Goal: Transaction & Acquisition: Book appointment/travel/reservation

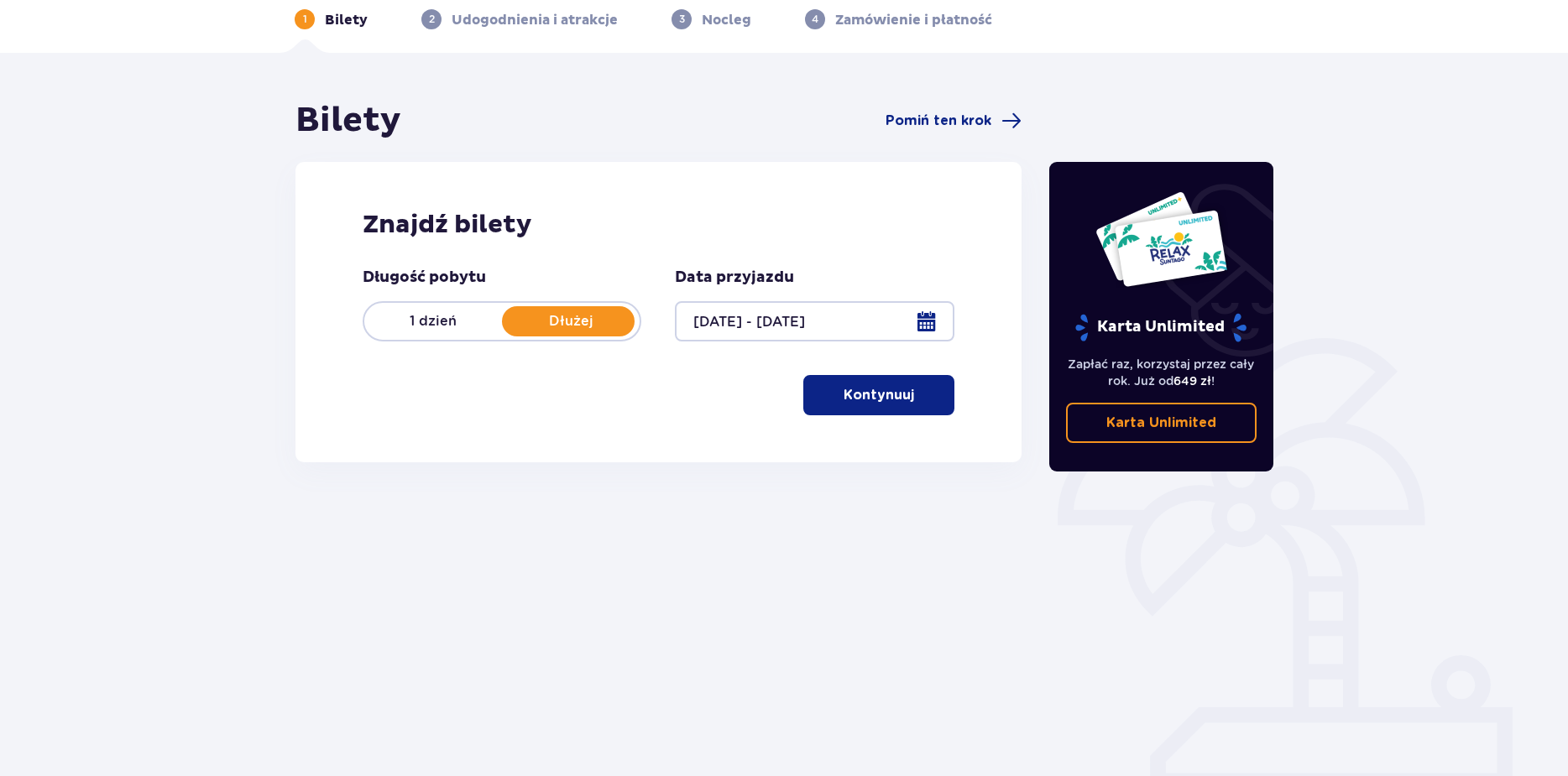
scroll to position [79, 0]
click at [872, 389] on p "Kontynuuj" at bounding box center [878, 394] width 71 height 19
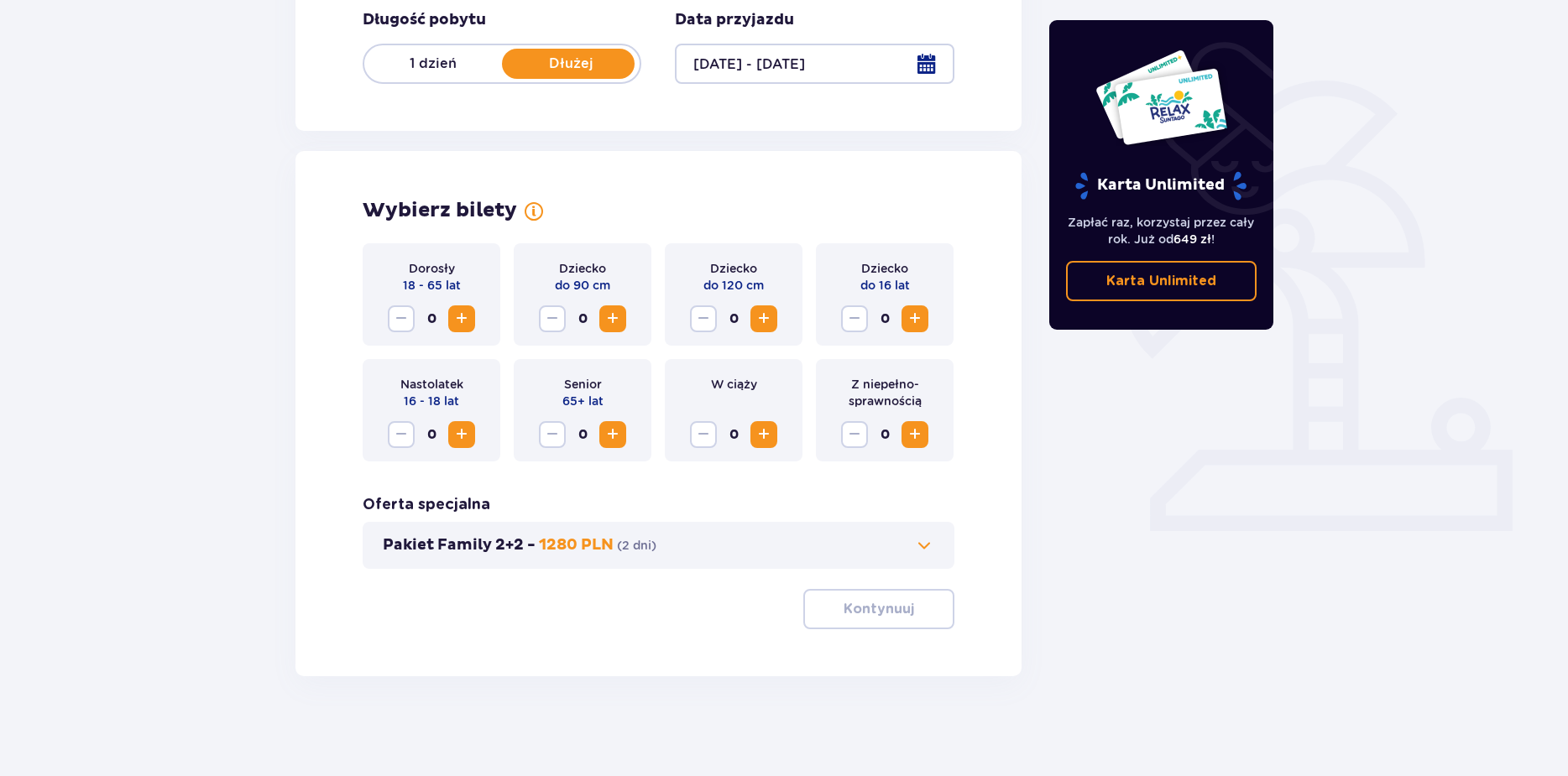
scroll to position [336, 0]
click at [460, 318] on span "Increase" at bounding box center [462, 318] width 20 height 20
click at [460, 318] on span "Increase" at bounding box center [462, 318] width 20 height 20
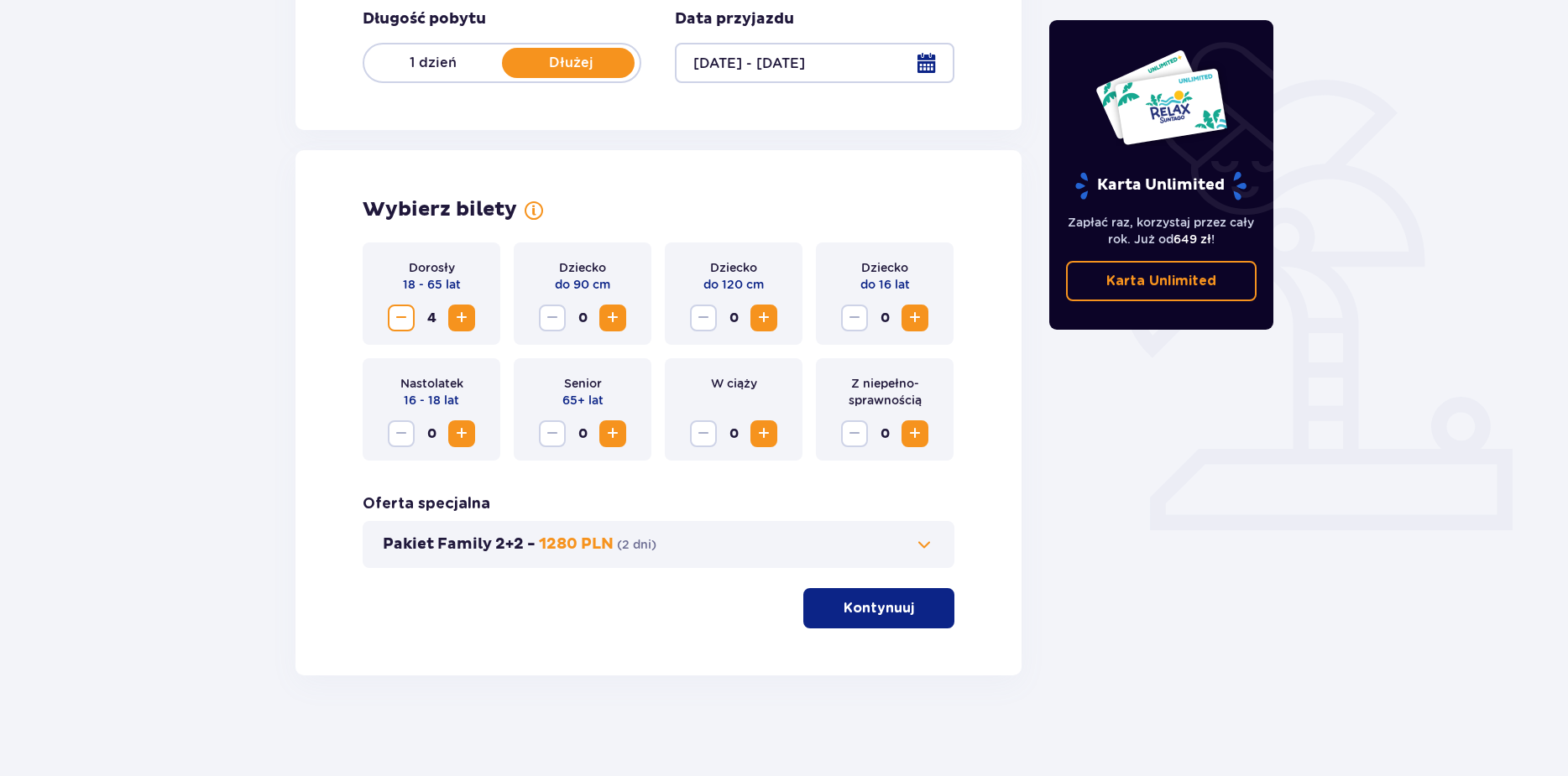
click at [462, 435] on span "Increase" at bounding box center [462, 434] width 20 height 20
click at [843, 617] on p "Kontynuuj" at bounding box center [878, 608] width 71 height 19
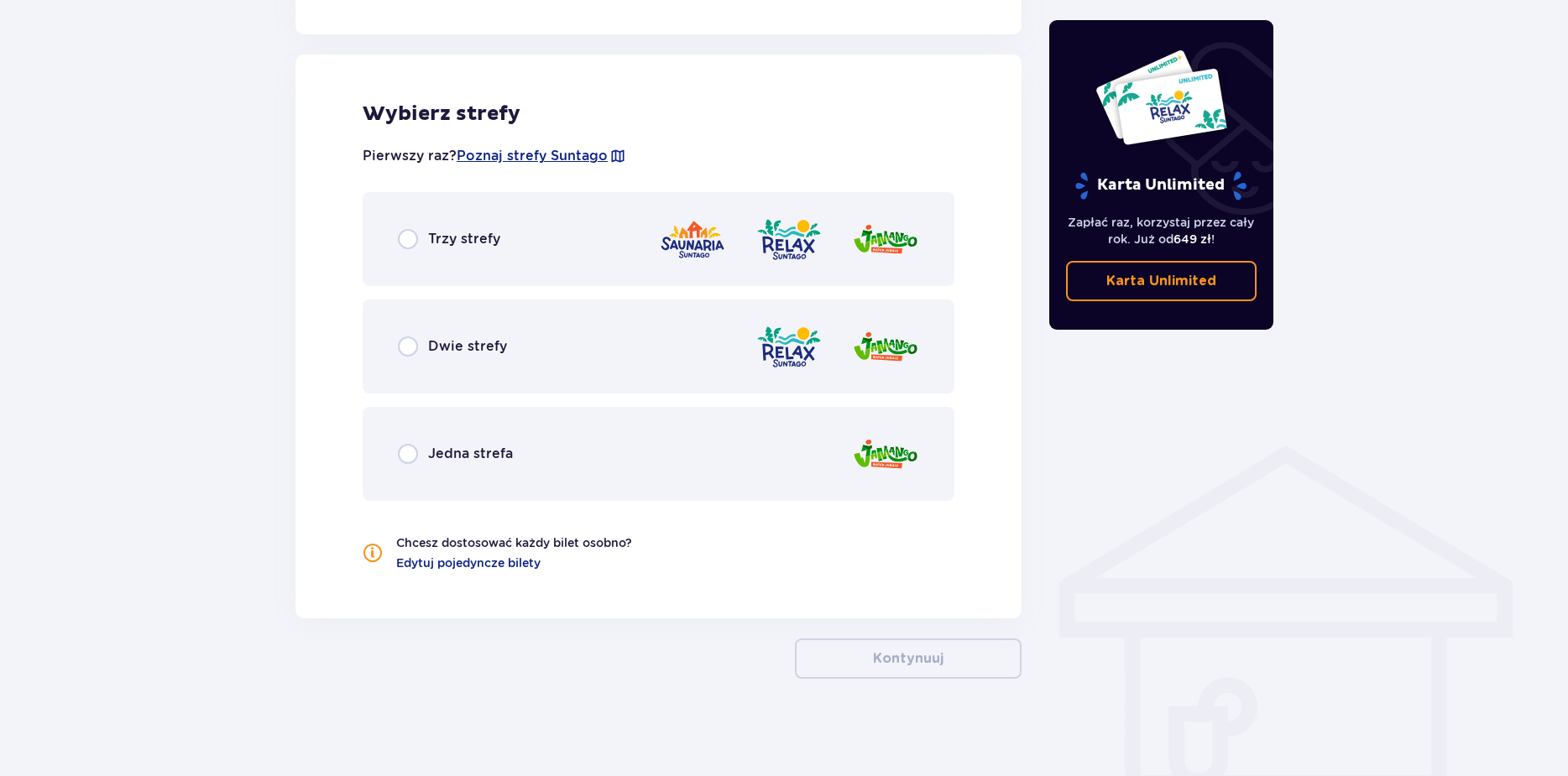
scroll to position [920, 0]
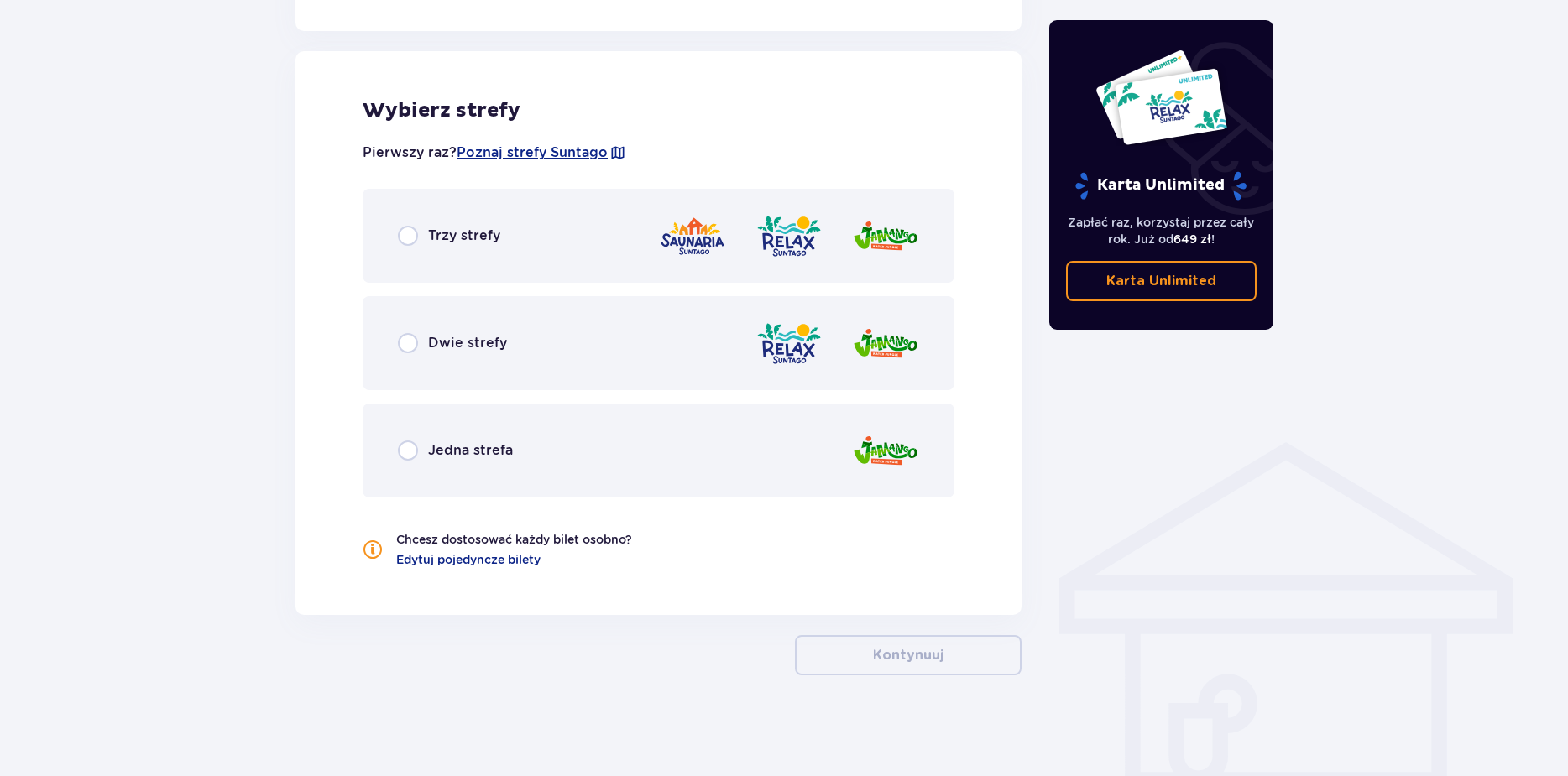
click at [392, 239] on div "Trzy strefy" at bounding box center [658, 235] width 592 height 94
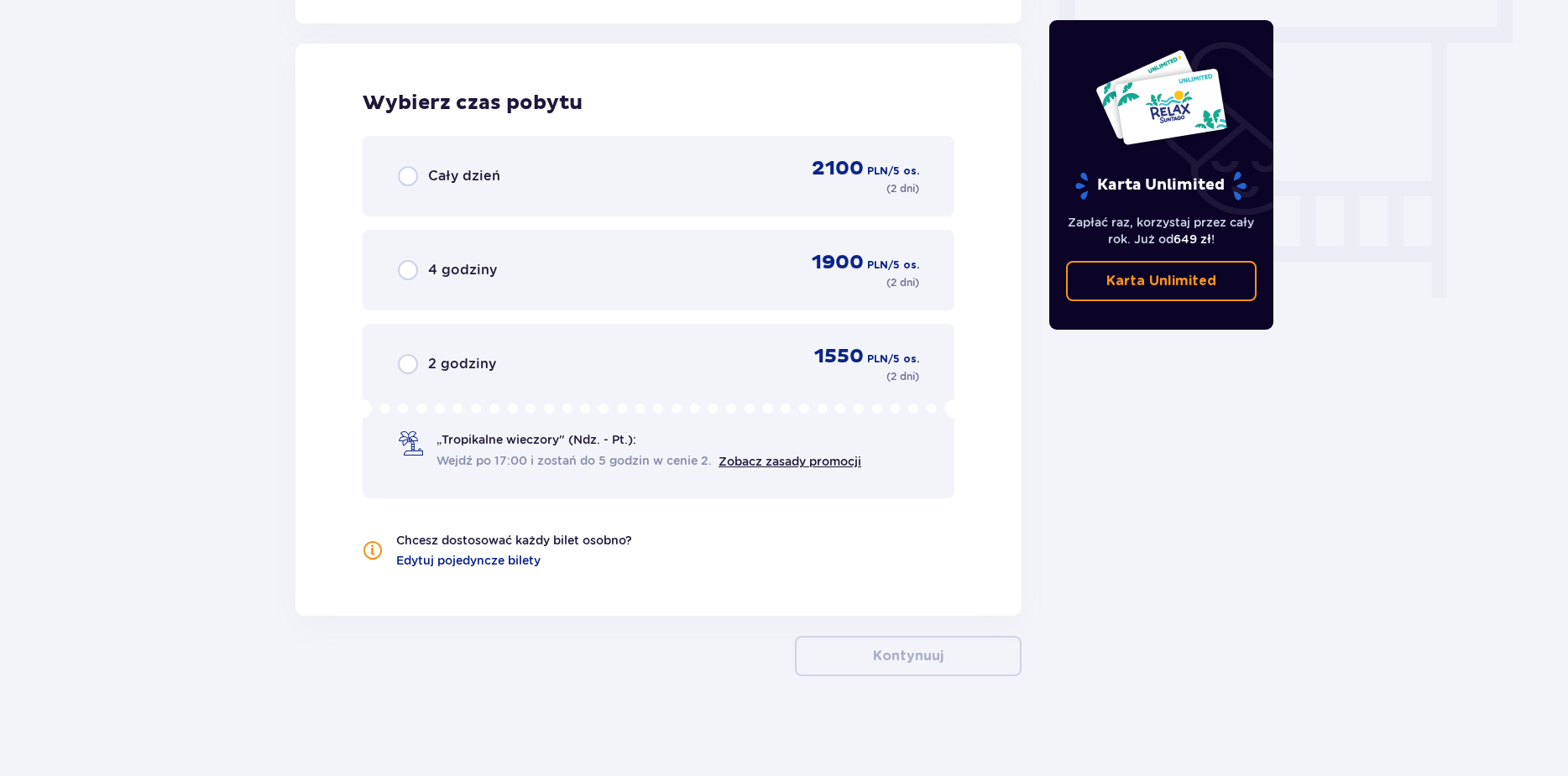
scroll to position [1512, 0]
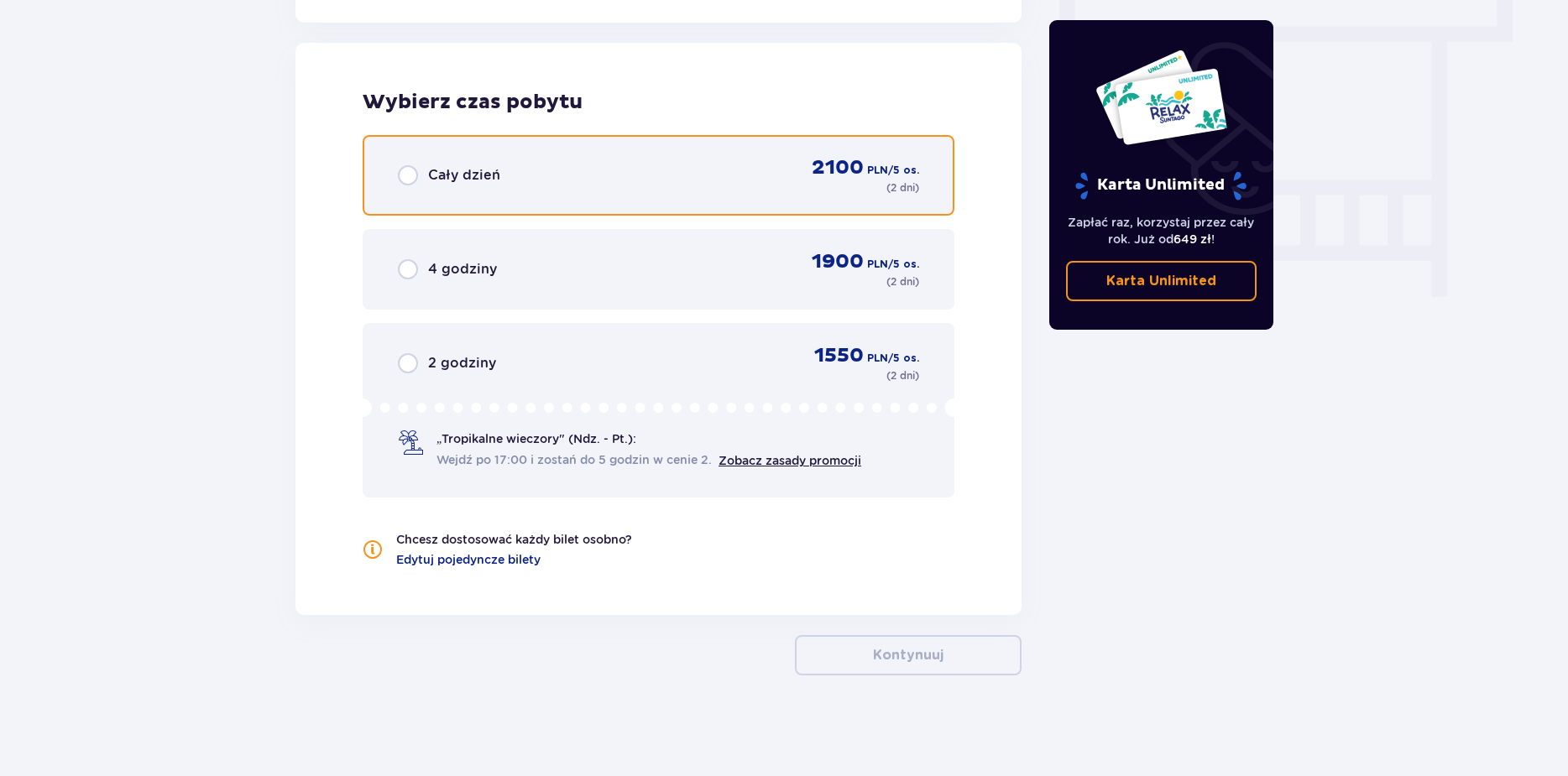
click at [415, 168] on input "radio" at bounding box center [408, 176] width 20 height 20
radio input "true"
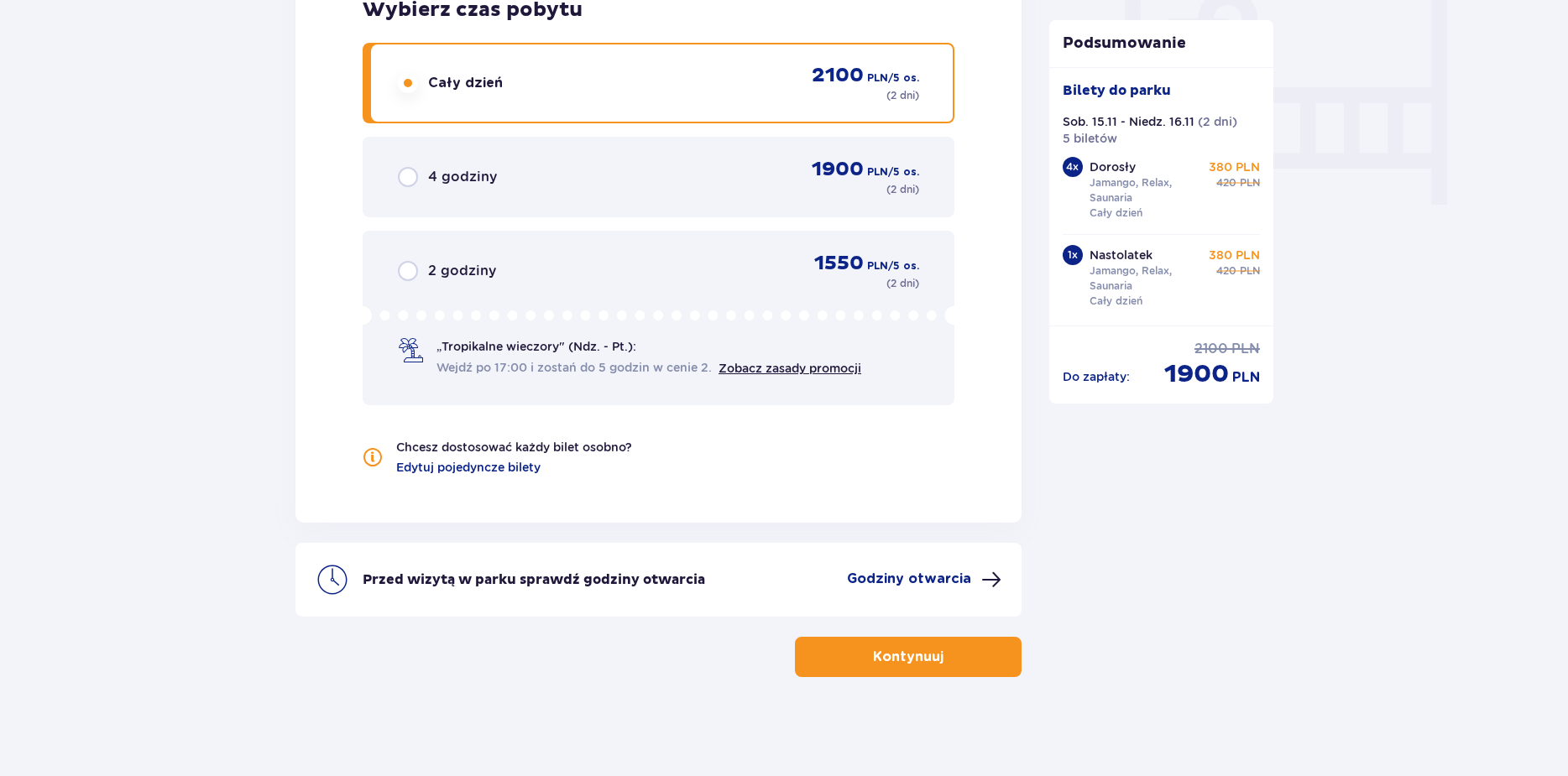
scroll to position [1606, 0]
click at [924, 659] on p "Kontynuuj" at bounding box center [907, 655] width 71 height 19
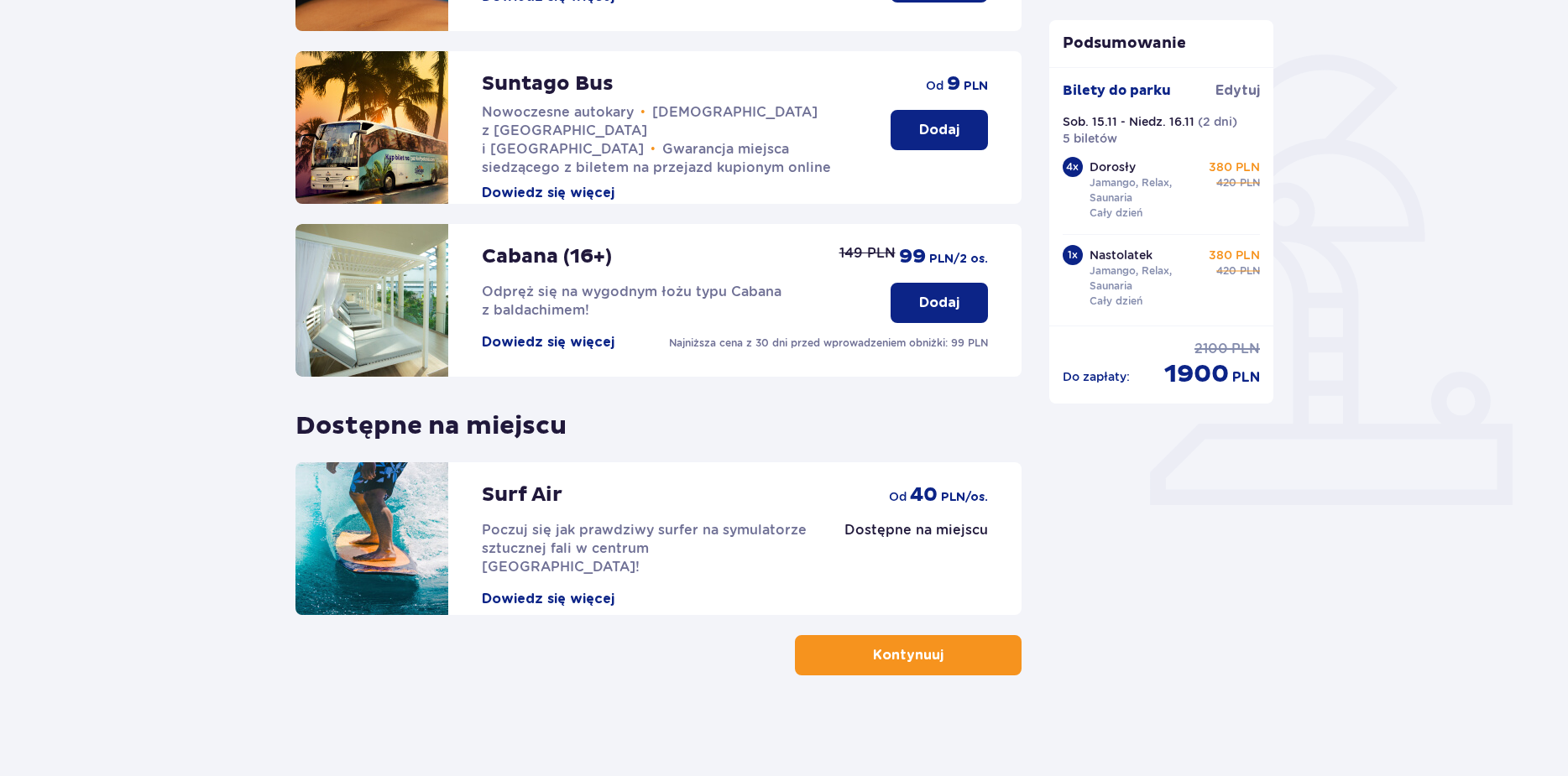
scroll to position [26, 0]
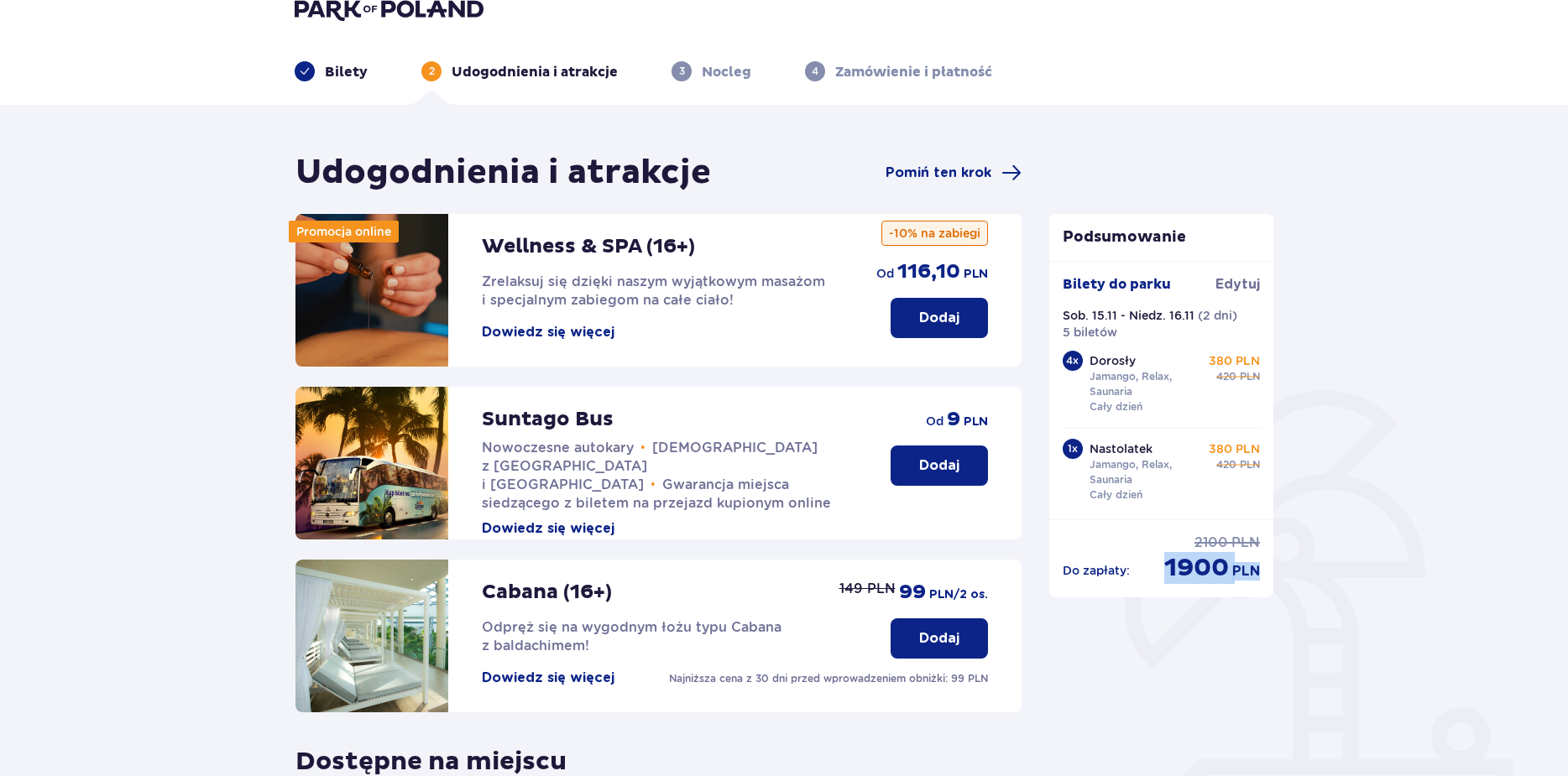
drag, startPoint x: 1165, startPoint y: 571, endPoint x: 1266, endPoint y: 586, distance: 102.1
click at [1266, 586] on div "Podsumowanie Bilety do [GEOGRAPHIC_DATA] Sob. 15.11 - Niedz. 16.11 ( 2 dni ) 5 …" at bounding box center [1161, 405] width 225 height 383
click at [1272, 596] on div "Podsumowanie Bilety do [GEOGRAPHIC_DATA] Sob. 15.11 - Niedz. 16.11 ( 2 dni ) 5 …" at bounding box center [1161, 582] width 251 height 859
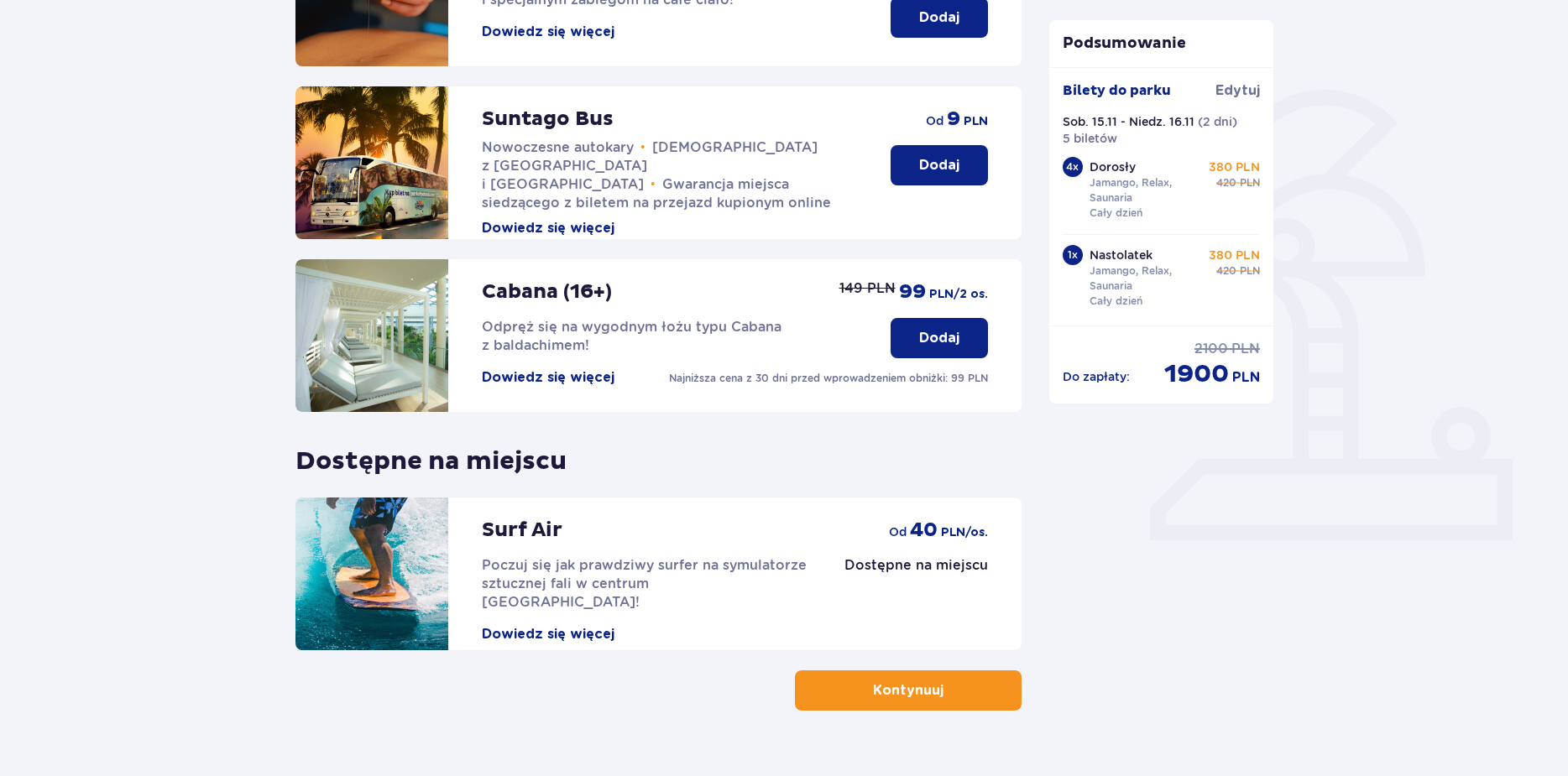
scroll to position [362, 0]
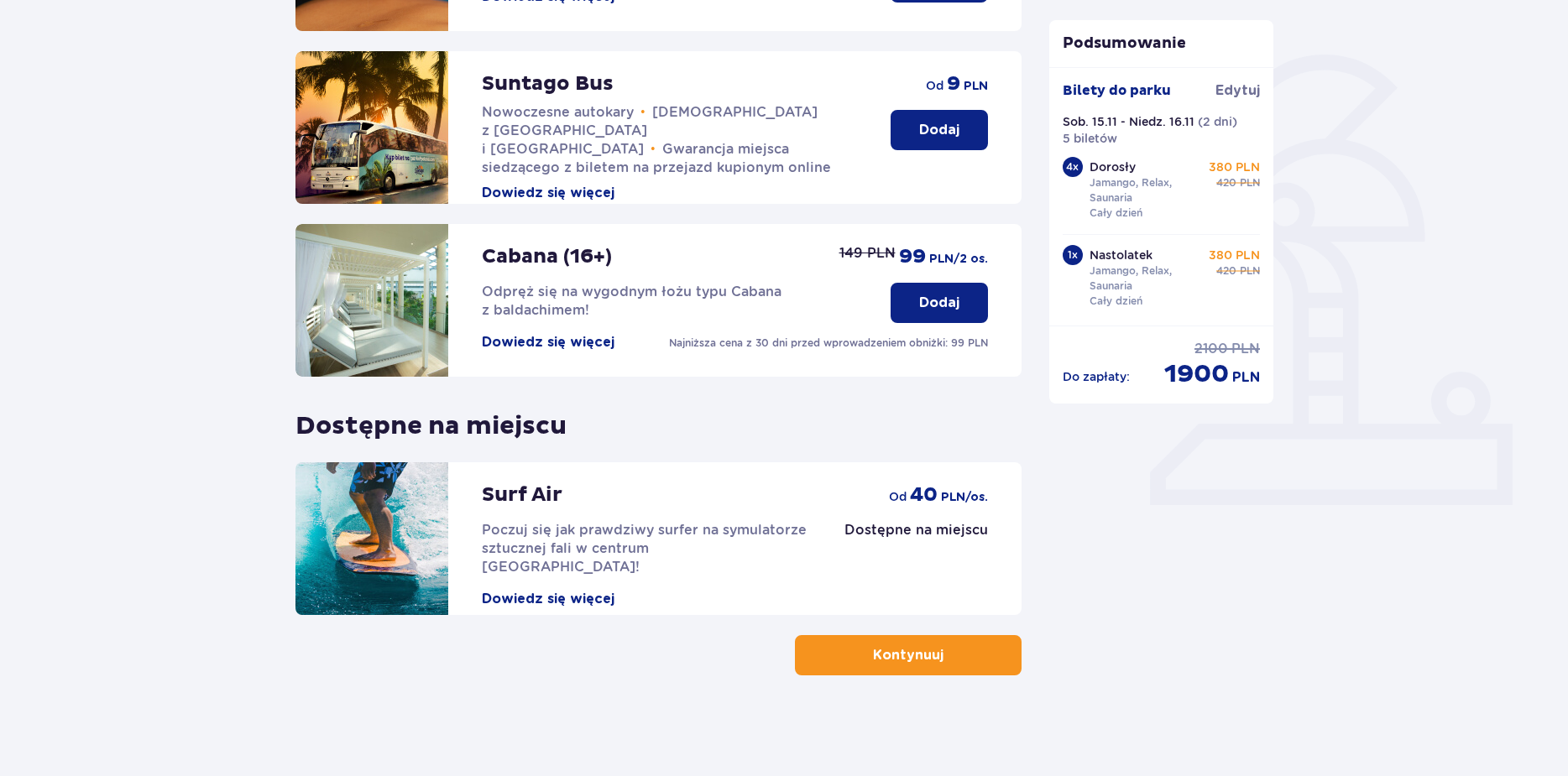
click at [906, 661] on p "Kontynuuj" at bounding box center [907, 655] width 71 height 19
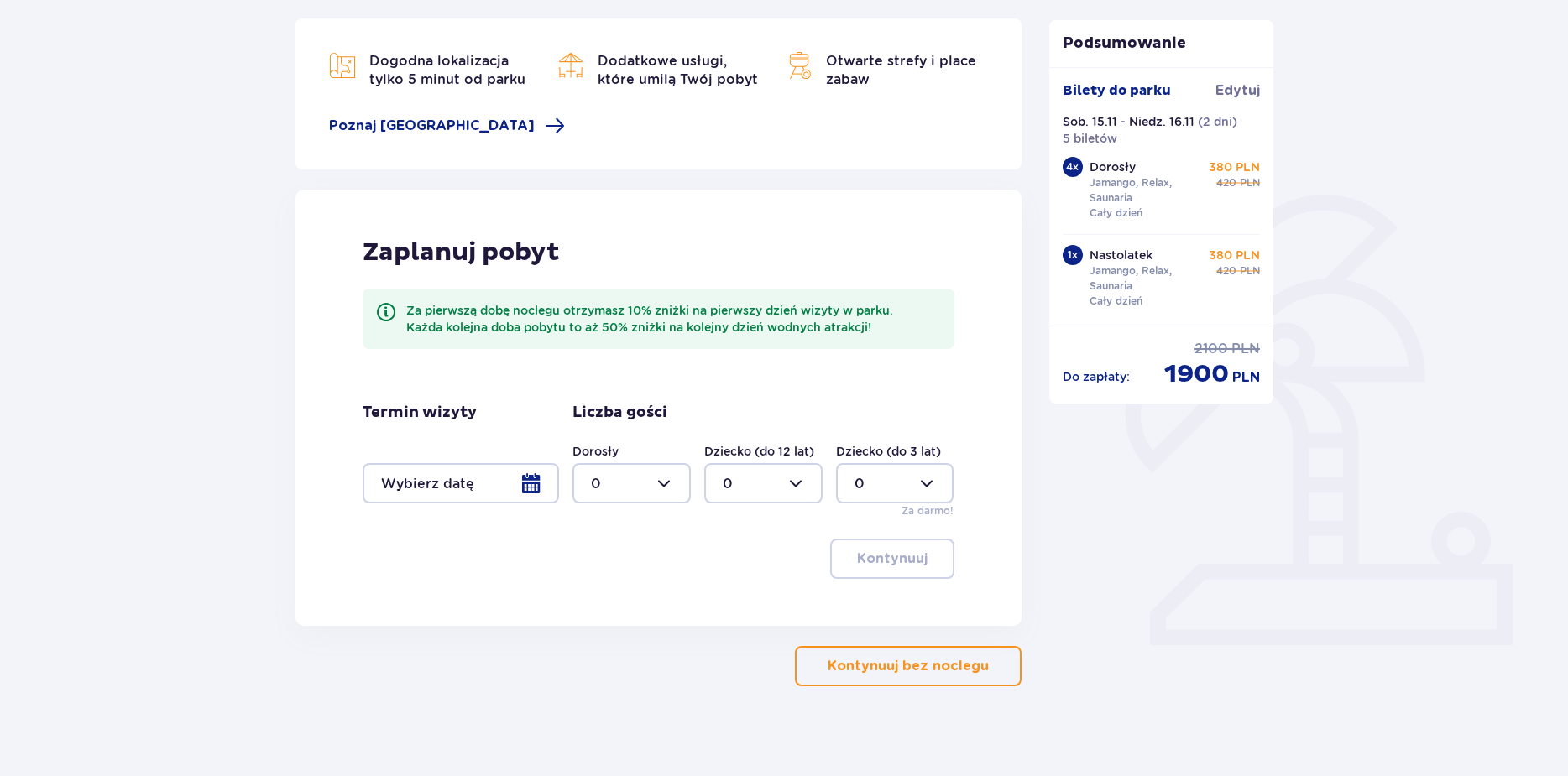
scroll to position [233, 0]
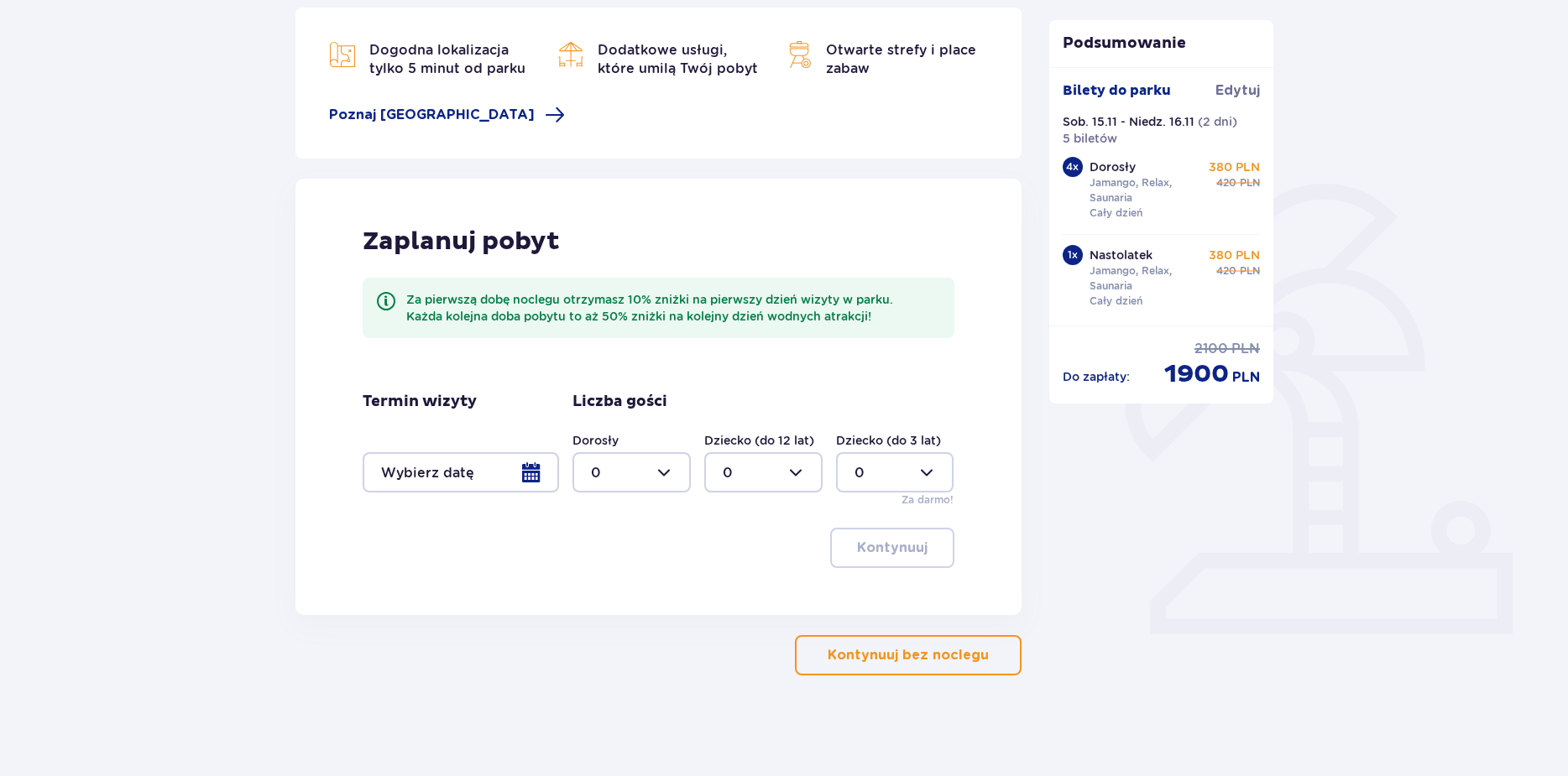
click at [532, 462] on div at bounding box center [460, 472] width 196 height 40
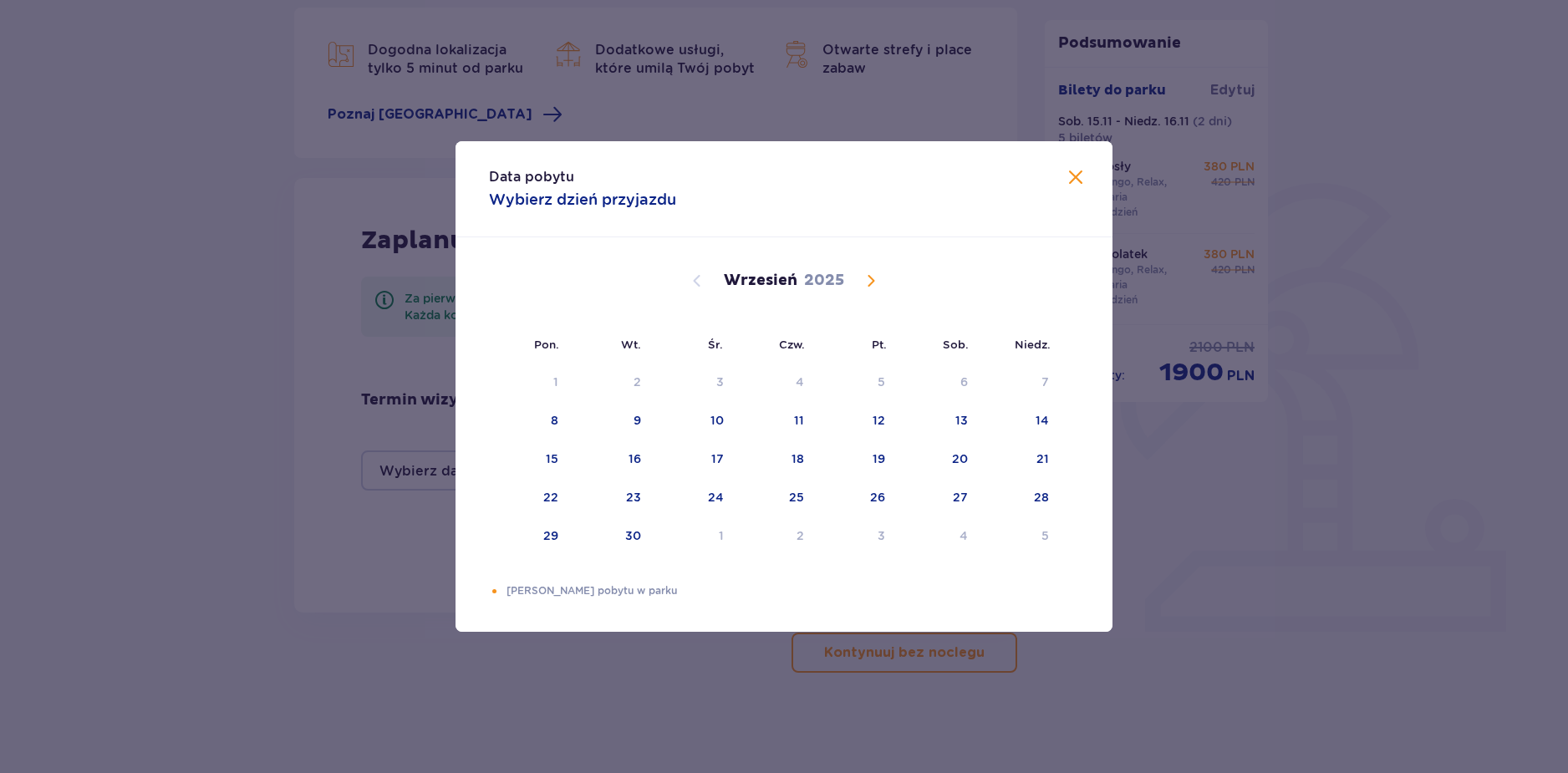
click at [861, 267] on div "[DATE]" at bounding box center [784, 300] width 553 height 125
click at [876, 272] on span "Calendar" at bounding box center [872, 281] width 20 height 20
click at [874, 274] on span "Calendar" at bounding box center [872, 281] width 20 height 20
click at [955, 455] on div "15" at bounding box center [960, 459] width 13 height 17
click at [1030, 467] on div "16" at bounding box center [1020, 459] width 83 height 36
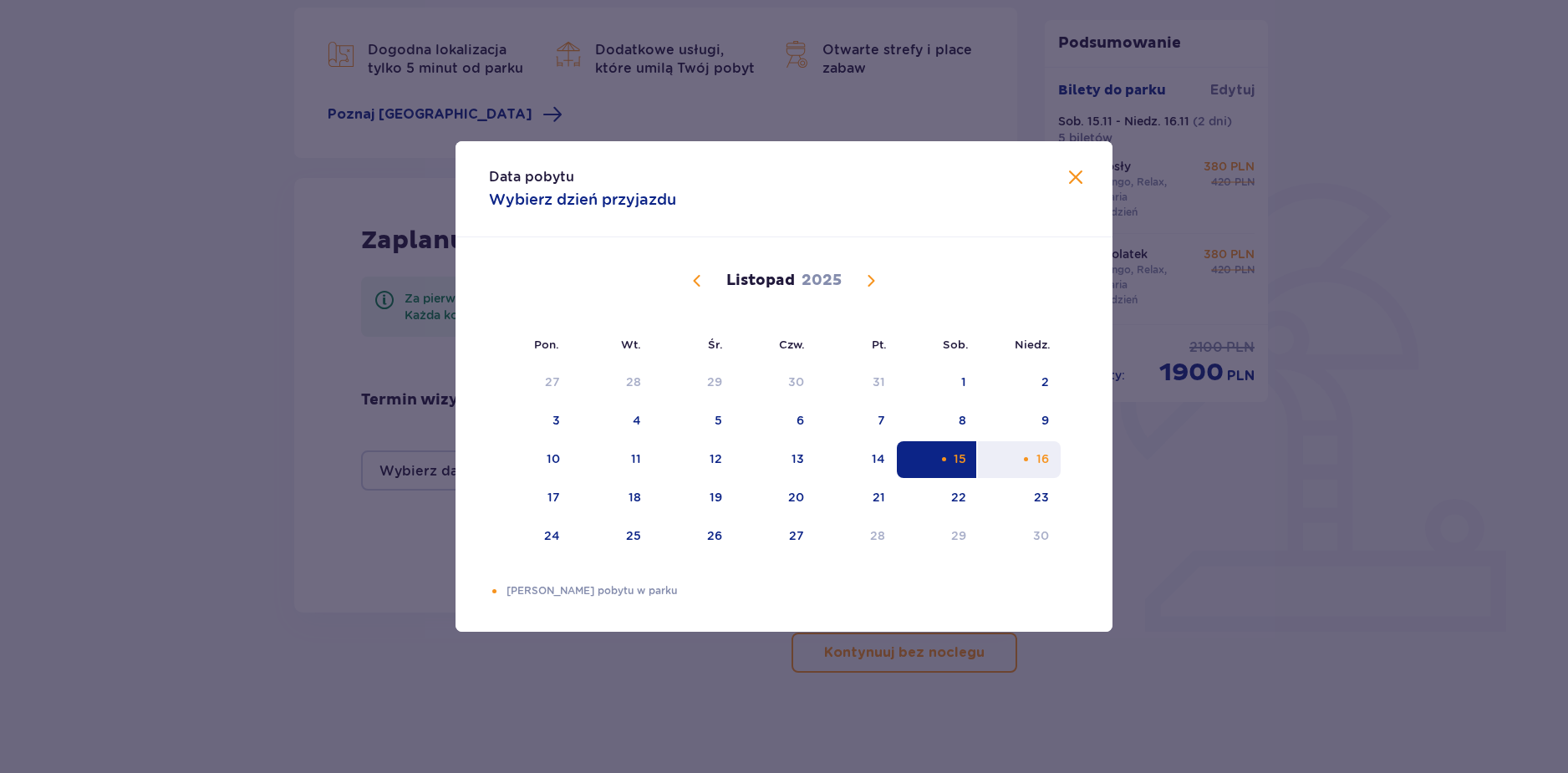
type input "[DATE] - [DATE]"
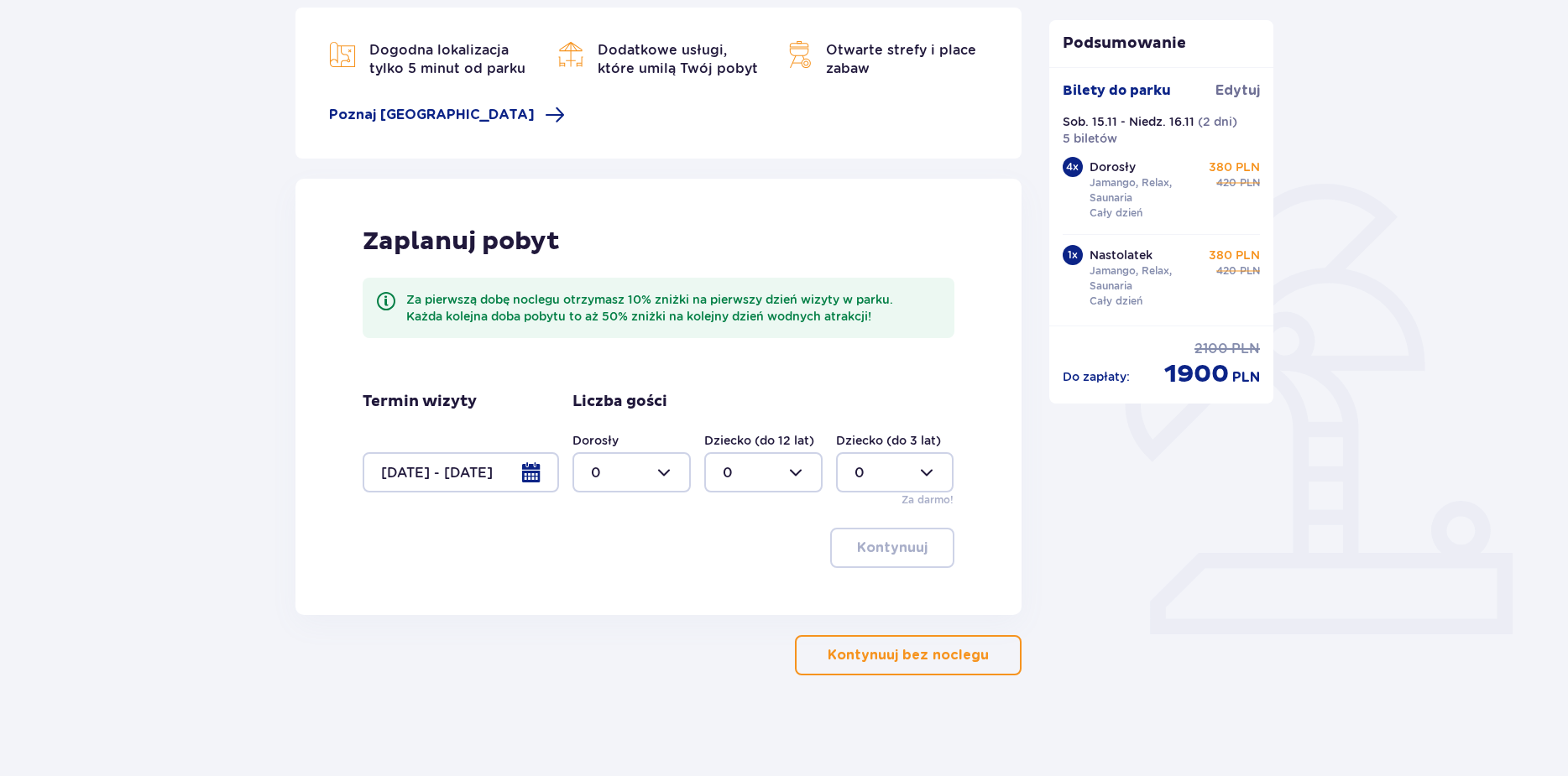
click at [645, 467] on div at bounding box center [631, 472] width 118 height 40
click at [629, 609] on div "5" at bounding box center [632, 616] width 82 height 19
type input "5"
click at [909, 545] on p "Kontynuuj" at bounding box center [892, 548] width 71 height 19
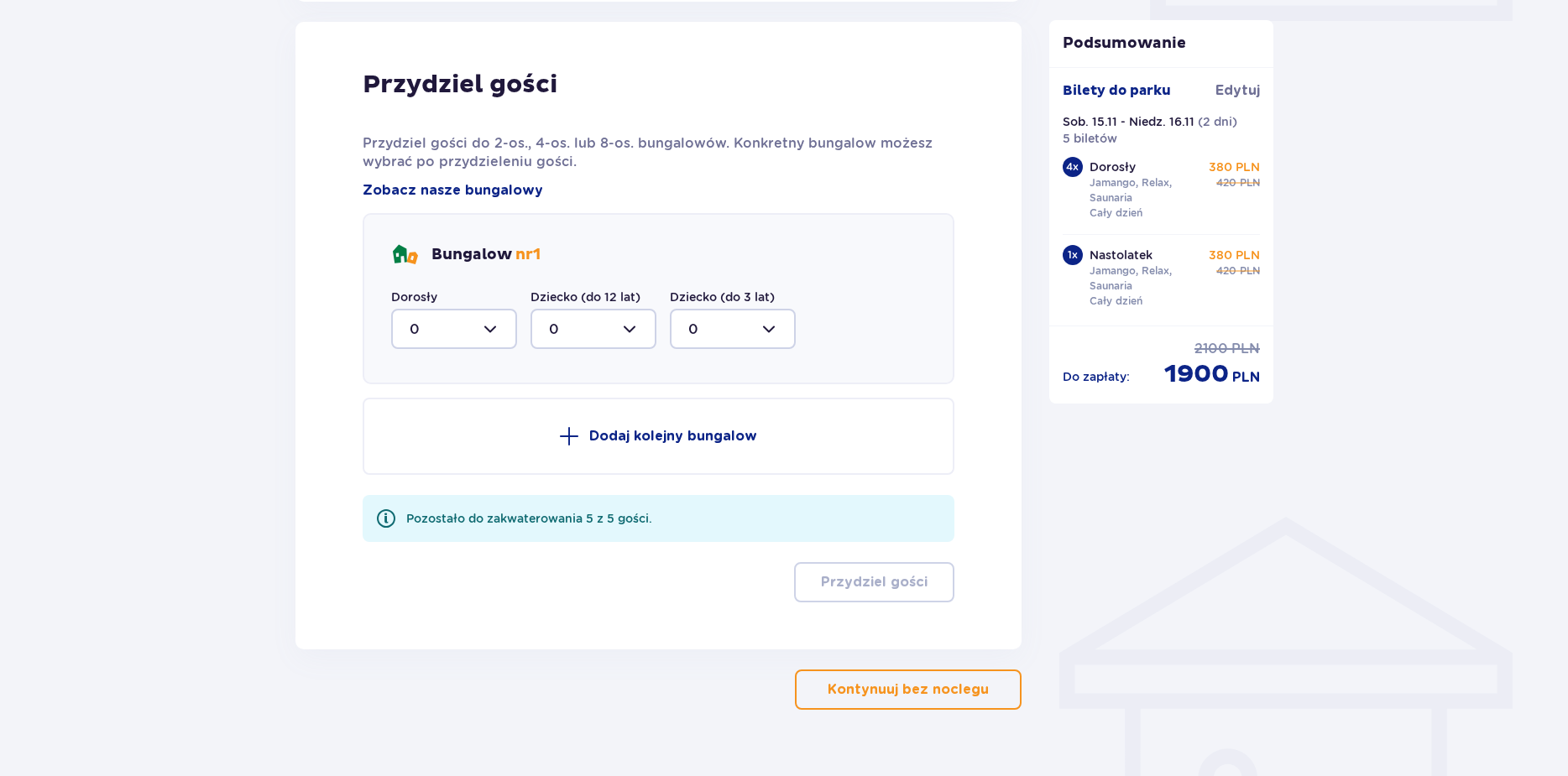
scroll to position [847, 0]
click at [506, 335] on div at bounding box center [454, 327] width 126 height 40
click at [442, 485] on div "5" at bounding box center [454, 491] width 89 height 19
type input "5"
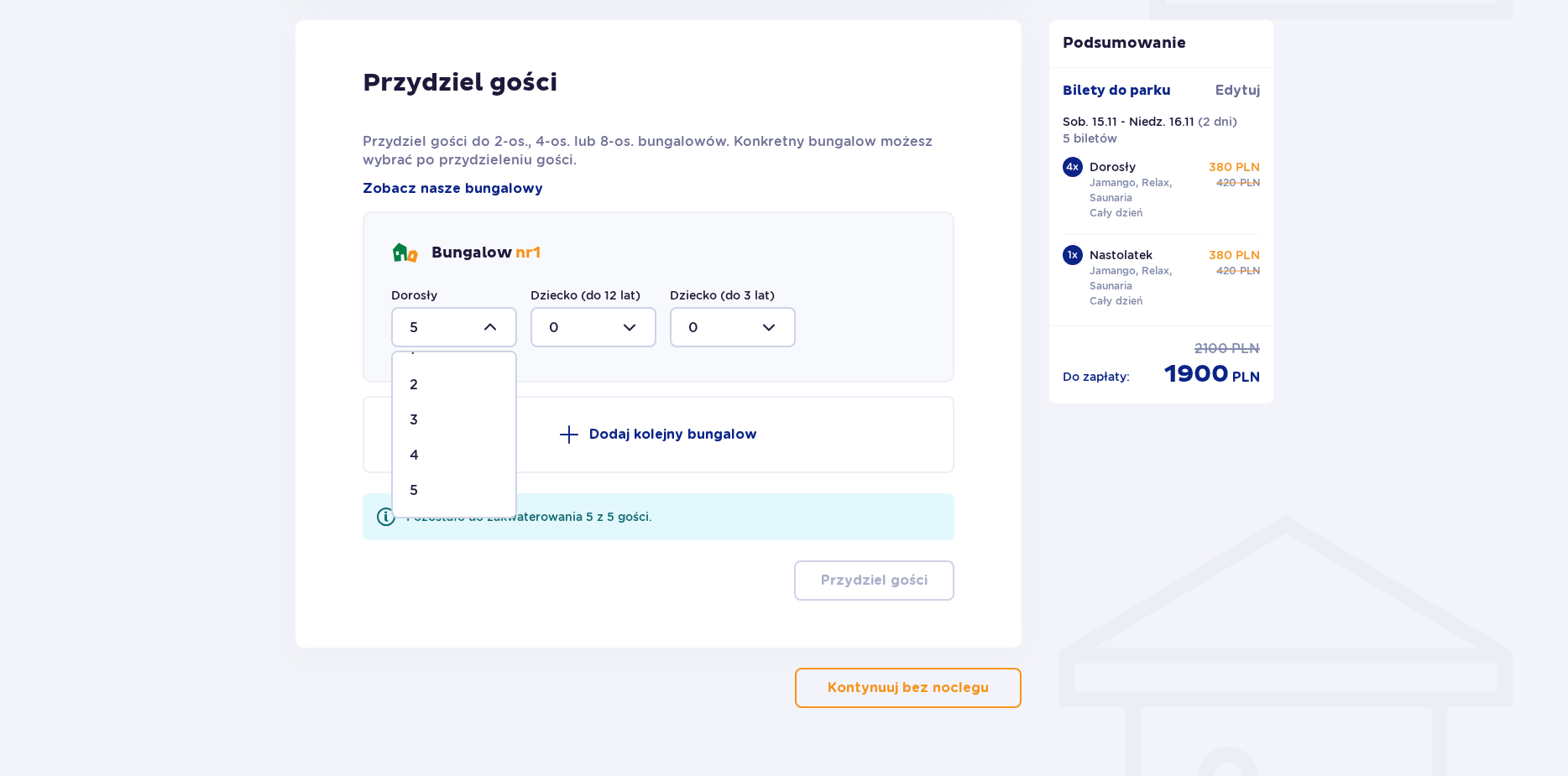
scroll to position [716, 0]
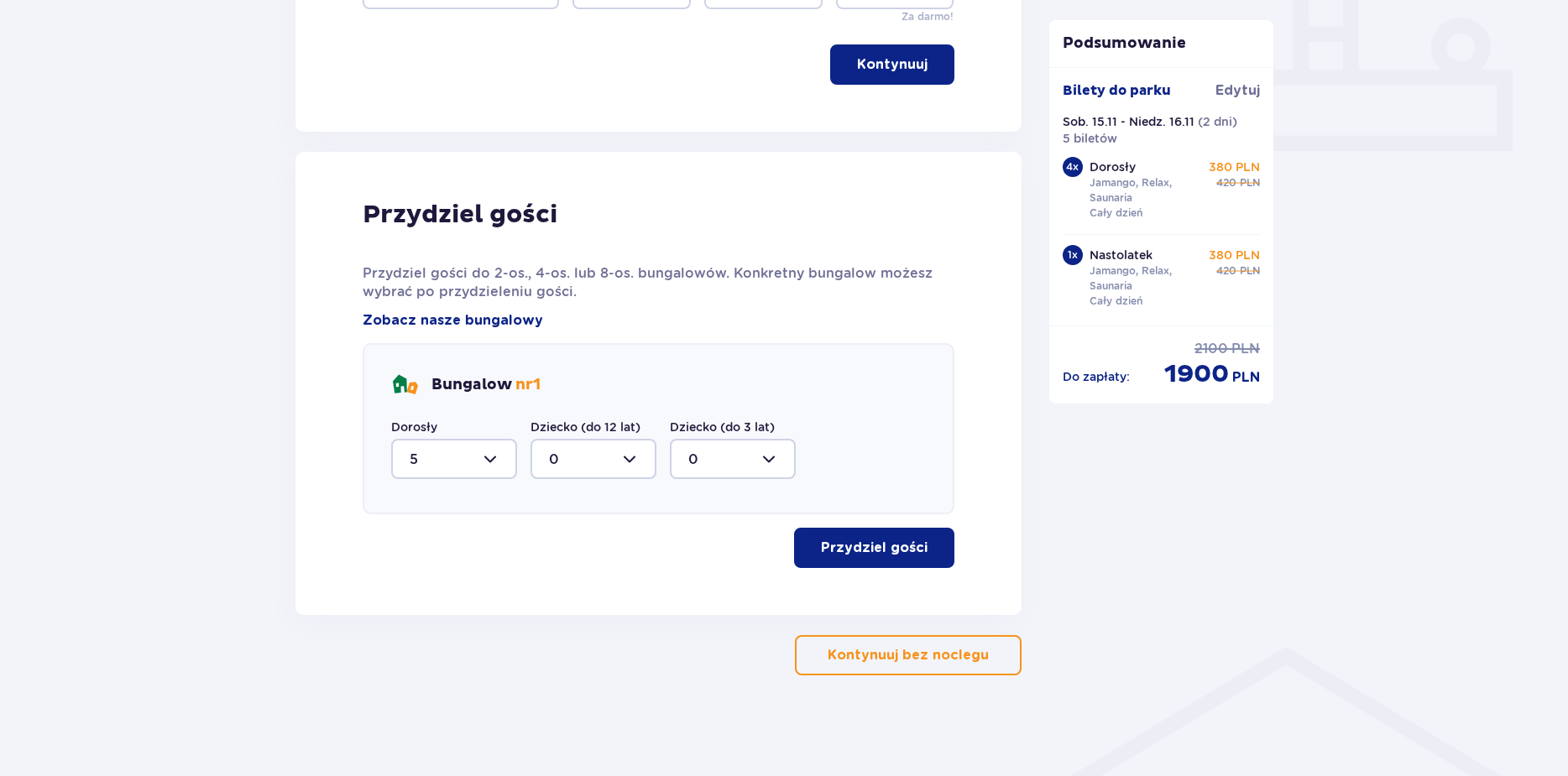
click at [821, 548] on p "Przydziel gości" at bounding box center [873, 548] width 106 height 19
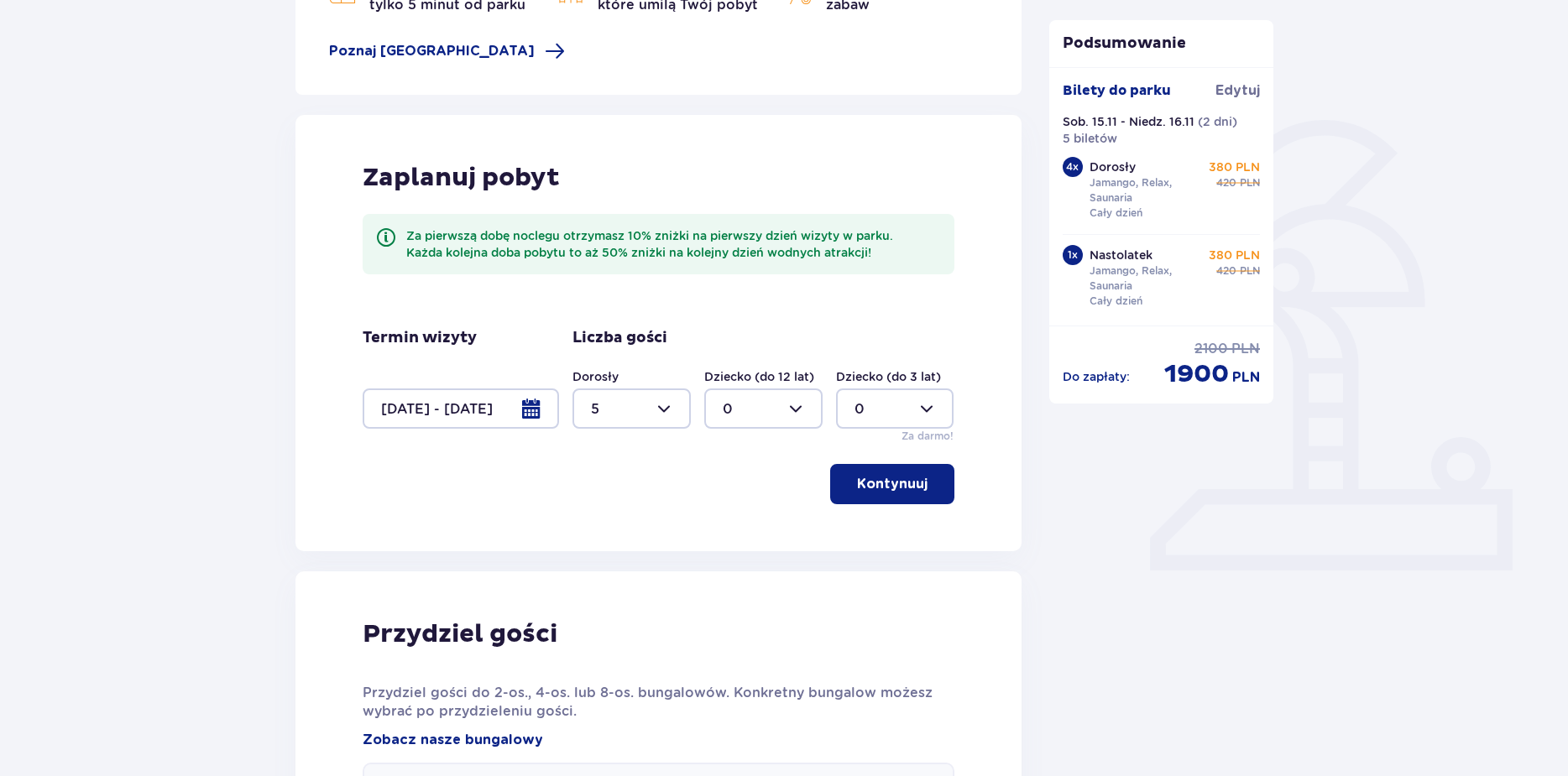
scroll to position [149, 0]
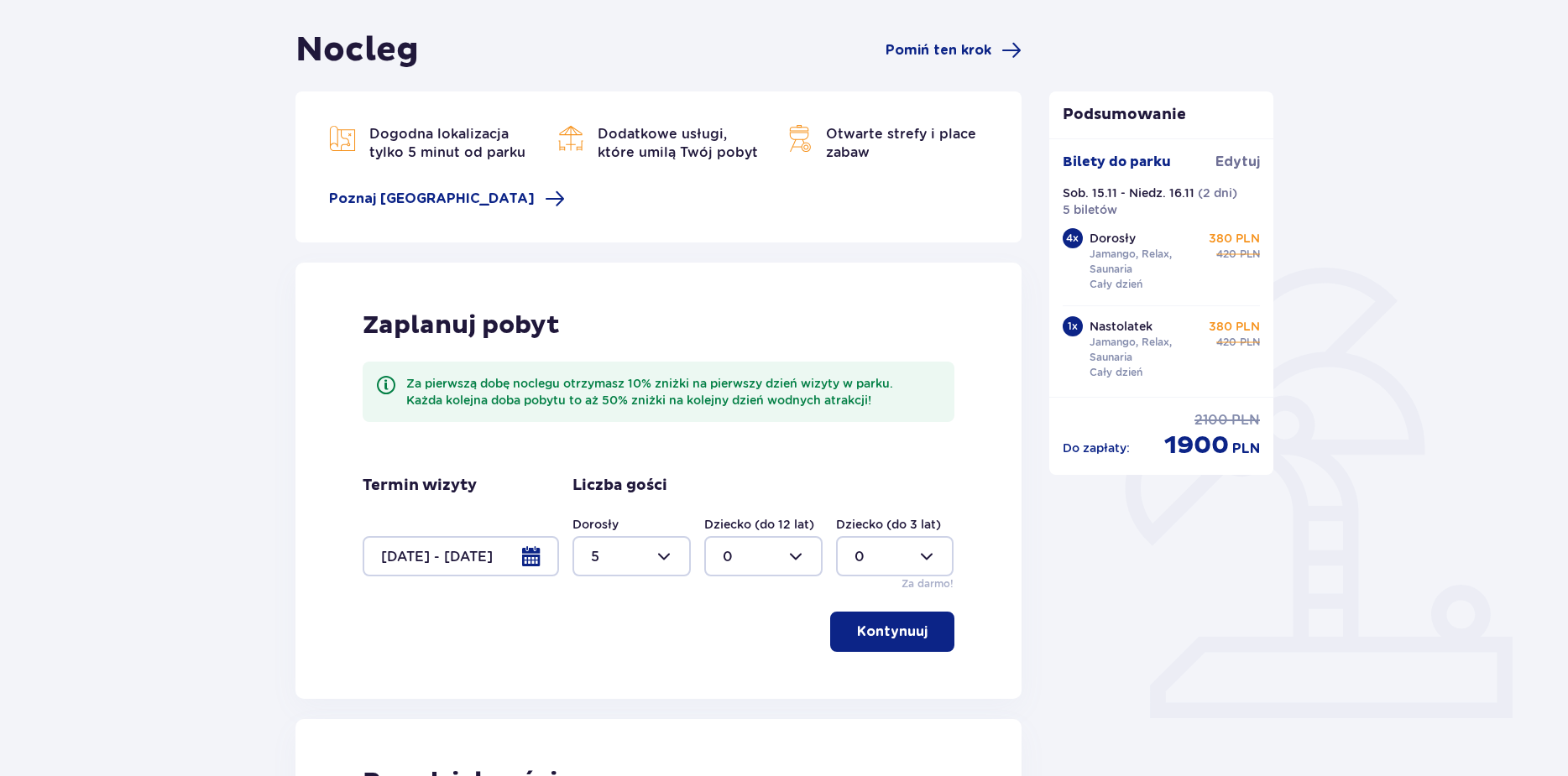
click at [527, 547] on div at bounding box center [460, 555] width 196 height 40
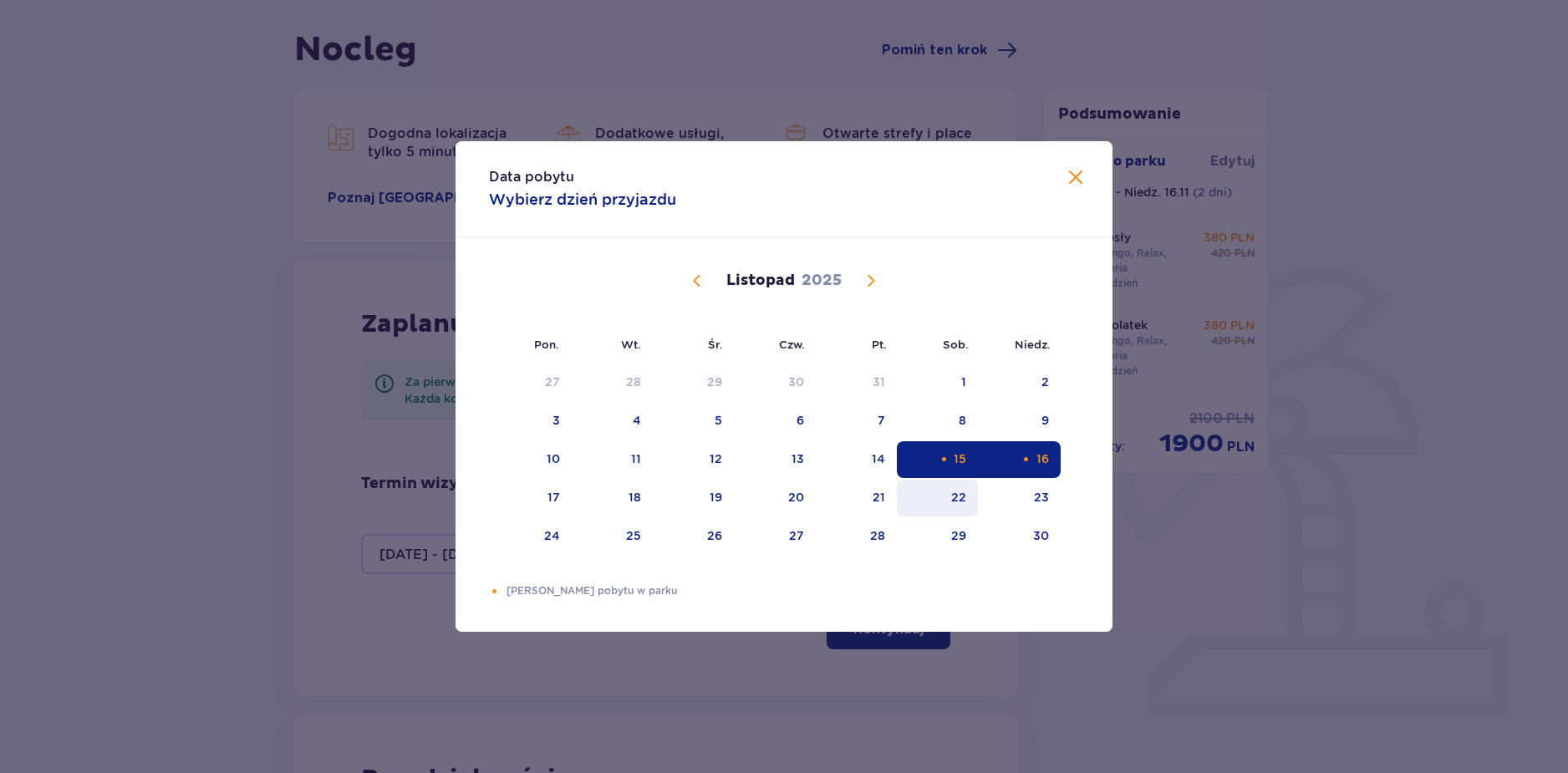
click at [922, 492] on div "22" at bounding box center [938, 497] width 81 height 36
click at [1022, 505] on div "23" at bounding box center [1020, 497] width 83 height 36
type input "[DATE] - [DATE]"
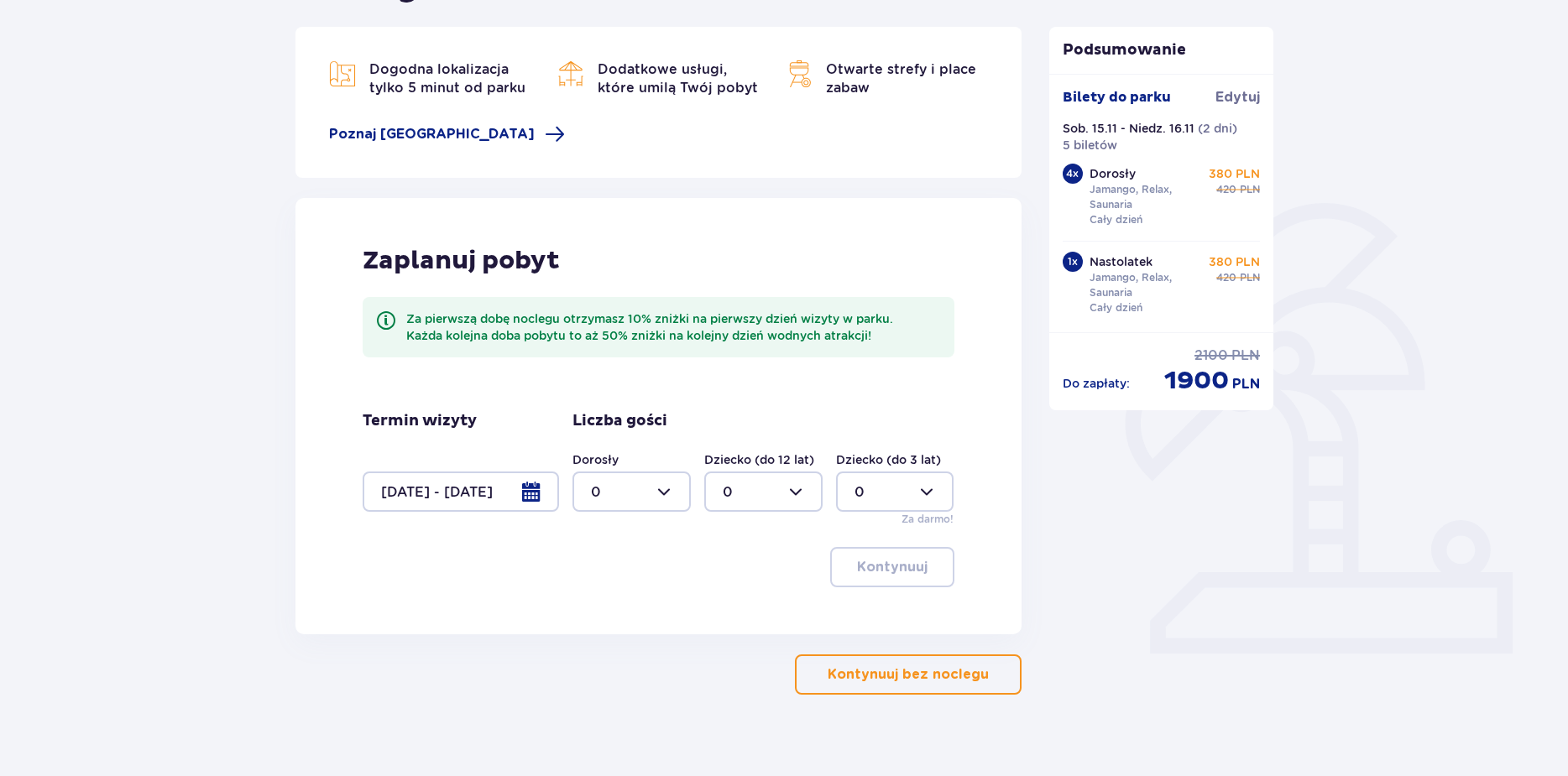
scroll to position [233, 0]
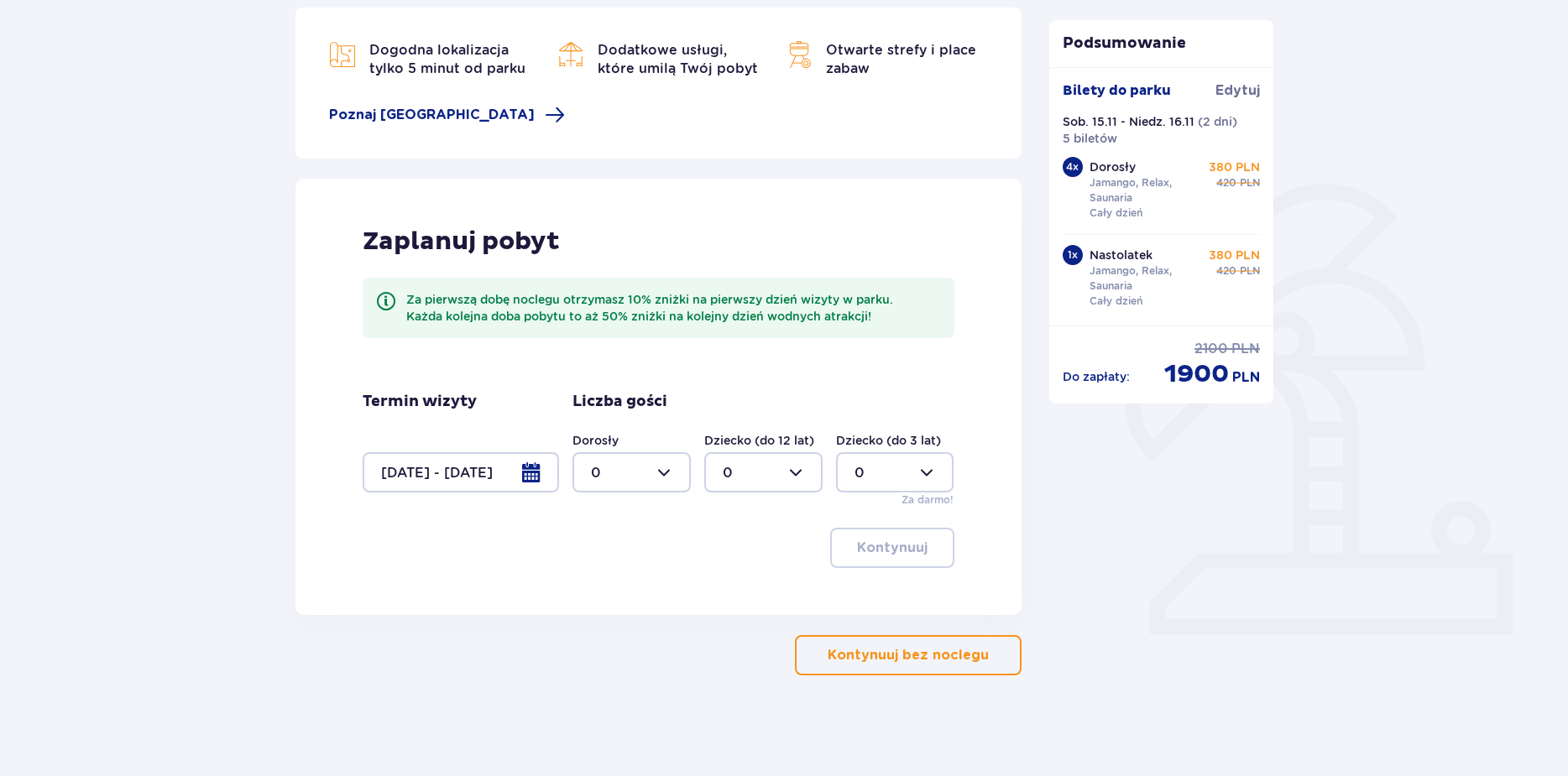
click at [668, 475] on div at bounding box center [631, 472] width 118 height 40
click at [626, 531] on div "5" at bounding box center [632, 531] width 82 height 19
type input "5"
click at [860, 554] on p "Kontynuuj" at bounding box center [892, 548] width 71 height 19
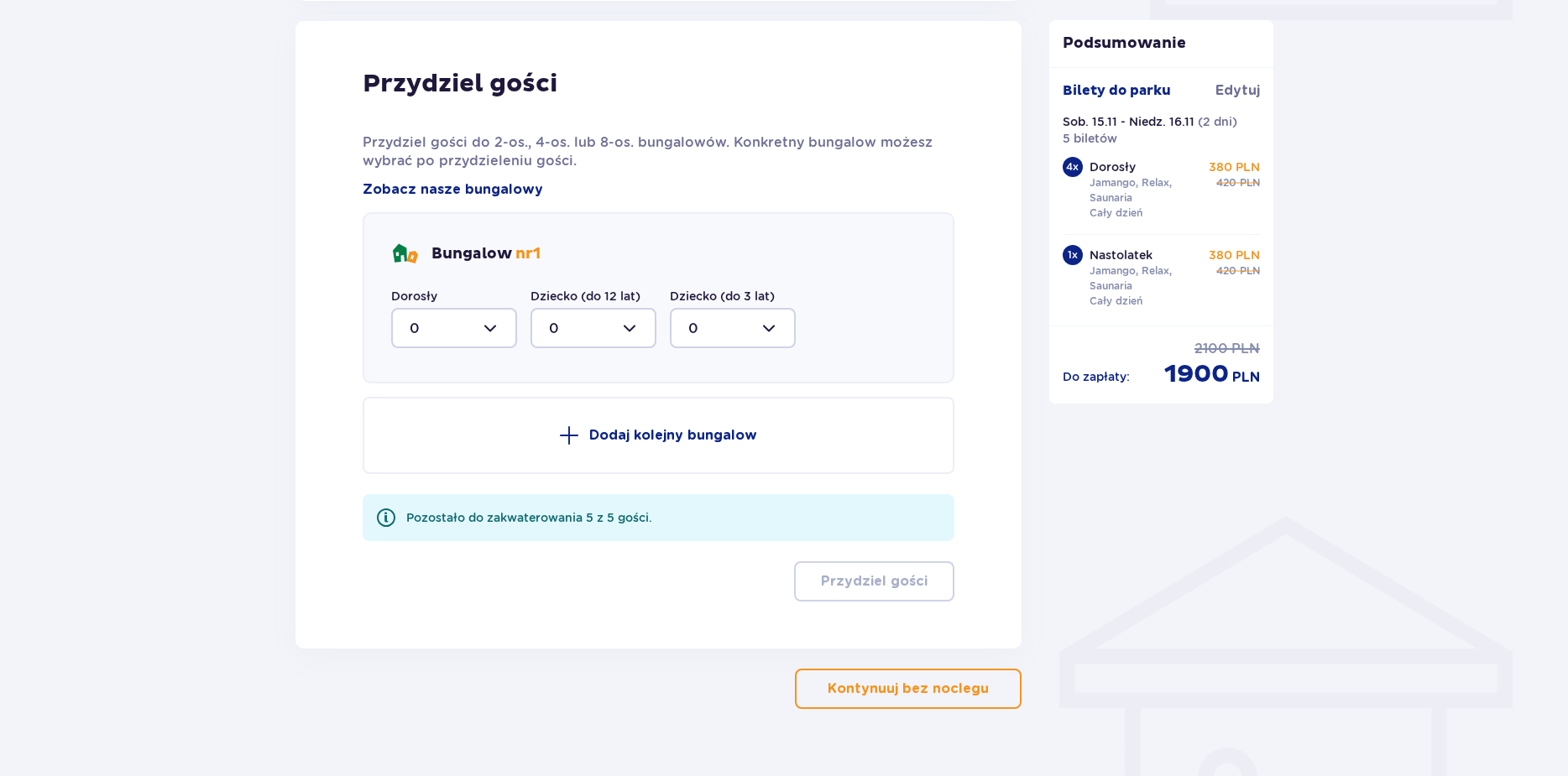
scroll to position [847, 0]
click at [505, 329] on div at bounding box center [454, 327] width 126 height 40
click at [451, 490] on div "5" at bounding box center [454, 491] width 89 height 19
type input "5"
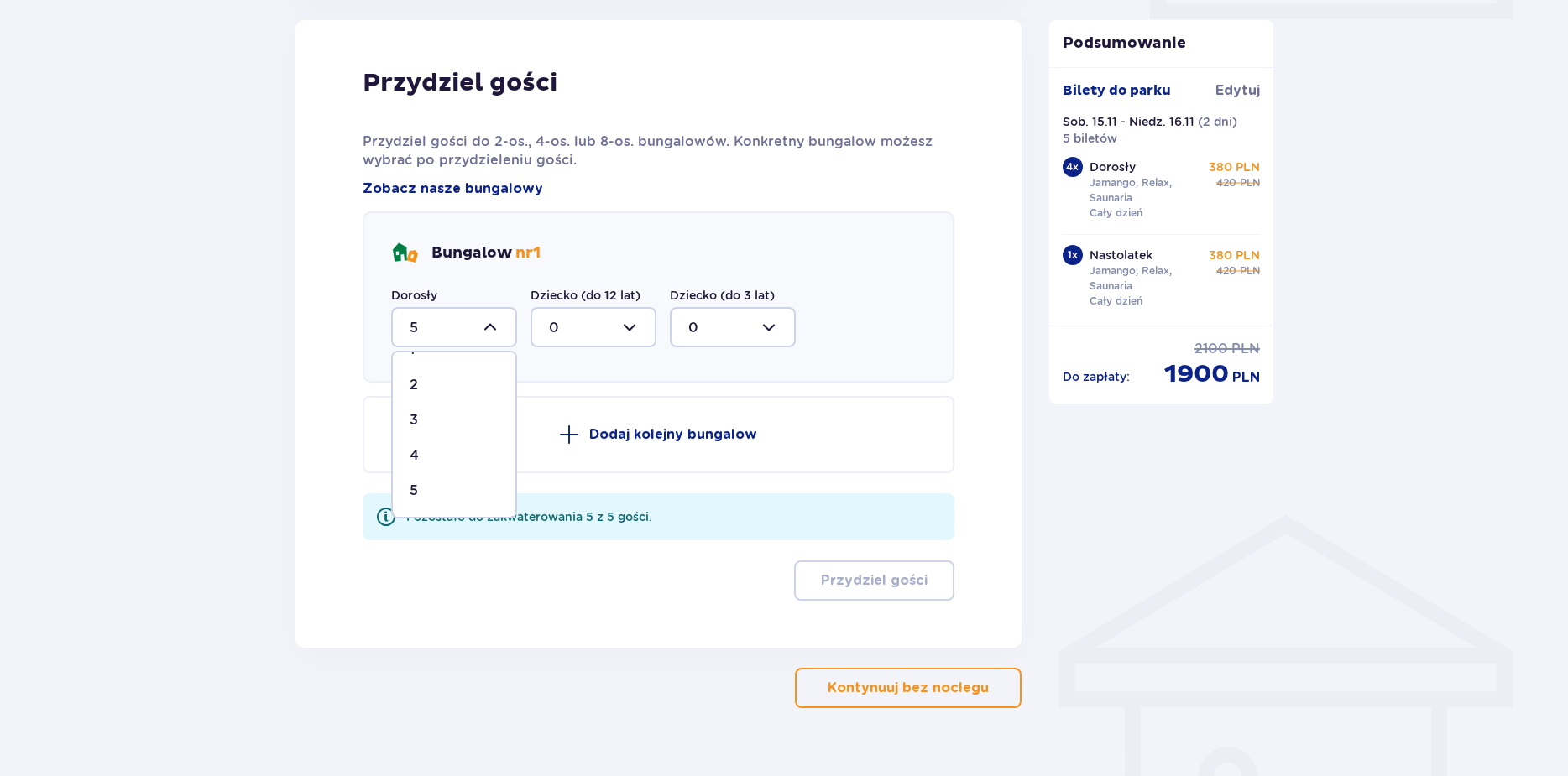
scroll to position [716, 0]
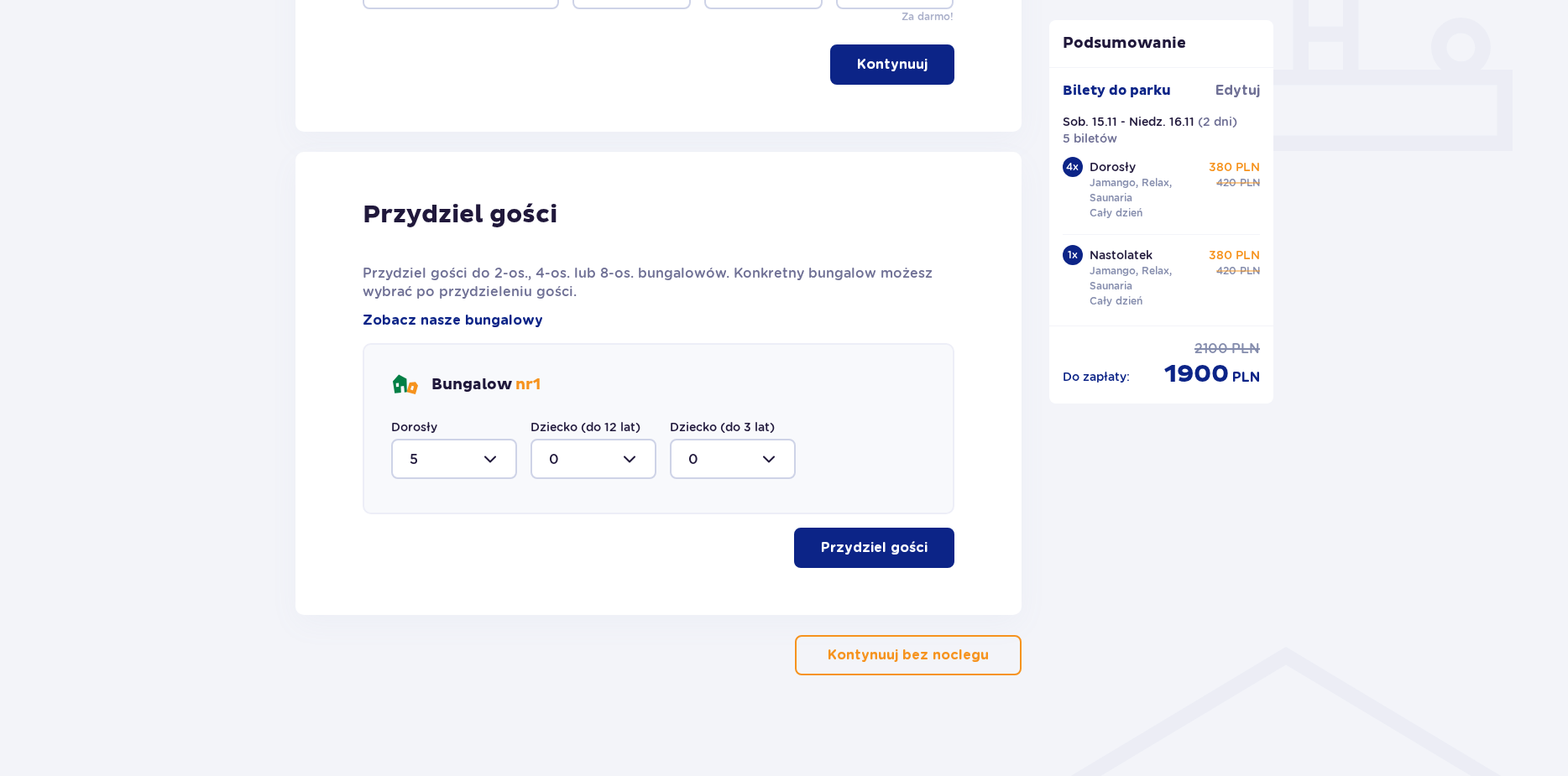
click at [840, 554] on p "Przydziel gości" at bounding box center [873, 548] width 106 height 19
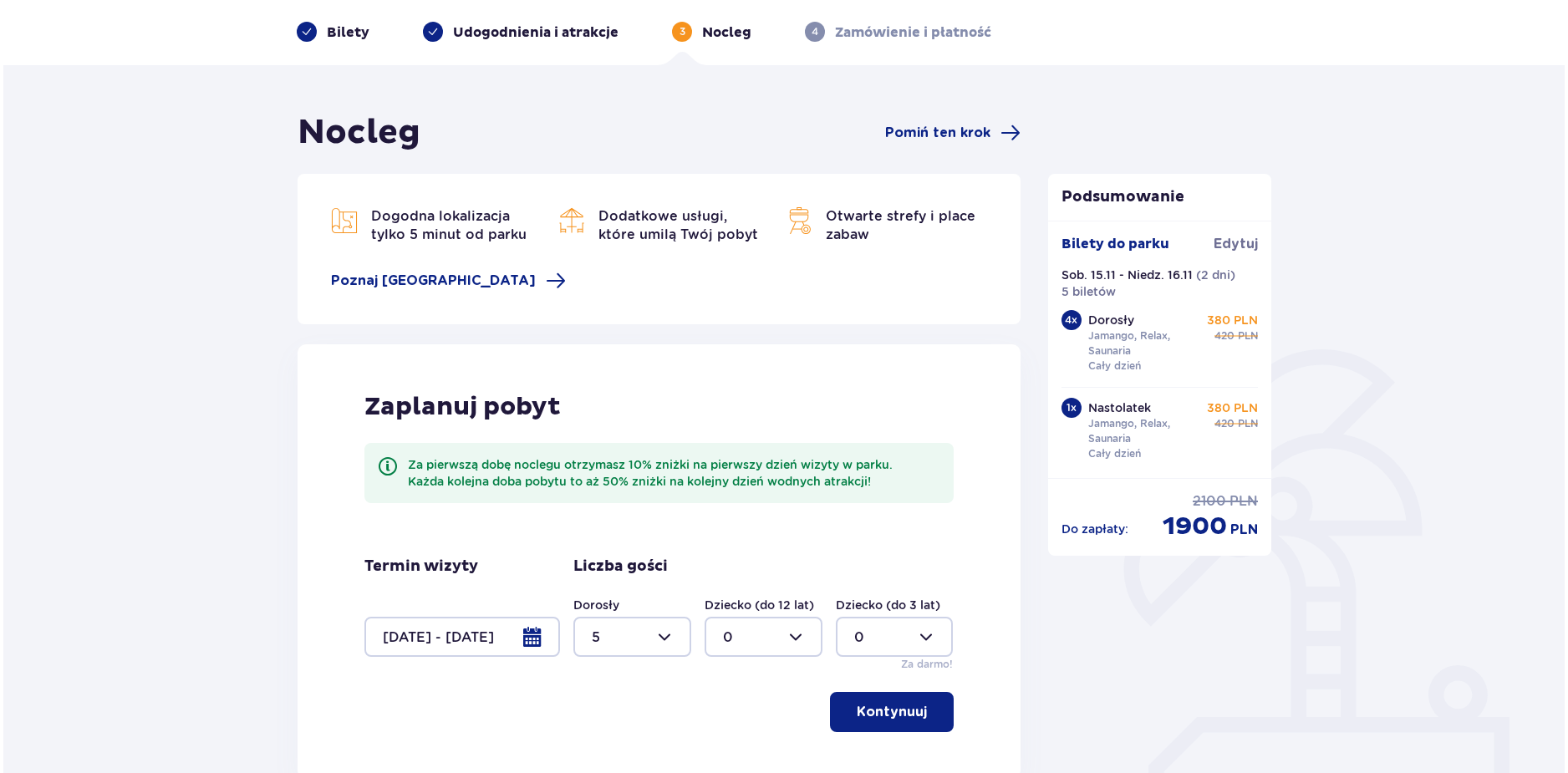
scroll to position [288, 0]
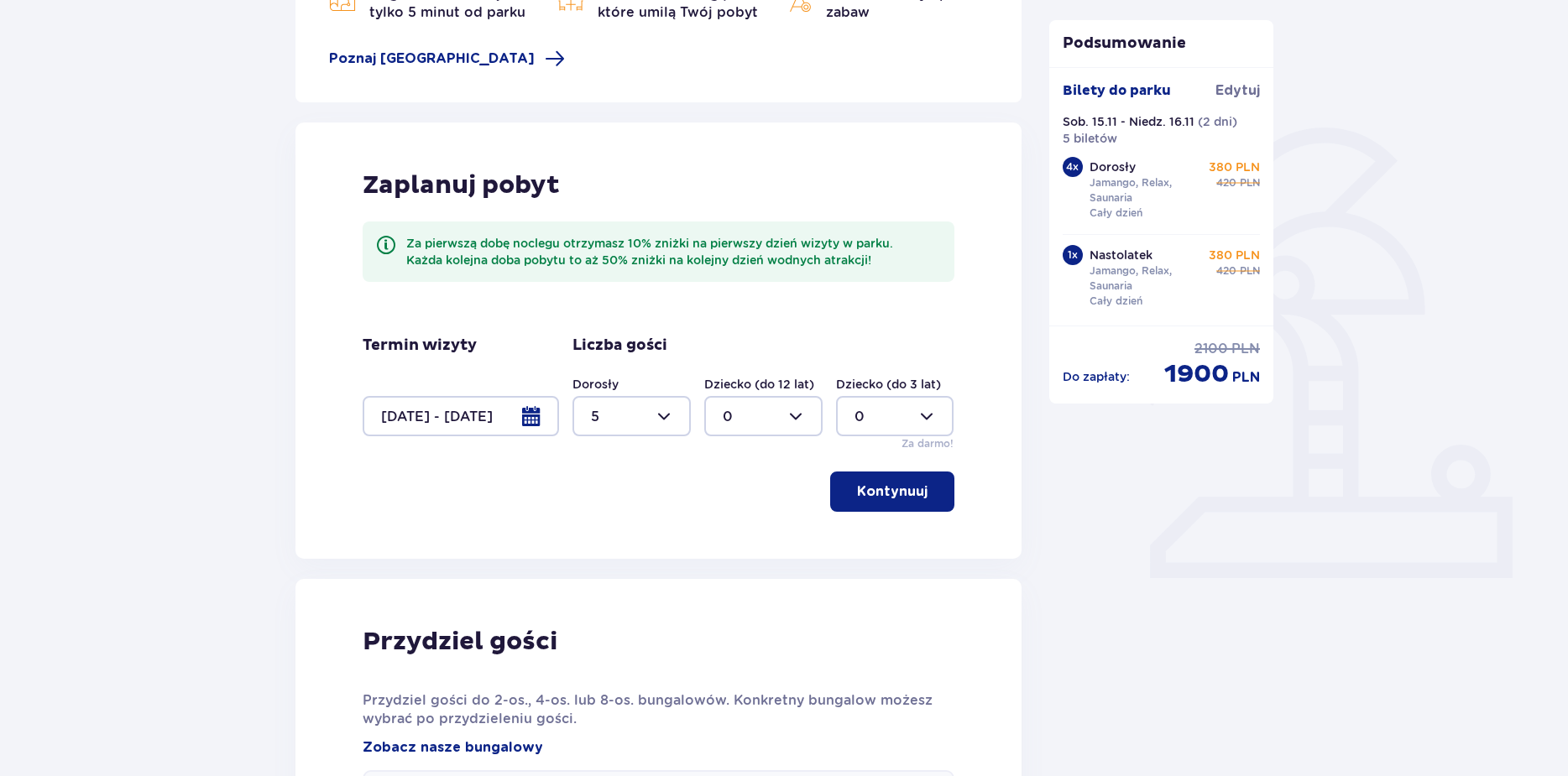
click at [533, 425] on div at bounding box center [460, 415] width 196 height 40
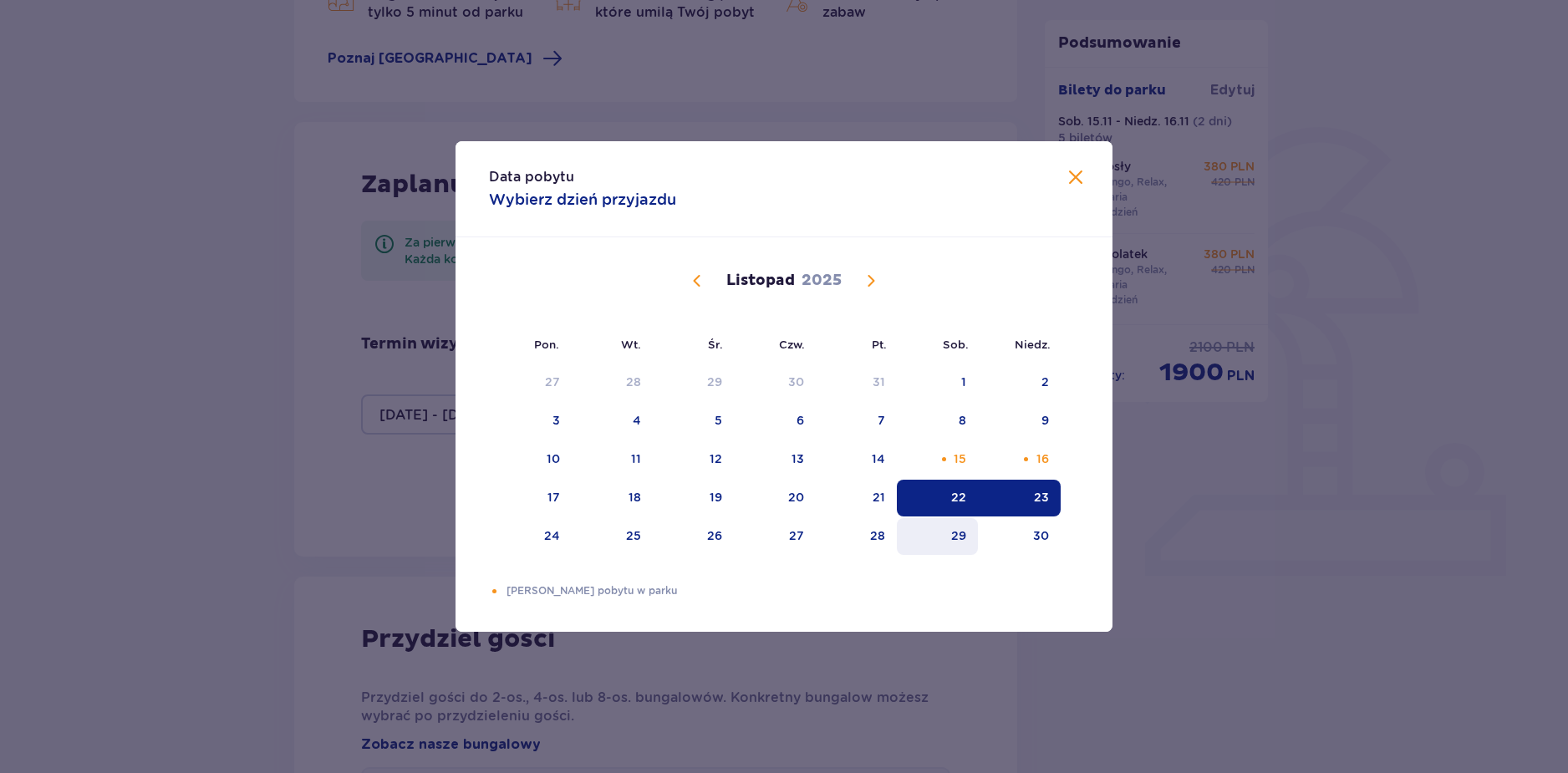
click at [959, 540] on div "29" at bounding box center [959, 535] width 15 height 17
click at [1022, 540] on div "30" at bounding box center [1020, 536] width 83 height 36
type input "[DATE] - [DATE]"
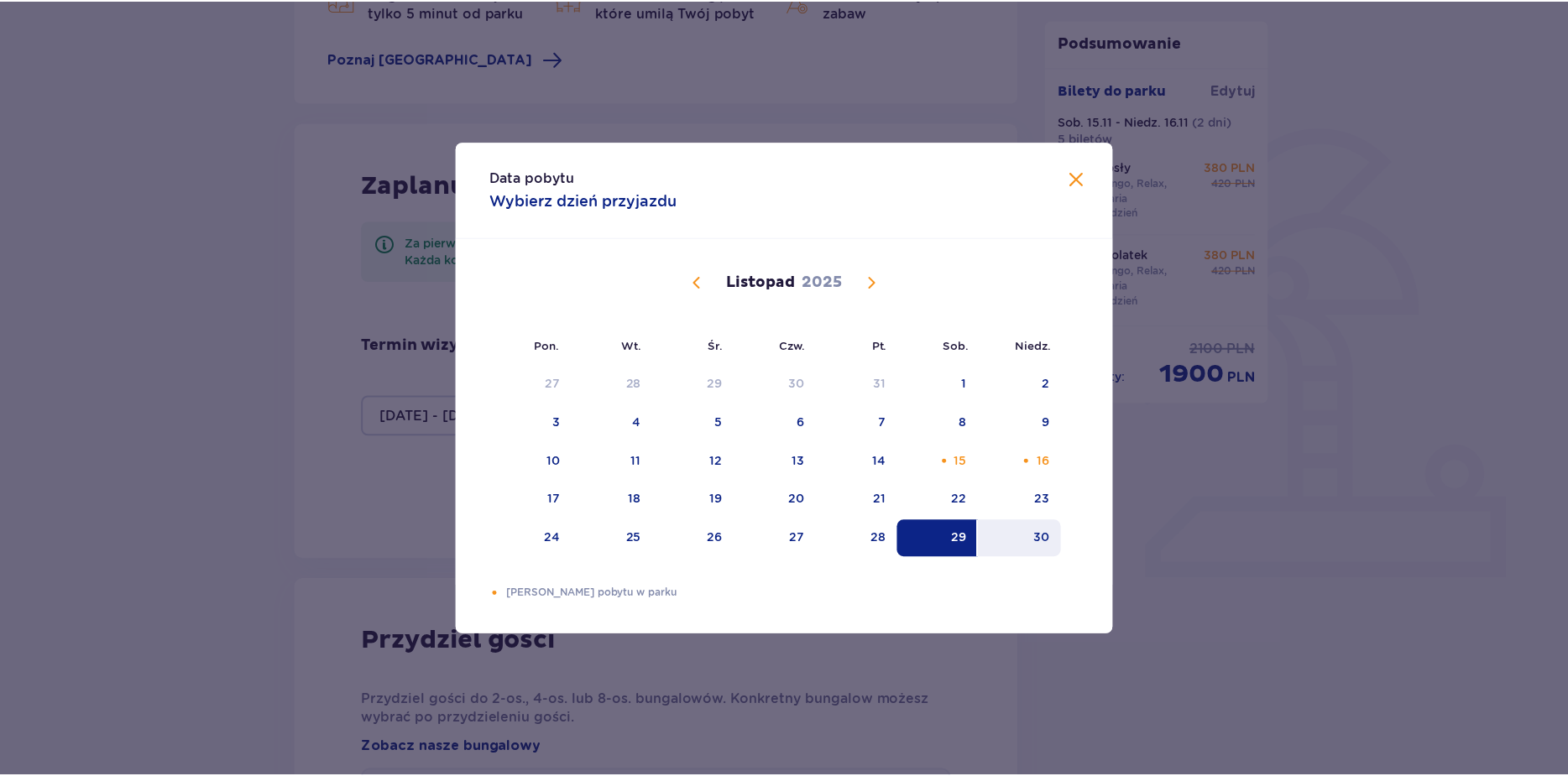
scroll to position [233, 0]
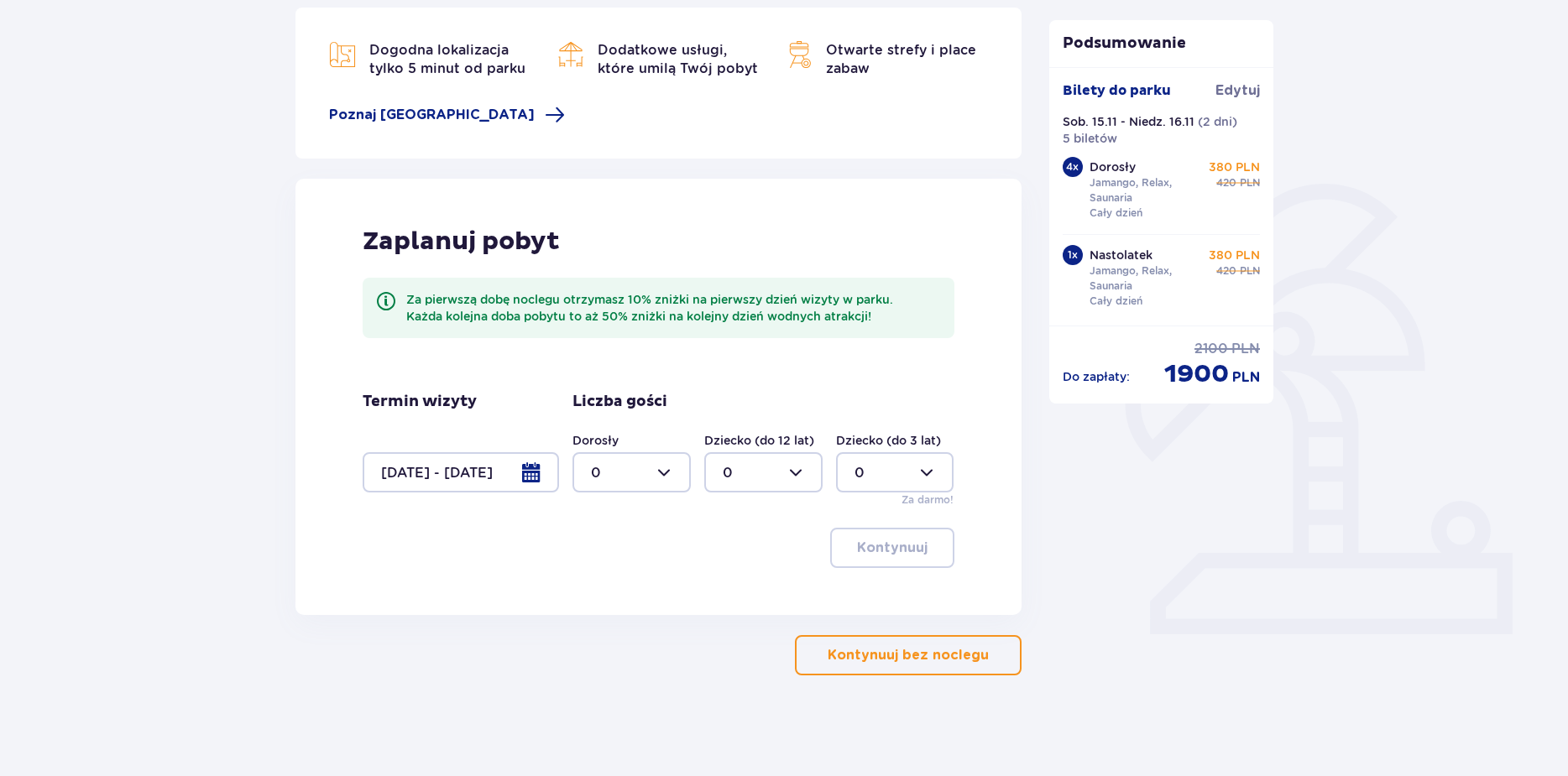
click at [669, 466] on div at bounding box center [631, 472] width 118 height 40
click at [631, 531] on div "5" at bounding box center [632, 531] width 82 height 19
type input "5"
click at [857, 543] on p "Kontynuuj" at bounding box center [892, 548] width 71 height 19
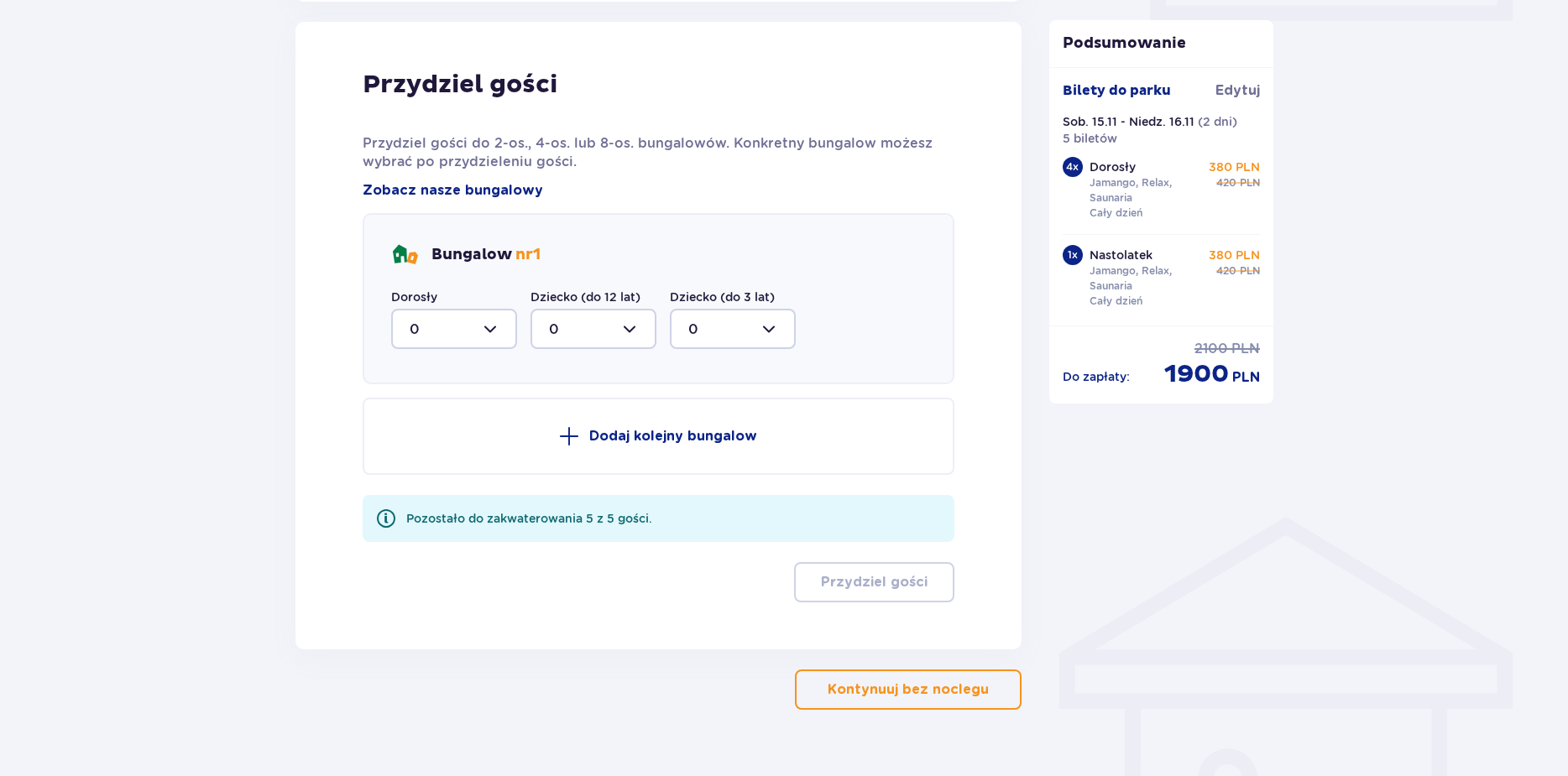
scroll to position [847, 0]
click at [504, 321] on div at bounding box center [454, 327] width 126 height 40
click at [449, 486] on div "5" at bounding box center [454, 491] width 89 height 19
type input "5"
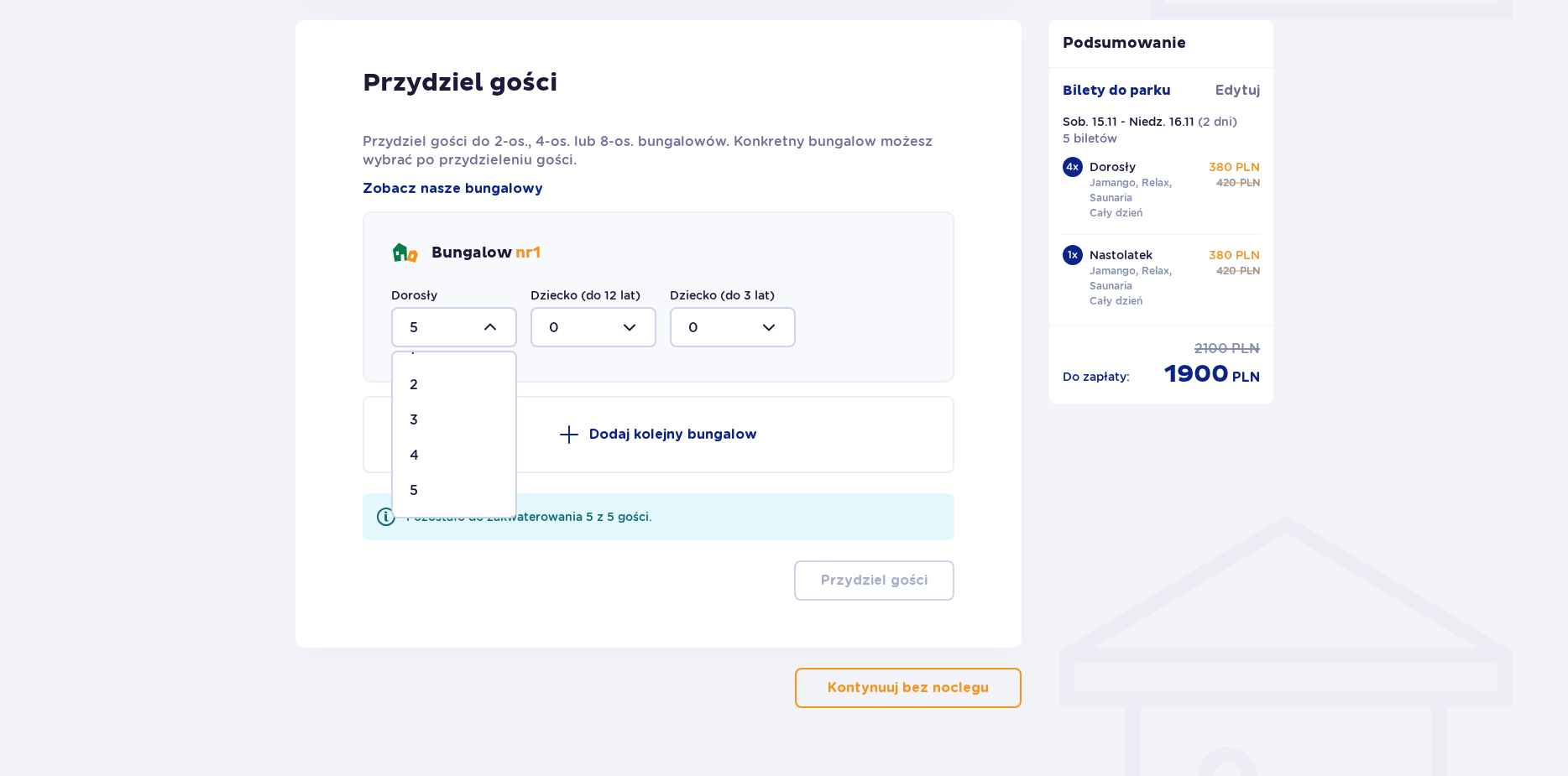
scroll to position [716, 0]
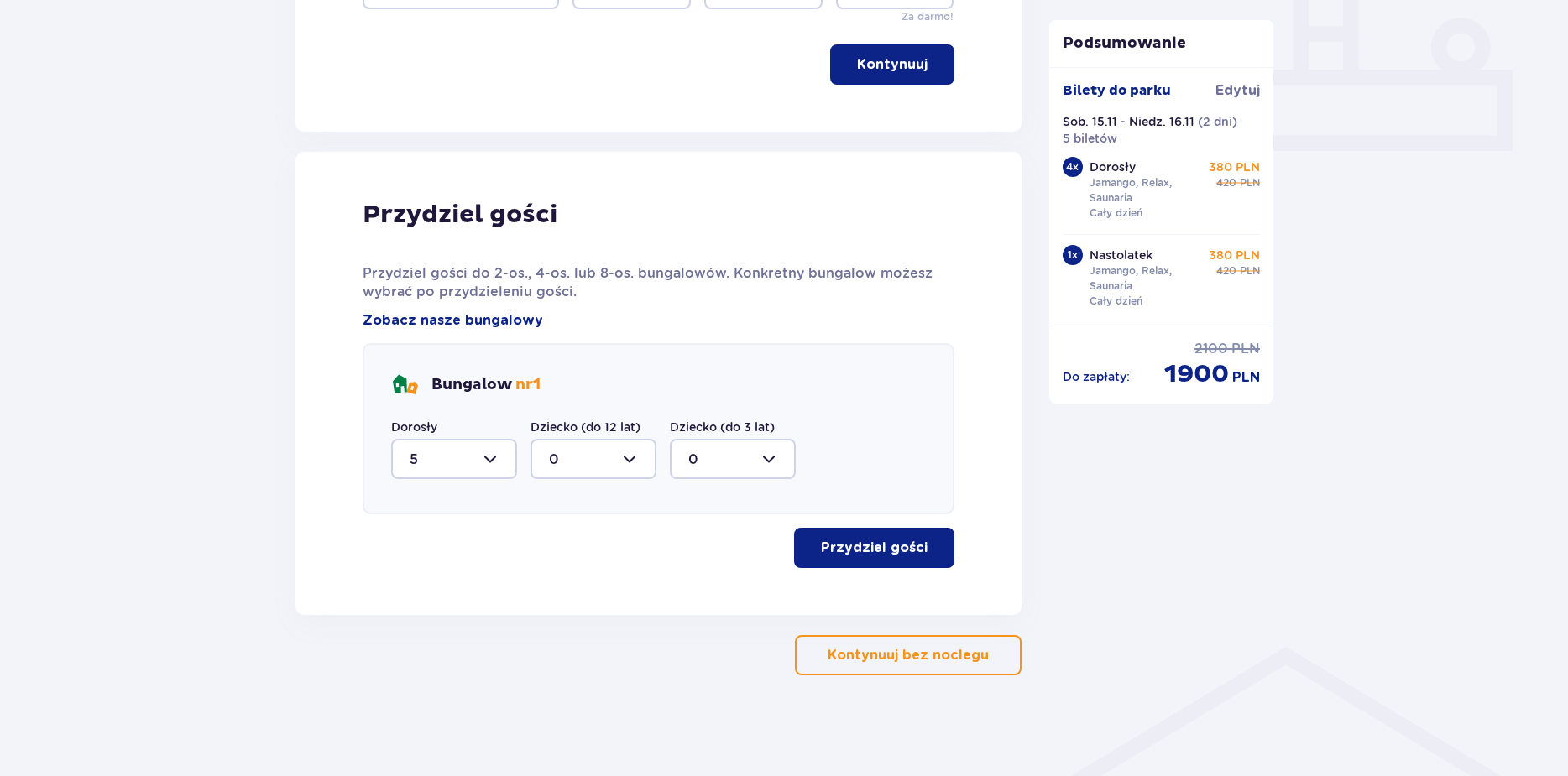
click at [852, 537] on button "Przydziel gości" at bounding box center [874, 547] width 161 height 40
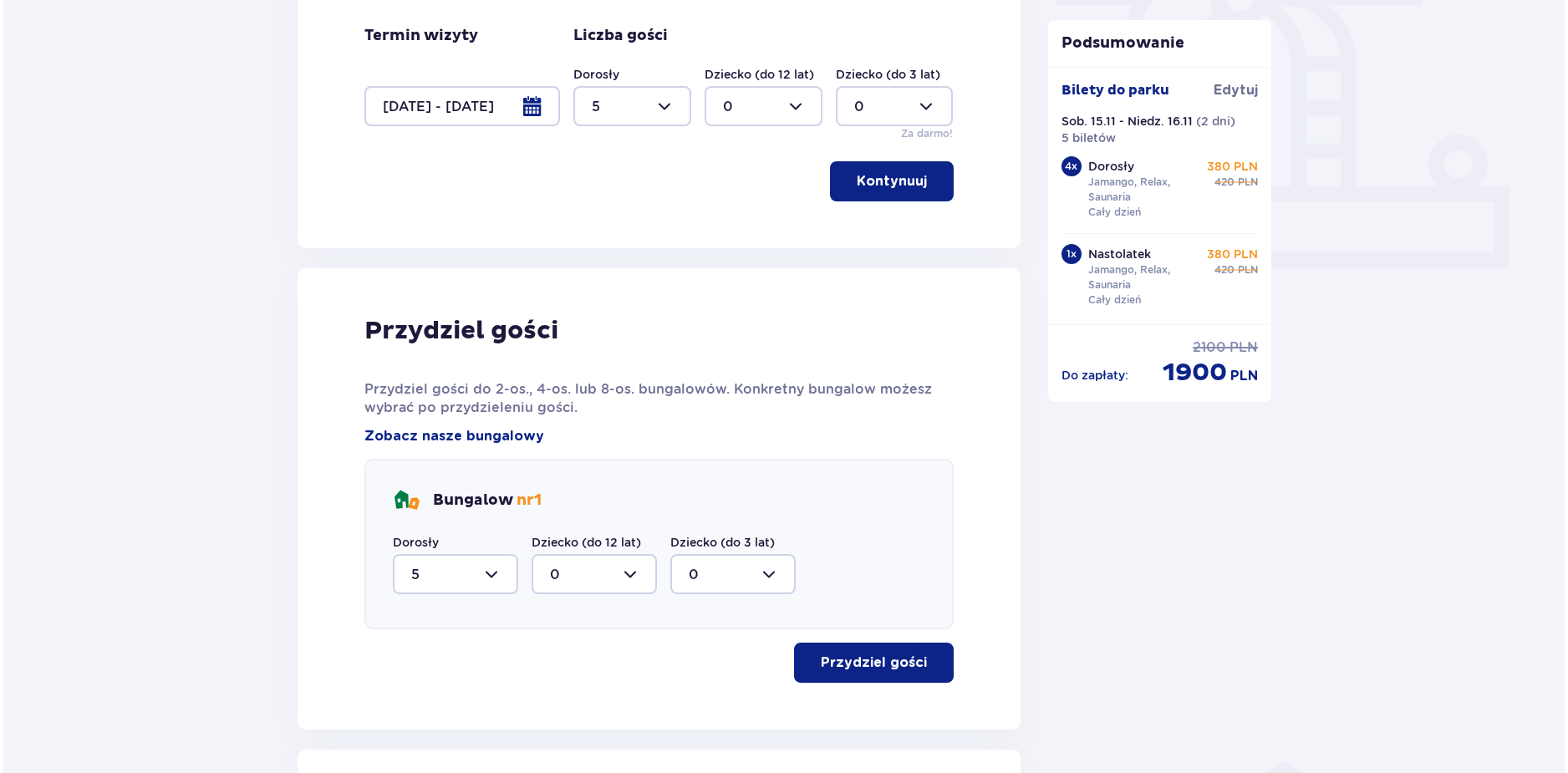
scroll to position [406, 0]
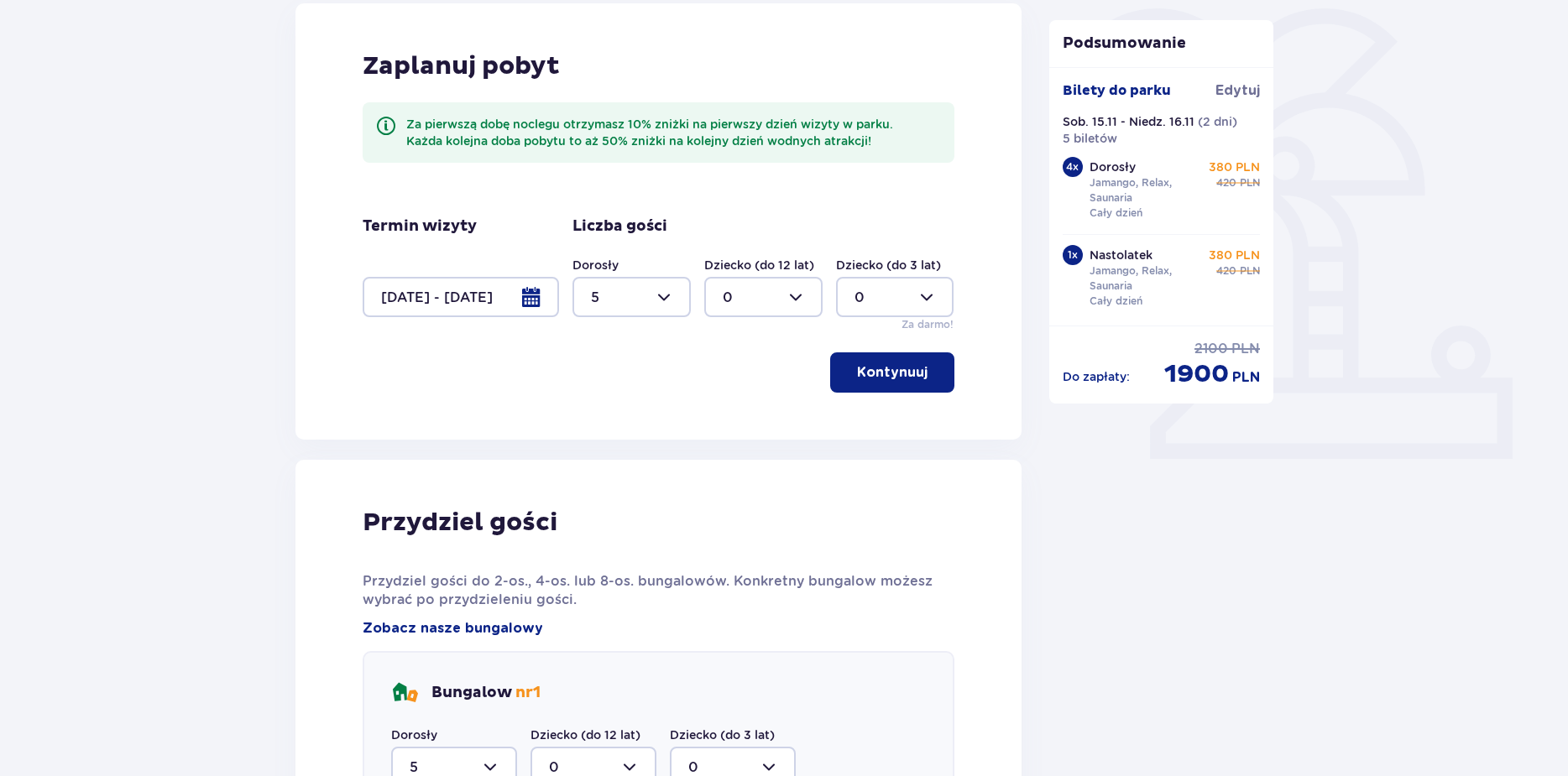
click at [534, 302] on div at bounding box center [460, 296] width 196 height 40
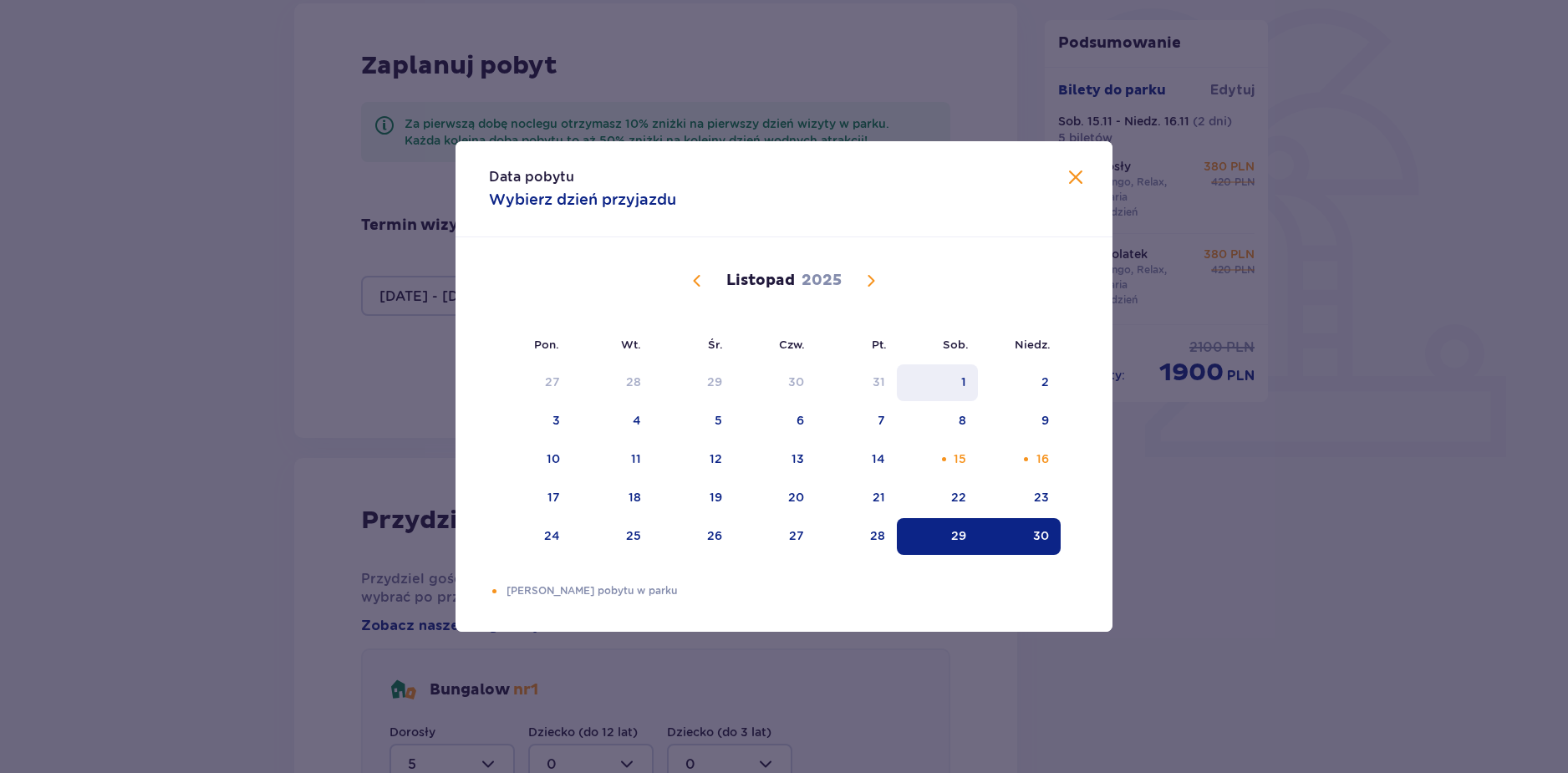
click at [951, 383] on div "1" at bounding box center [938, 382] width 81 height 36
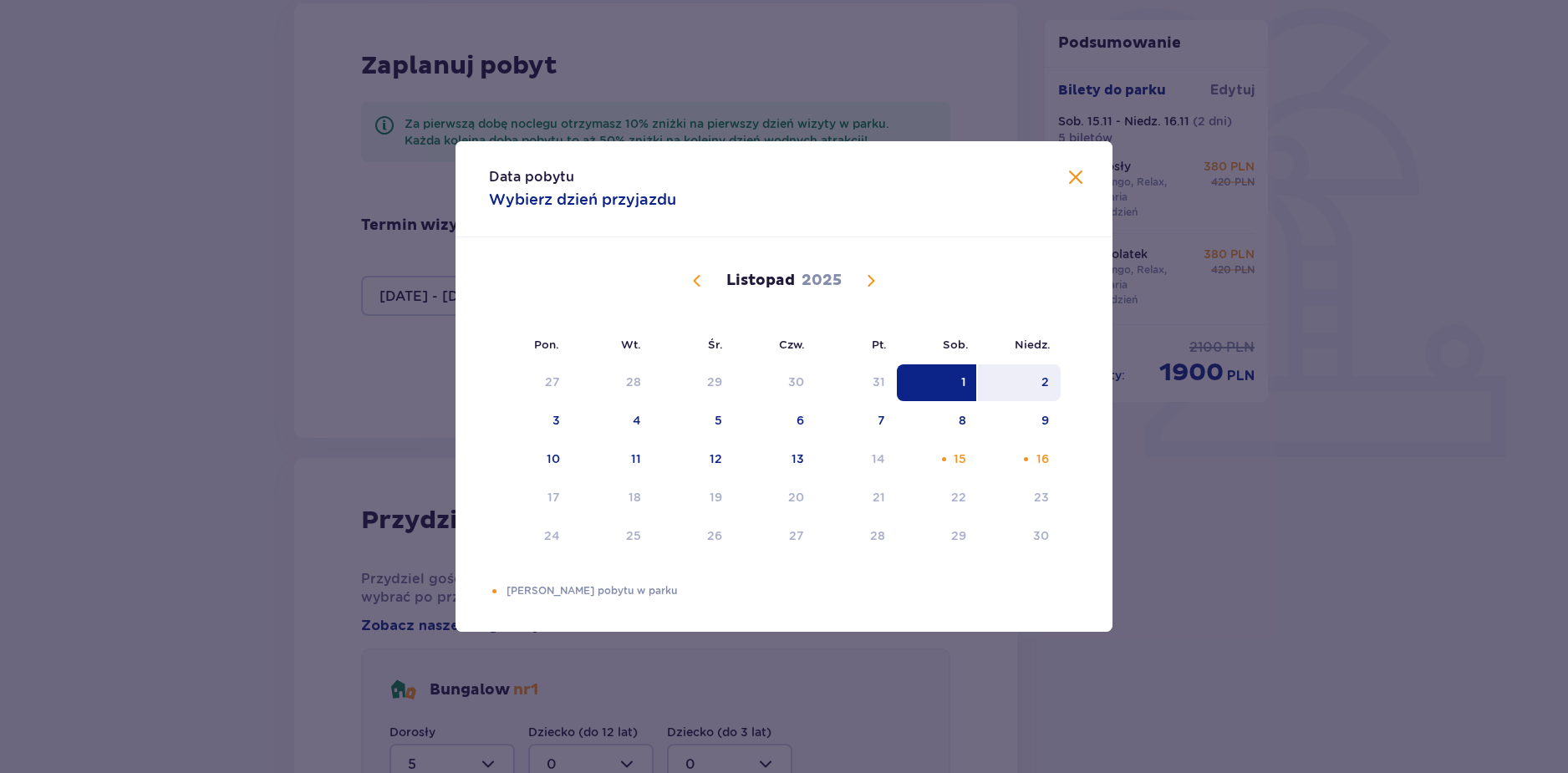
click at [1047, 381] on div "2" at bounding box center [1045, 382] width 8 height 17
type input "[DATE] - [DATE]"
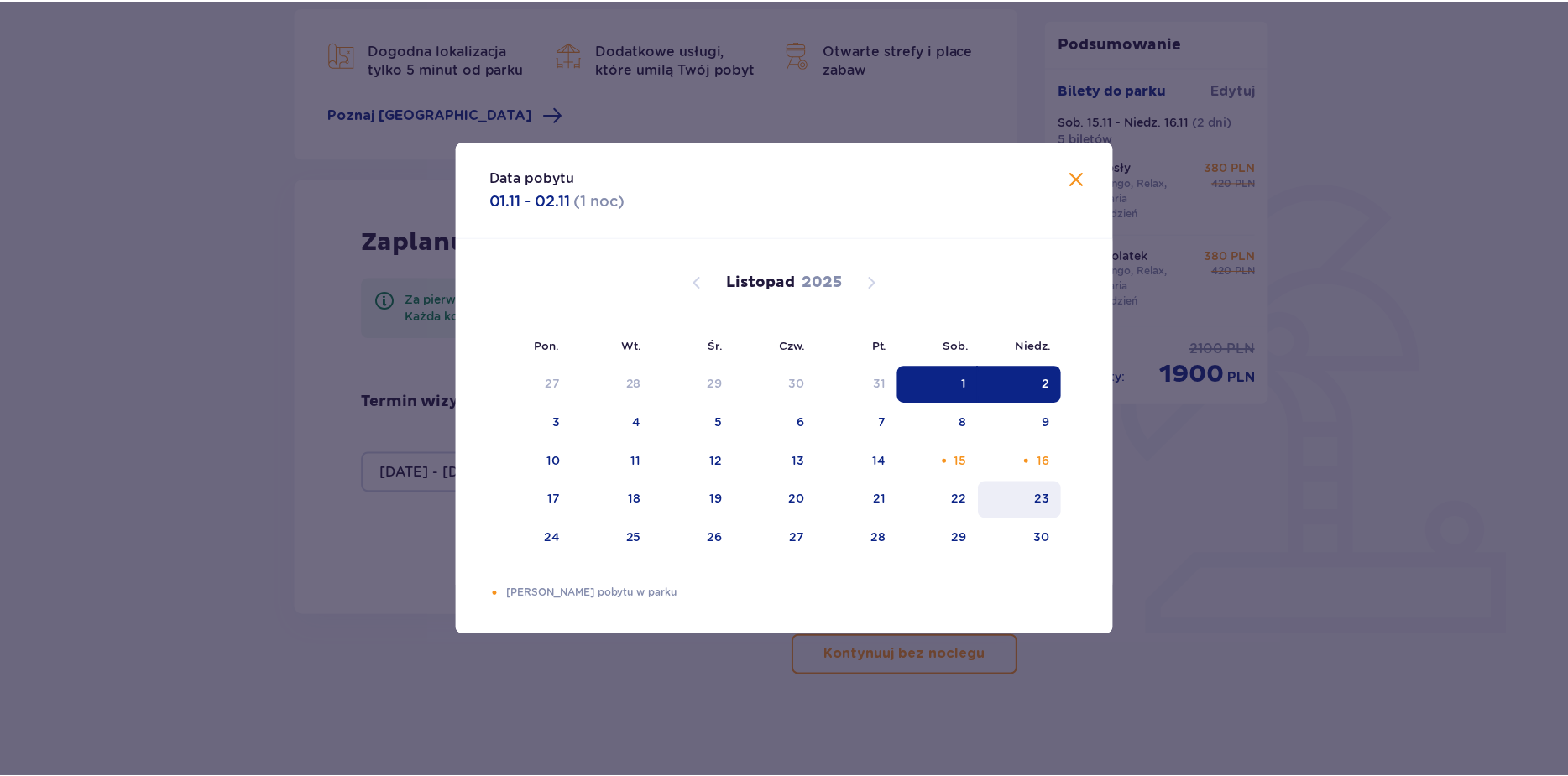
scroll to position [233, 0]
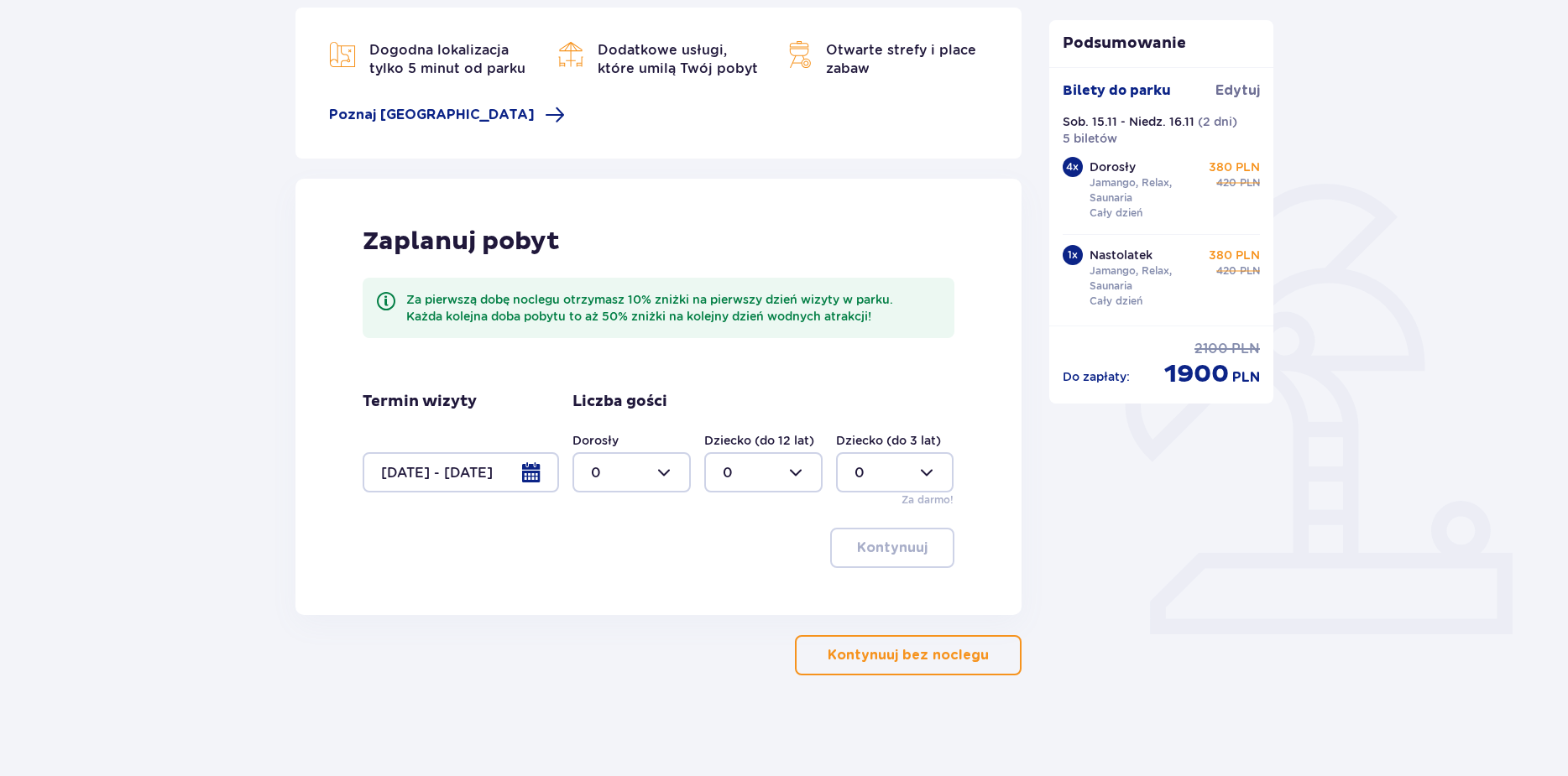
click at [655, 457] on div at bounding box center [631, 472] width 118 height 40
click at [636, 600] on span "5" at bounding box center [631, 615] width 115 height 35
type input "5"
click at [877, 543] on p "Kontynuuj" at bounding box center [892, 548] width 71 height 19
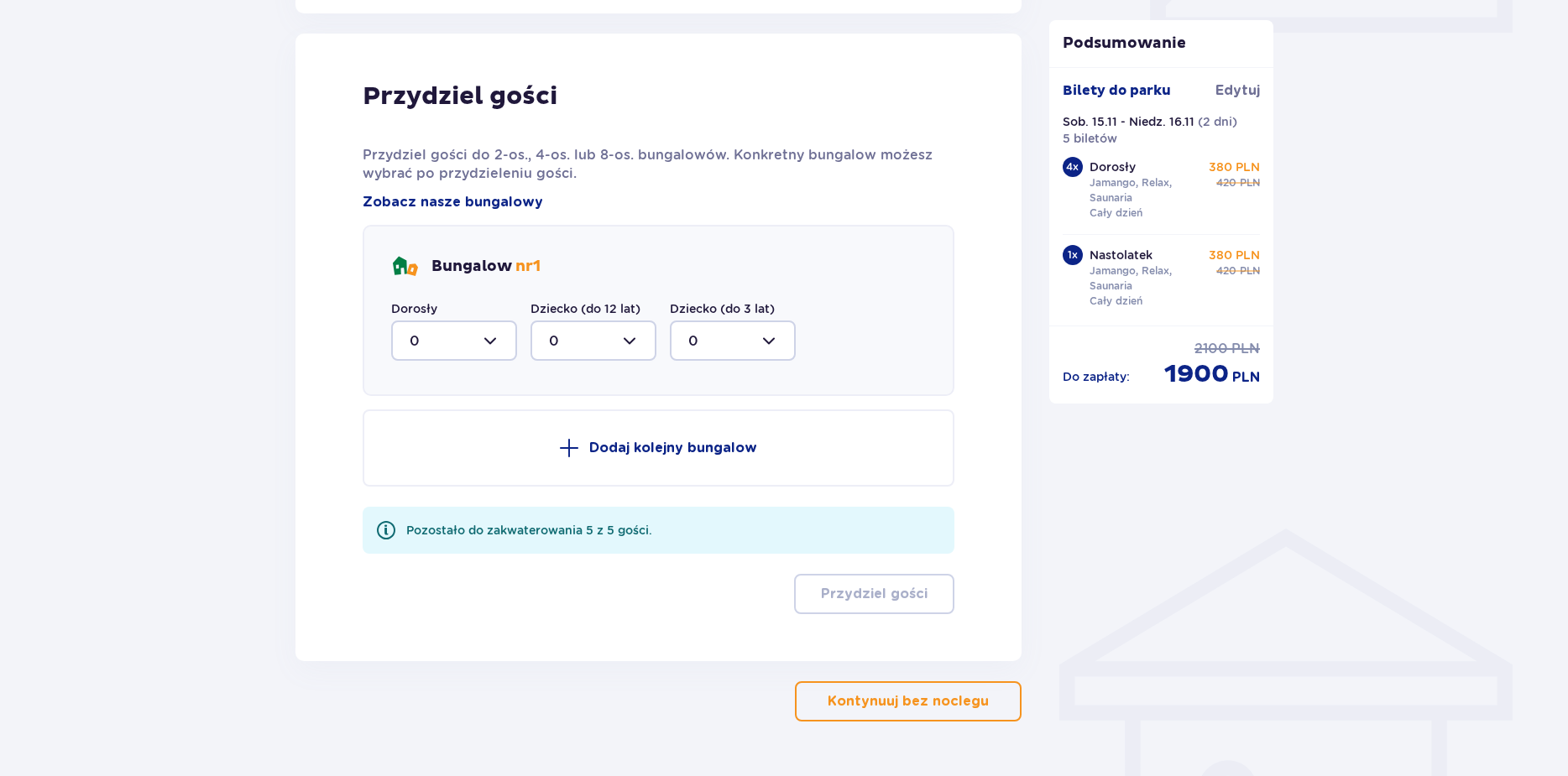
scroll to position [880, 0]
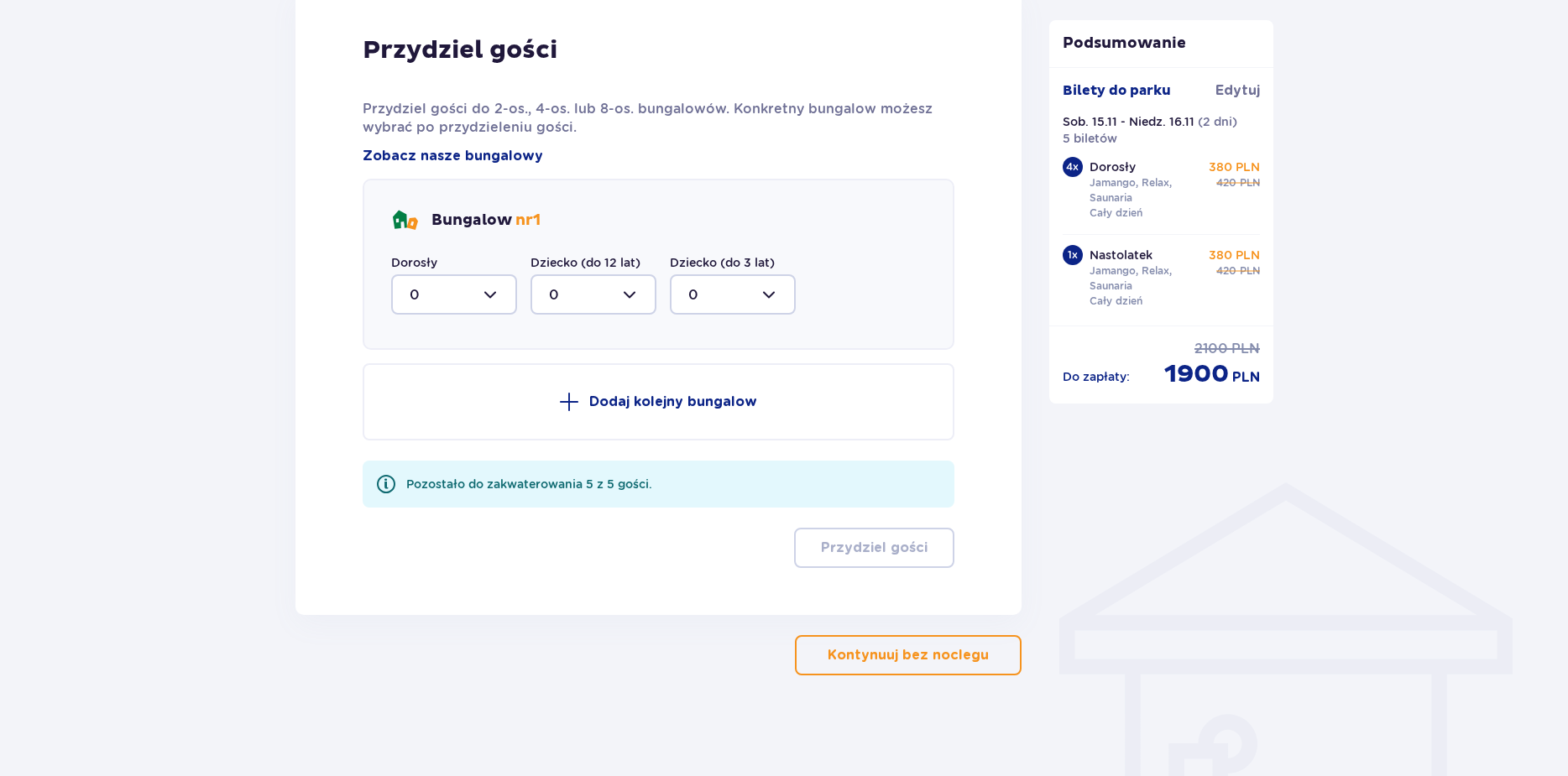
click at [491, 290] on div at bounding box center [454, 294] width 126 height 40
click at [450, 447] on span "5" at bounding box center [454, 458] width 122 height 35
type input "5"
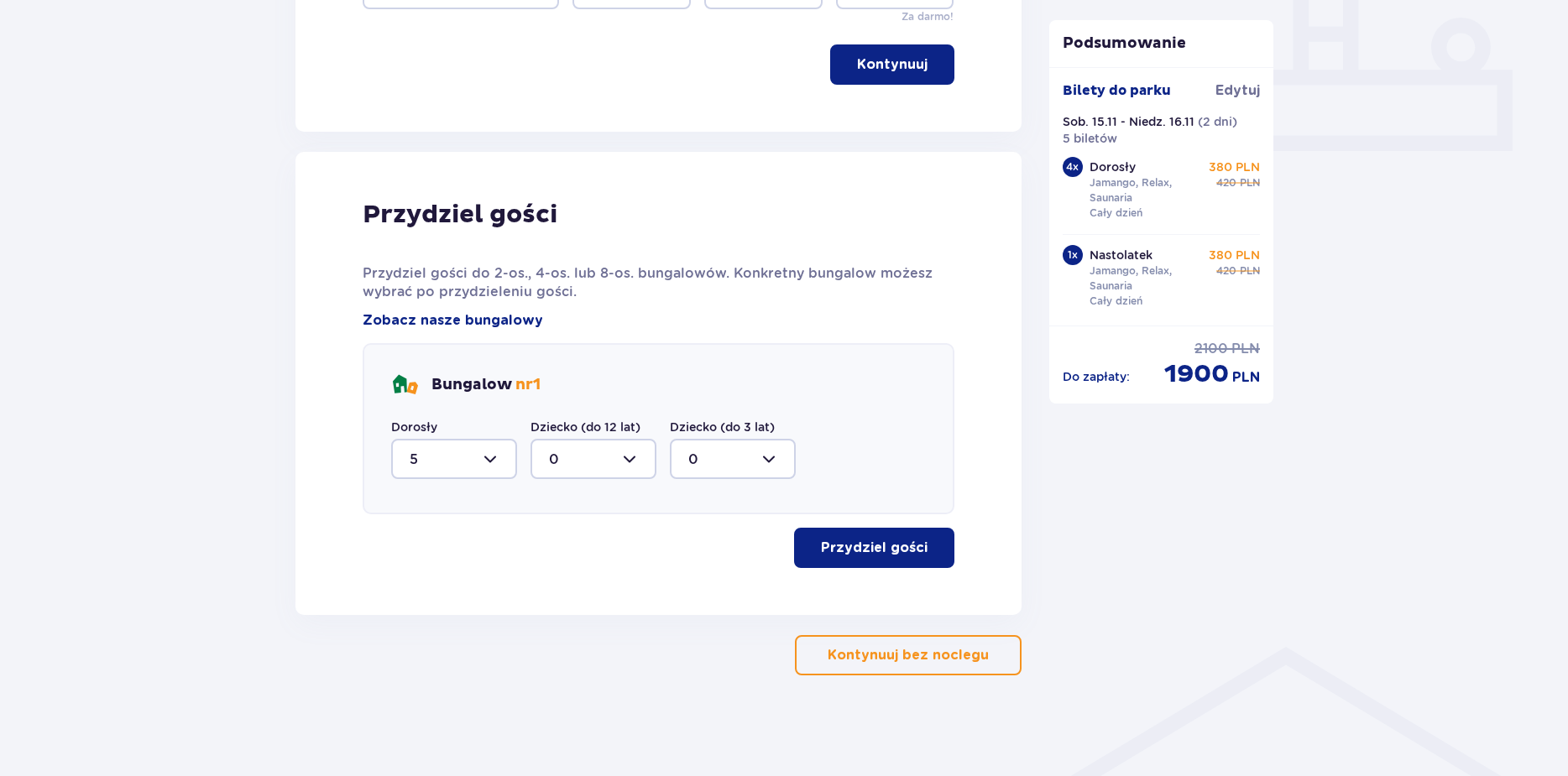
click at [871, 543] on p "Przydziel gości" at bounding box center [873, 548] width 106 height 19
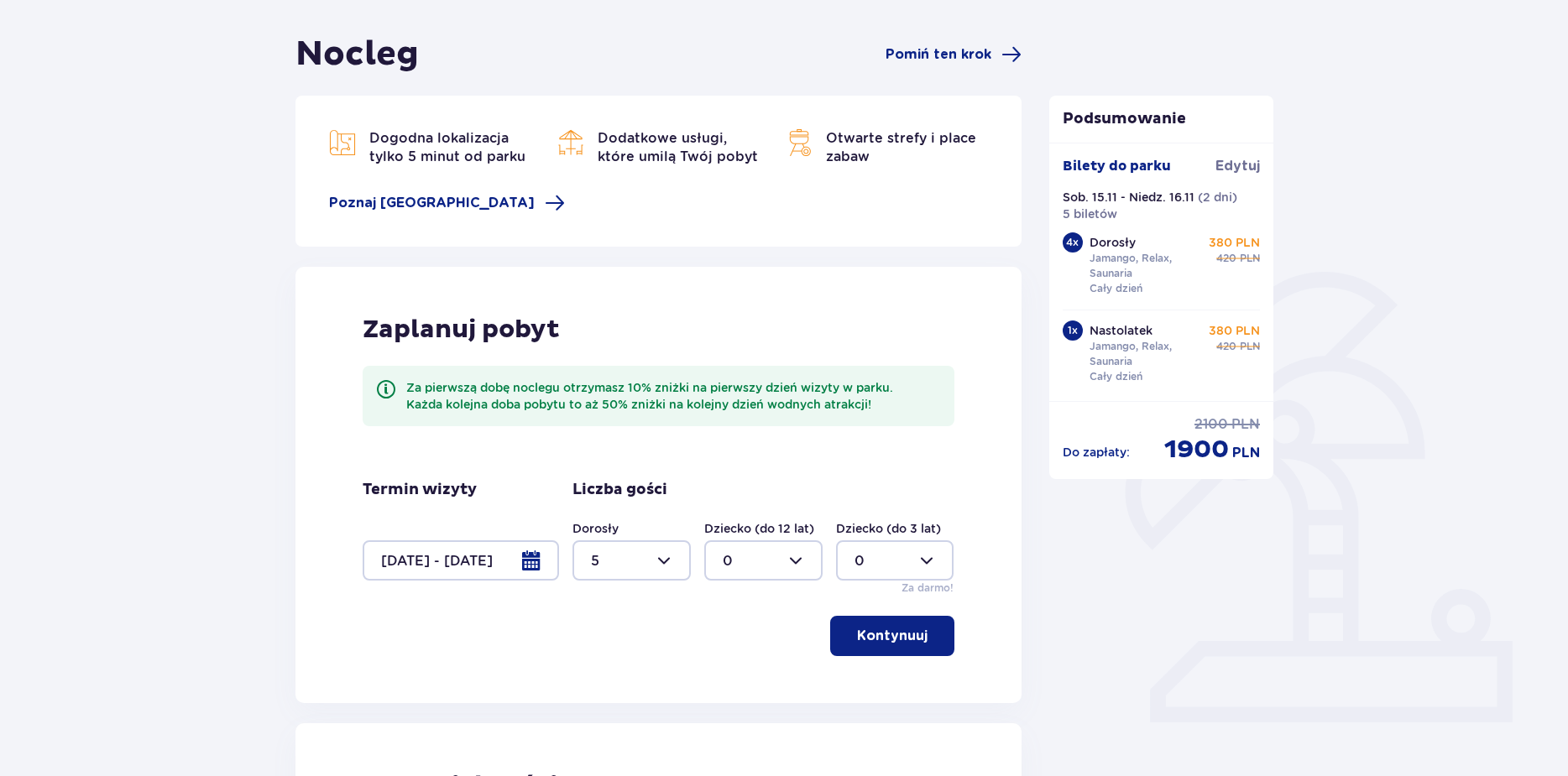
scroll to position [168, 0]
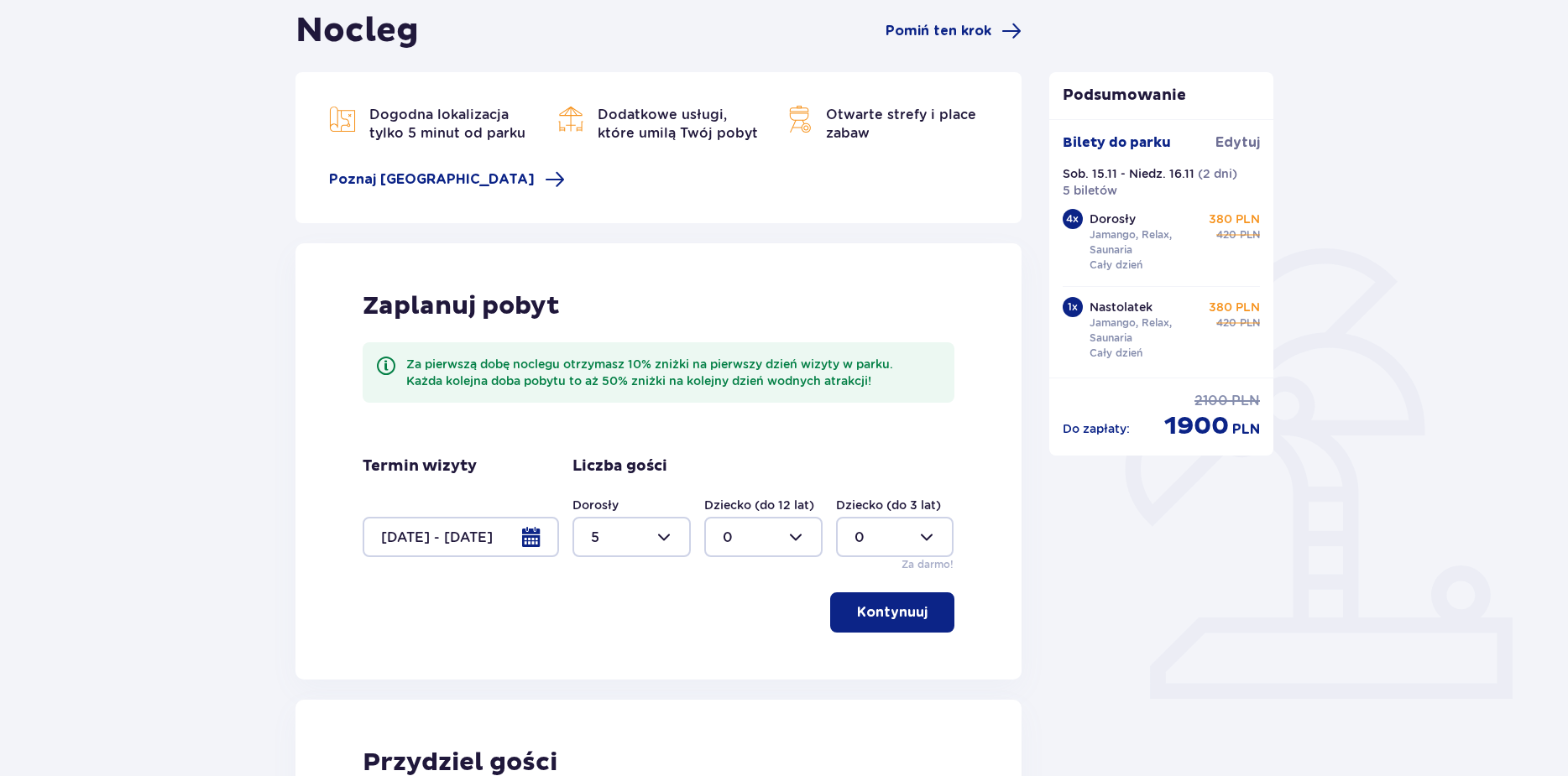
click at [538, 527] on div at bounding box center [460, 537] width 196 height 40
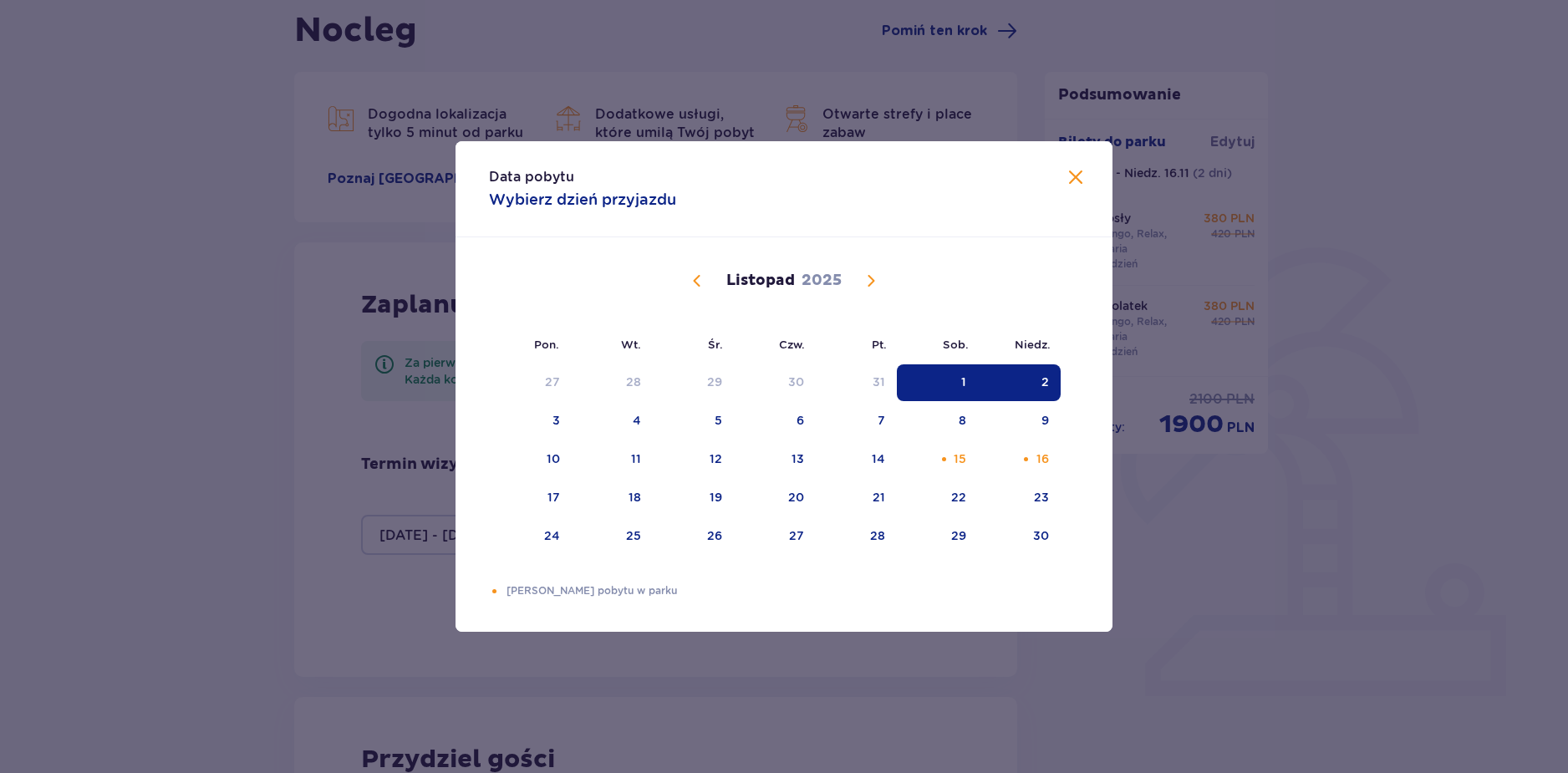
click at [1071, 168] on span at bounding box center [1076, 178] width 20 height 20
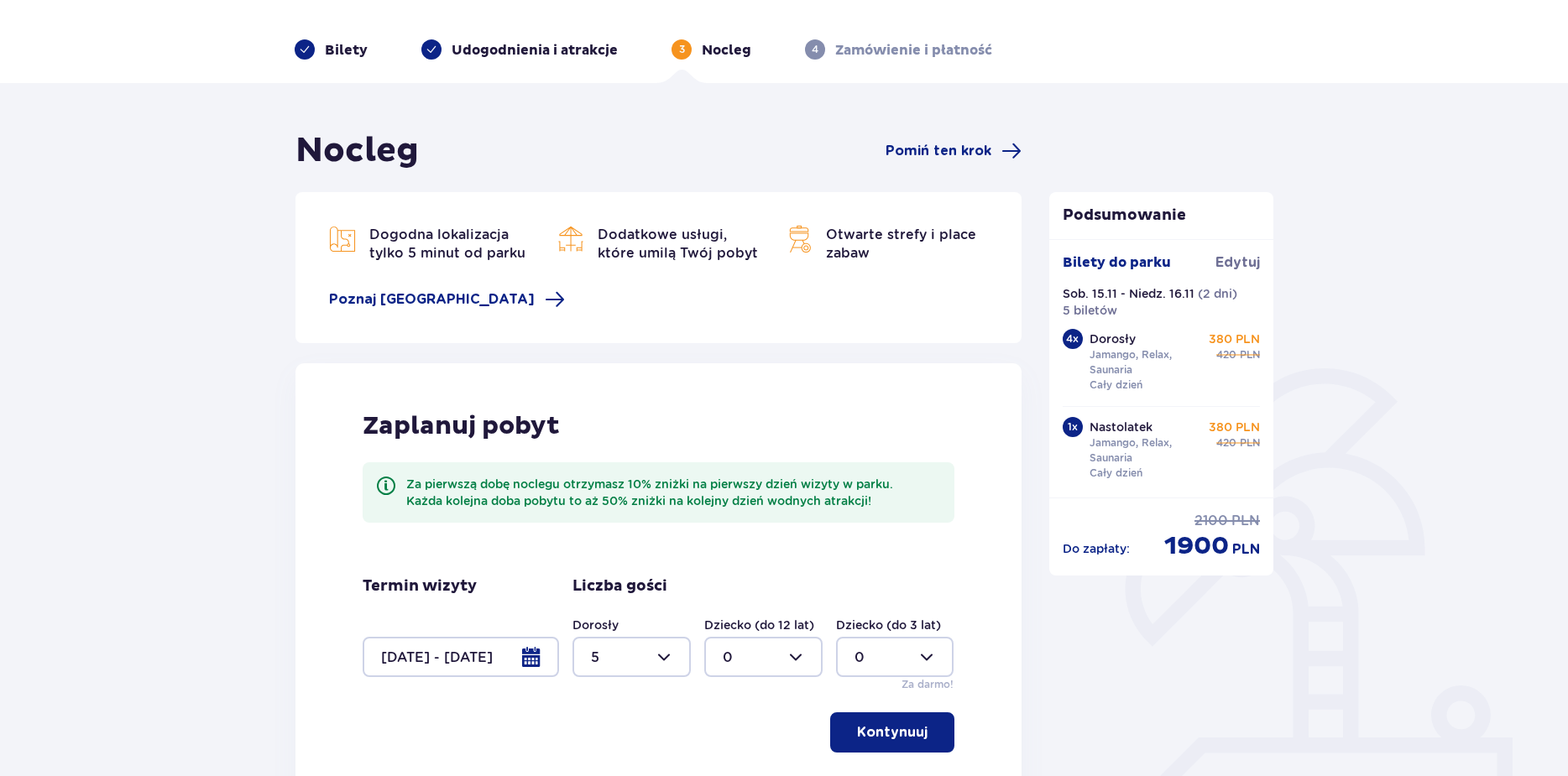
scroll to position [84, 0]
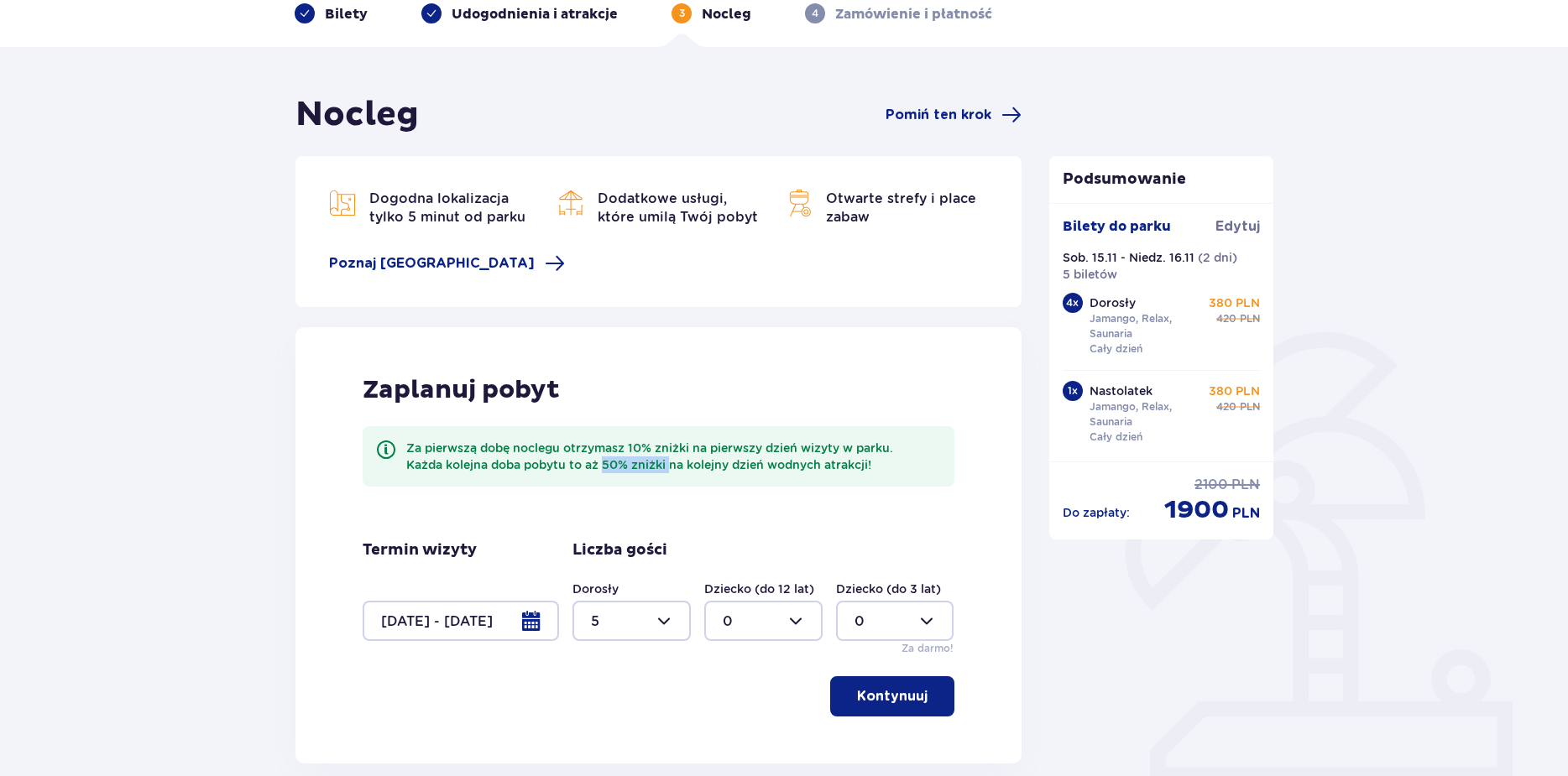
drag, startPoint x: 603, startPoint y: 464, endPoint x: 669, endPoint y: 472, distance: 66.5
click at [669, 472] on div "Za pierwszą dobę noclegu otrzymasz 10% zniżki na pierwszy dzień wizyty w parku.…" at bounding box center [673, 457] width 534 height 34
click at [778, 537] on div "Zaplanuj pobyt Za pierwszą dobę noclegu otrzymasz 10% zniżki na pierwszy dzień …" at bounding box center [658, 545] width 726 height 436
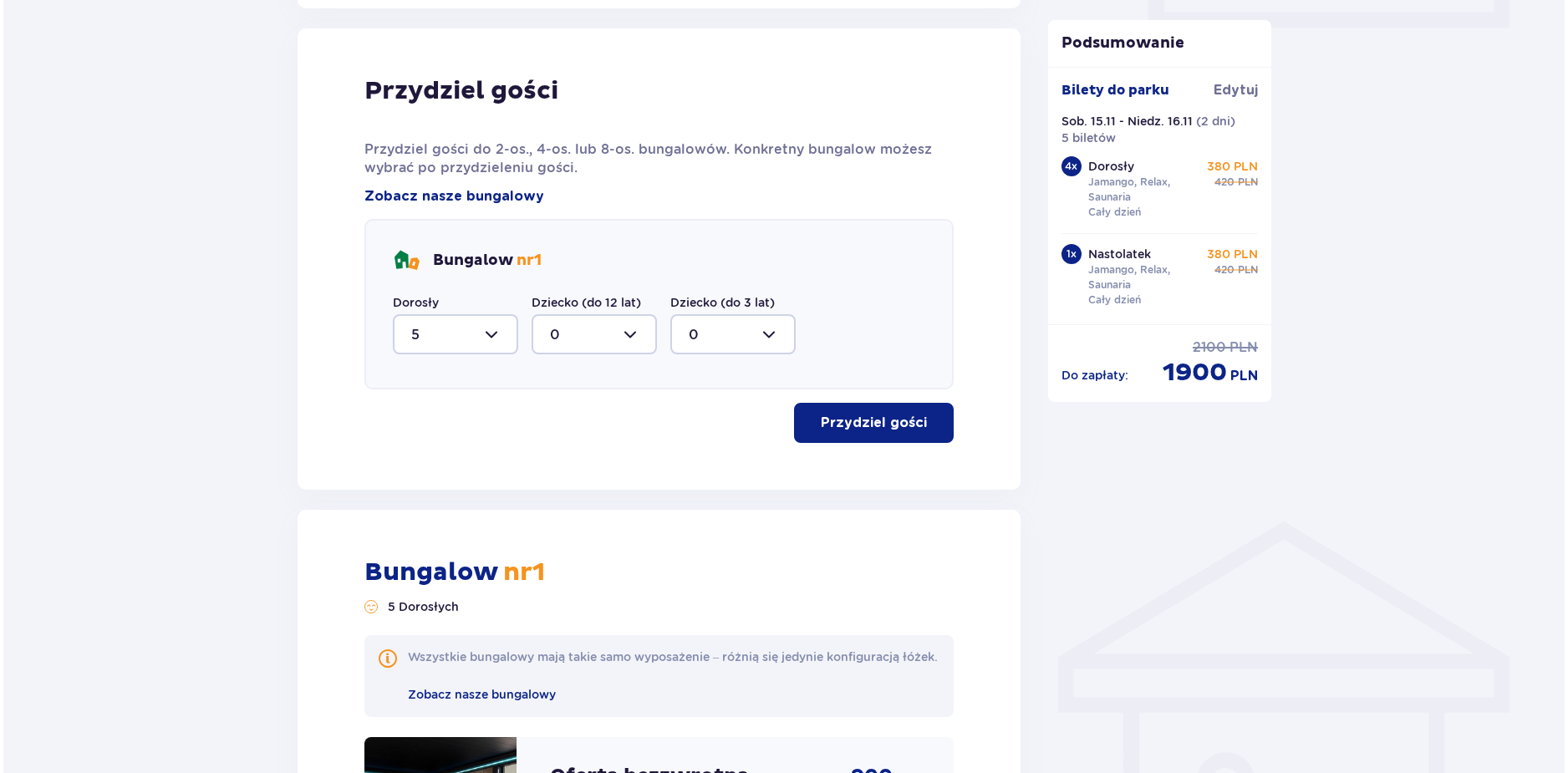
scroll to position [585, 0]
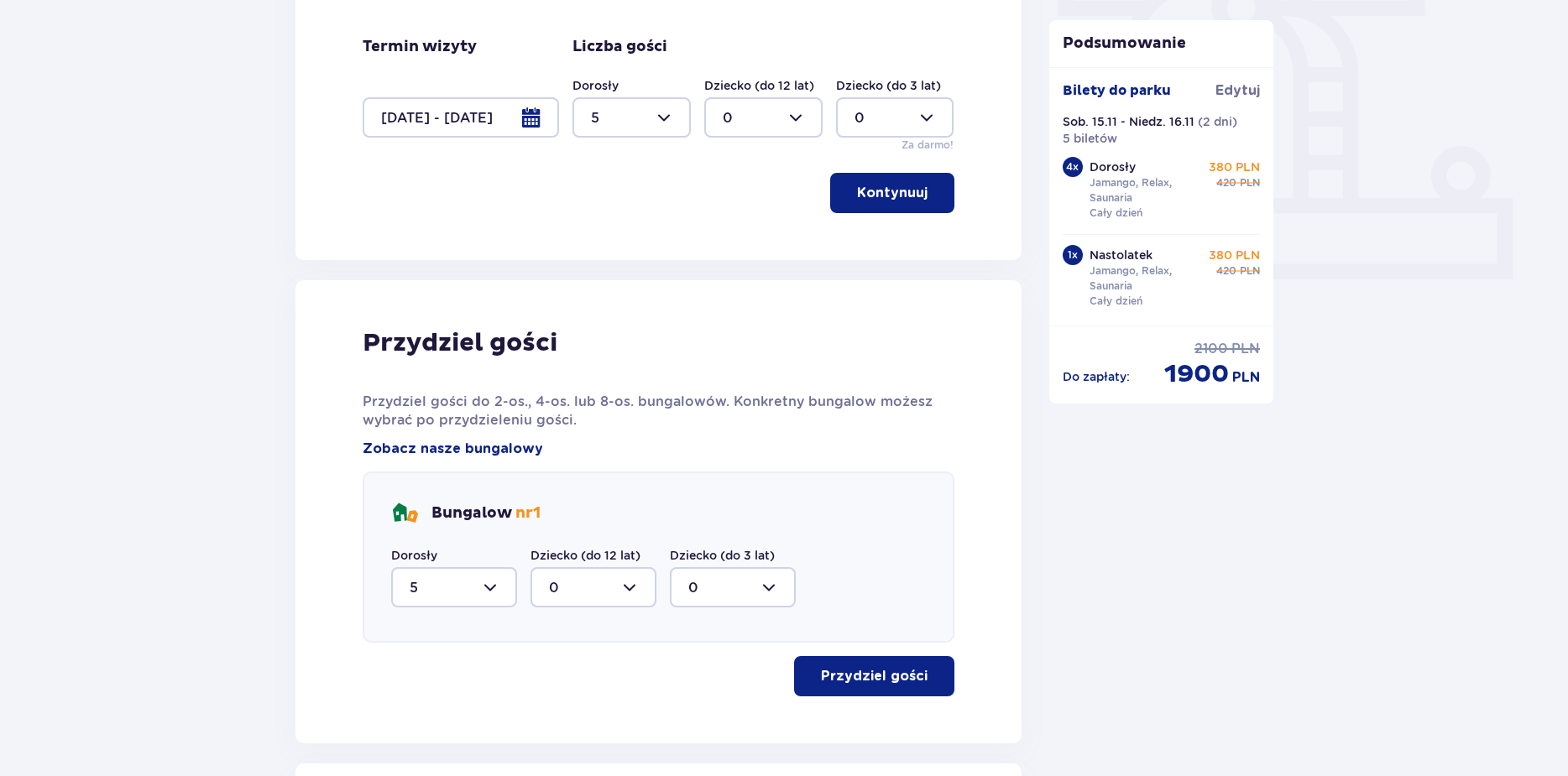
click at [533, 123] on div at bounding box center [460, 117] width 196 height 40
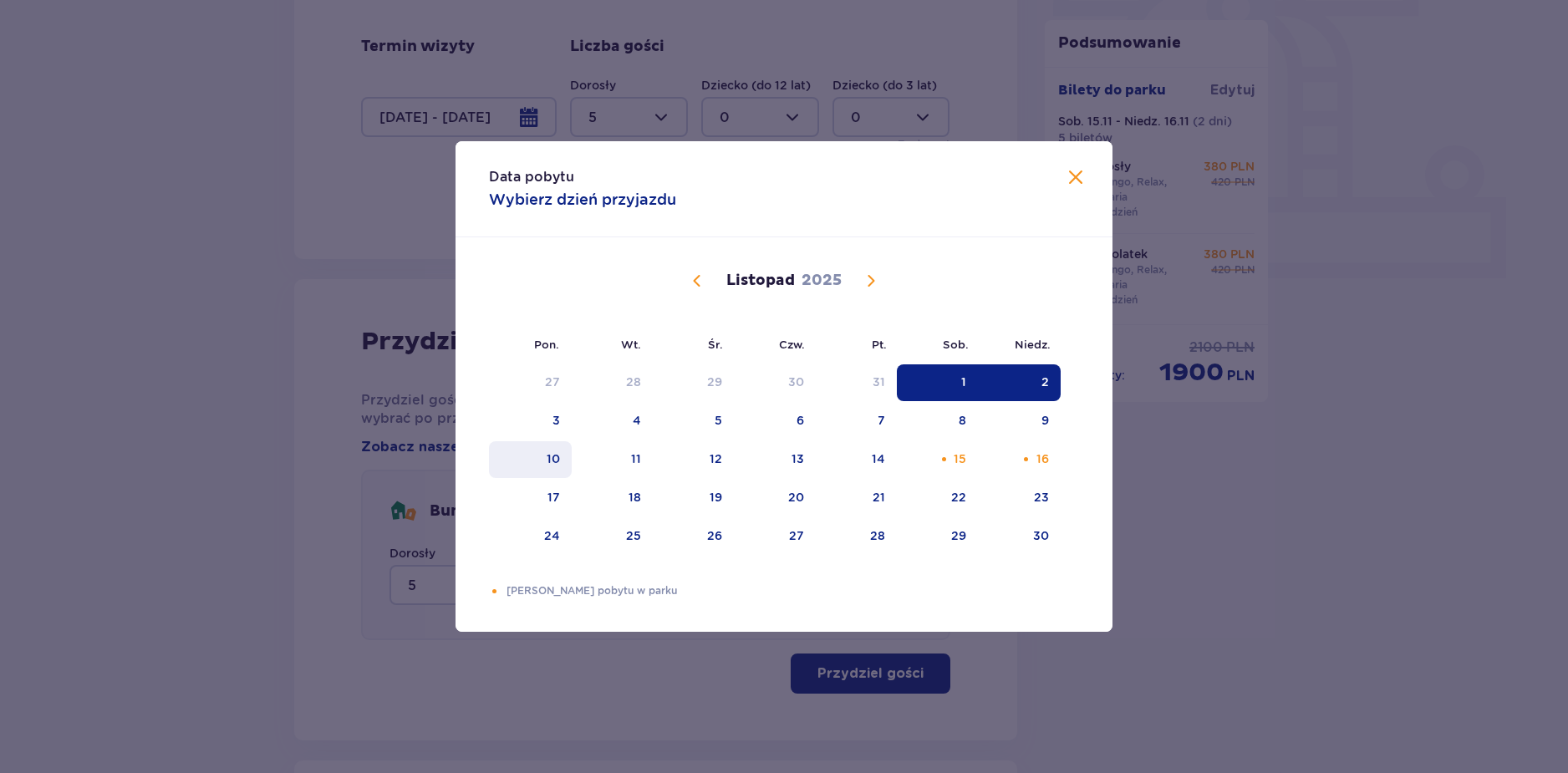
click at [553, 450] on div "10" at bounding box center [531, 459] width 83 height 36
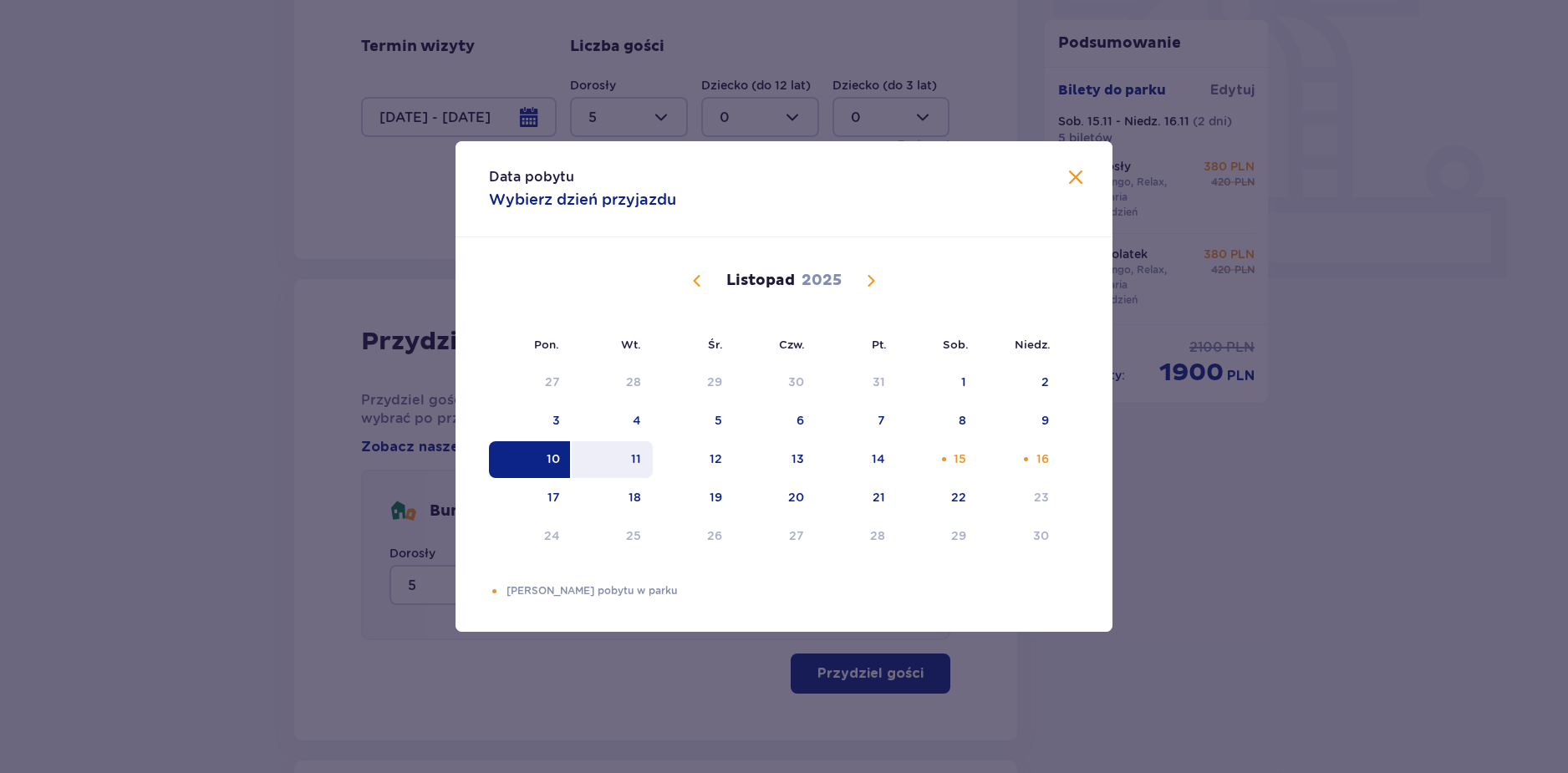
click at [635, 461] on div "11" at bounding box center [636, 459] width 10 height 17
type input "[DATE] - [DATE]"
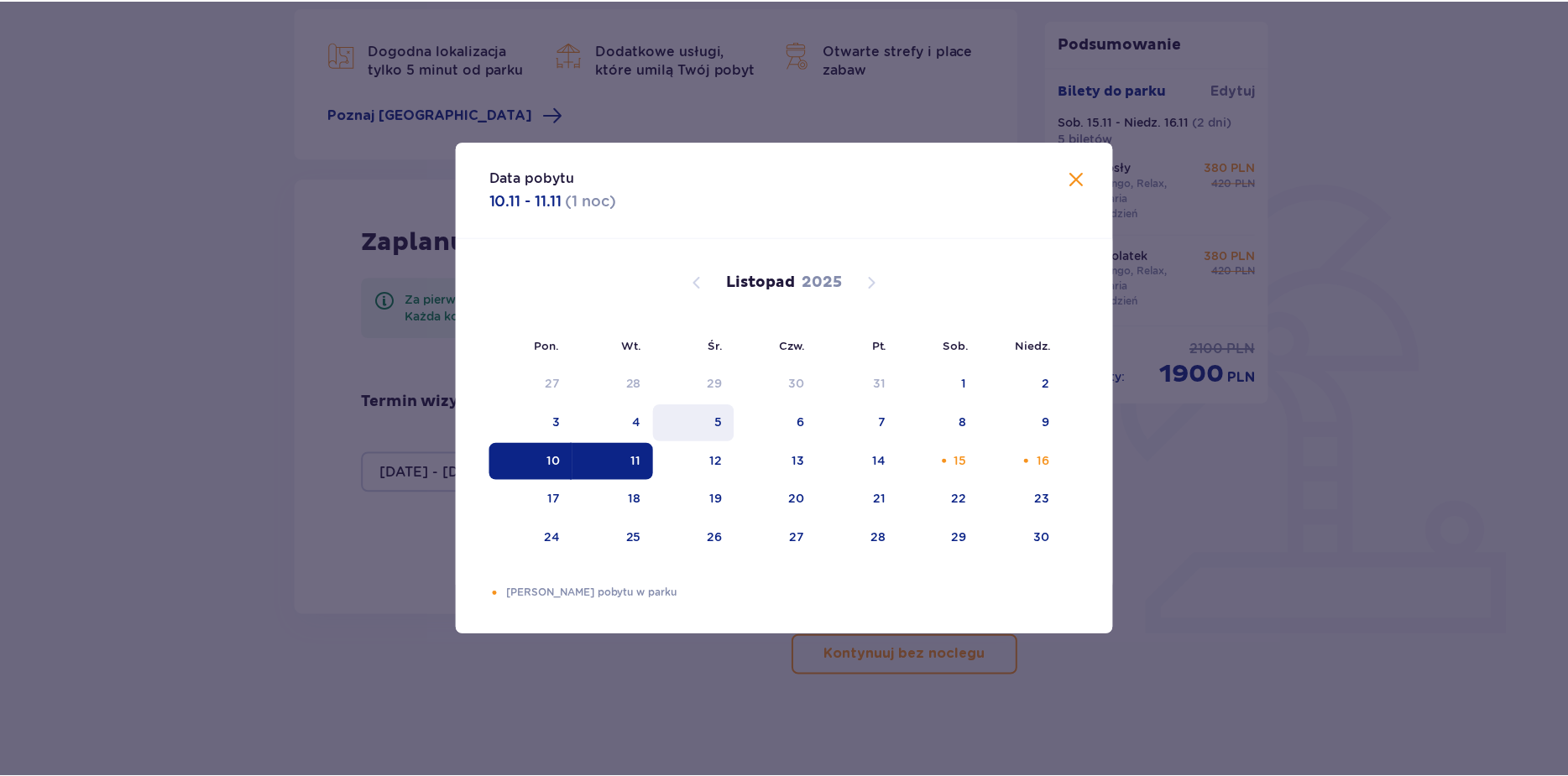
scroll to position [233, 0]
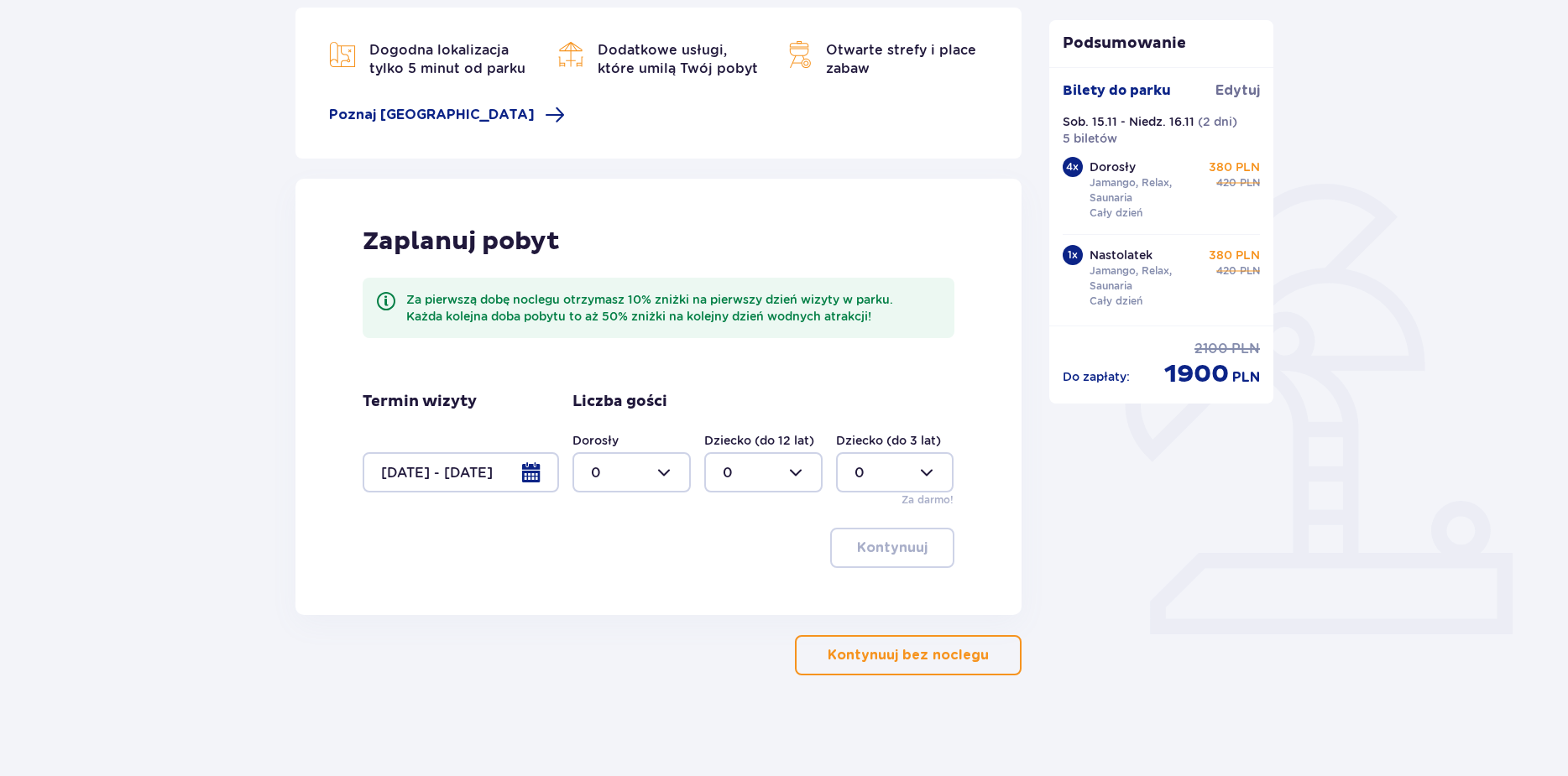
click at [617, 475] on div at bounding box center [631, 472] width 118 height 40
click at [603, 608] on div "5" at bounding box center [632, 616] width 82 height 19
type input "5"
click at [865, 560] on button "Kontynuuj" at bounding box center [892, 547] width 124 height 40
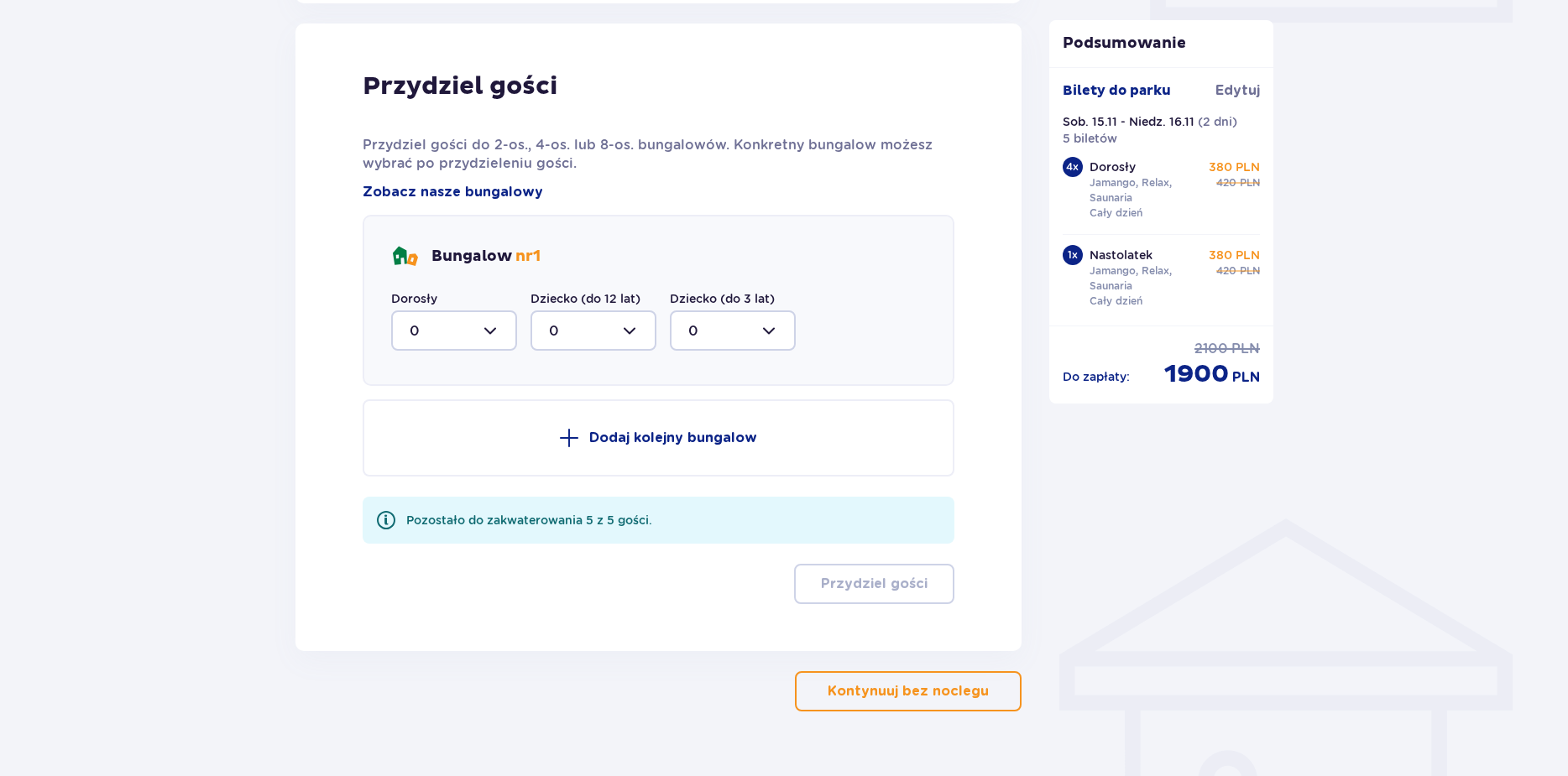
scroll to position [847, 0]
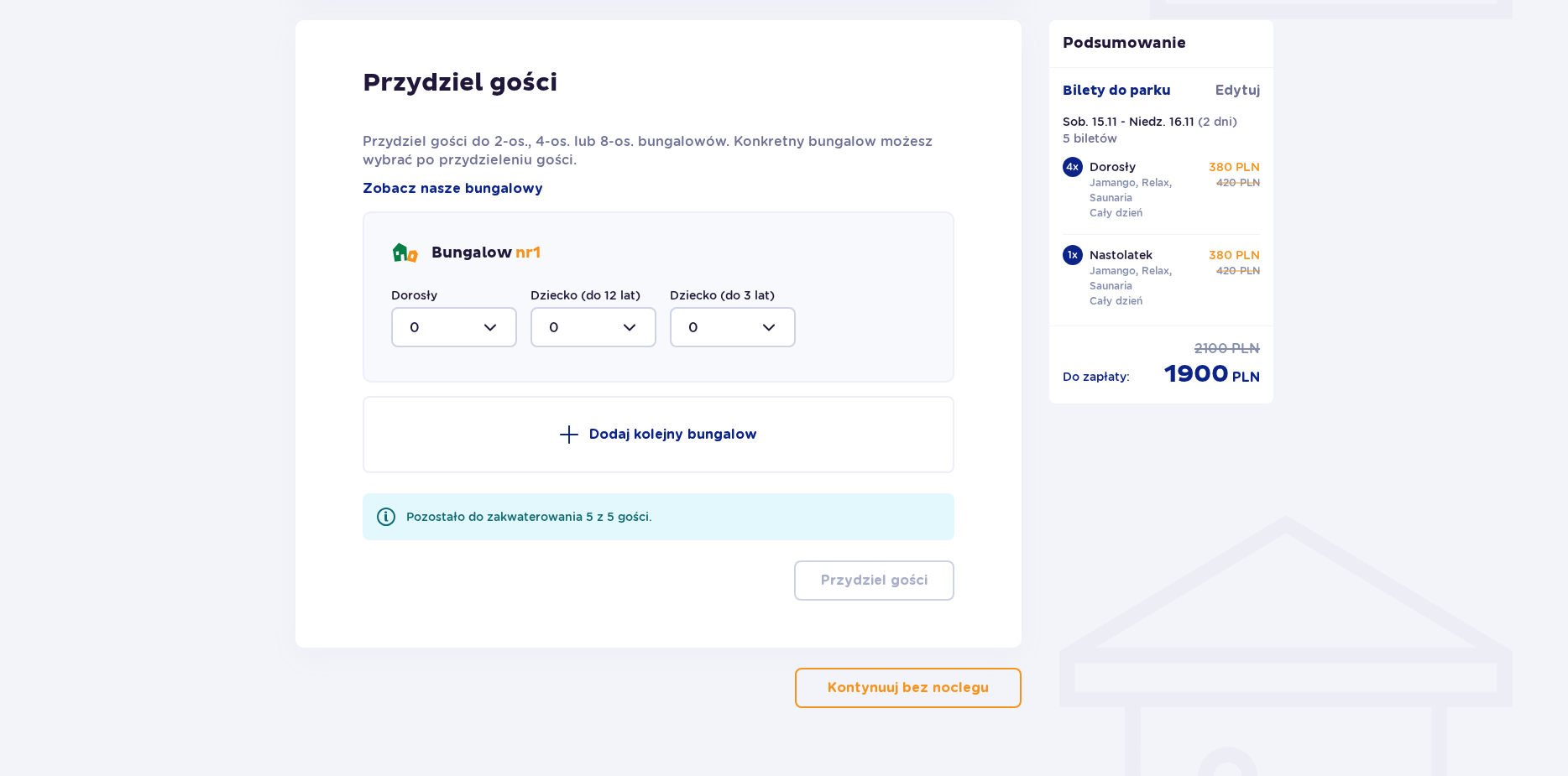
click at [499, 322] on div at bounding box center [454, 327] width 126 height 40
click at [456, 482] on div "5" at bounding box center [454, 491] width 89 height 19
type input "5"
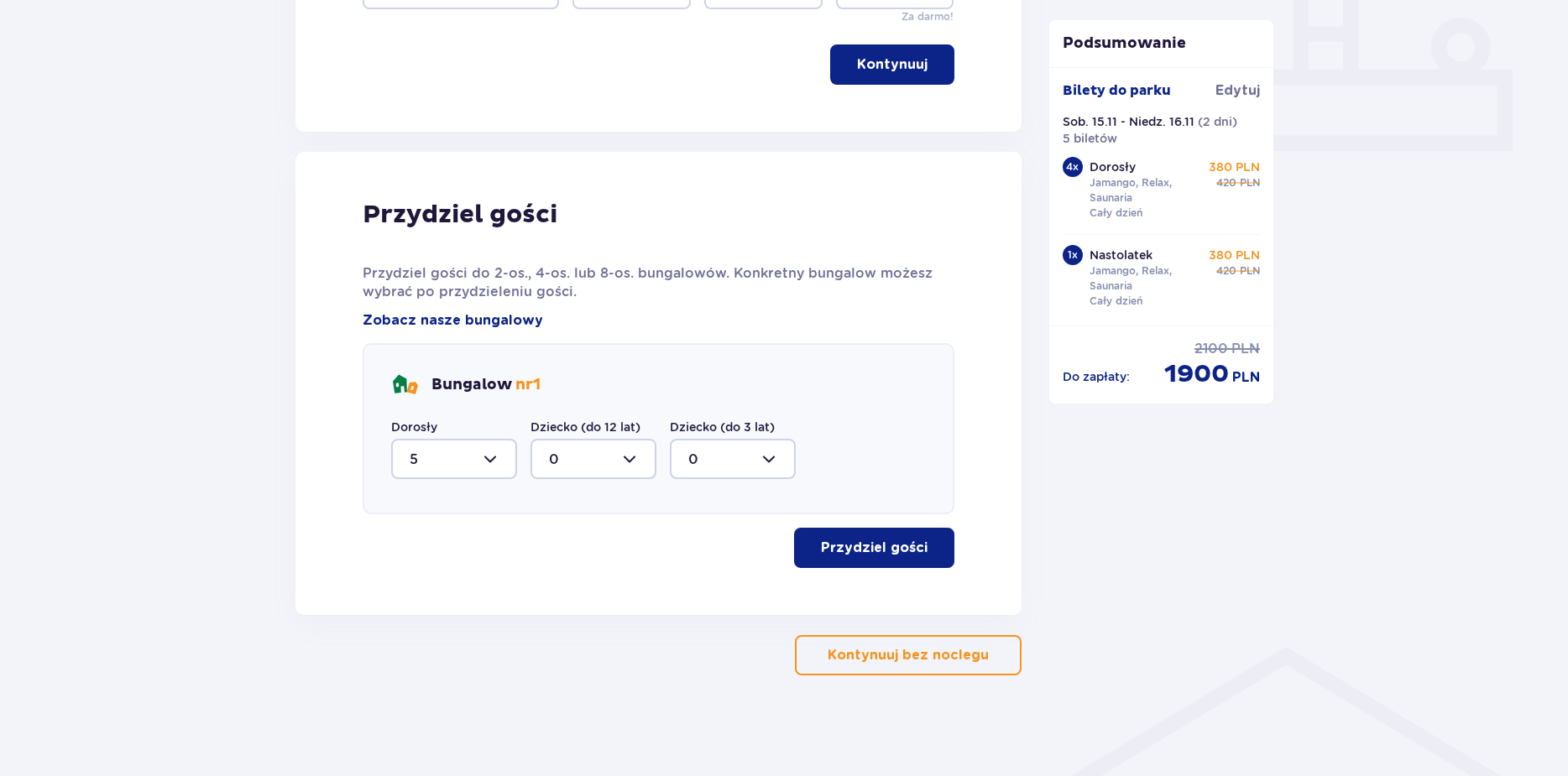
click at [871, 545] on p "Przydziel gości" at bounding box center [873, 548] width 106 height 19
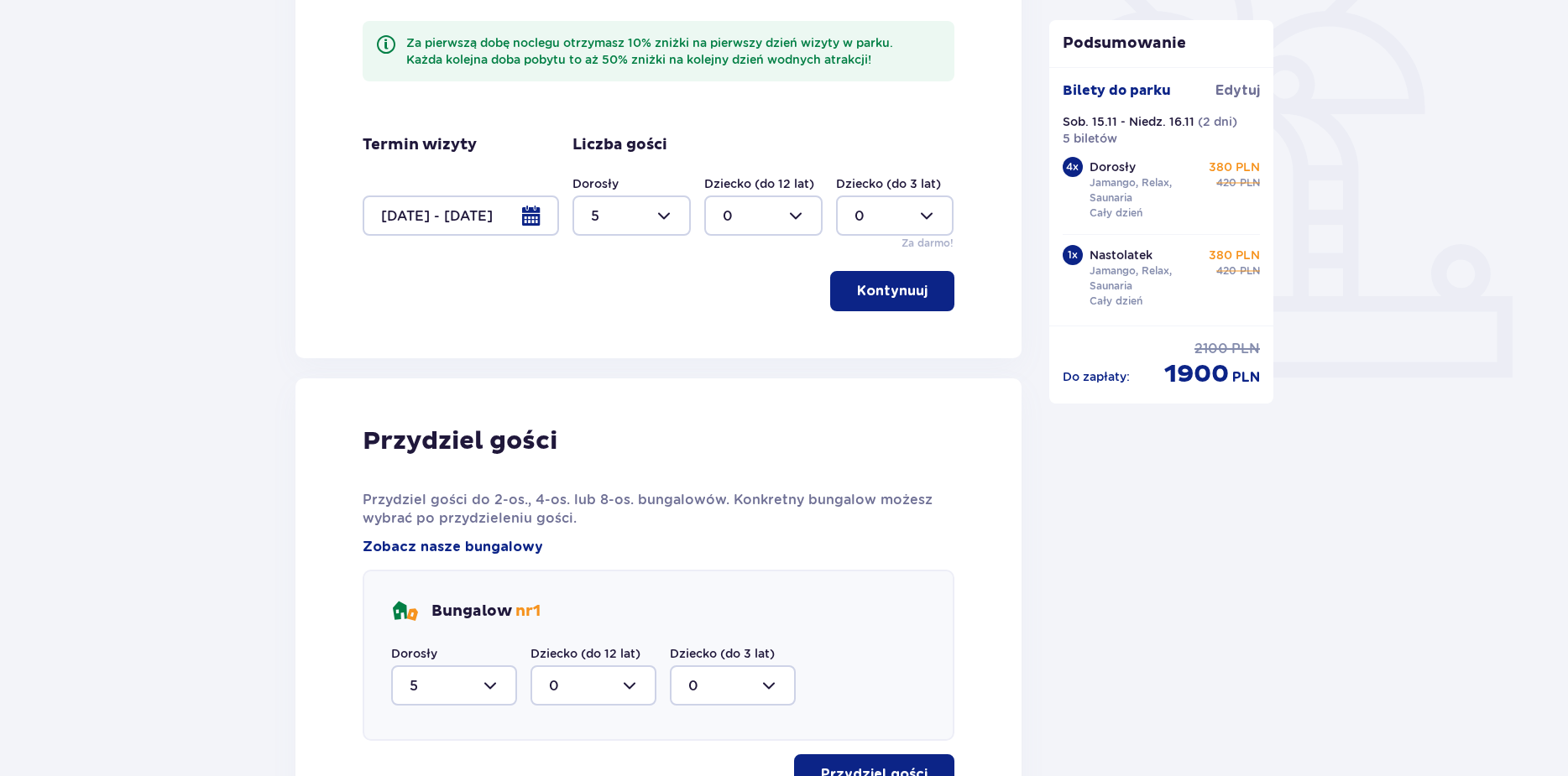
scroll to position [408, 0]
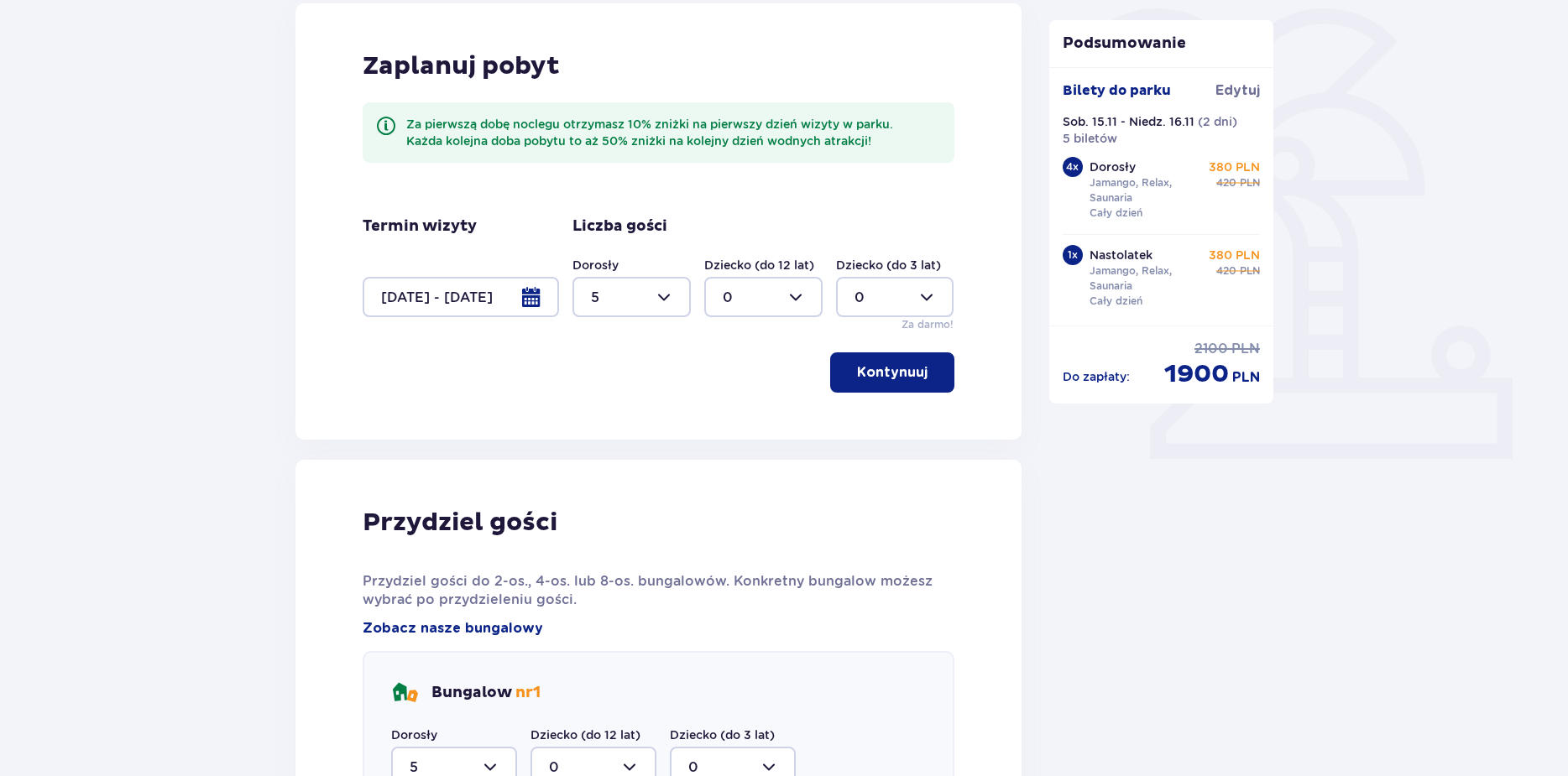
drag, startPoint x: 723, startPoint y: 535, endPoint x: 707, endPoint y: 526, distance: 18.4
drag, startPoint x: 706, startPoint y: 526, endPoint x: 596, endPoint y: 376, distance: 186.0
click at [596, 376] on div "Kontynuuj" at bounding box center [658, 372] width 592 height 40
click at [983, 584] on div "Przydziel gości Przydziel gości do 2-os., 4-os. lub 8-os. bungalowów. Konkretny…" at bounding box center [658, 690] width 726 height 463
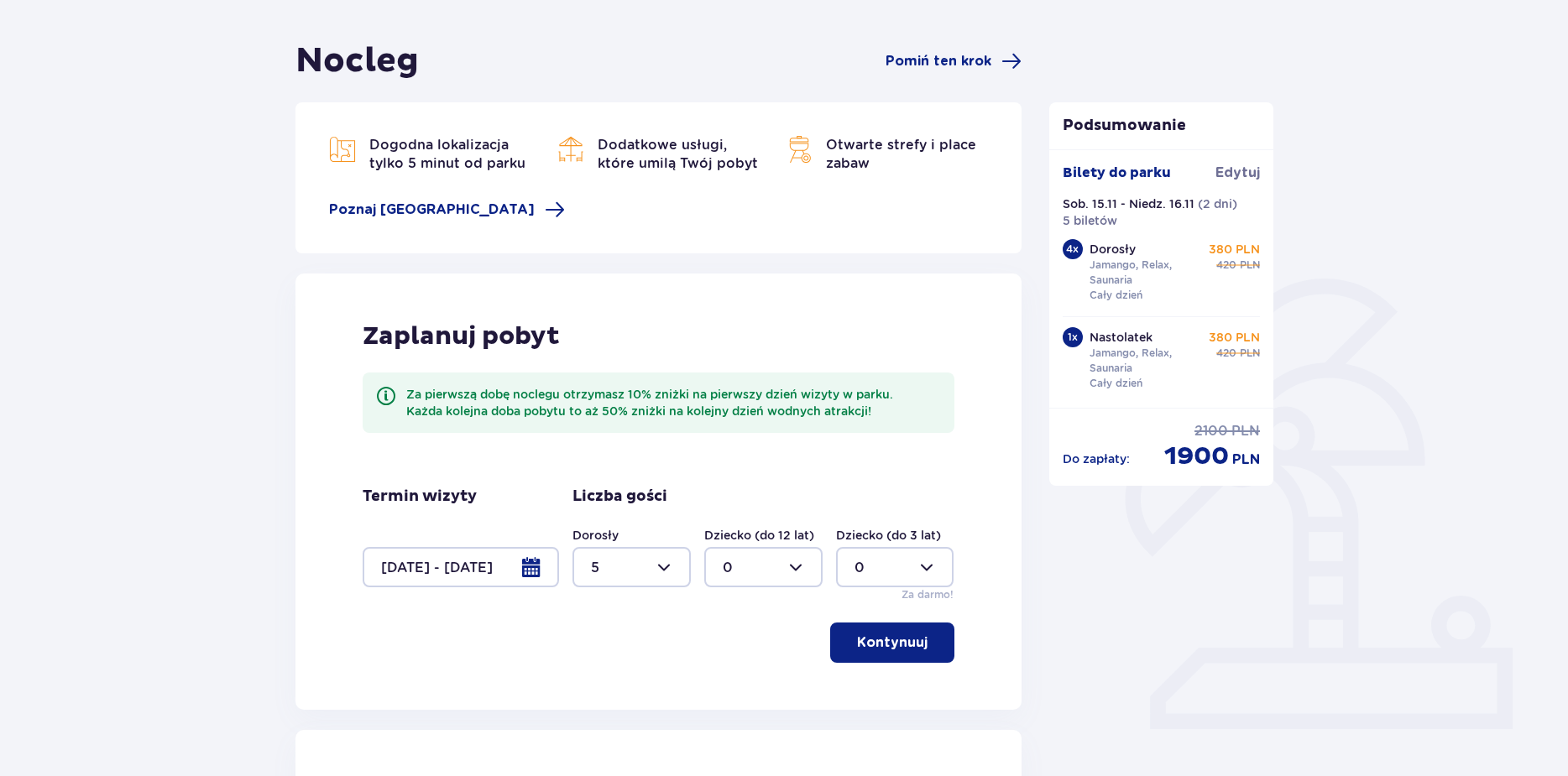
scroll to position [168, 0]
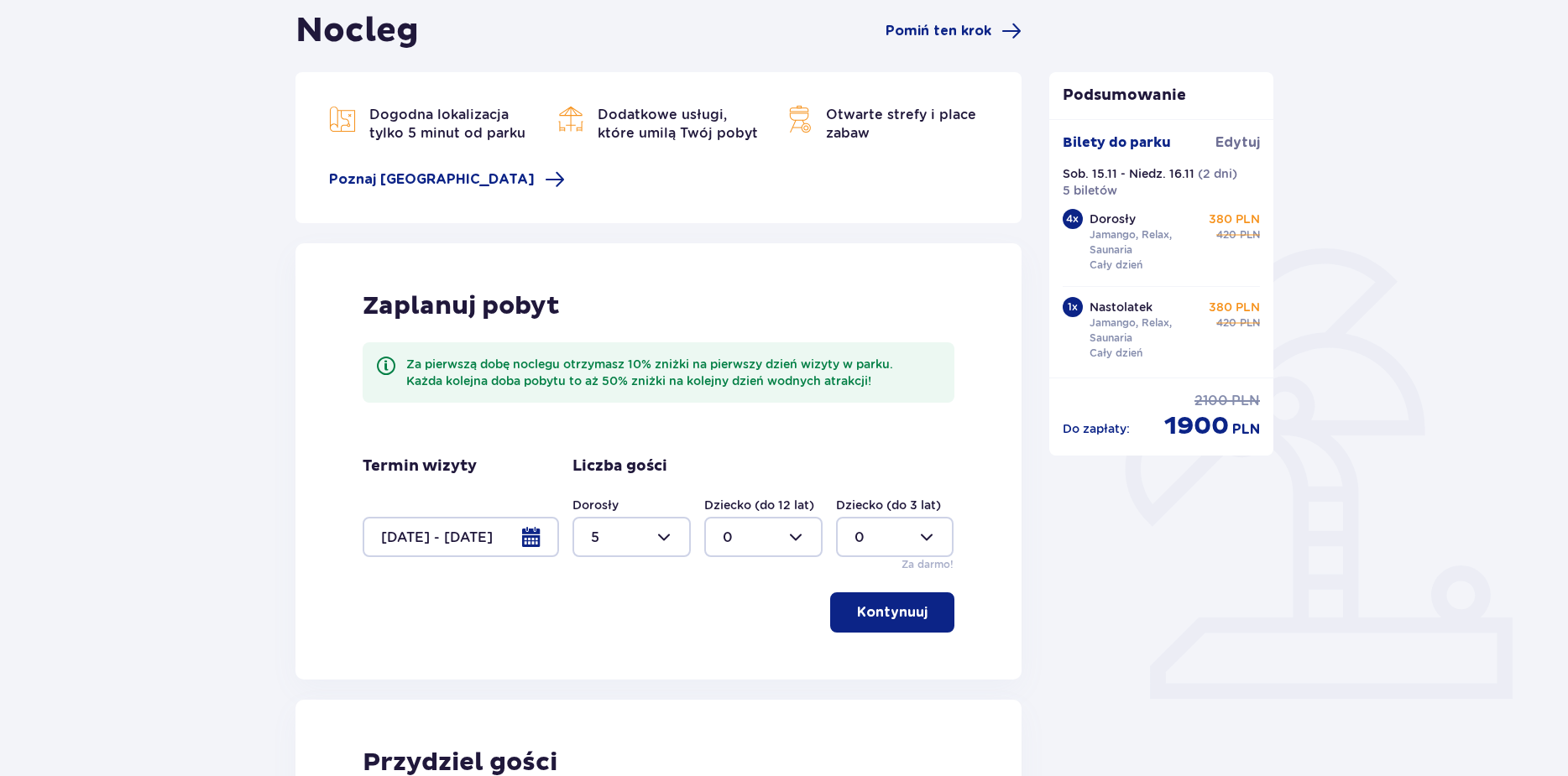
click at [522, 543] on div at bounding box center [460, 537] width 196 height 40
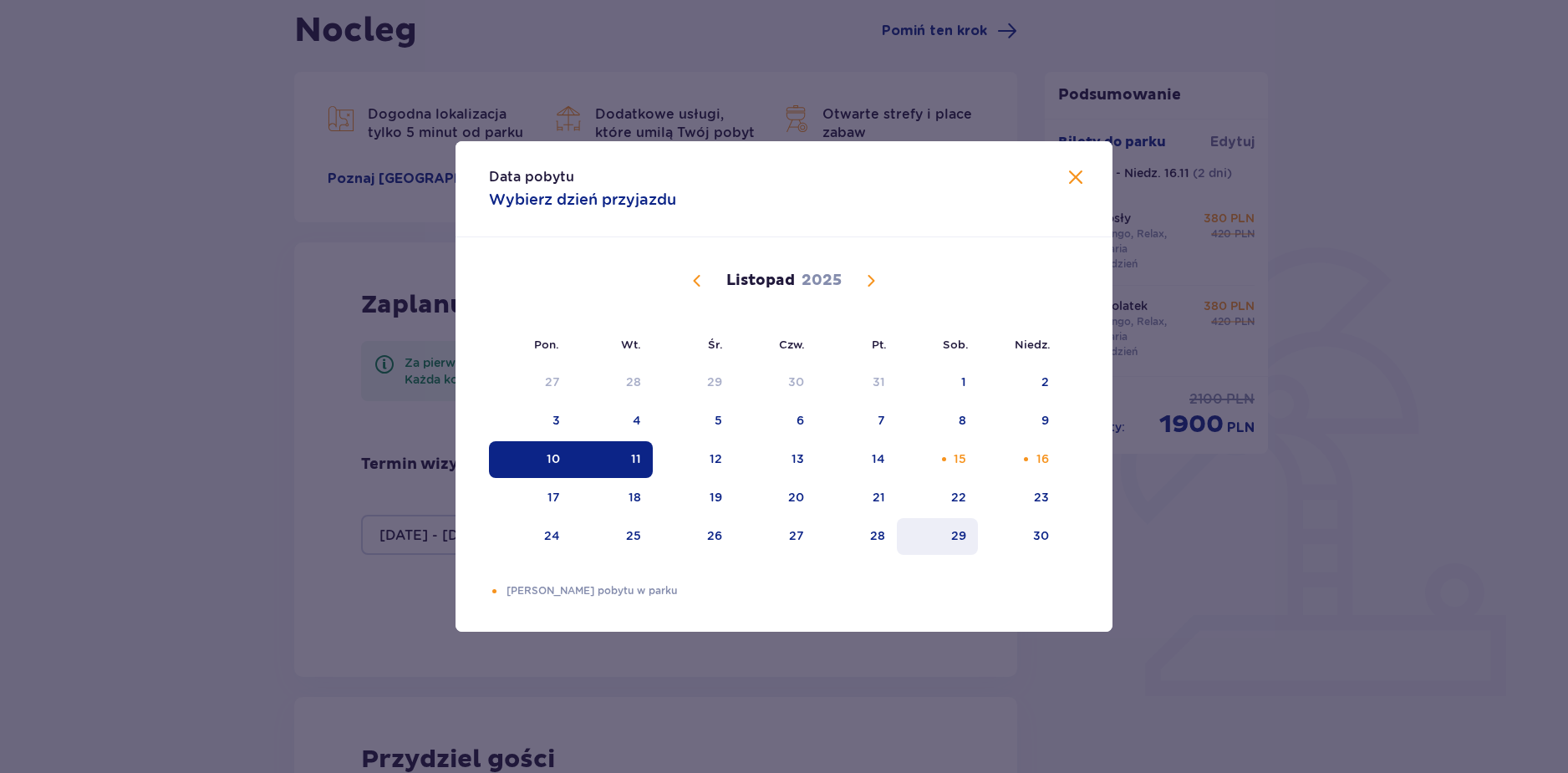
click at [975, 531] on div "29" at bounding box center [938, 536] width 81 height 36
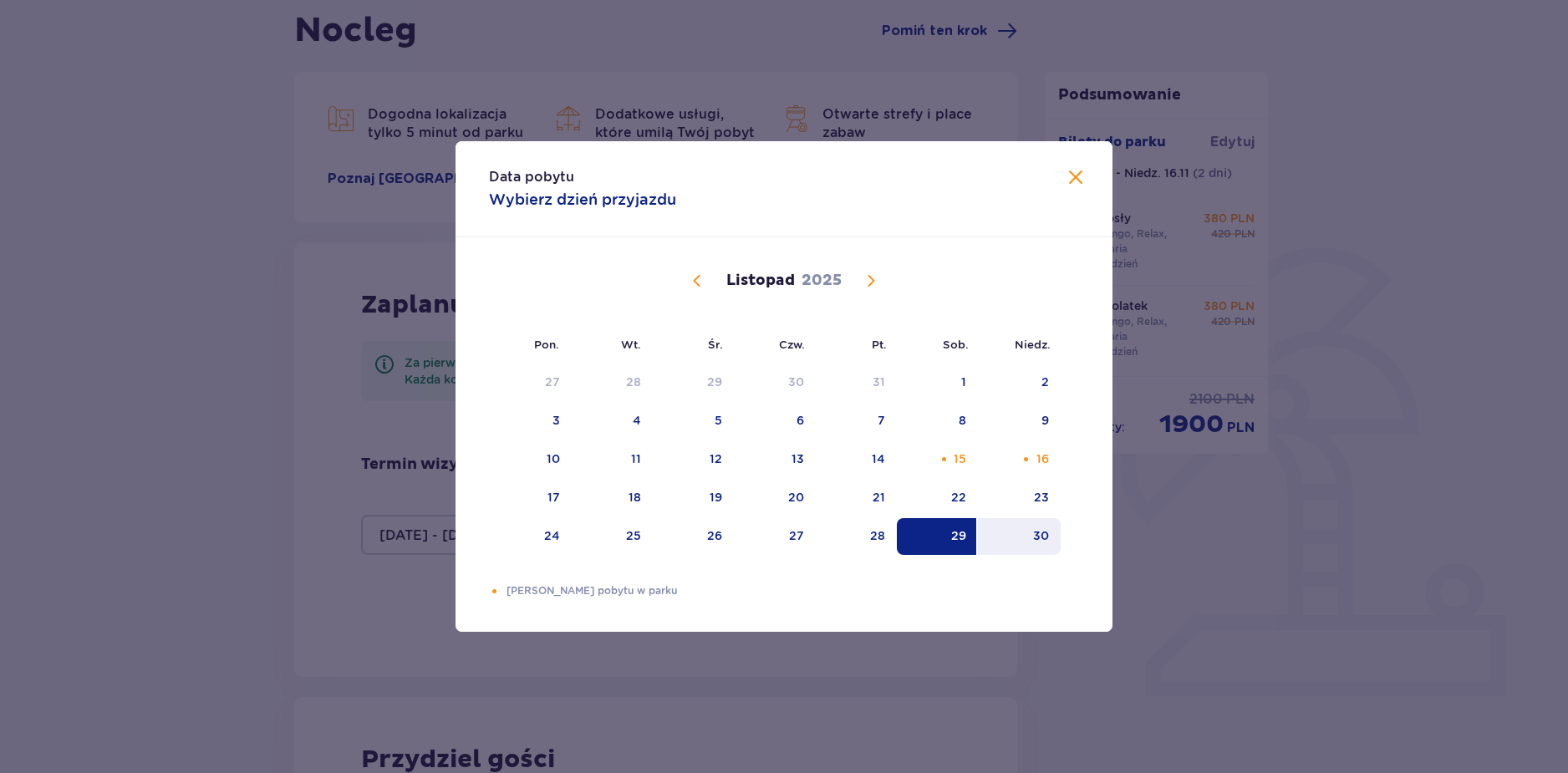
click at [1024, 542] on div "30" at bounding box center [1020, 536] width 83 height 36
type input "[DATE] - [DATE]"
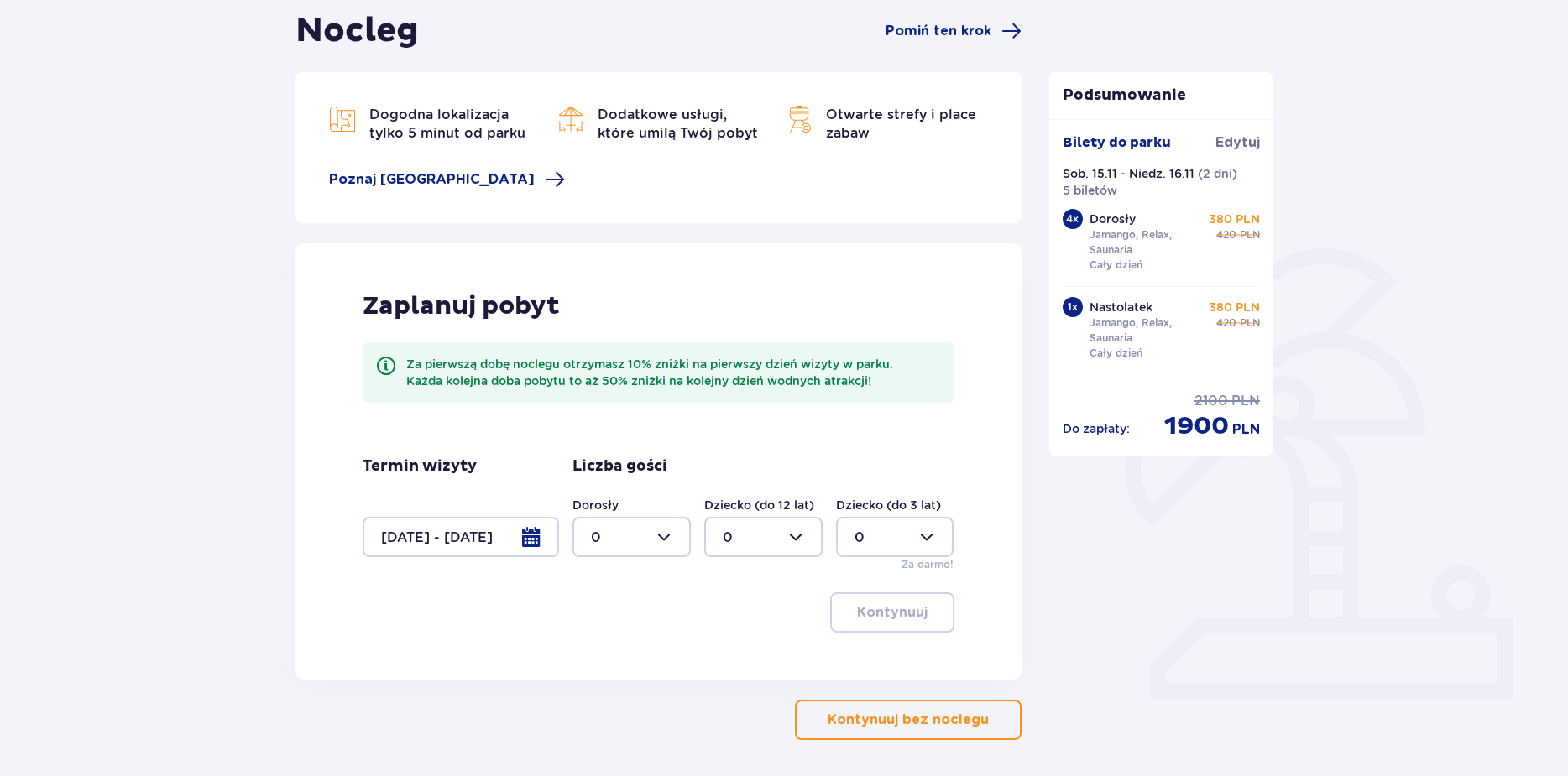
scroll to position [233, 0]
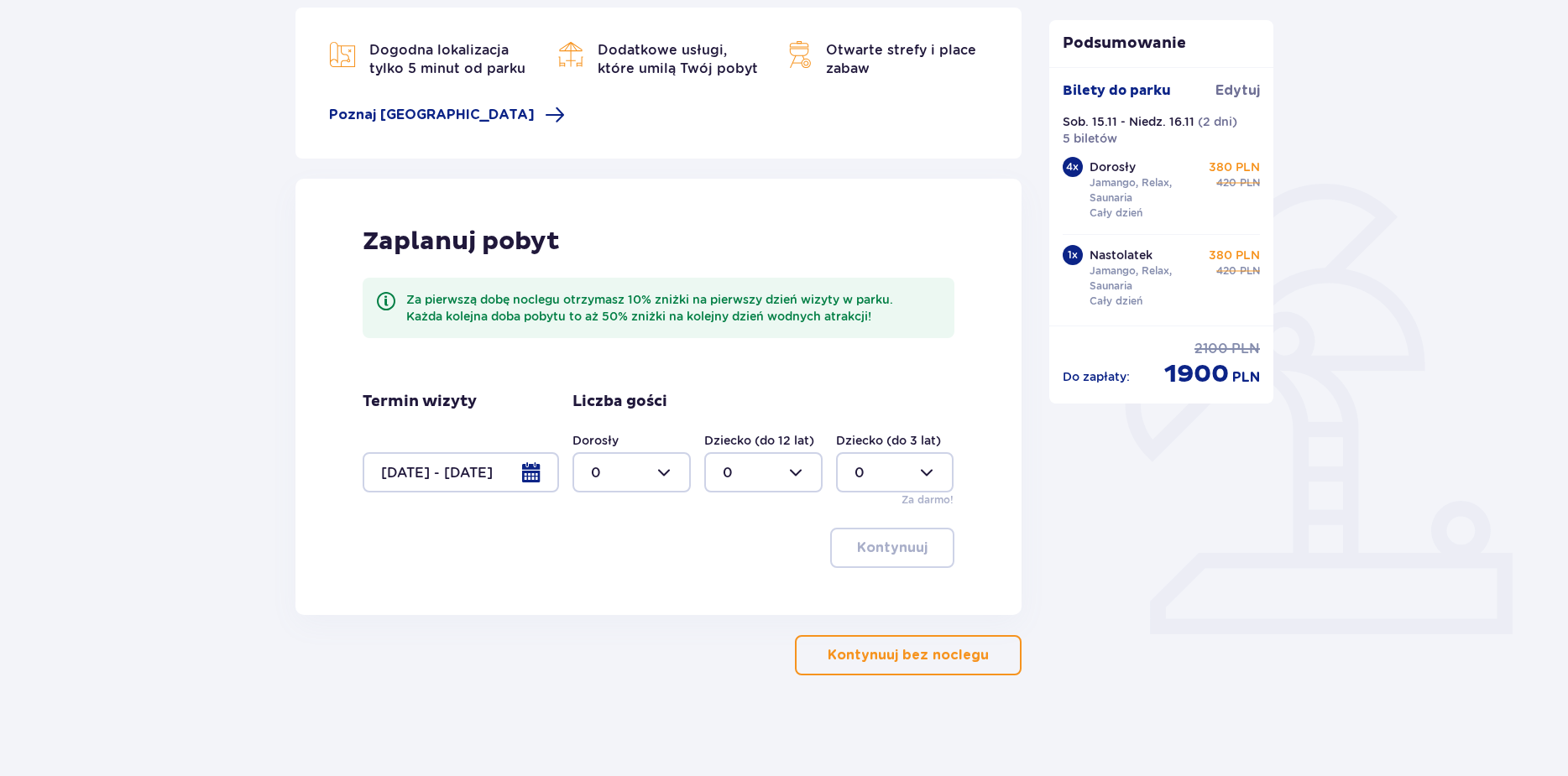
click at [674, 479] on div at bounding box center [631, 472] width 118 height 40
click at [608, 607] on div "5" at bounding box center [632, 616] width 82 height 19
type input "5"
click at [837, 549] on button "Kontynuuj" at bounding box center [892, 547] width 124 height 40
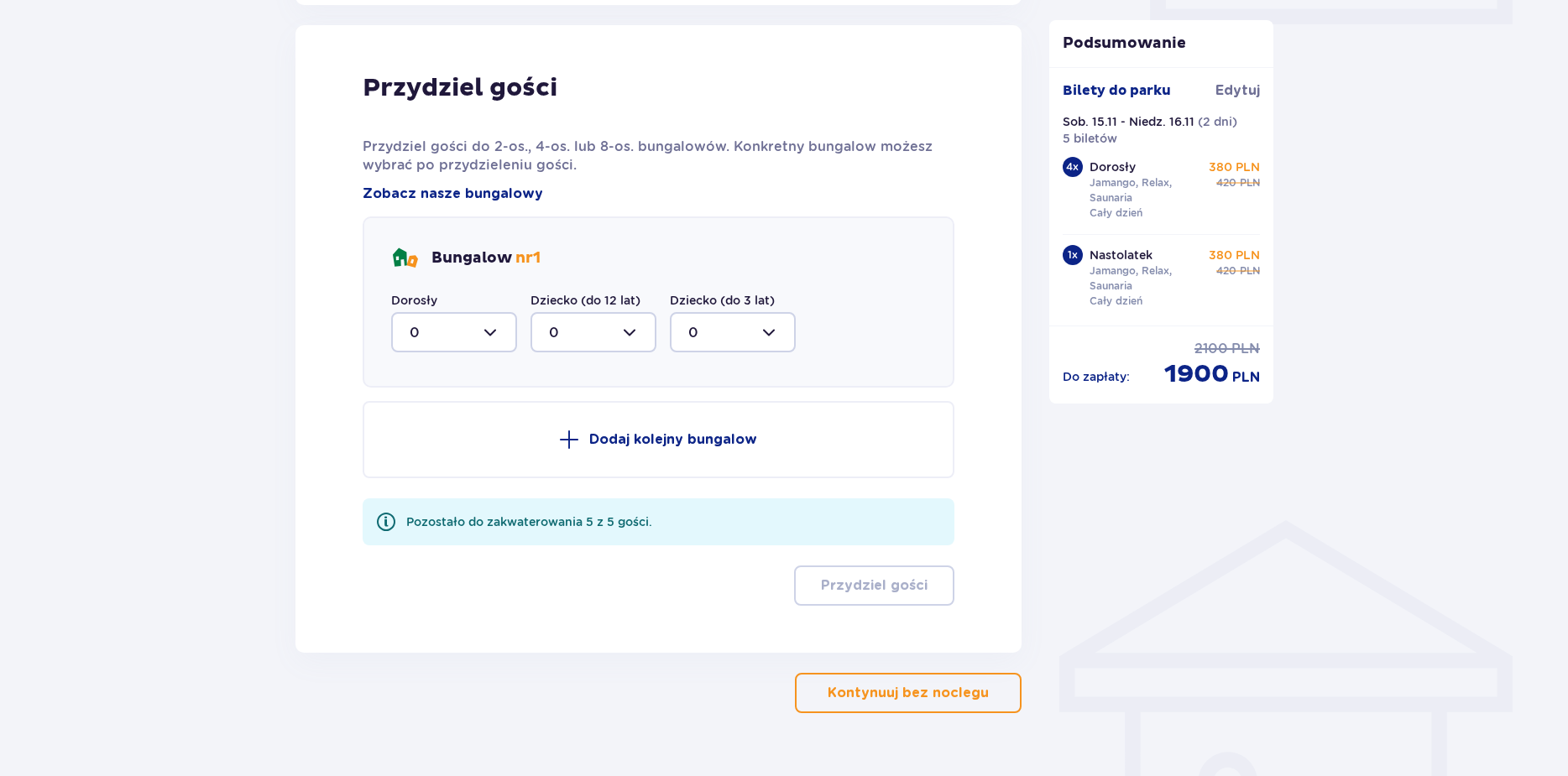
scroll to position [847, 0]
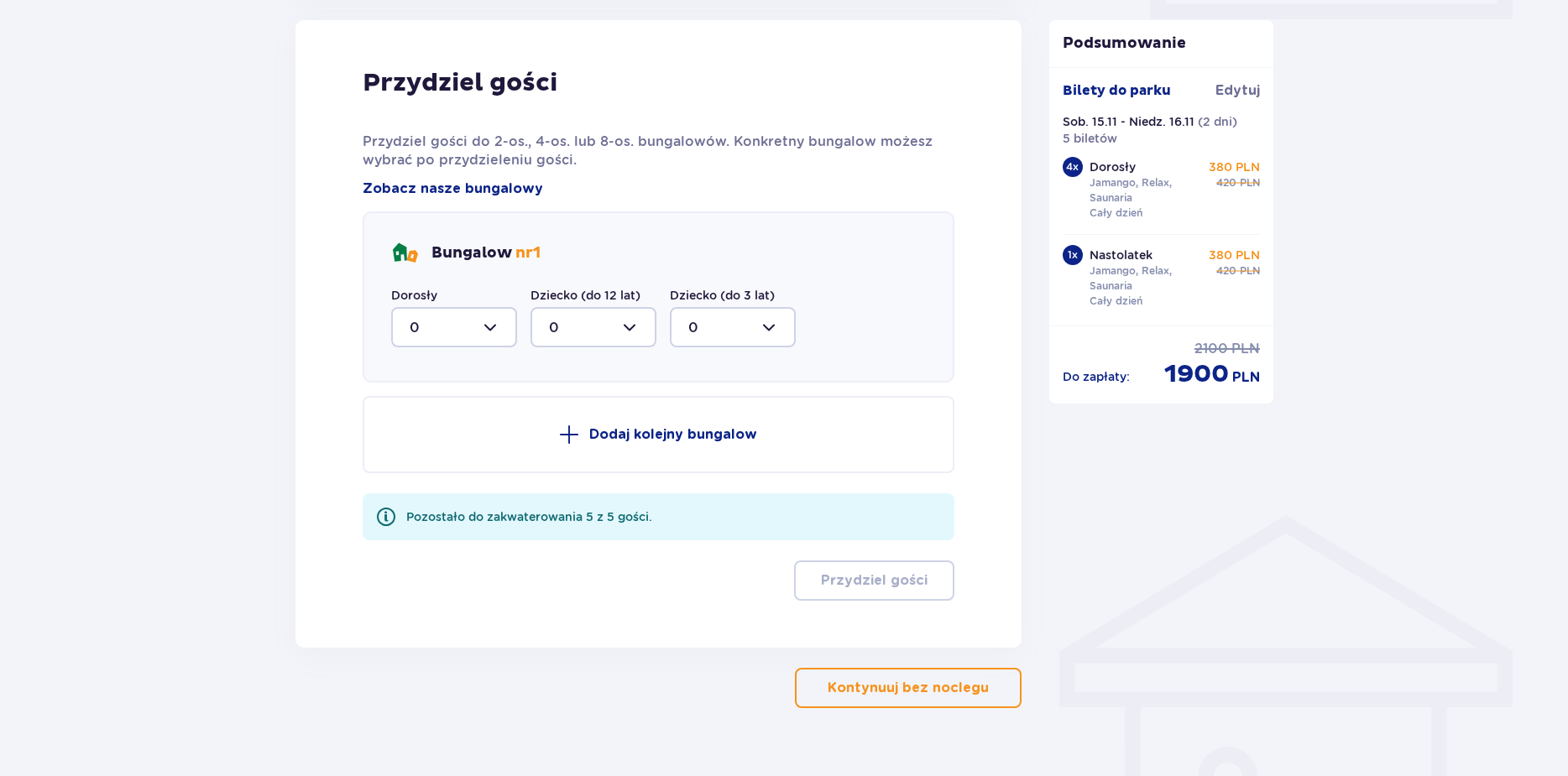
click at [501, 340] on div at bounding box center [454, 327] width 126 height 40
click at [471, 484] on div "5" at bounding box center [454, 491] width 89 height 19
type input "5"
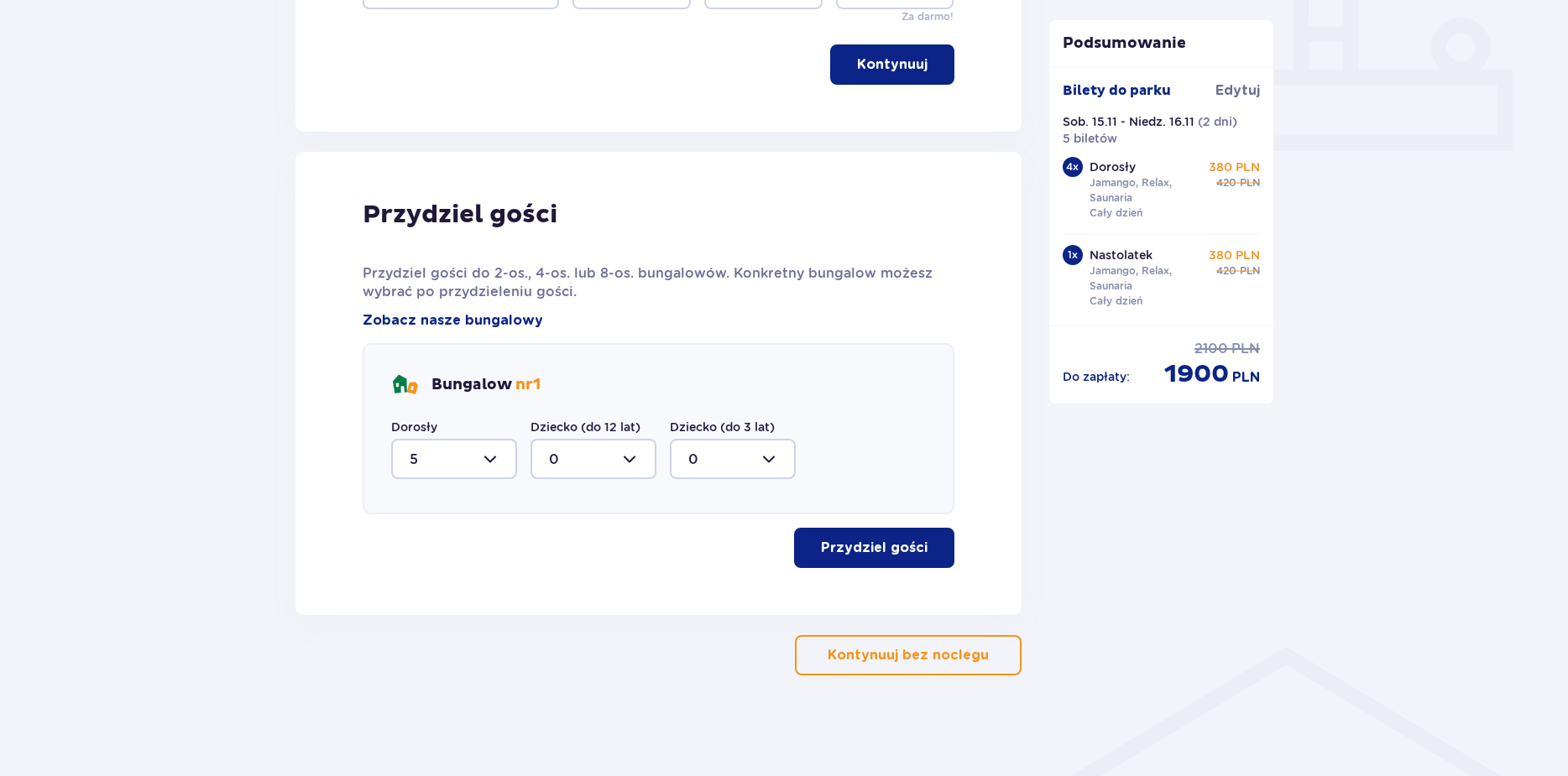
click at [838, 565] on button "Przydziel gości" at bounding box center [874, 547] width 161 height 40
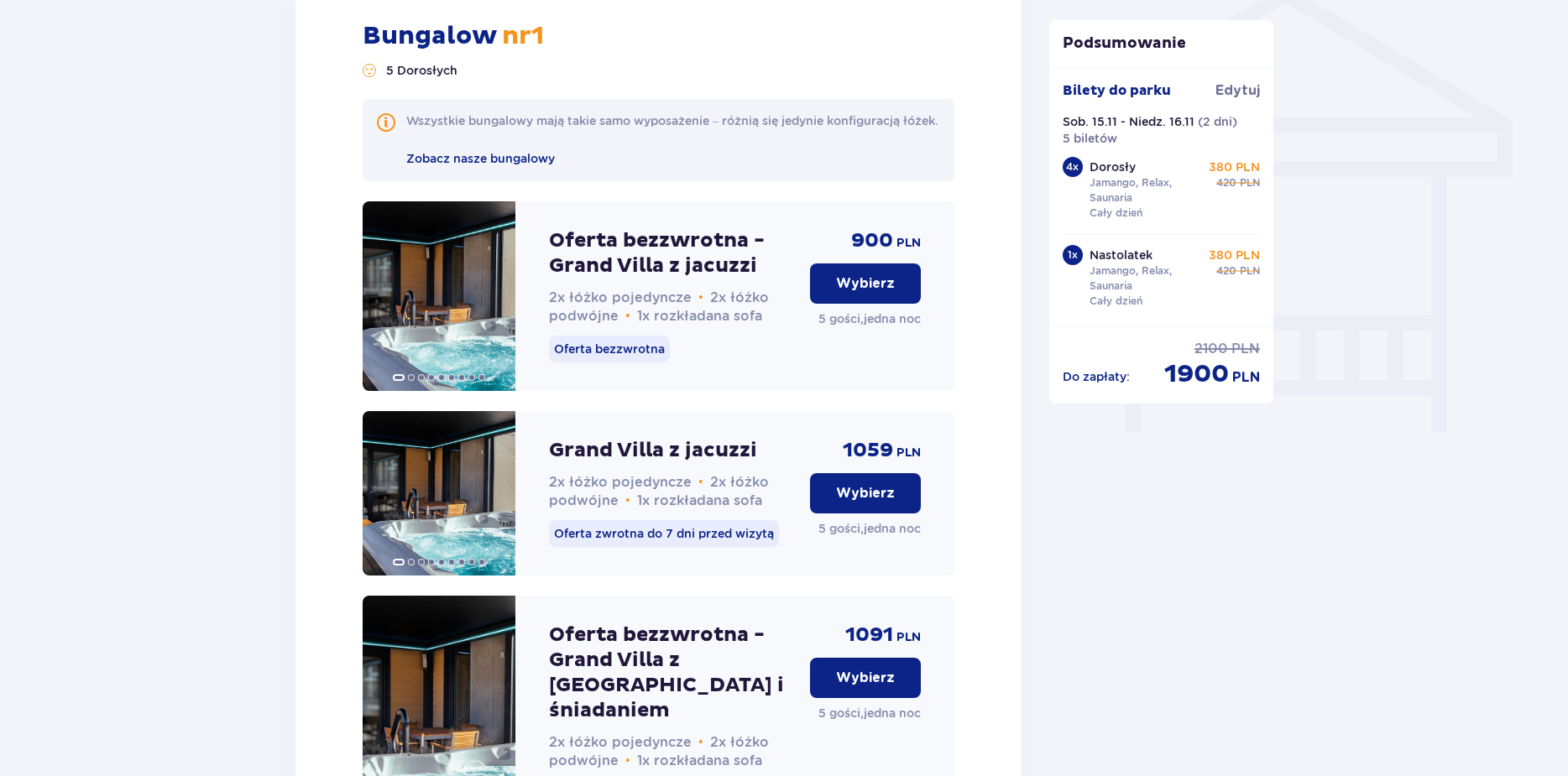
scroll to position [1414, 0]
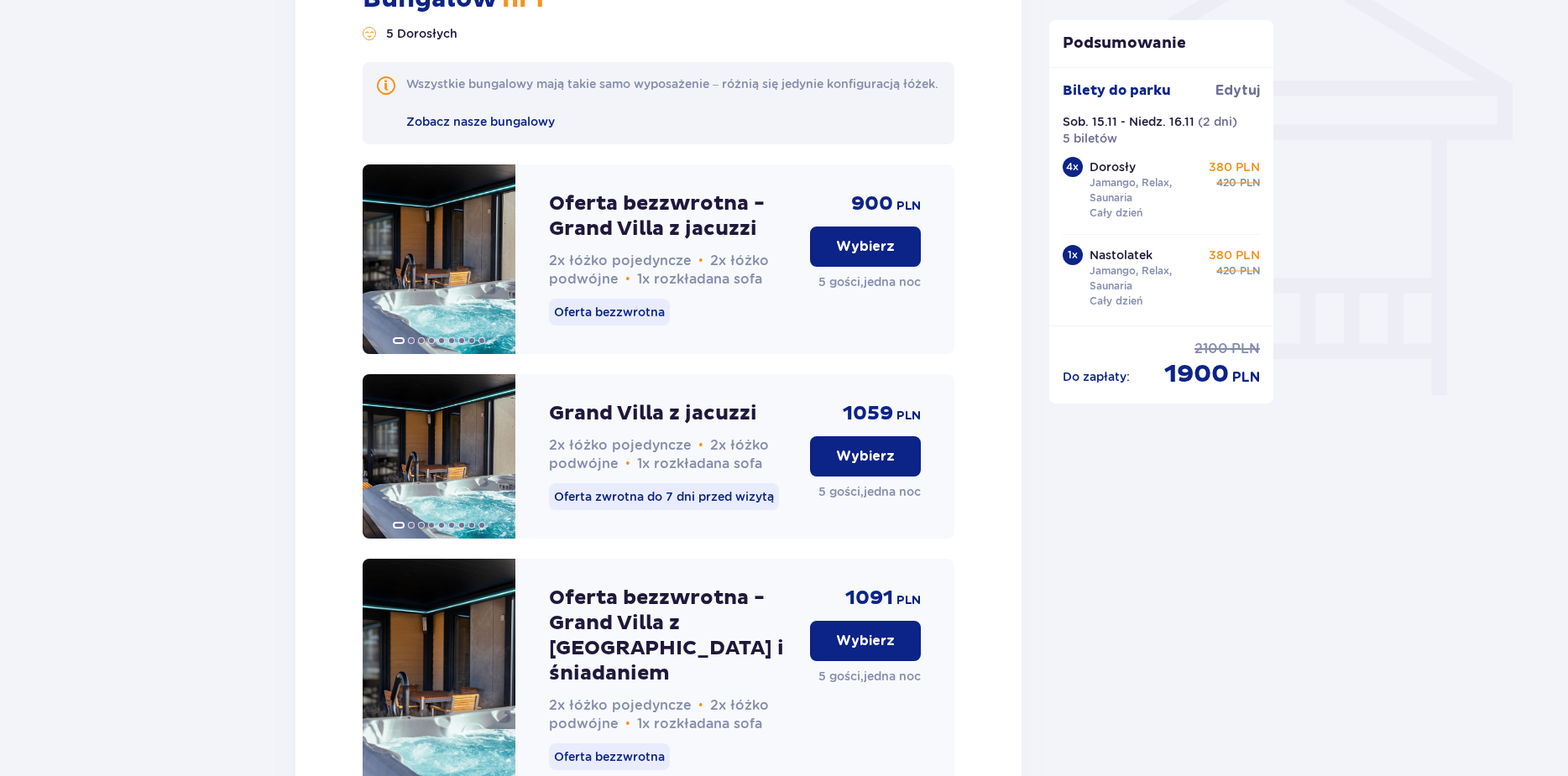
click at [869, 650] on p "Wybierz" at bounding box center [865, 641] width 59 height 19
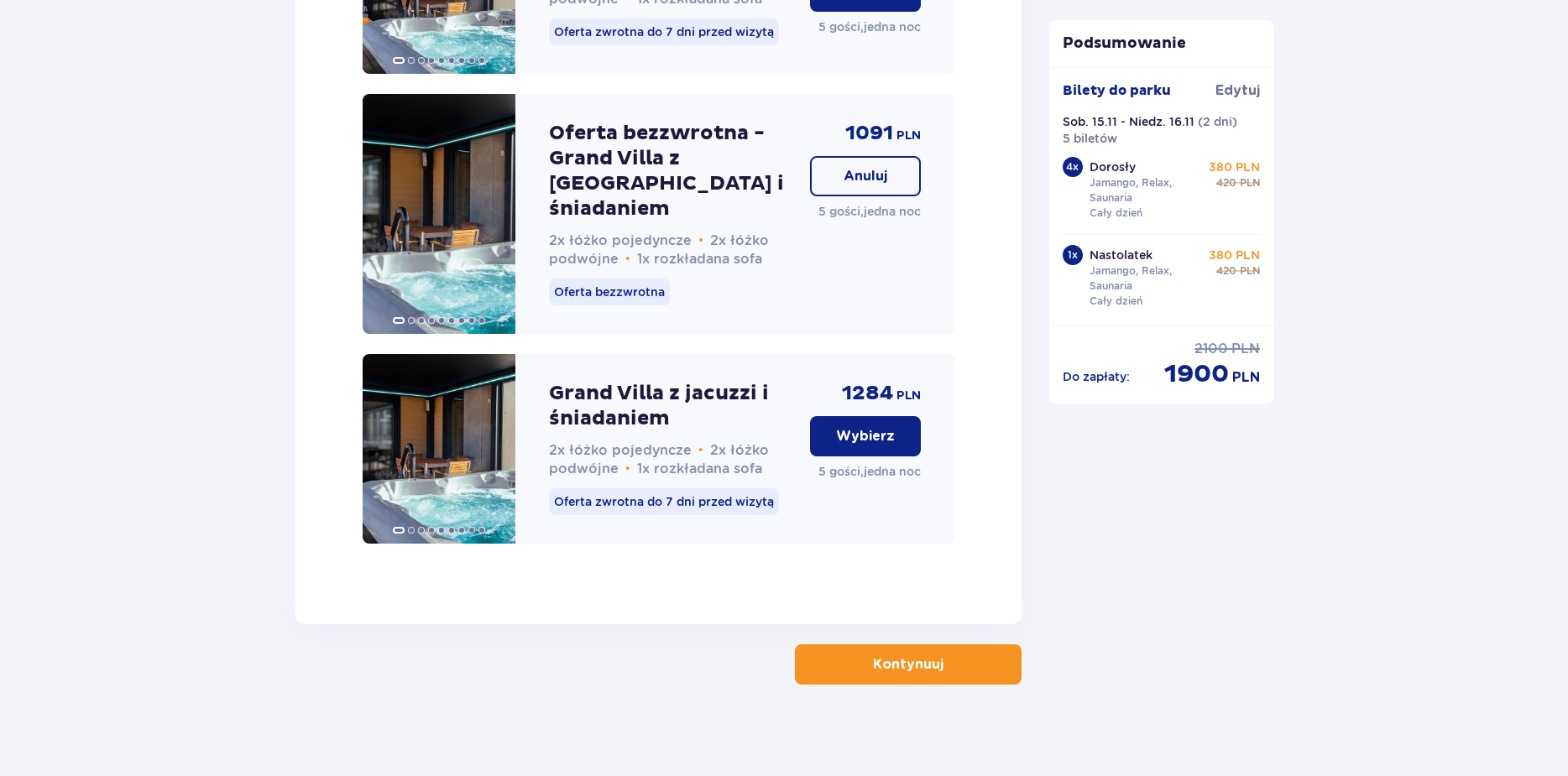
scroll to position [1880, 0]
click at [872, 659] on p "Kontynuuj" at bounding box center [907, 664] width 71 height 19
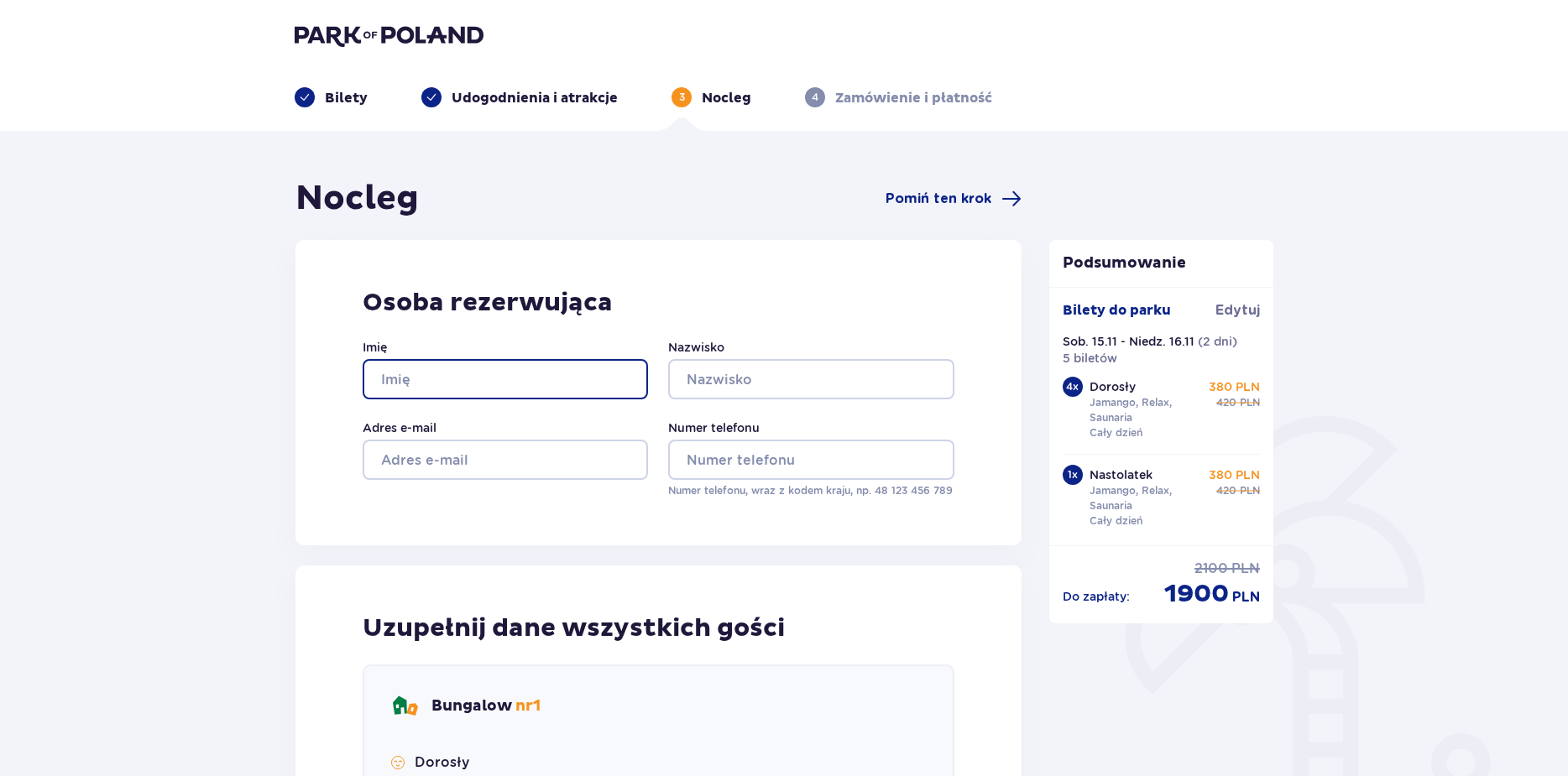
click at [511, 383] on input "Imię" at bounding box center [505, 379] width 285 height 40
type input "x"
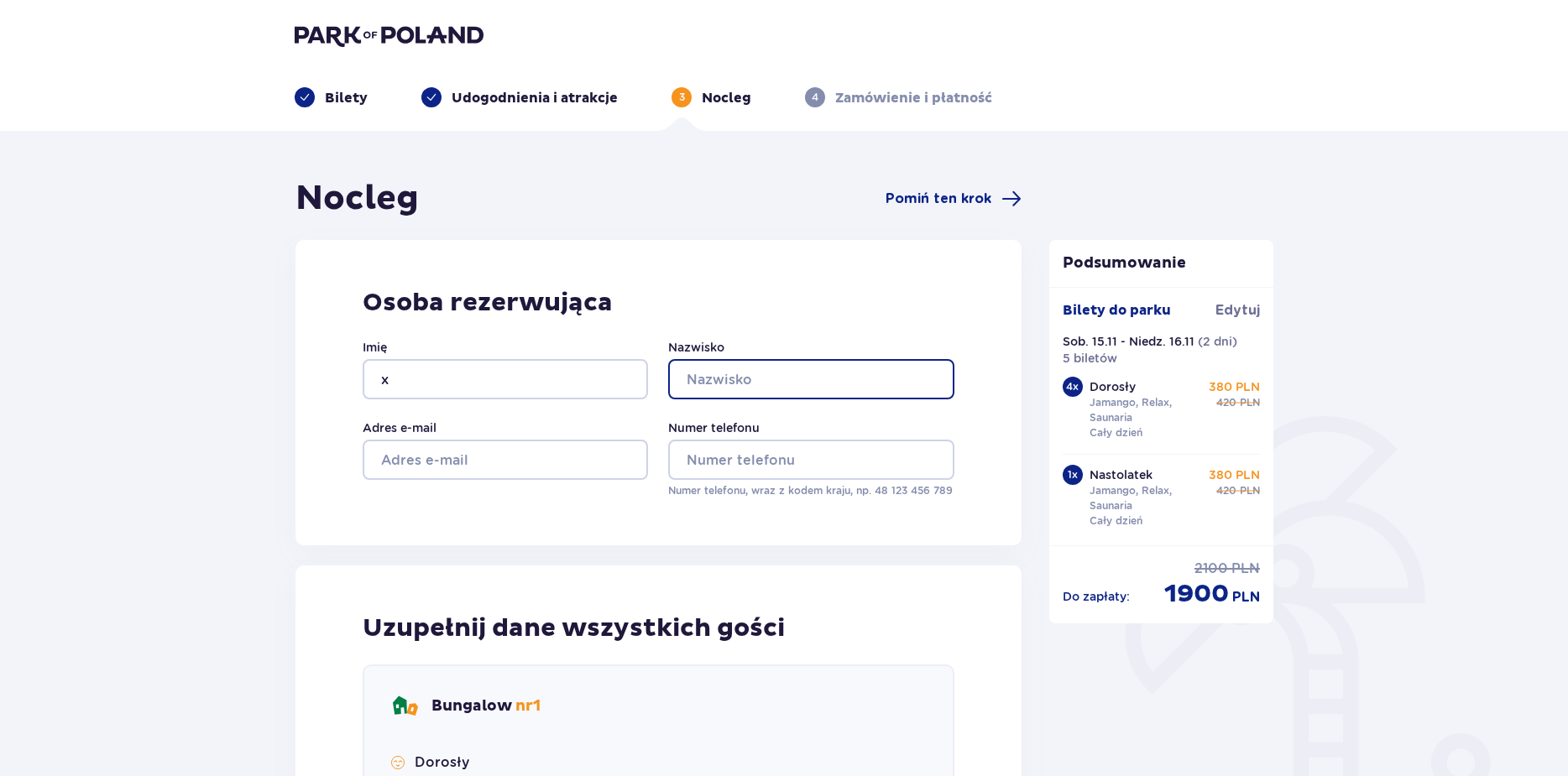
click at [753, 386] on input "Nazwisko" at bounding box center [810, 379] width 285 height 40
type input "x"
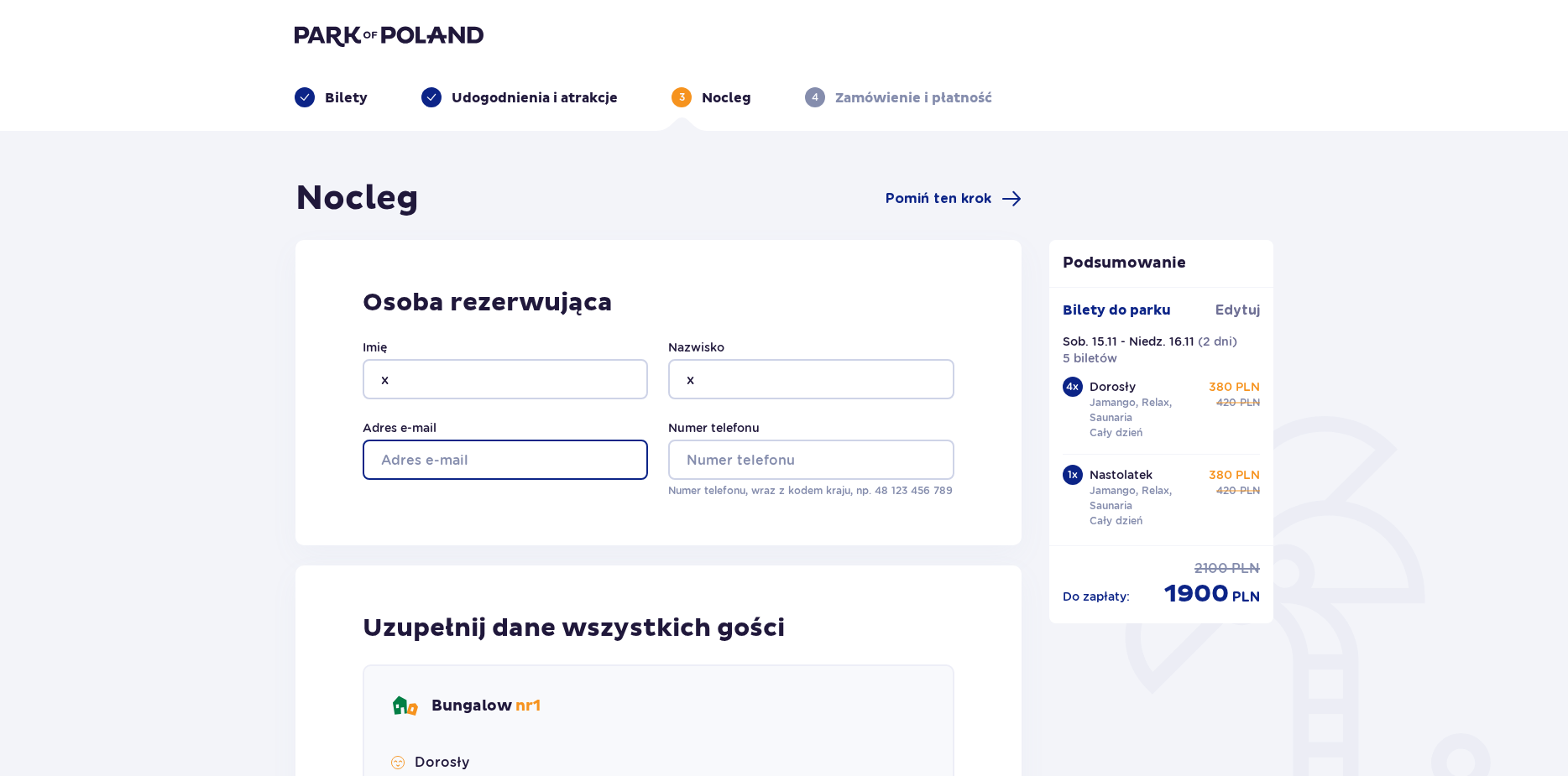
click at [592, 454] on input "Adres e-mail" at bounding box center [505, 459] width 285 height 40
type input "x"
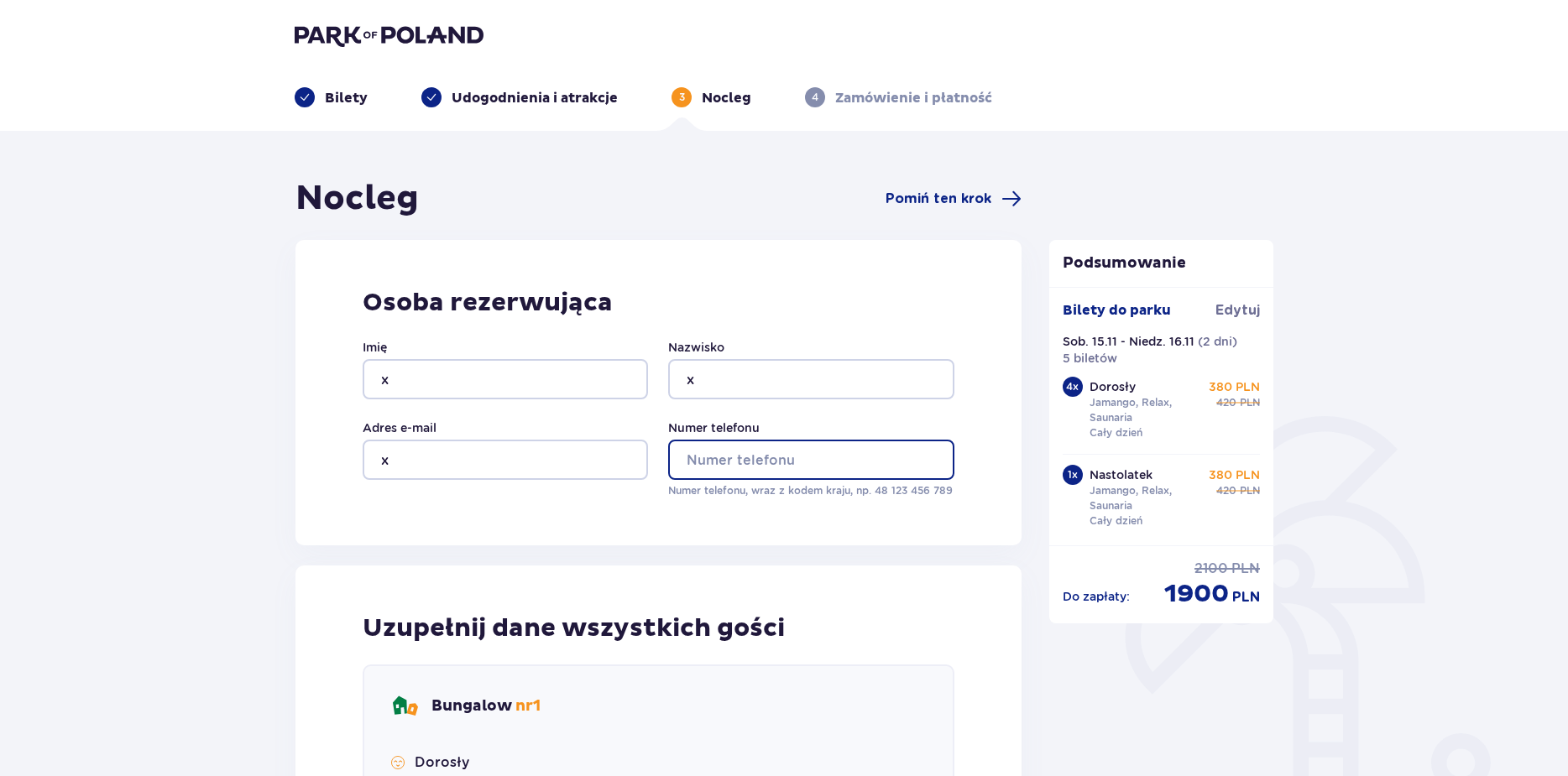
click at [702, 464] on input "Numer telefonu" at bounding box center [810, 459] width 285 height 40
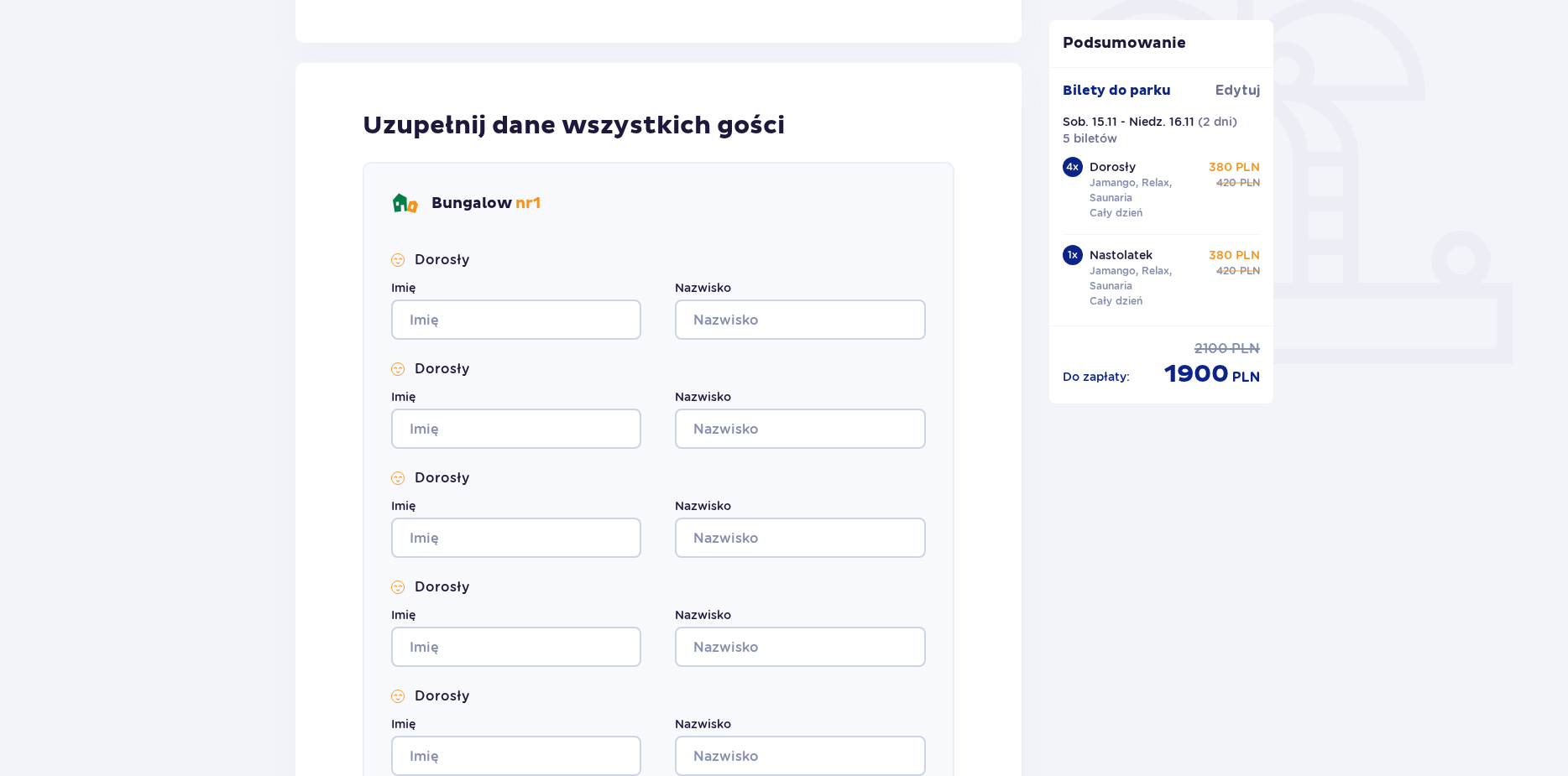
scroll to position [503, 0]
type input "123456789"
click at [501, 329] on input "Imię" at bounding box center [516, 318] width 250 height 40
type input "x"
click at [505, 421] on input "Imię" at bounding box center [516, 427] width 250 height 40
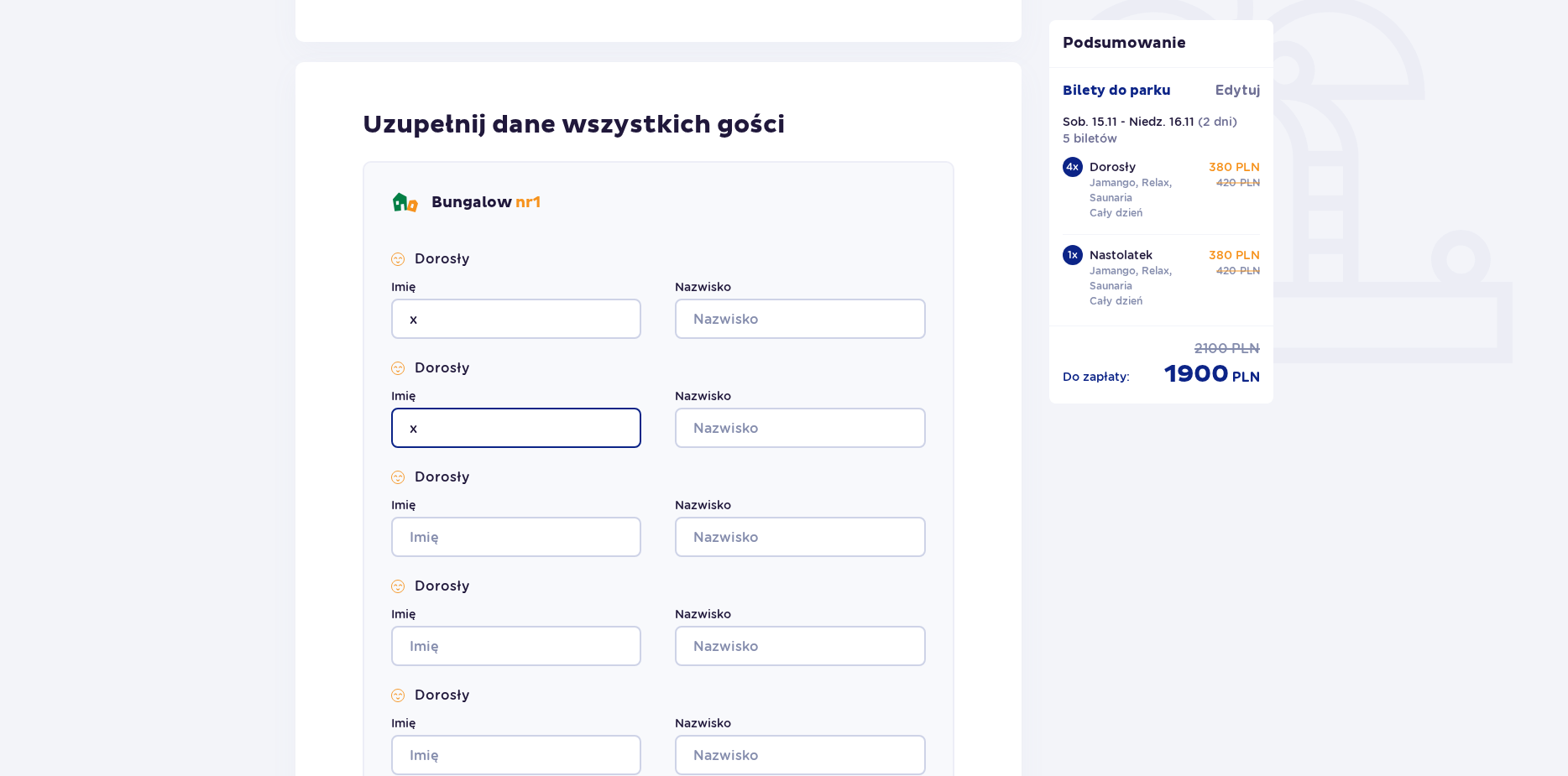
type input "x"
click at [489, 515] on div "Imię" at bounding box center [516, 526] width 250 height 60
click at [704, 345] on div "Dorosły Imię x Nazwisko Dorosły Imię x Nazwisko Dorosły Imię Nazwisko Dorosły I…" at bounding box center [657, 512] width 534 height 525
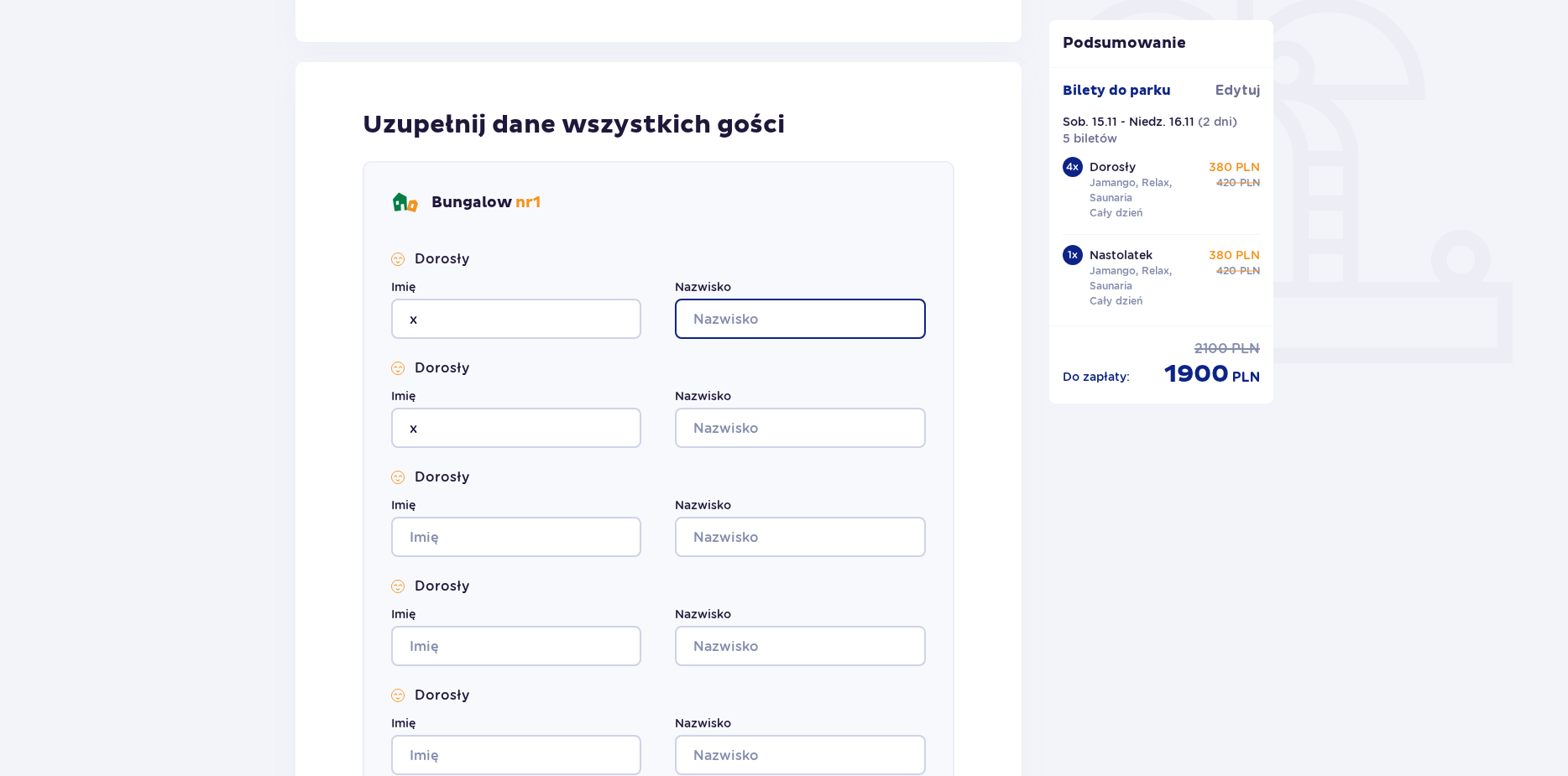
click at [719, 315] on input "Nazwisko" at bounding box center [799, 318] width 250 height 40
type input "x"
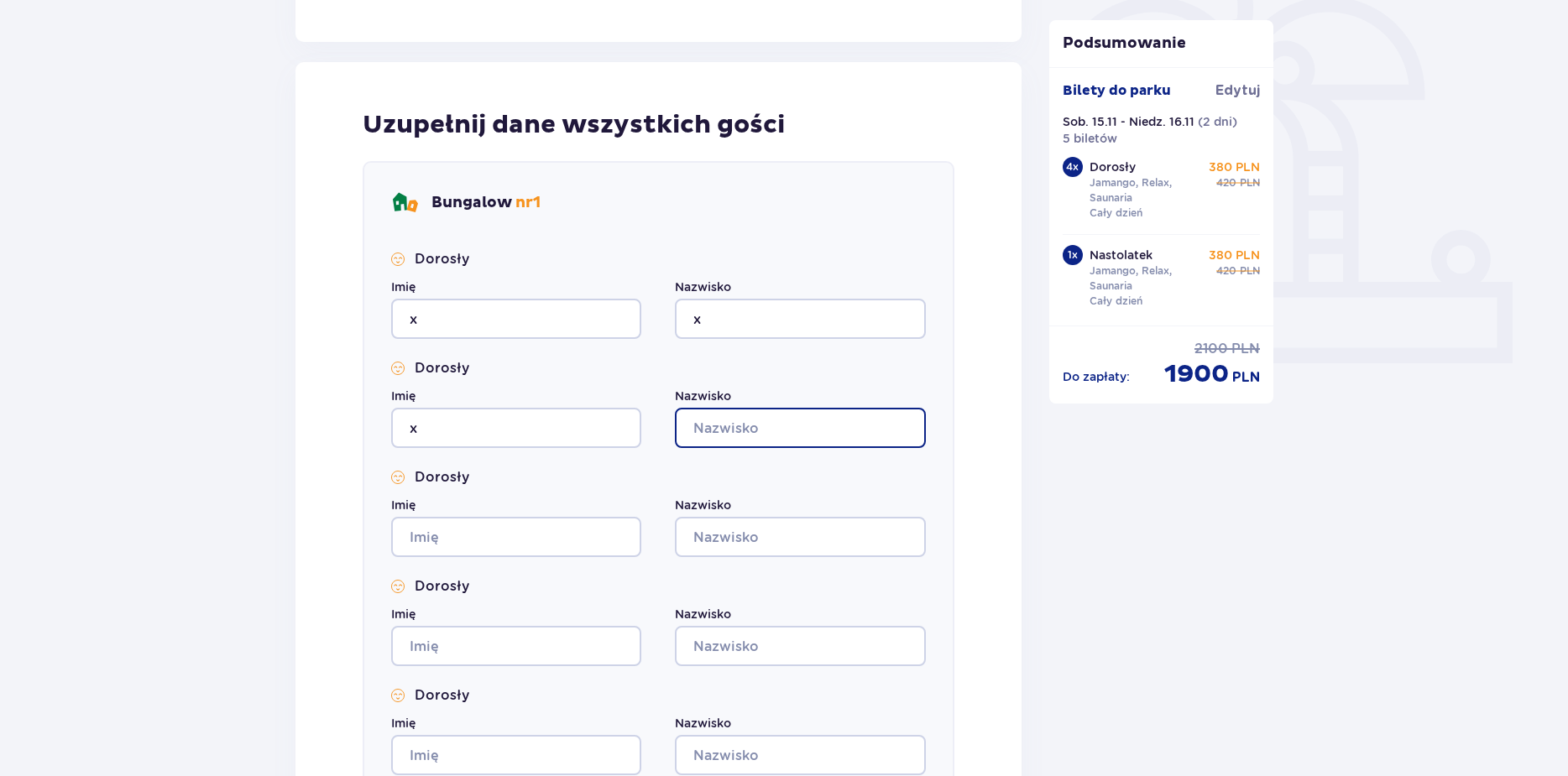
click at [714, 417] on input "Nazwisko" at bounding box center [799, 427] width 250 height 40
type input "x"
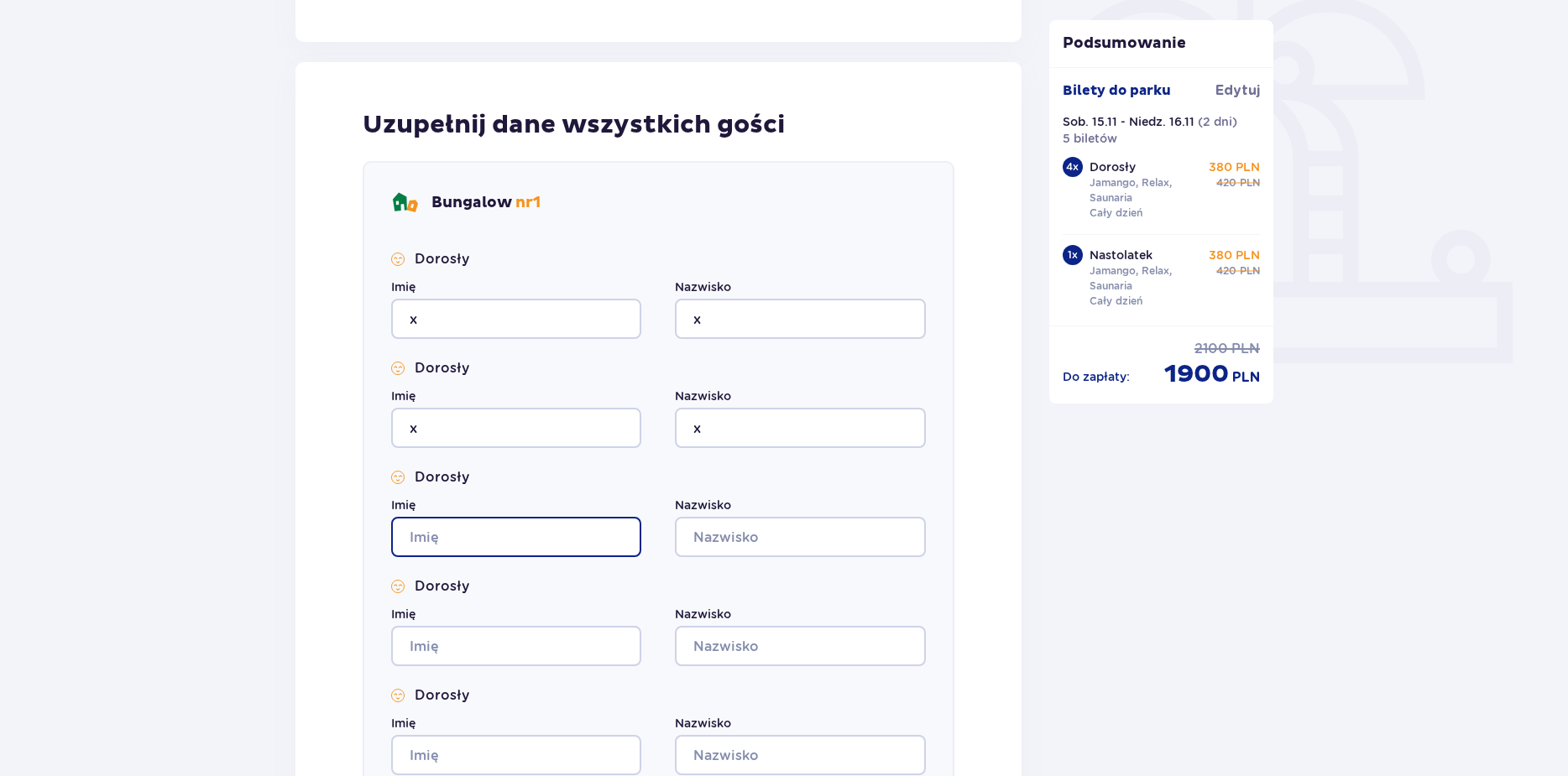
click at [589, 532] on input "Imię" at bounding box center [516, 537] width 250 height 40
type input "x"
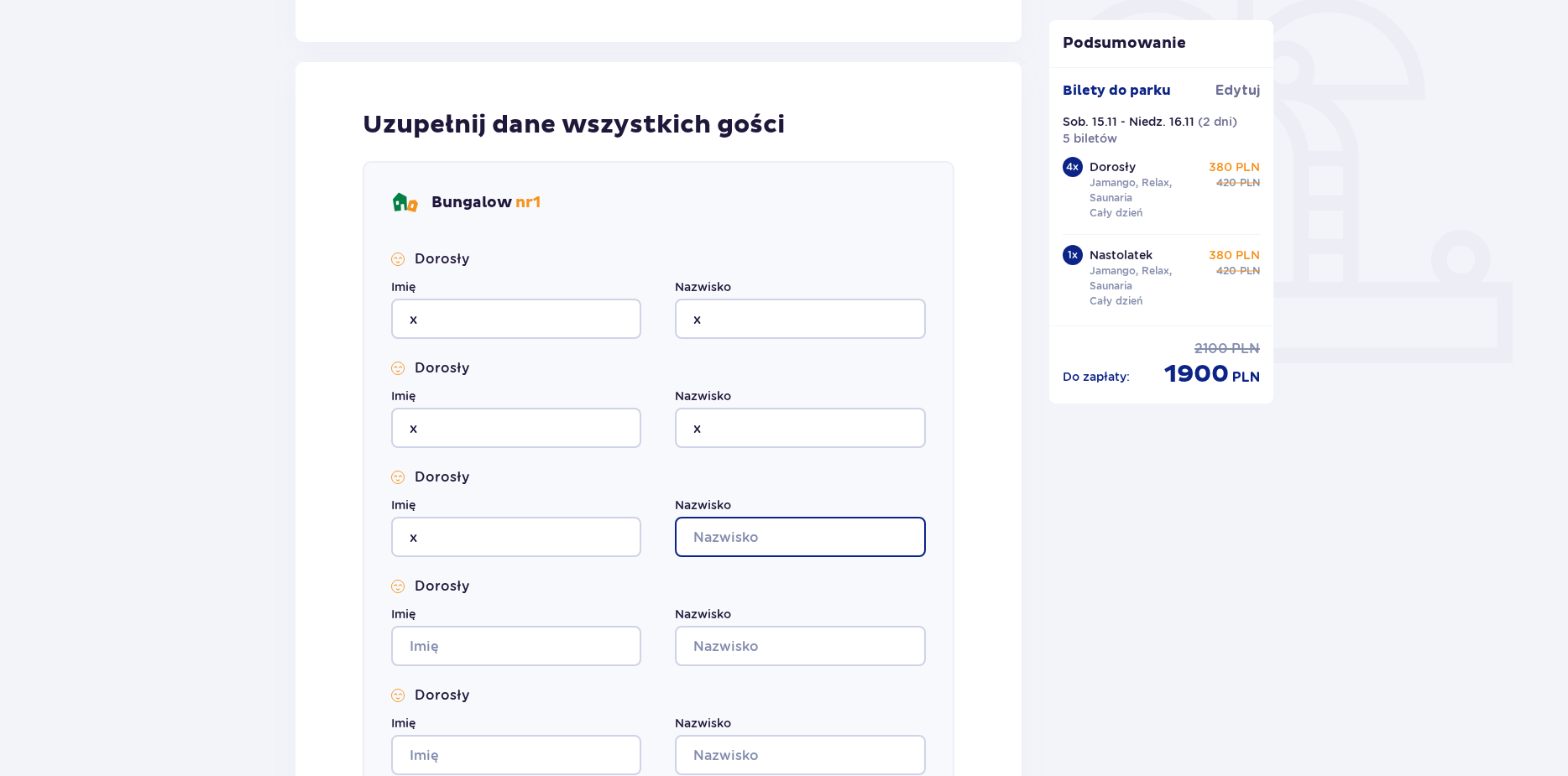
click at [776, 534] on input "Nazwisko" at bounding box center [799, 537] width 250 height 40
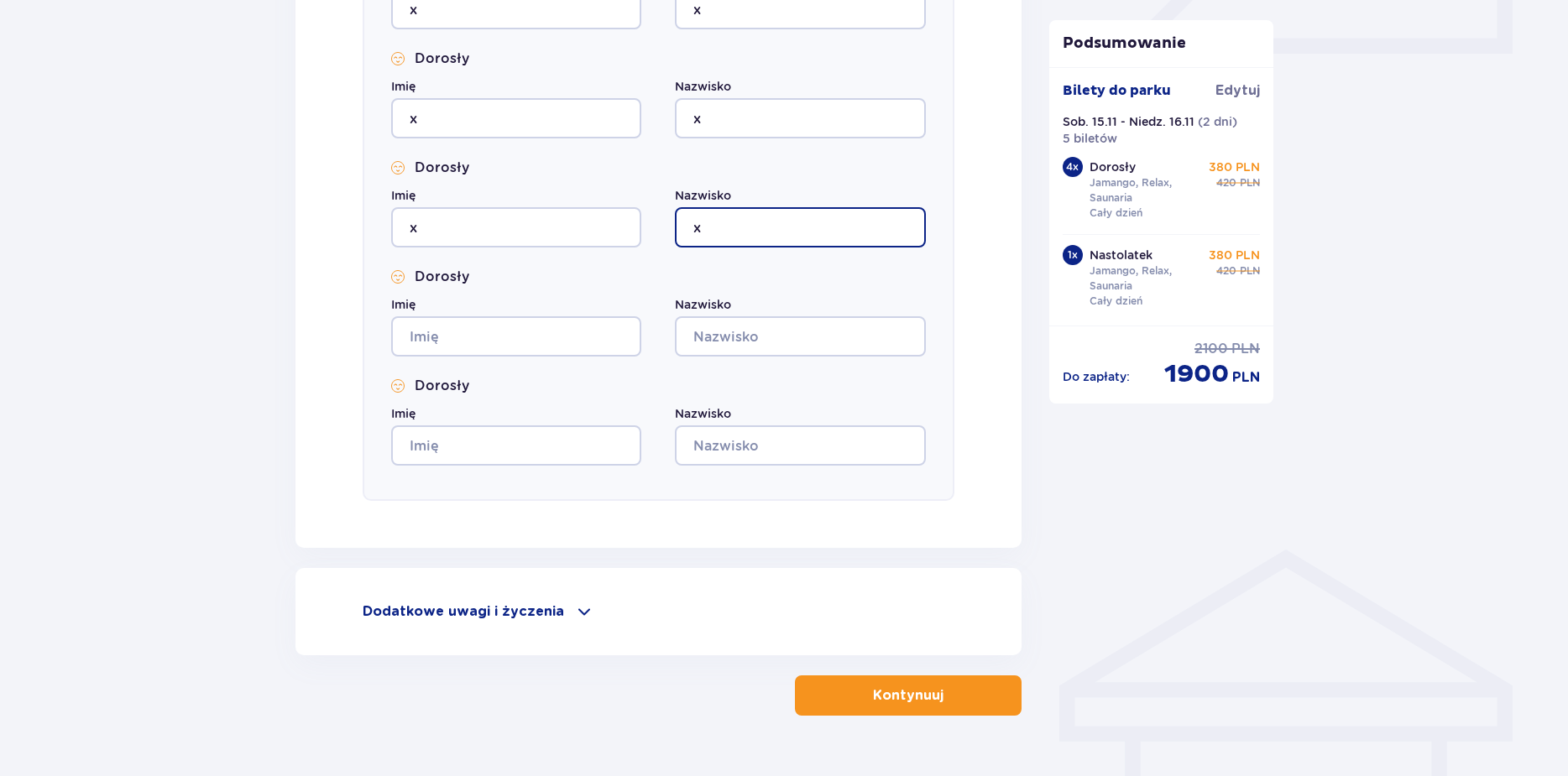
scroll to position [853, 0]
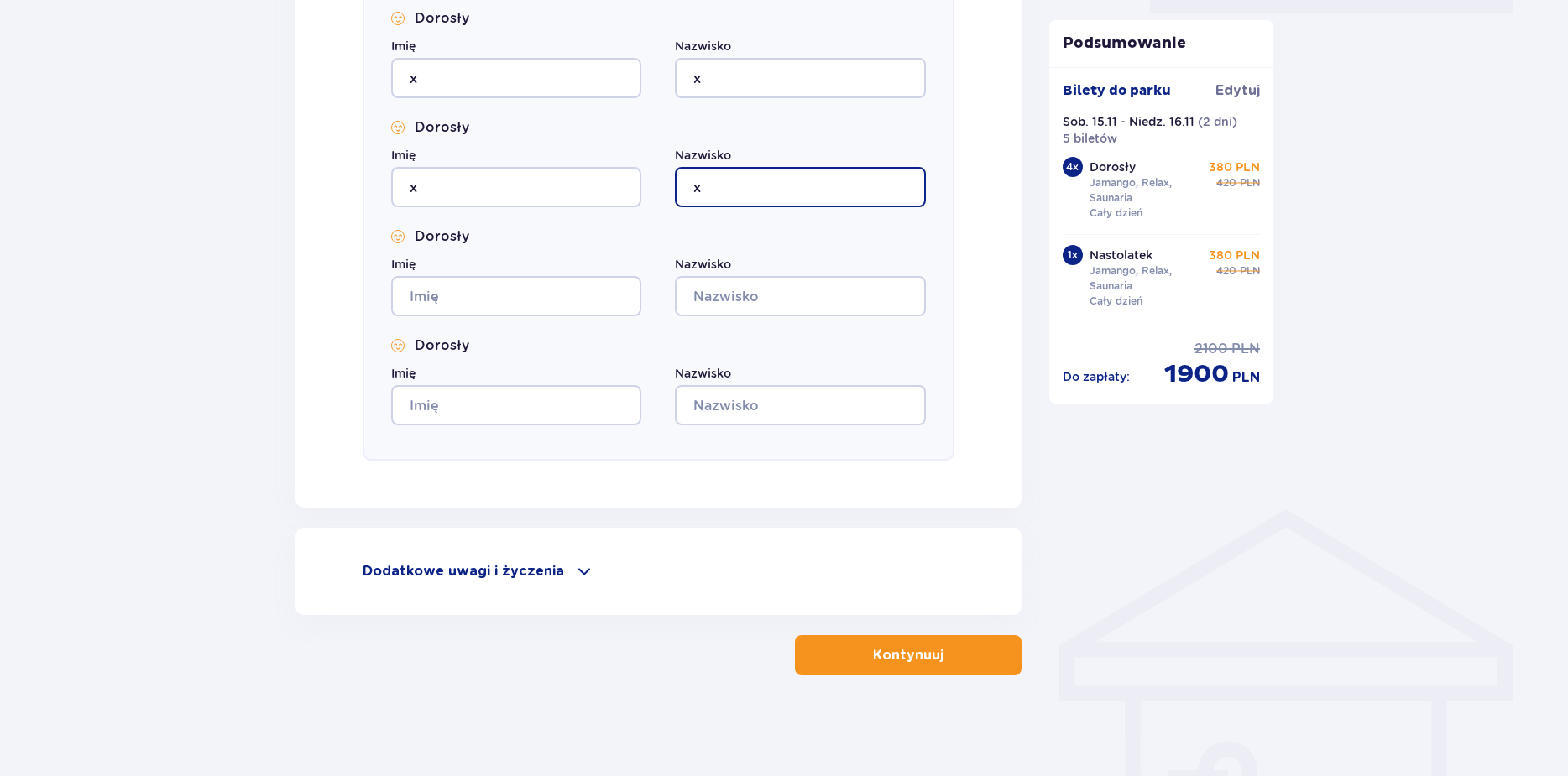
type input "x"
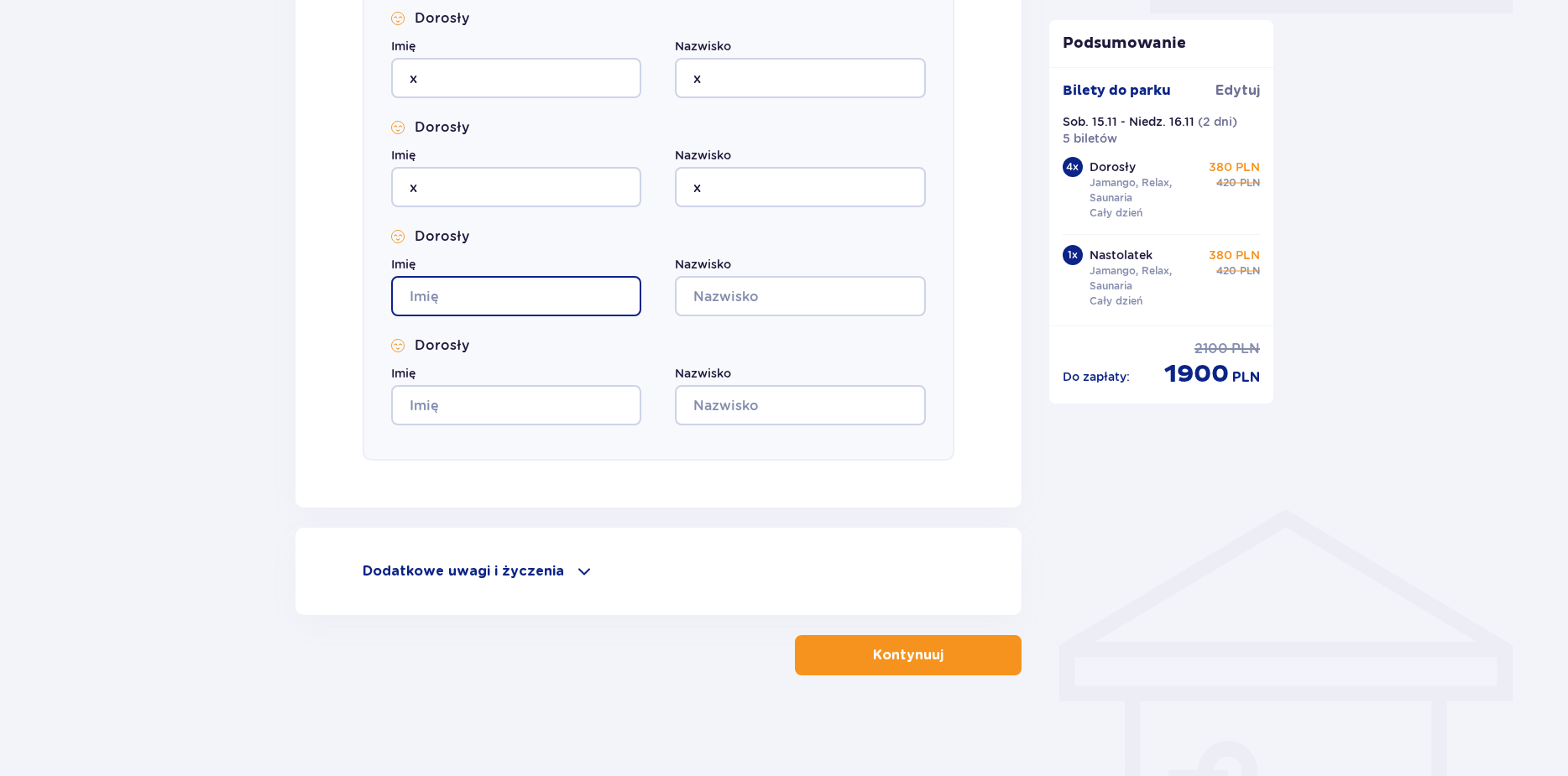
click at [589, 300] on input "Imię" at bounding box center [516, 295] width 250 height 40
type input "x"
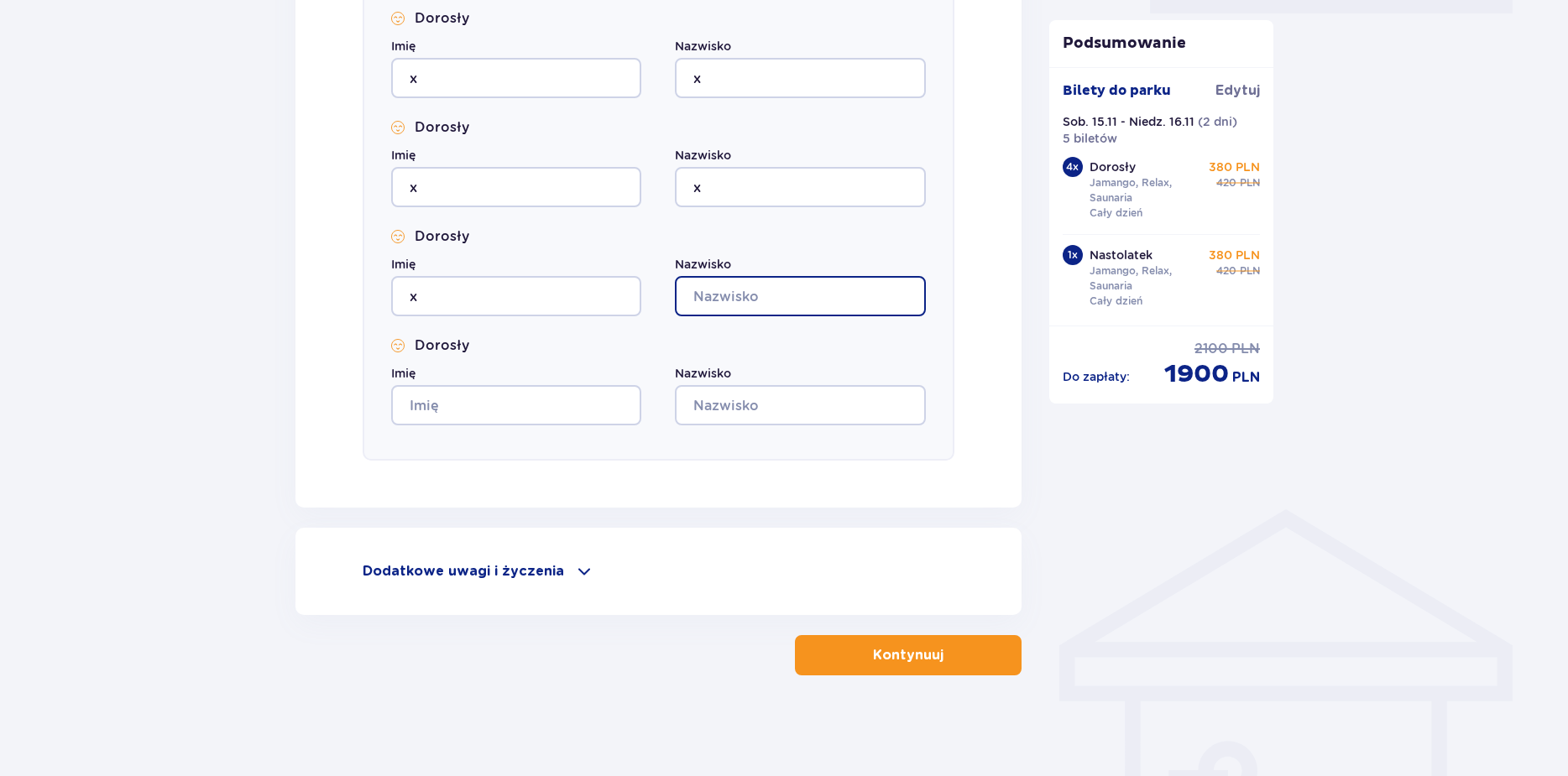
click at [735, 300] on input "Nazwisko" at bounding box center [799, 295] width 250 height 40
type input "x"
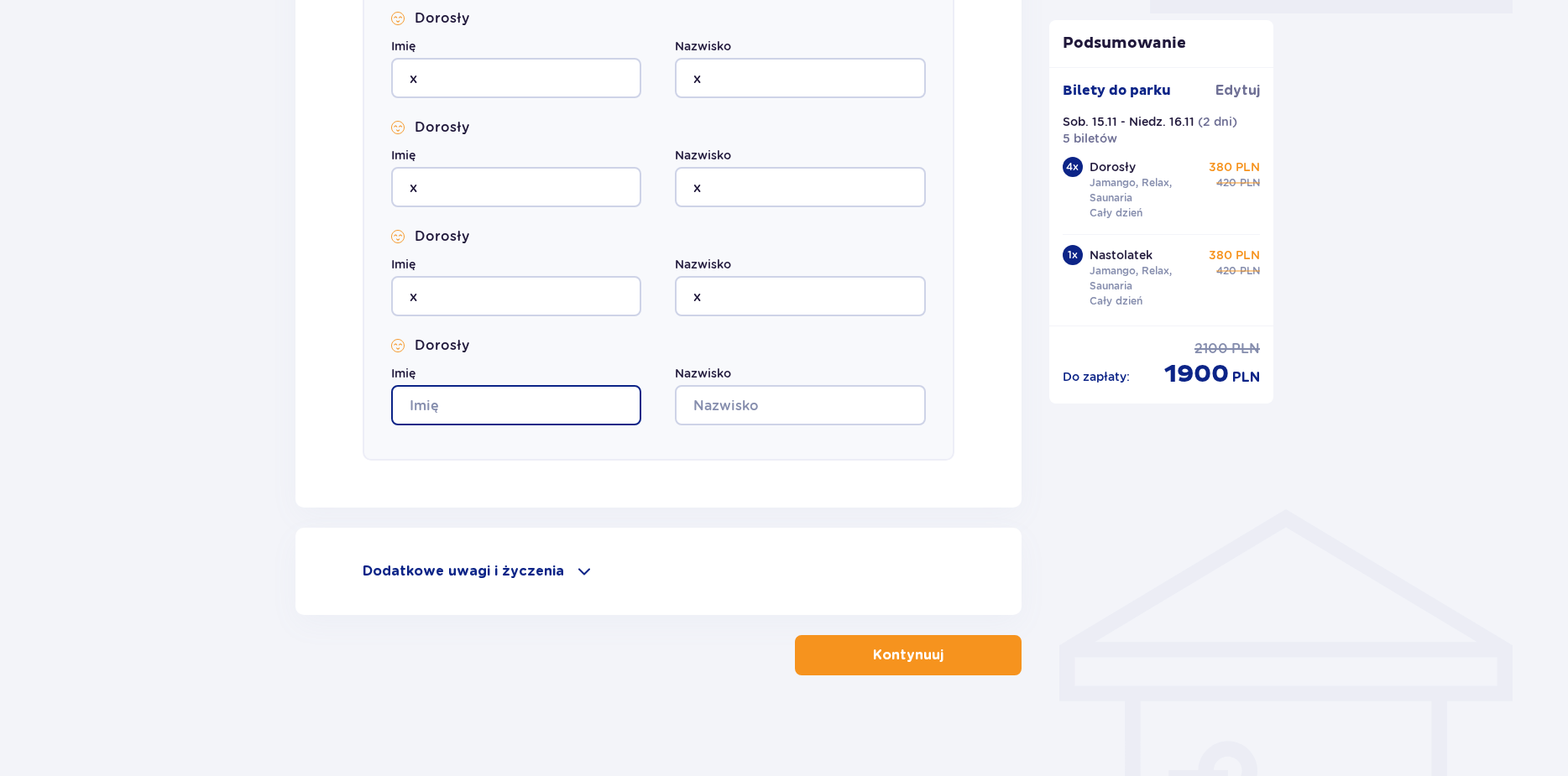
click at [592, 405] on input "Imię" at bounding box center [516, 404] width 250 height 40
type input "x"
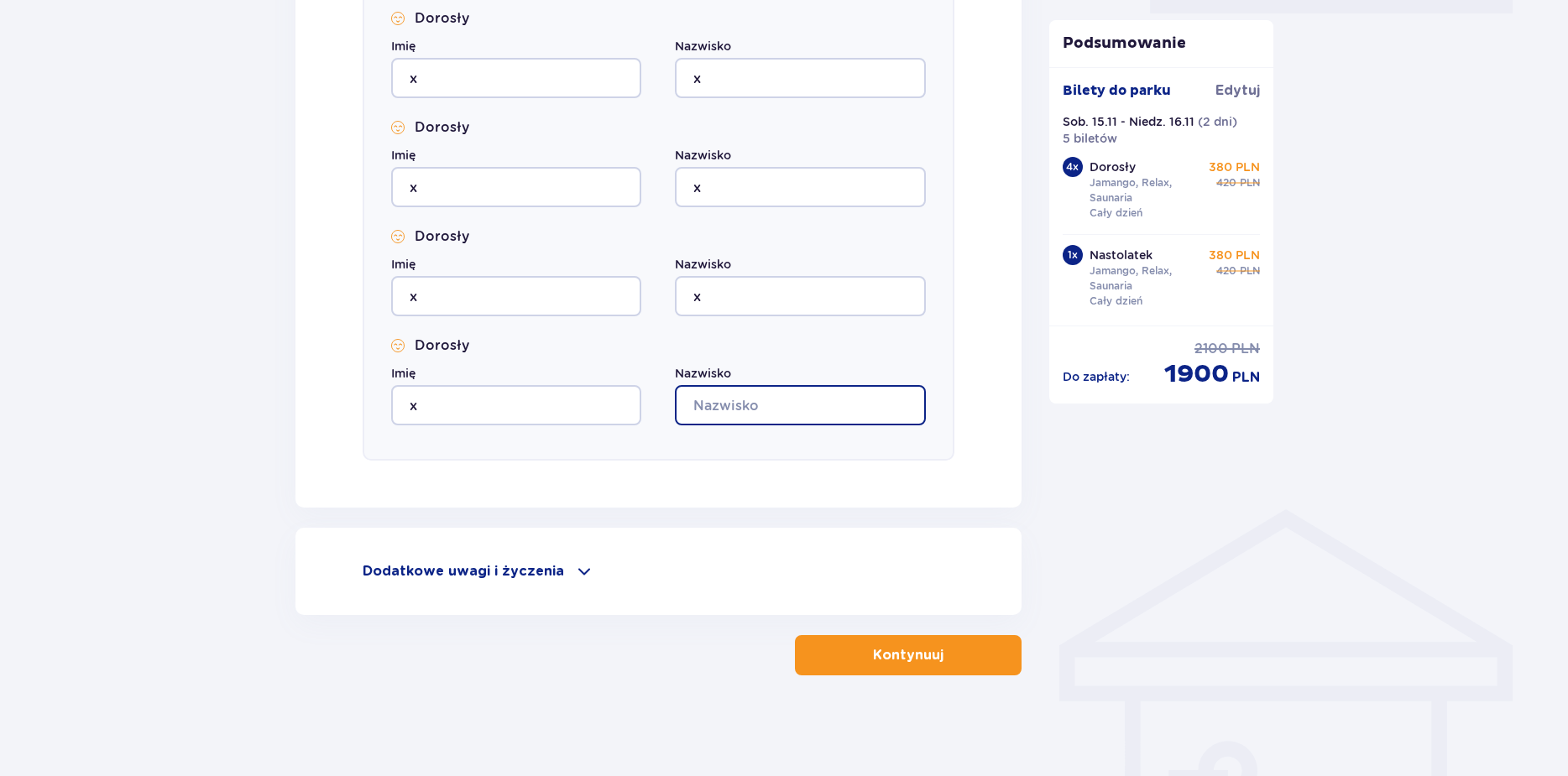
click at [750, 405] on input "Nazwisko" at bounding box center [799, 404] width 250 height 40
type input "x"
click at [906, 662] on p "Kontynuuj" at bounding box center [907, 655] width 71 height 19
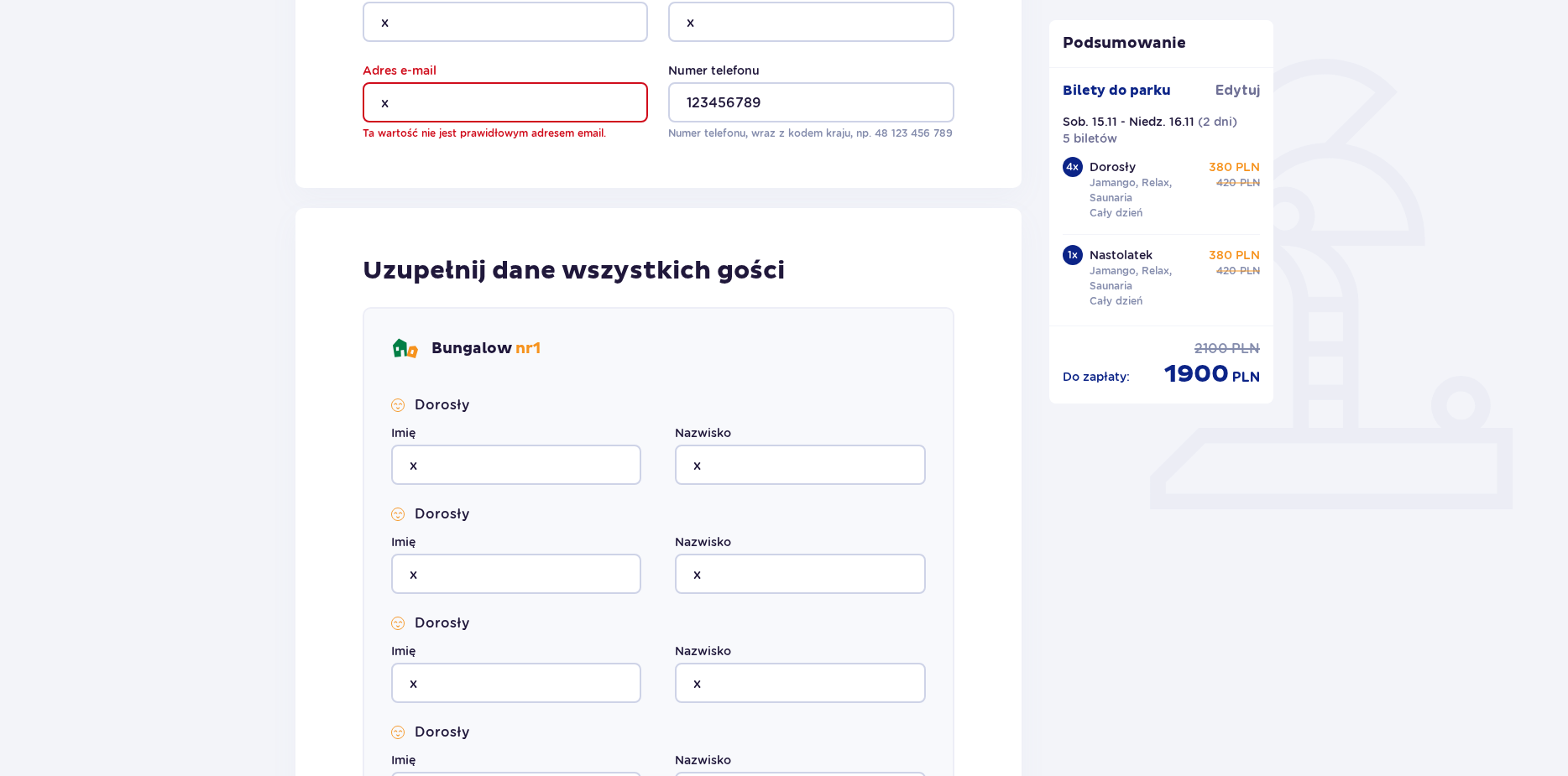
scroll to position [356, 0]
click at [443, 89] on input "x" at bounding box center [505, 104] width 285 height 40
drag, startPoint x: 460, startPoint y: 102, endPoint x: 374, endPoint y: 96, distance: 86.2
click at [374, 96] on input "x" at bounding box center [505, 104] width 285 height 40
click at [435, 110] on input "x" at bounding box center [505, 104] width 285 height 40
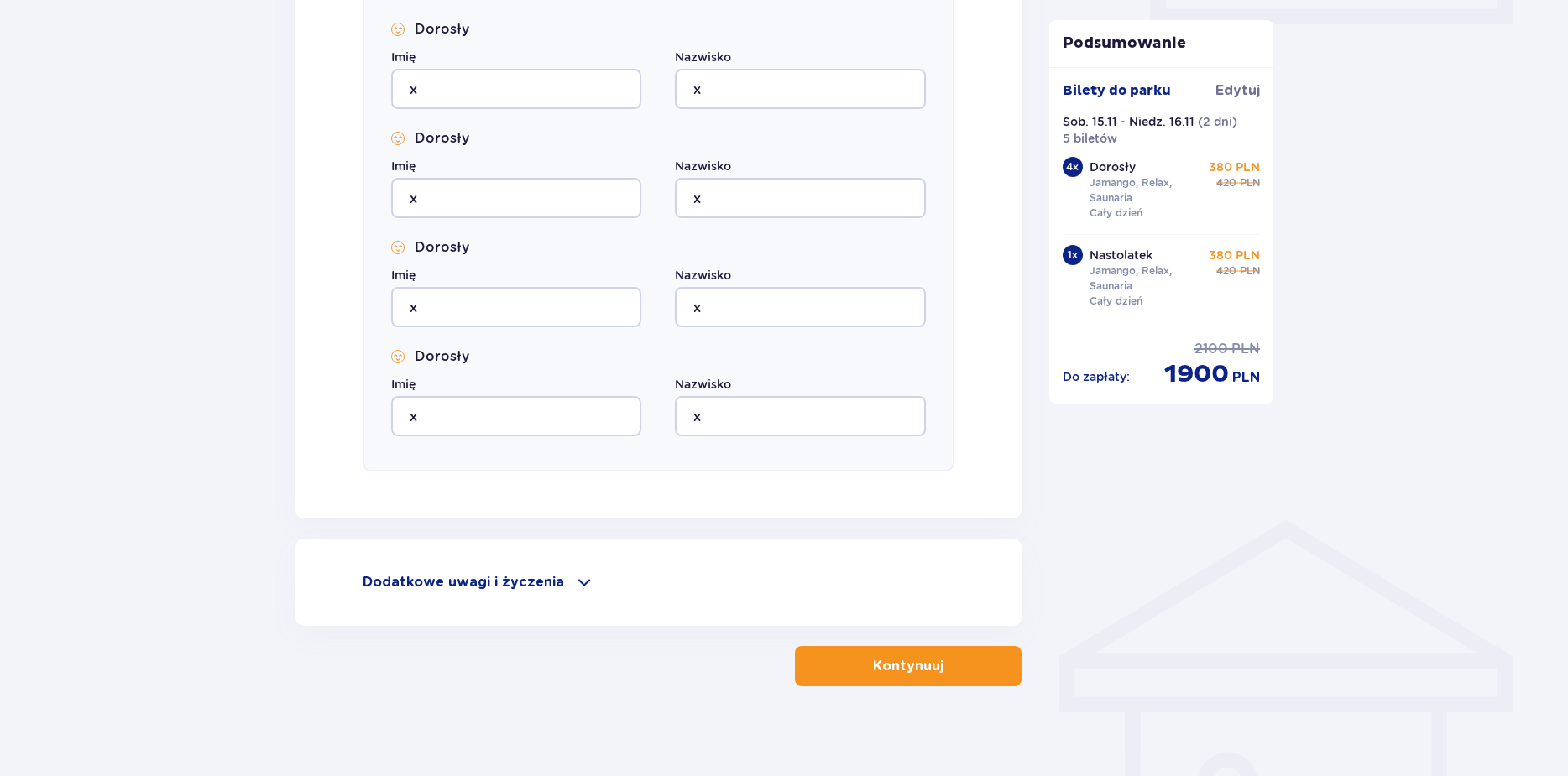
scroll to position [853, 0]
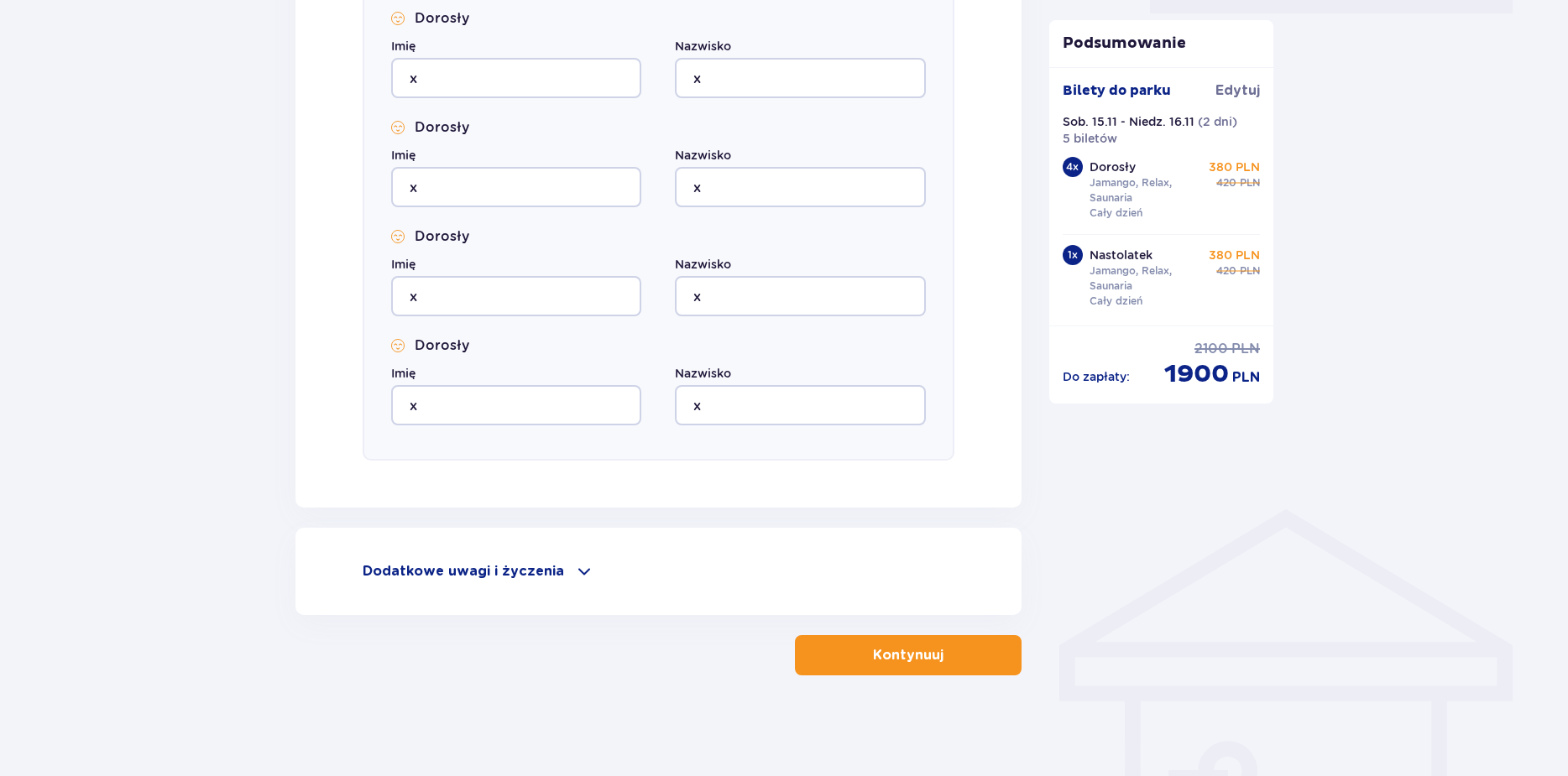
type input "x@[DOMAIN_NAME]"
click at [852, 643] on button "Kontynuuj" at bounding box center [908, 655] width 227 height 40
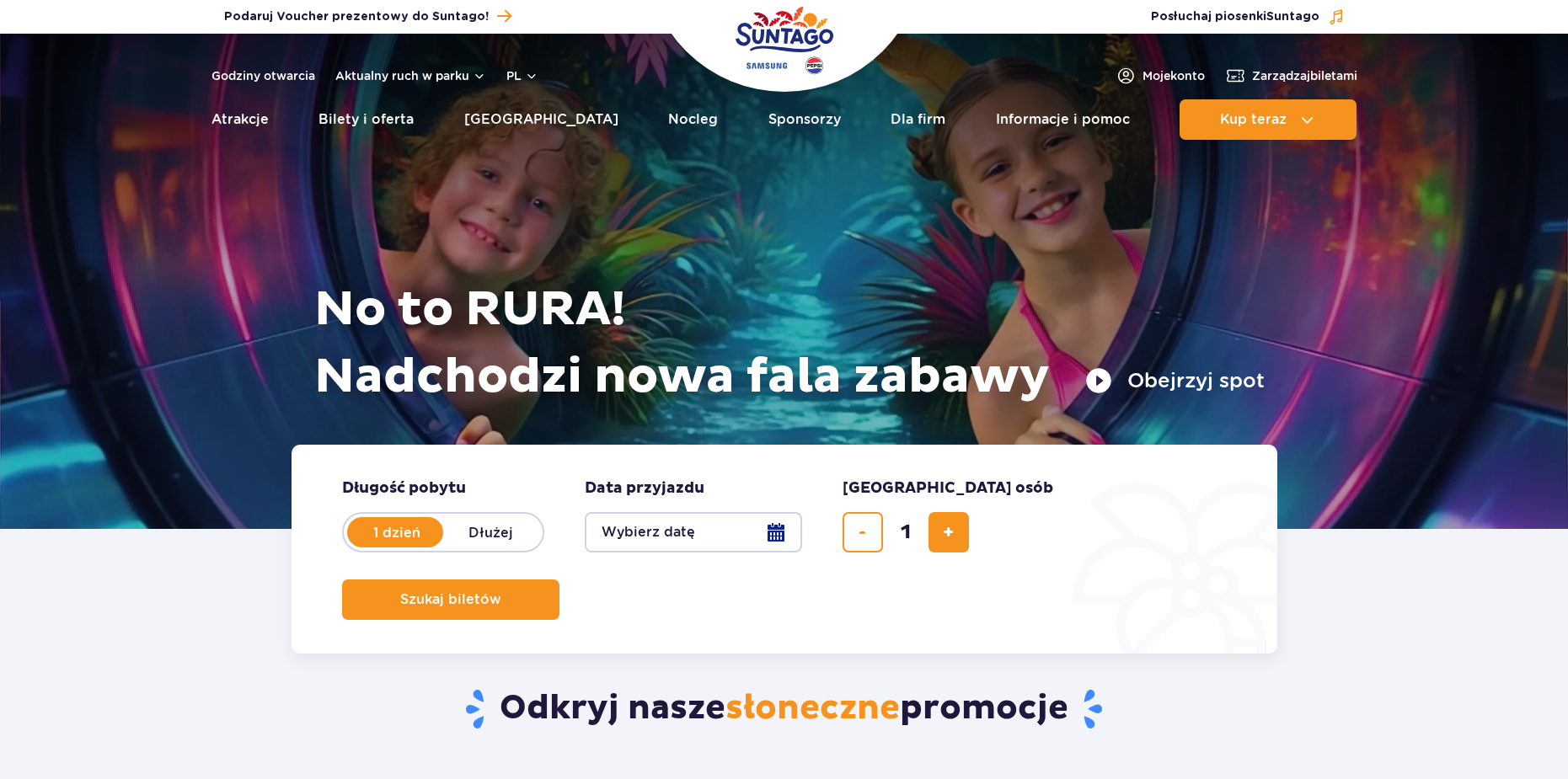
scroll to position [84, 0]
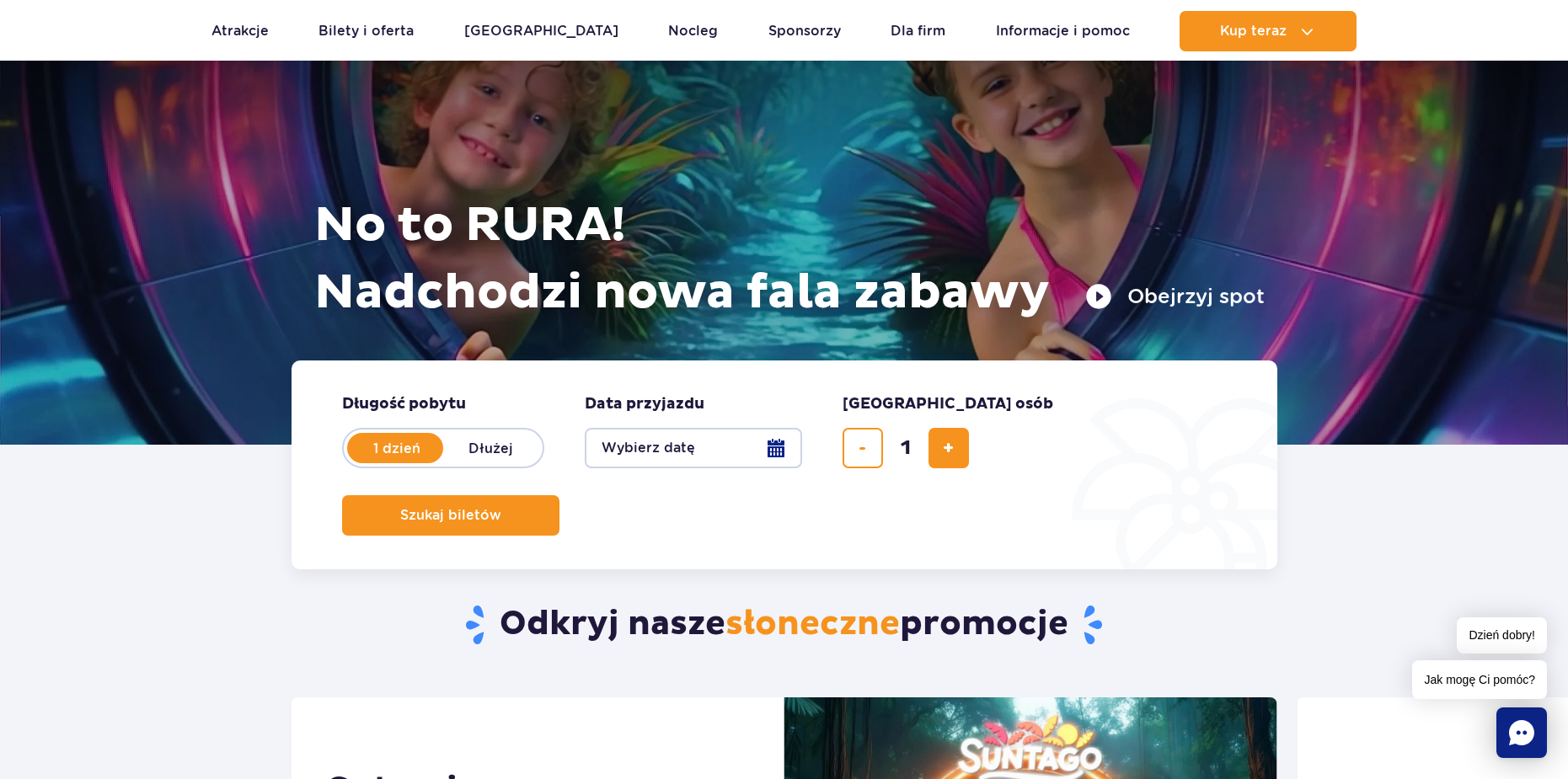
click at [779, 448] on button "Wybierz datę" at bounding box center [693, 447] width 217 height 40
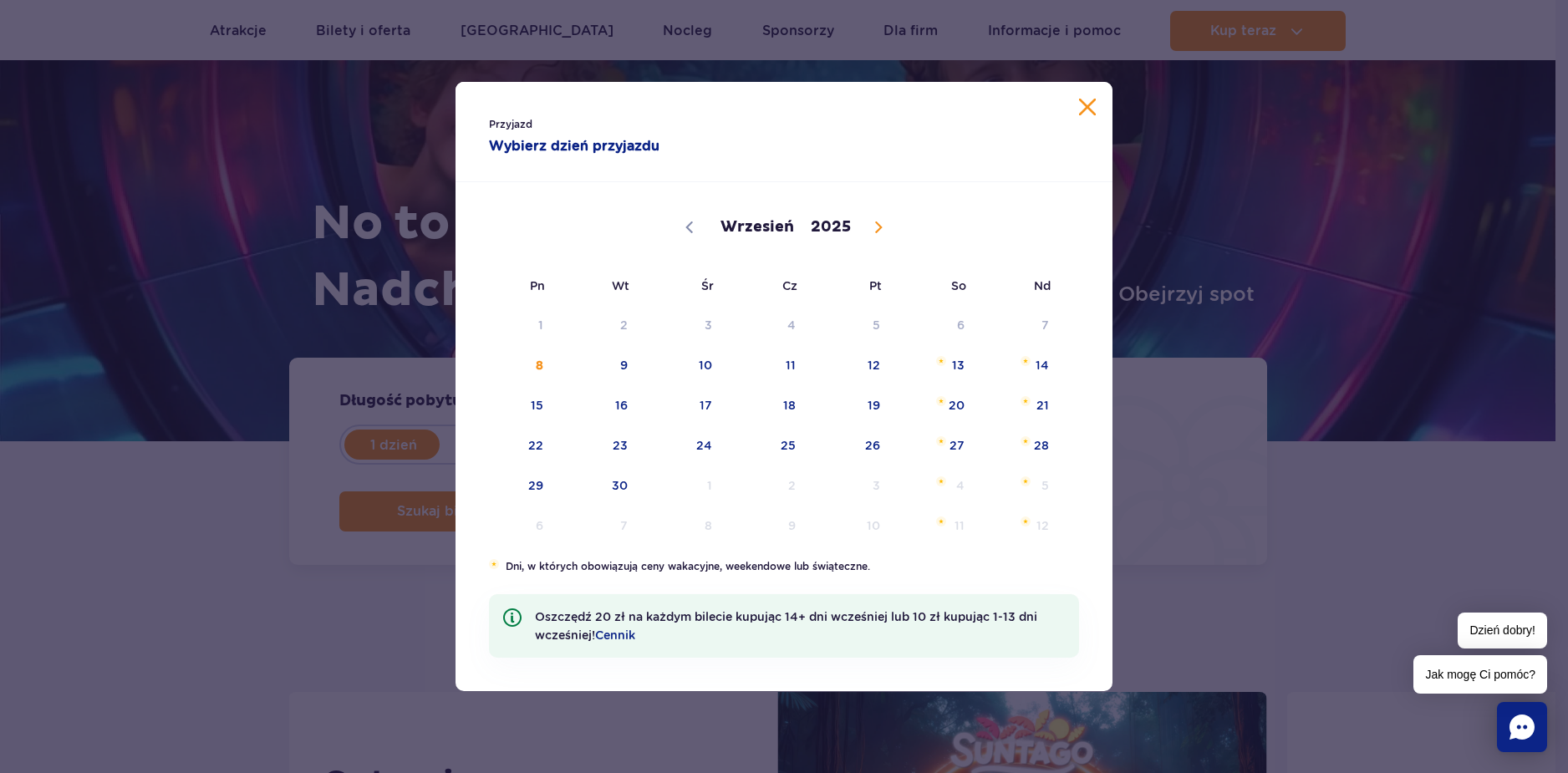
click at [872, 218] on span at bounding box center [879, 228] width 29 height 29
click at [872, 217] on span at bounding box center [879, 228] width 29 height 29
select select "10"
click at [973, 485] on span "29" at bounding box center [936, 485] width 85 height 38
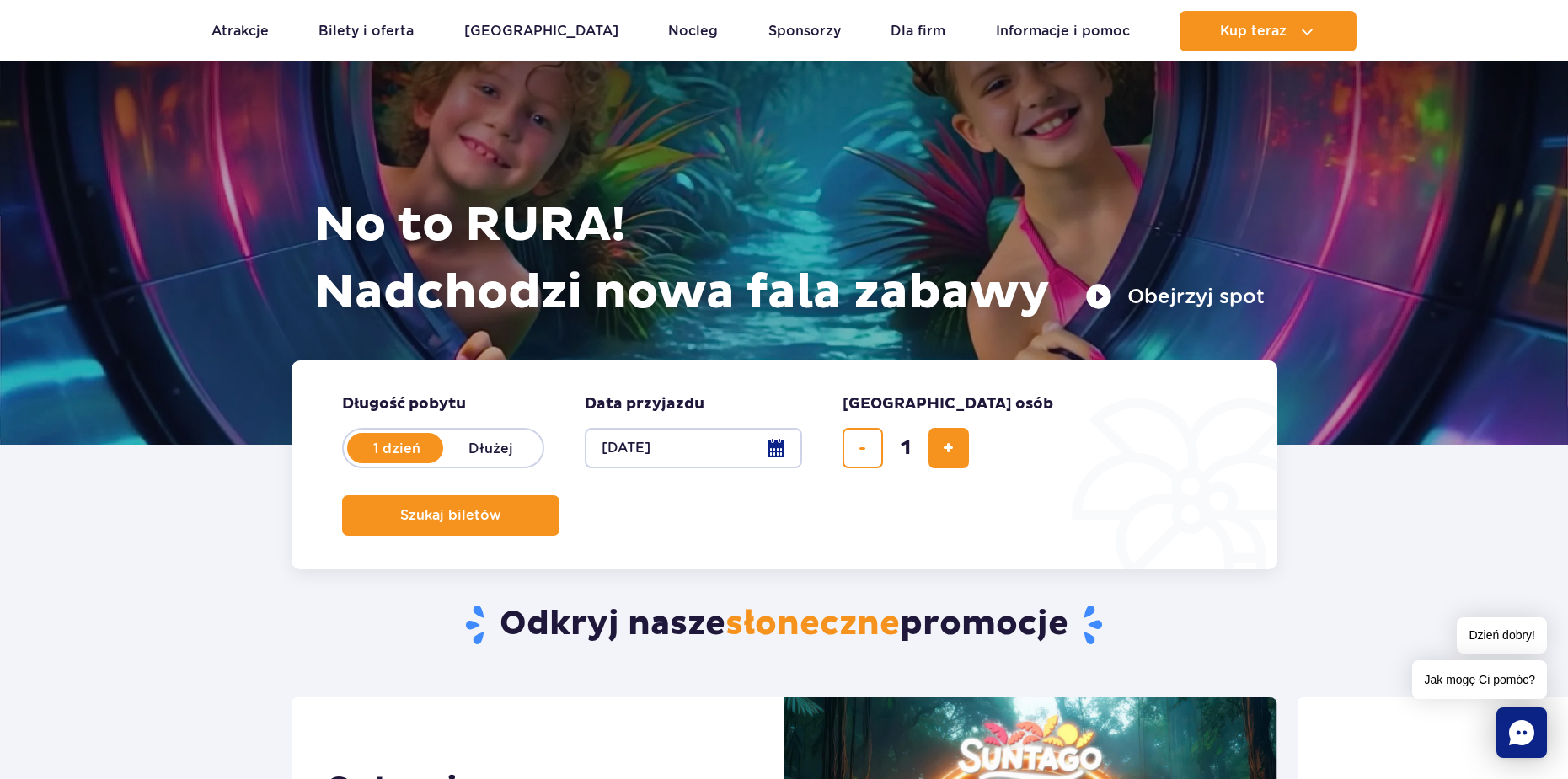
click at [497, 448] on label "Dłużej" at bounding box center [491, 447] width 96 height 35
click at [461, 462] on input "Dłużej" at bounding box center [453, 464] width 19 height 3
radio input "false"
radio input "true"
click at [767, 441] on button "Wybierz datę" at bounding box center [693, 447] width 217 height 40
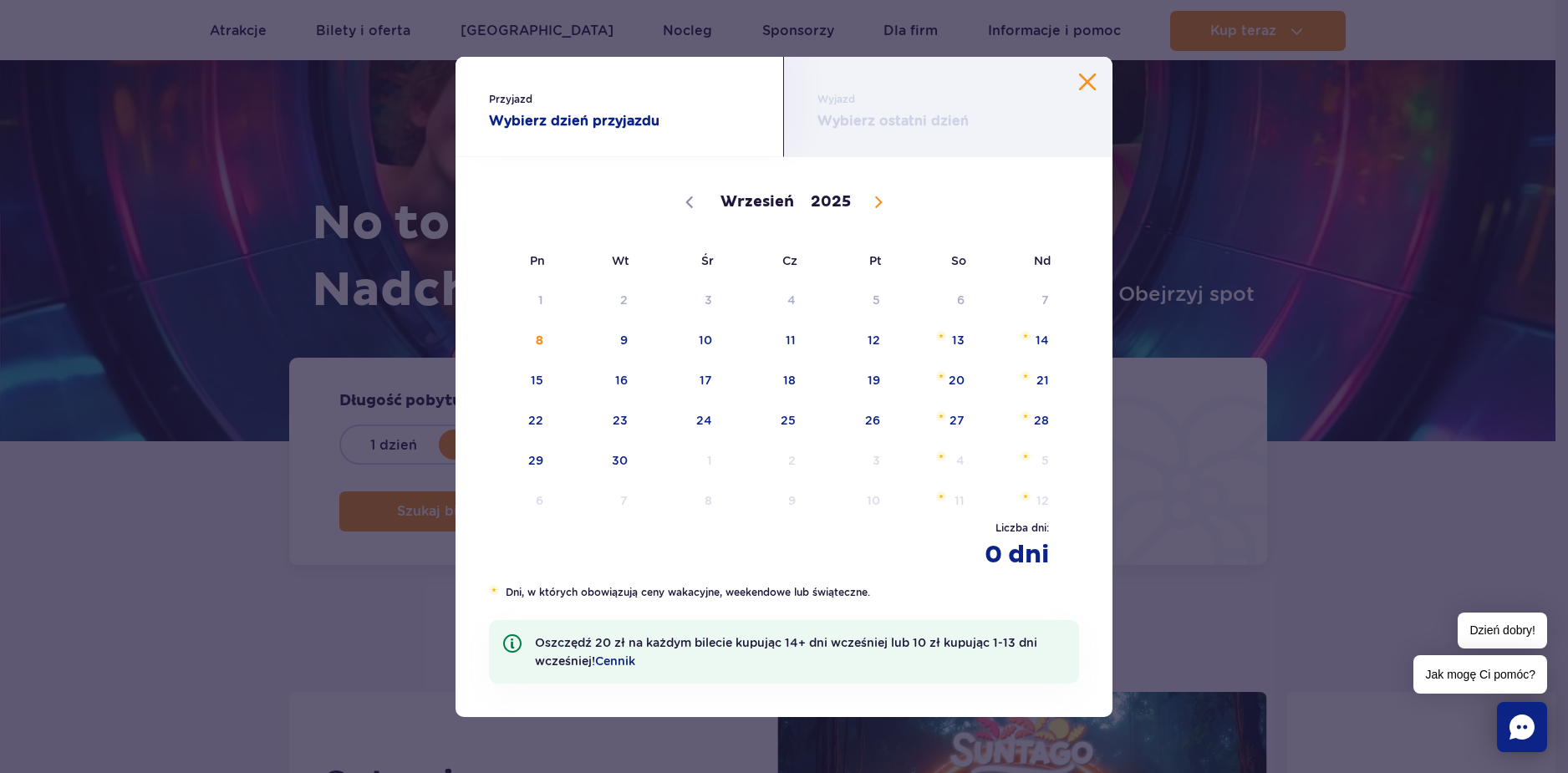
click at [873, 196] on icon at bounding box center [878, 202] width 12 height 12
select select "10"
click at [970, 453] on span "29" at bounding box center [936, 460] width 85 height 38
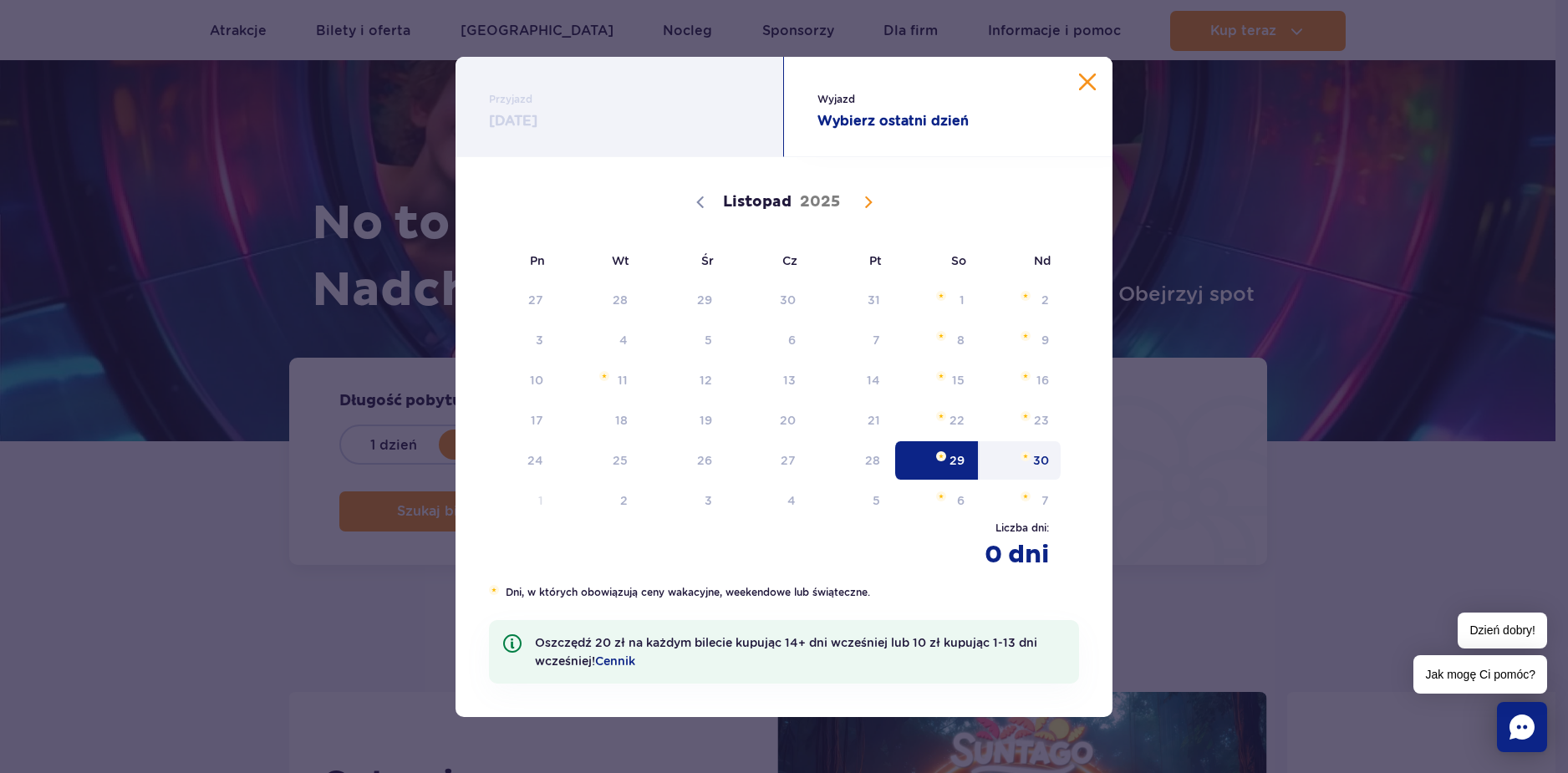
click at [1040, 458] on span "30" at bounding box center [1021, 460] width 85 height 38
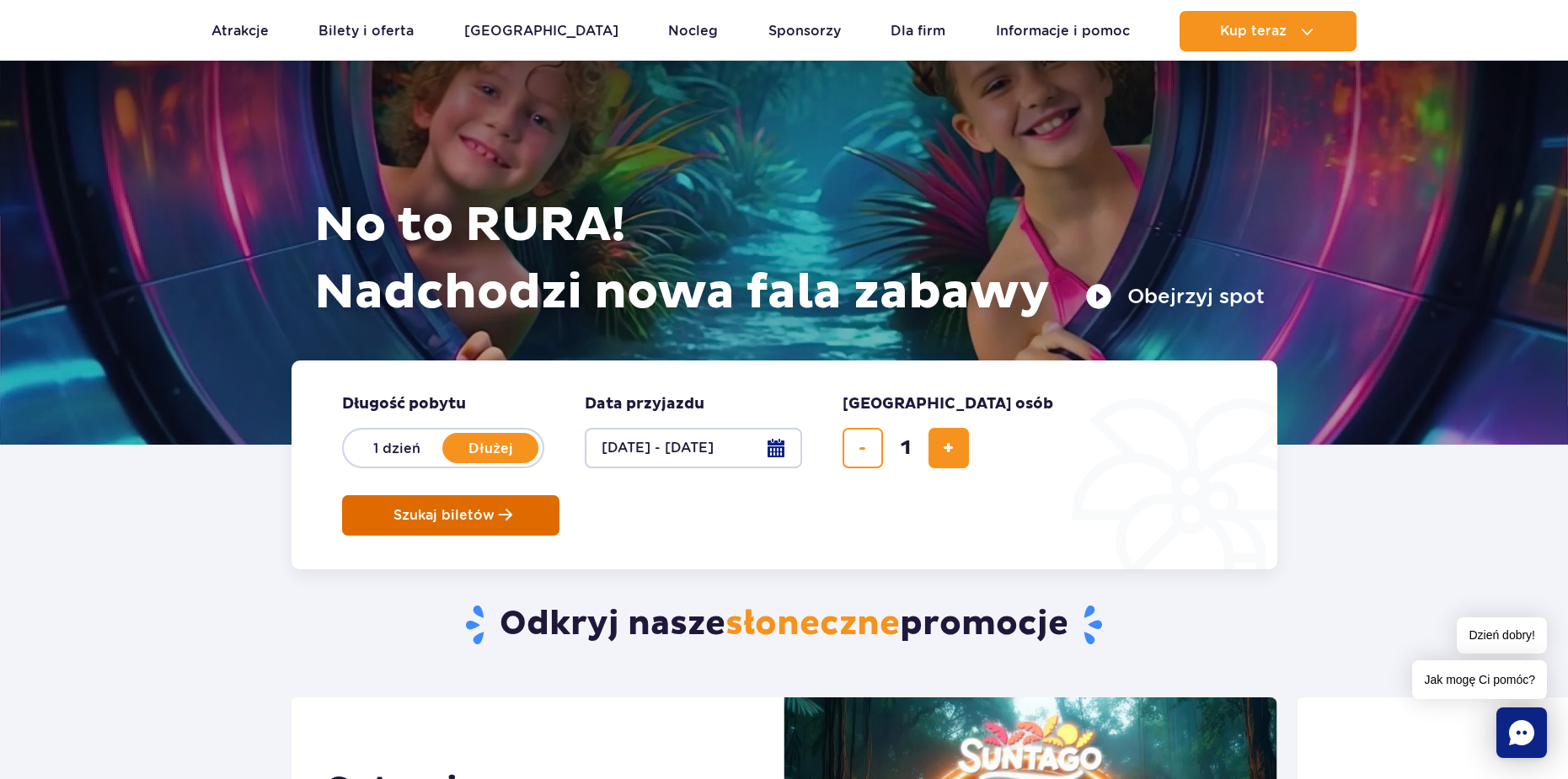
click at [495, 508] on span "Szukaj biletów" at bounding box center [443, 516] width 101 height 15
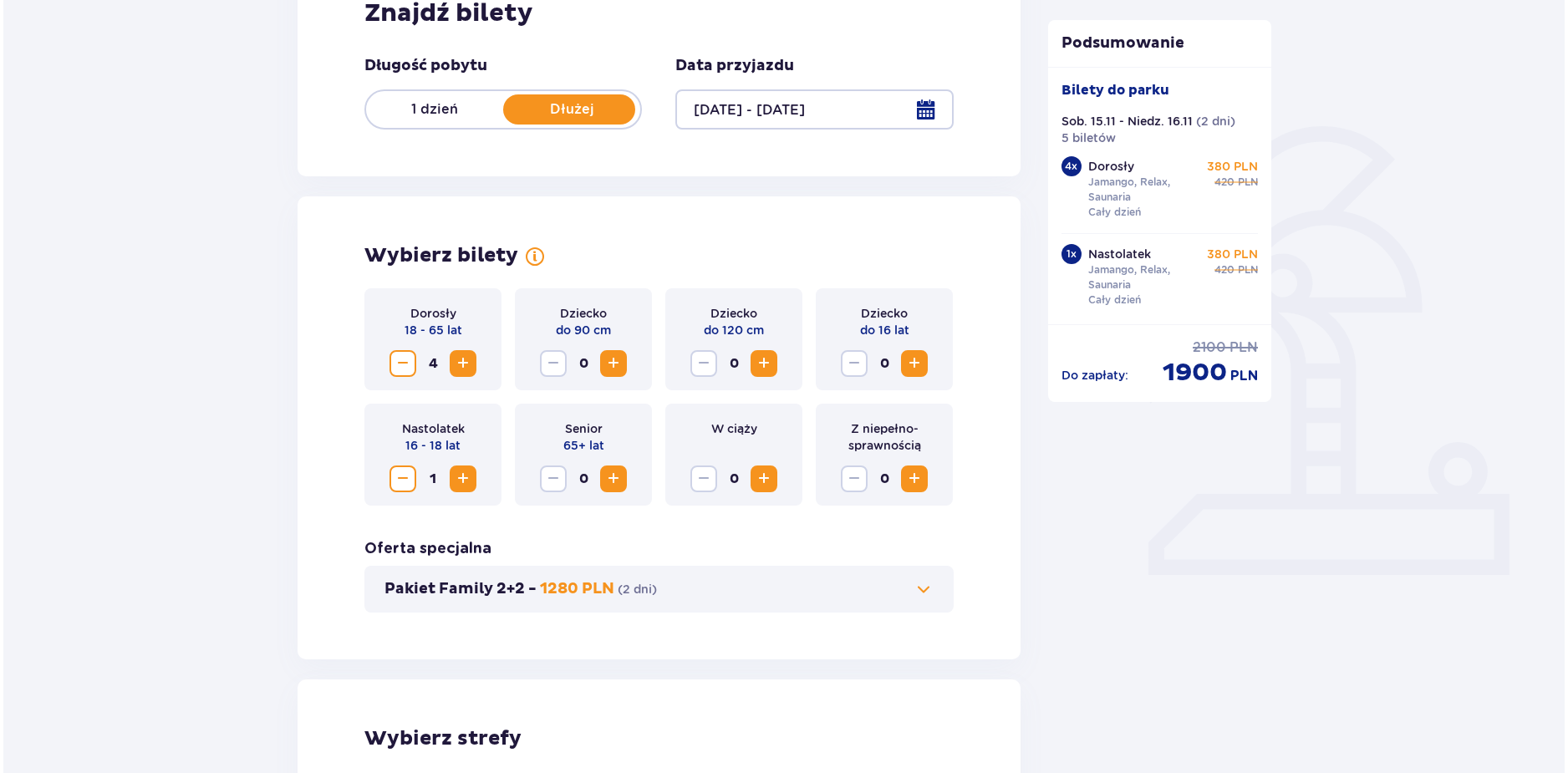
scroll to position [334, 0]
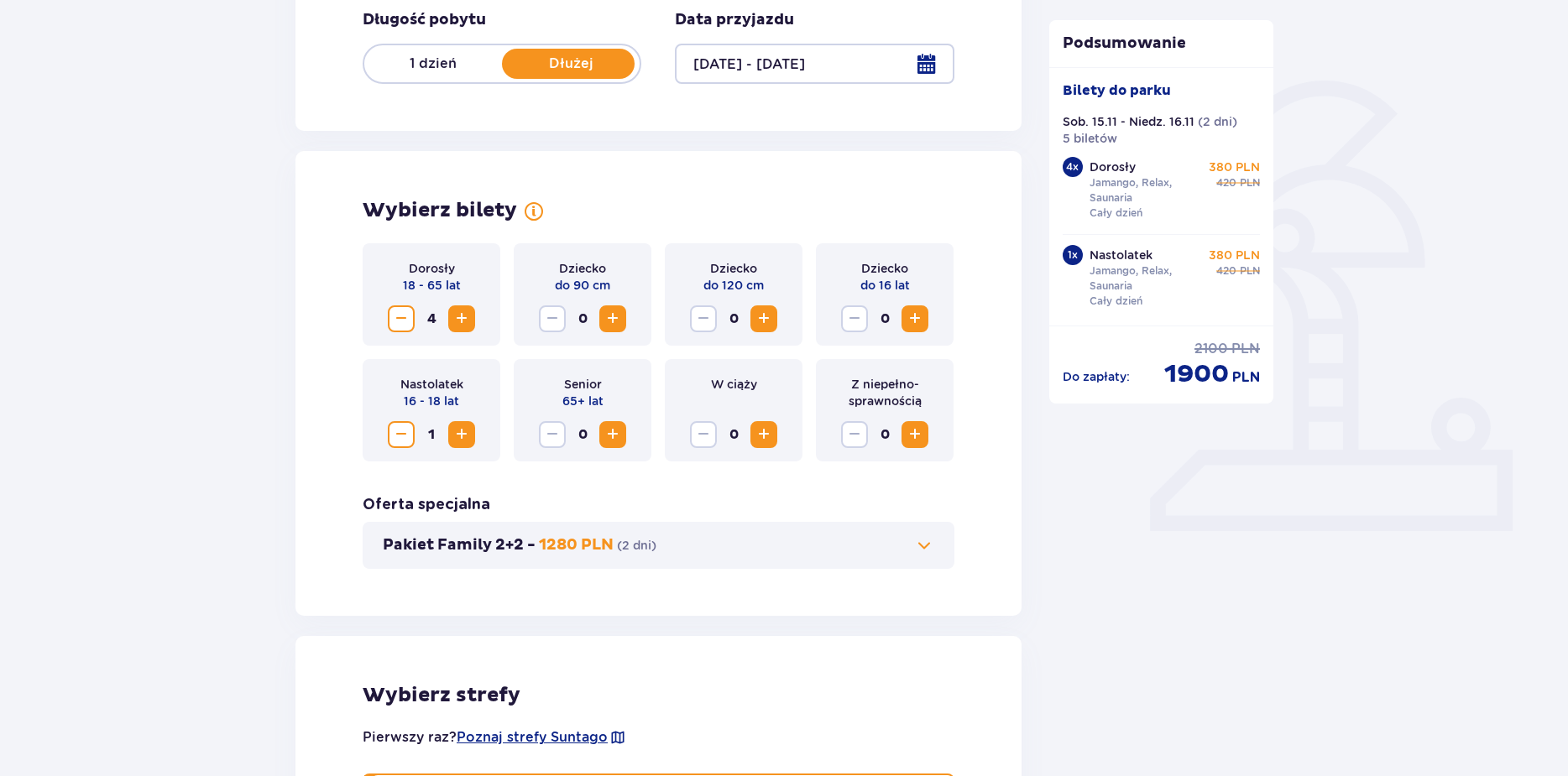
click at [939, 69] on div at bounding box center [814, 63] width 279 height 40
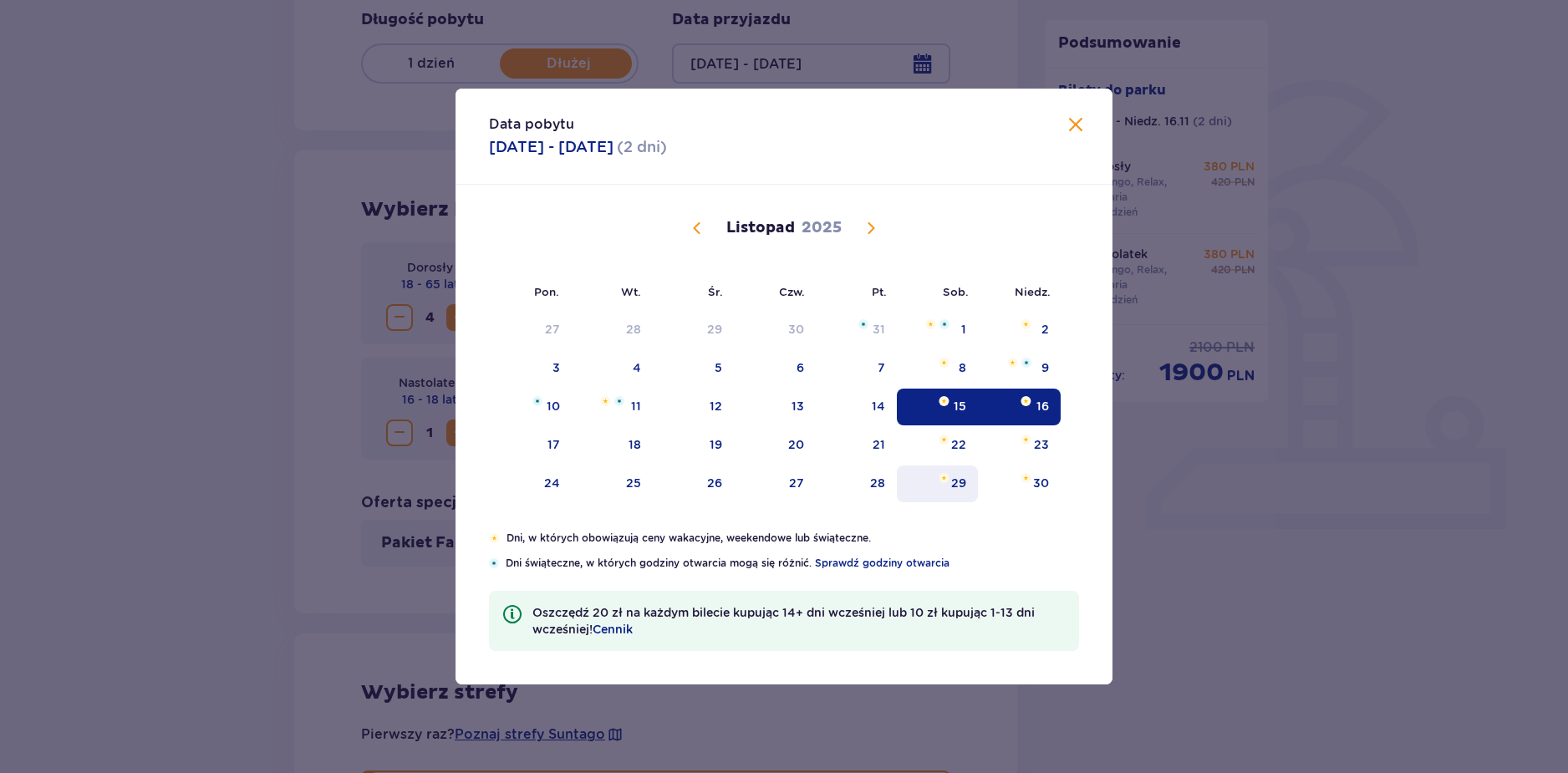
click at [960, 476] on div "29" at bounding box center [959, 483] width 15 height 17
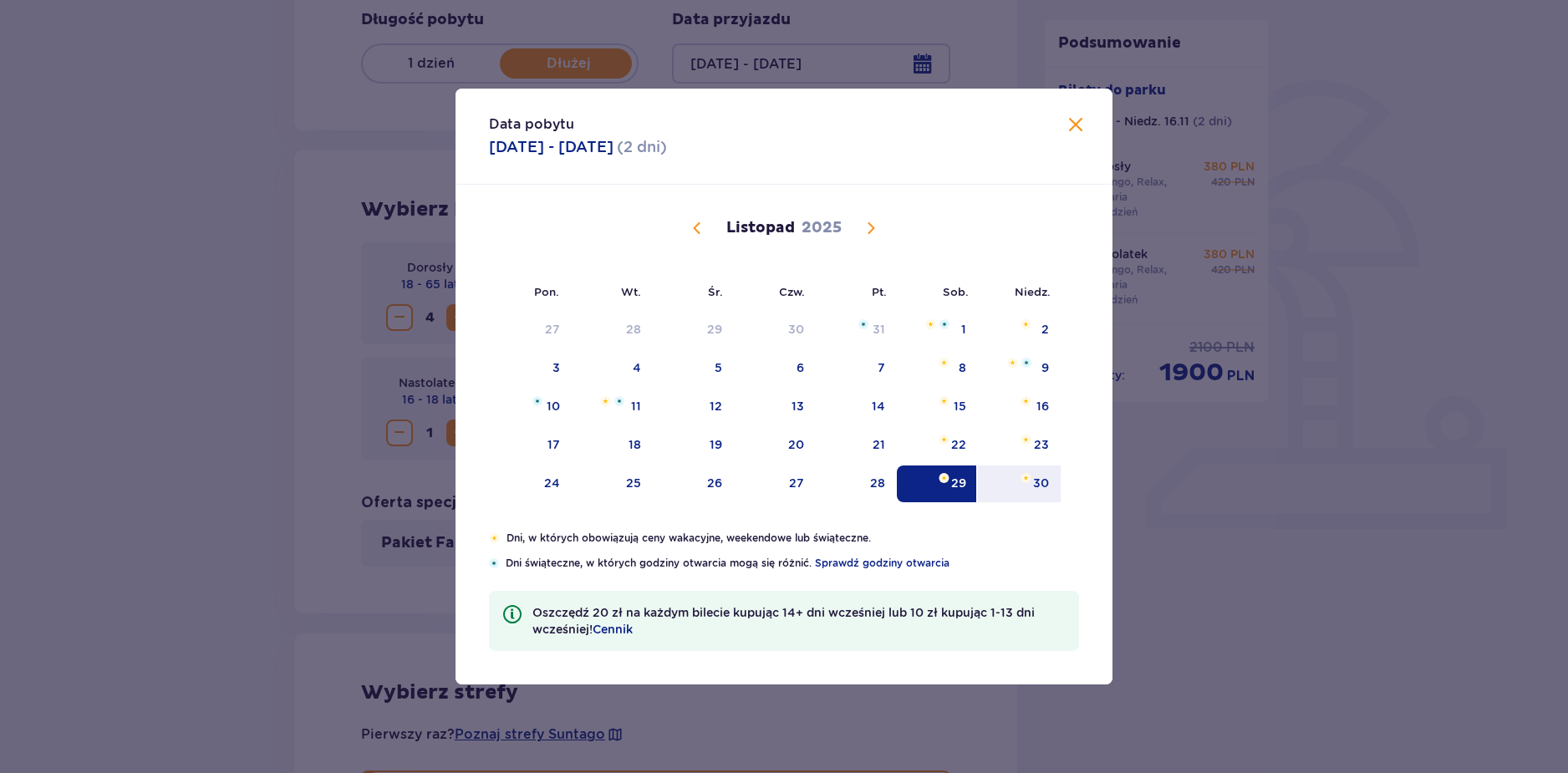
drag, startPoint x: 1023, startPoint y: 486, endPoint x: 1015, endPoint y: 512, distance: 27.2
click at [1025, 484] on div "30" at bounding box center [1020, 483] width 83 height 36
type input "[DATE] - [DATE]"
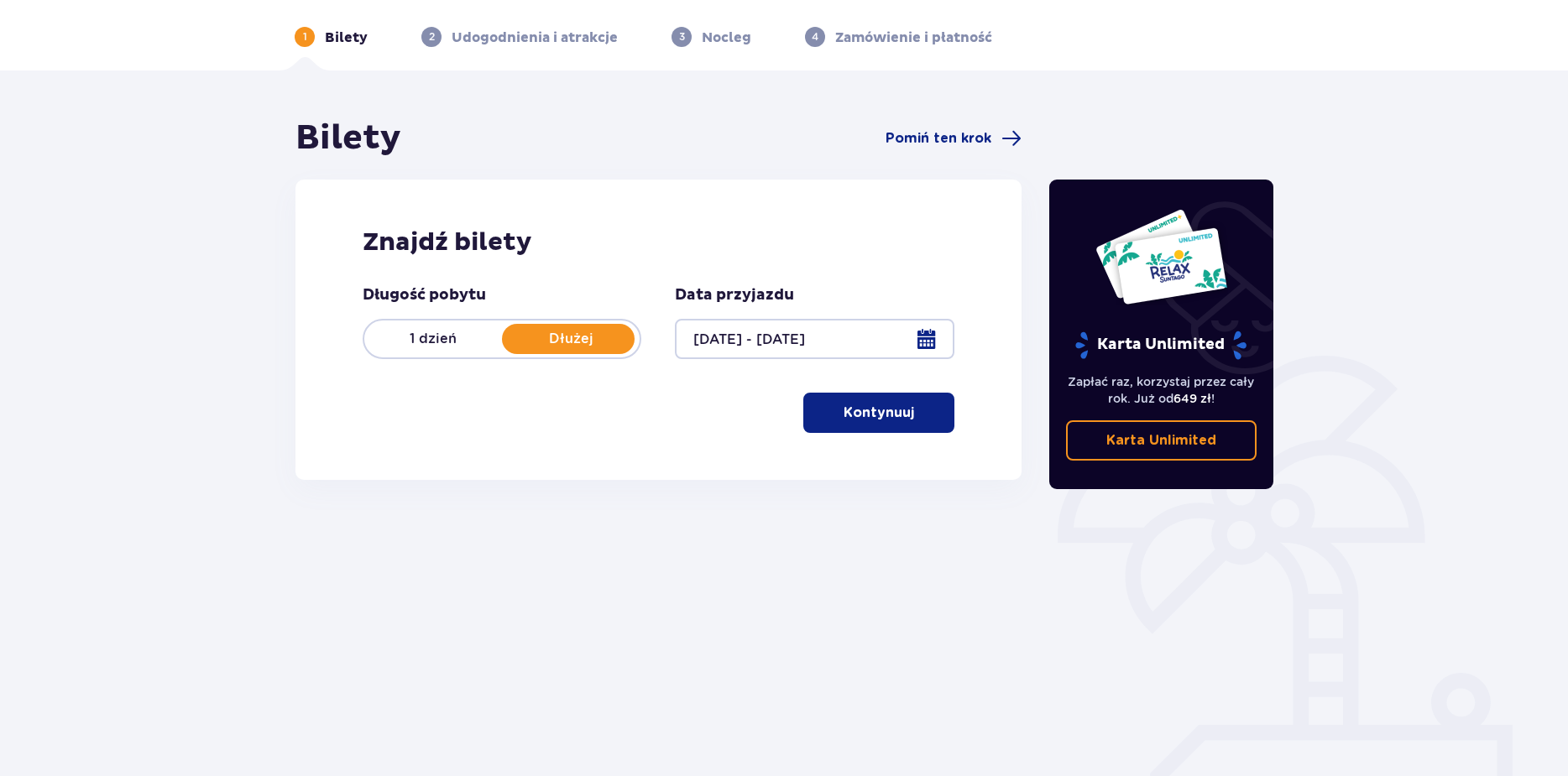
scroll to position [79, 0]
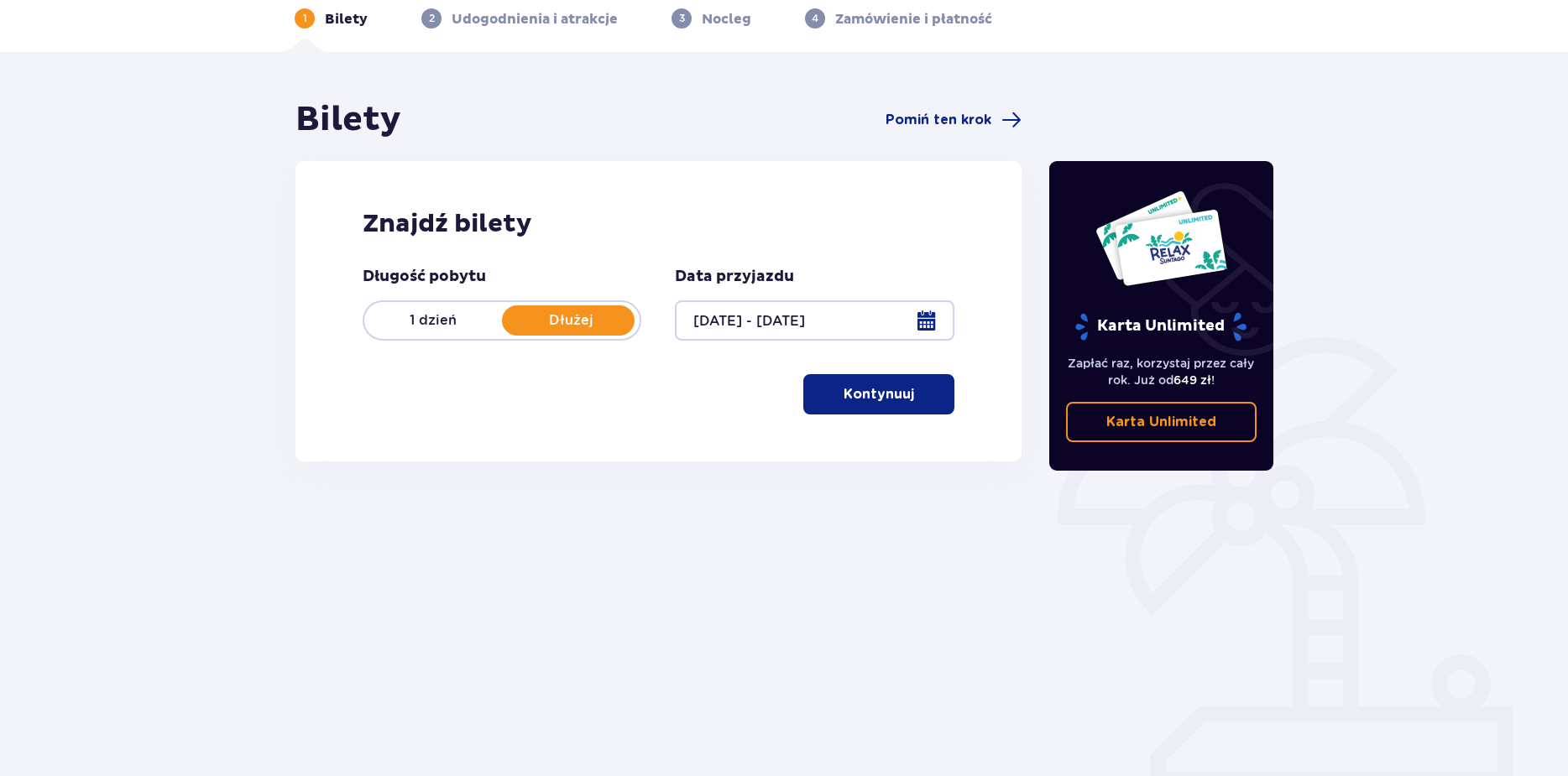
click at [829, 391] on button "Kontynuuj" at bounding box center [878, 394] width 151 height 40
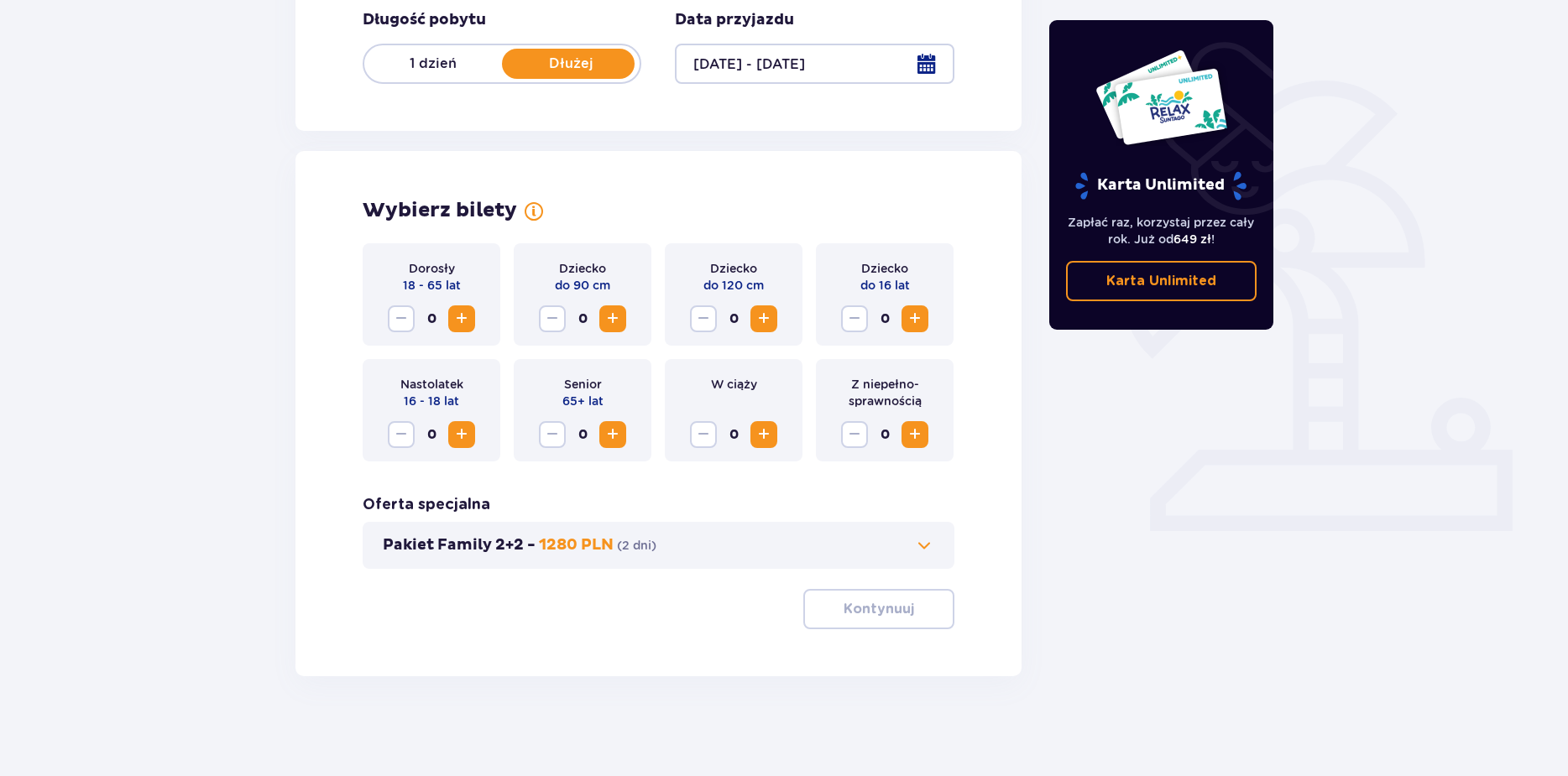
scroll to position [336, 0]
click at [462, 316] on span "Increase" at bounding box center [462, 318] width 20 height 20
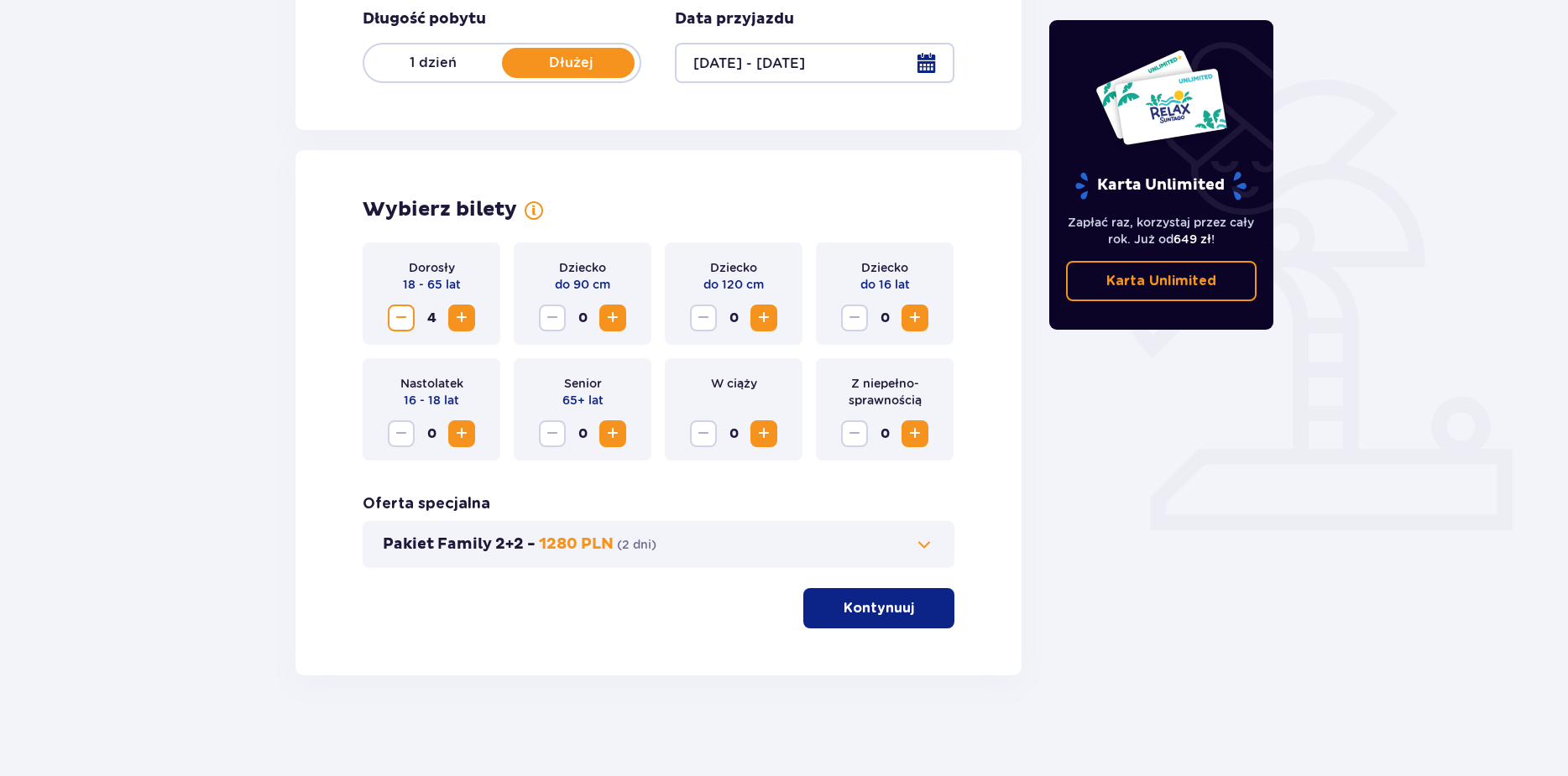
click at [460, 437] on span "Increase" at bounding box center [462, 434] width 20 height 20
click at [869, 615] on p "Kontynuuj" at bounding box center [878, 608] width 71 height 19
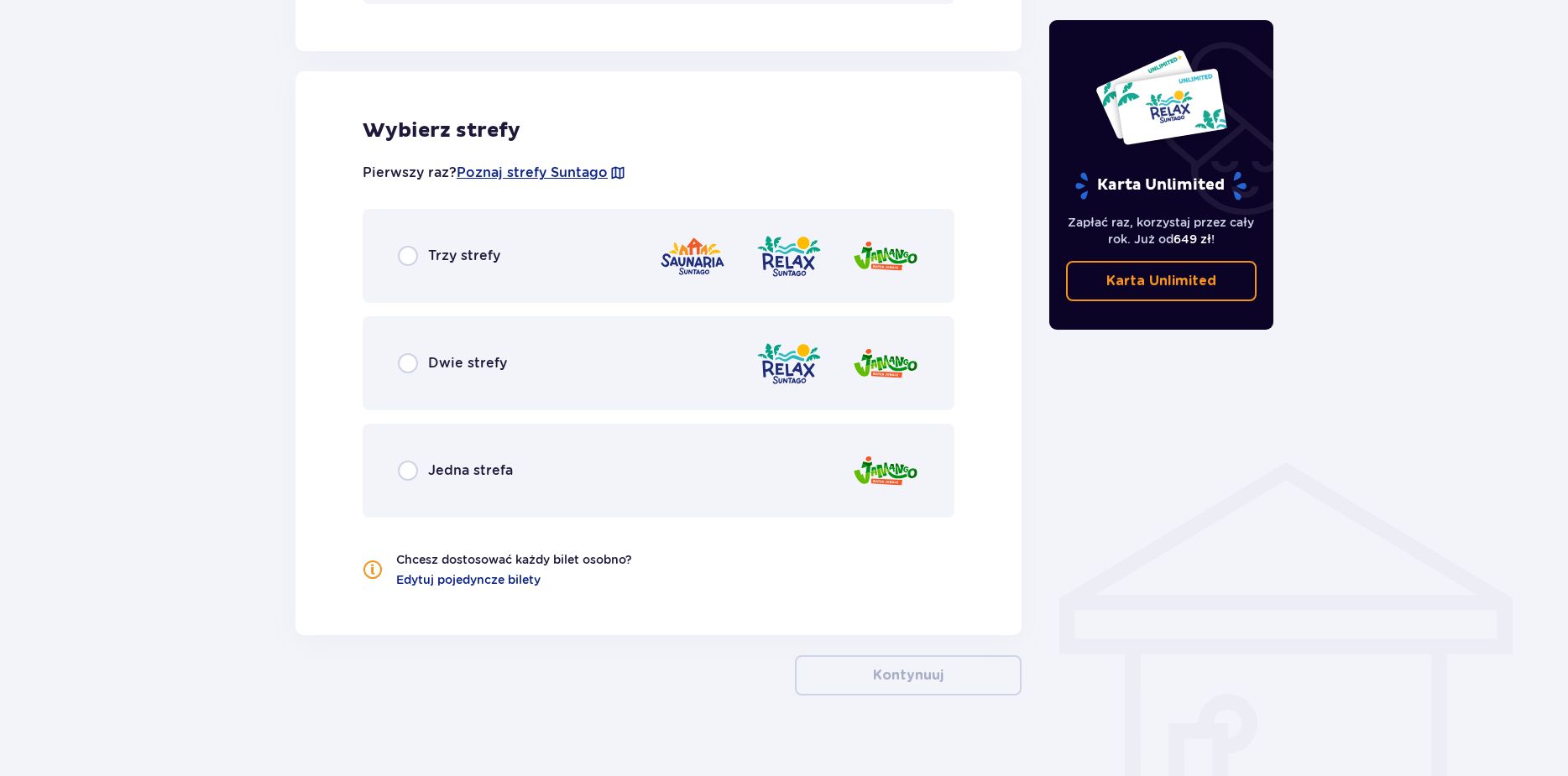
scroll to position [920, 0]
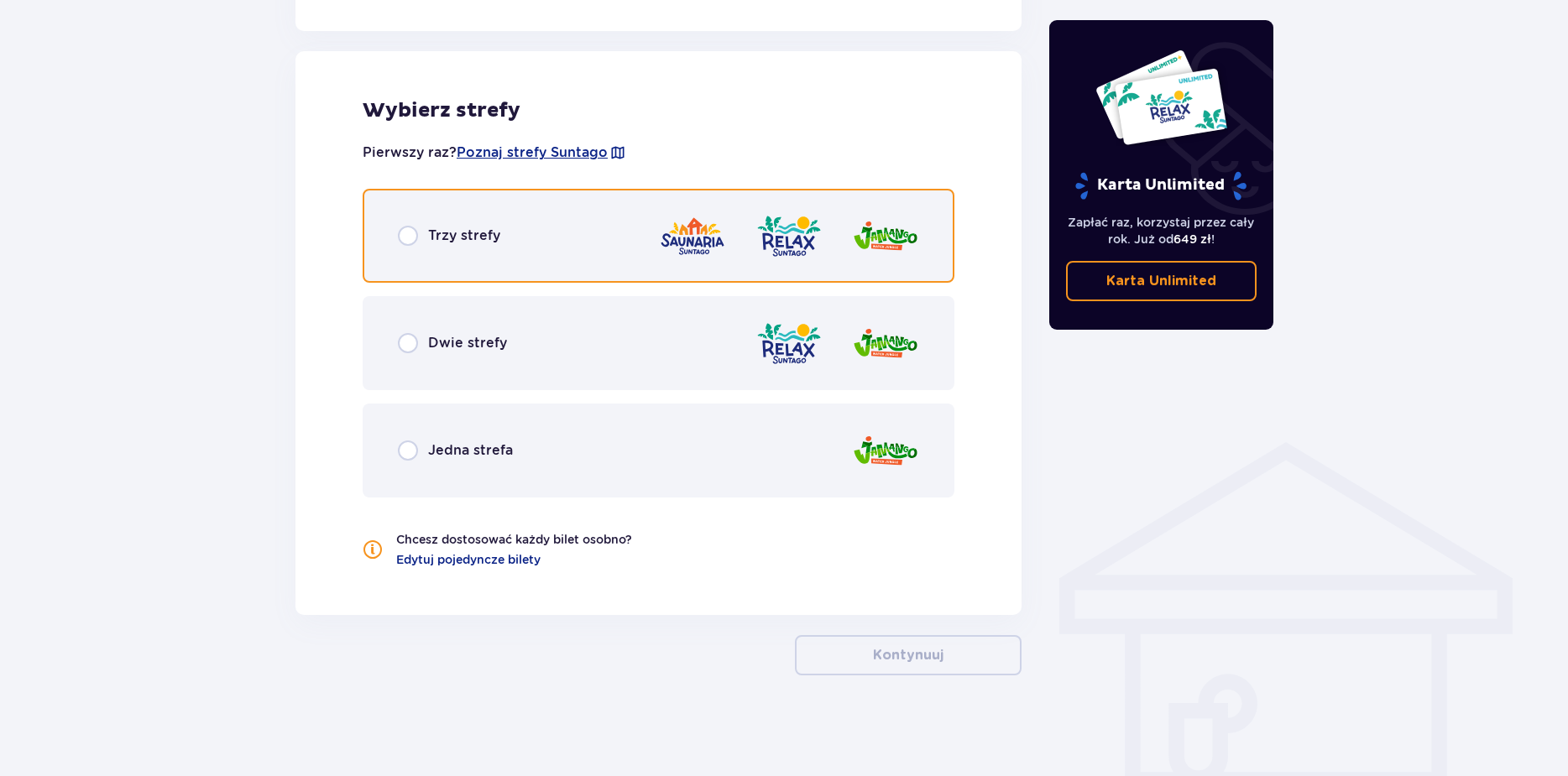
click at [410, 244] on input "radio" at bounding box center [408, 236] width 20 height 20
radio input "true"
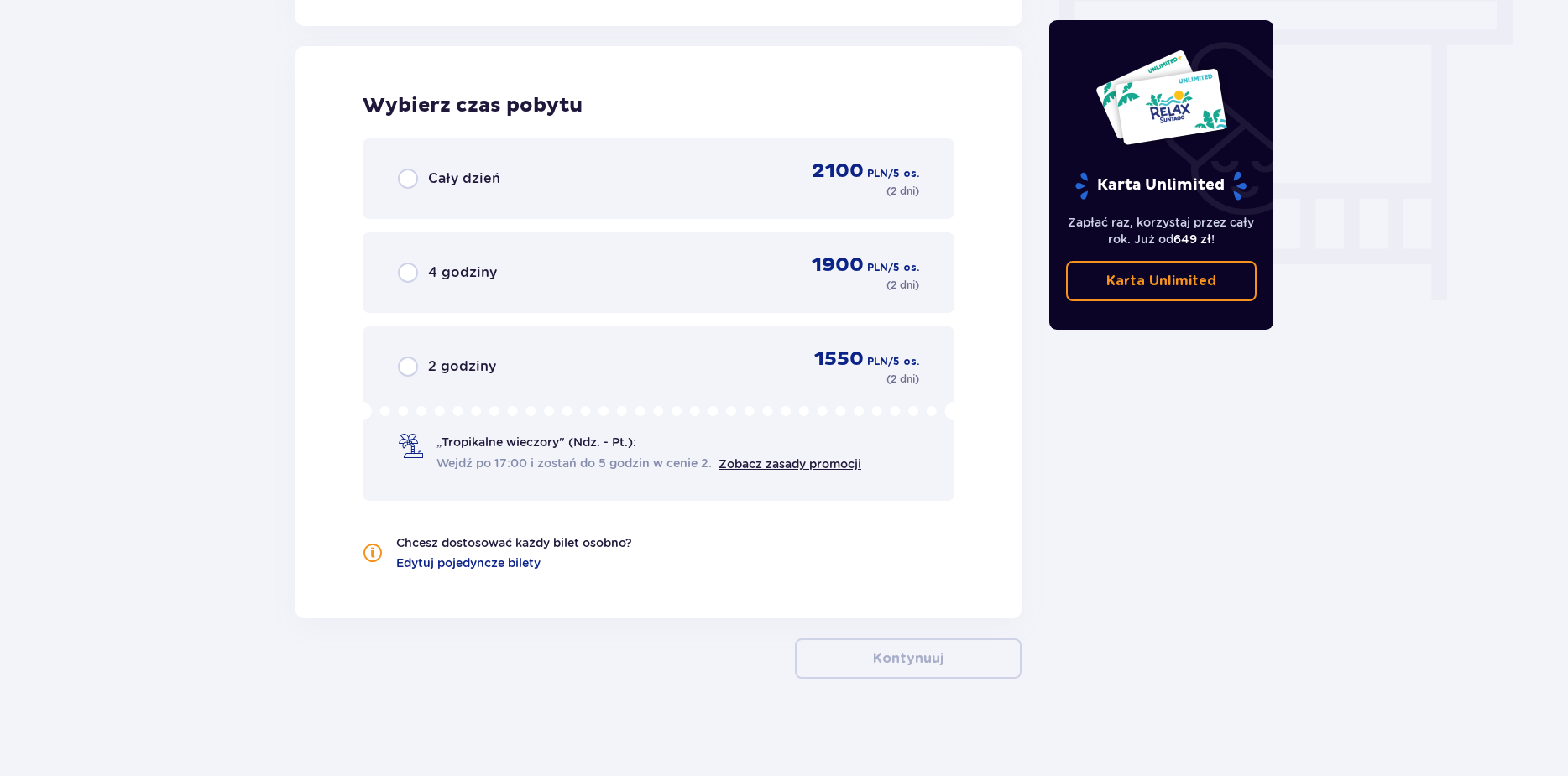
scroll to position [1512, 0]
click at [397, 169] on div "Cały dzień 2100 PLN / 5 os. ( 2 dni )" at bounding box center [658, 175] width 592 height 81
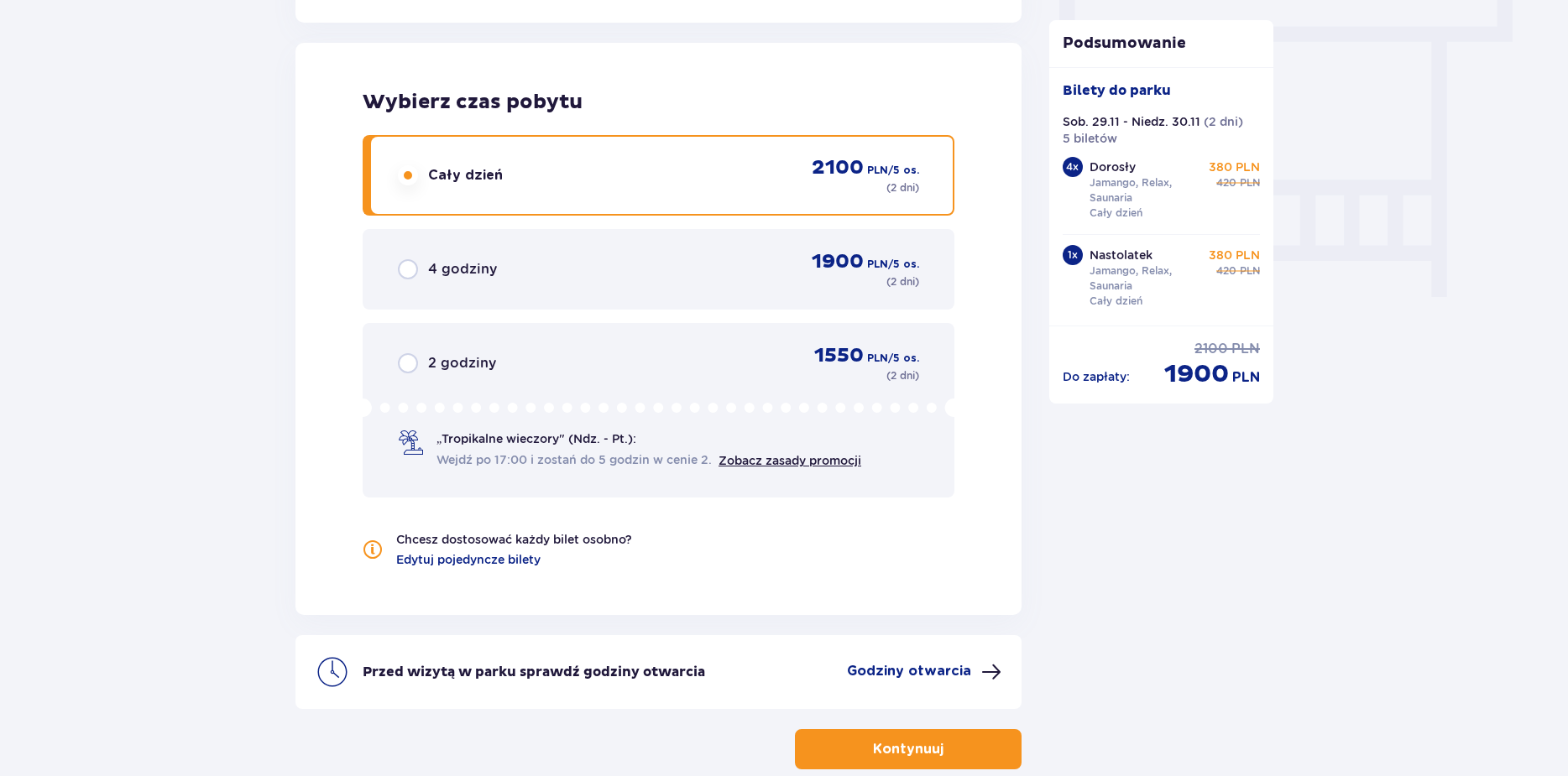
click at [872, 750] on p "Kontynuuj" at bounding box center [907, 749] width 71 height 19
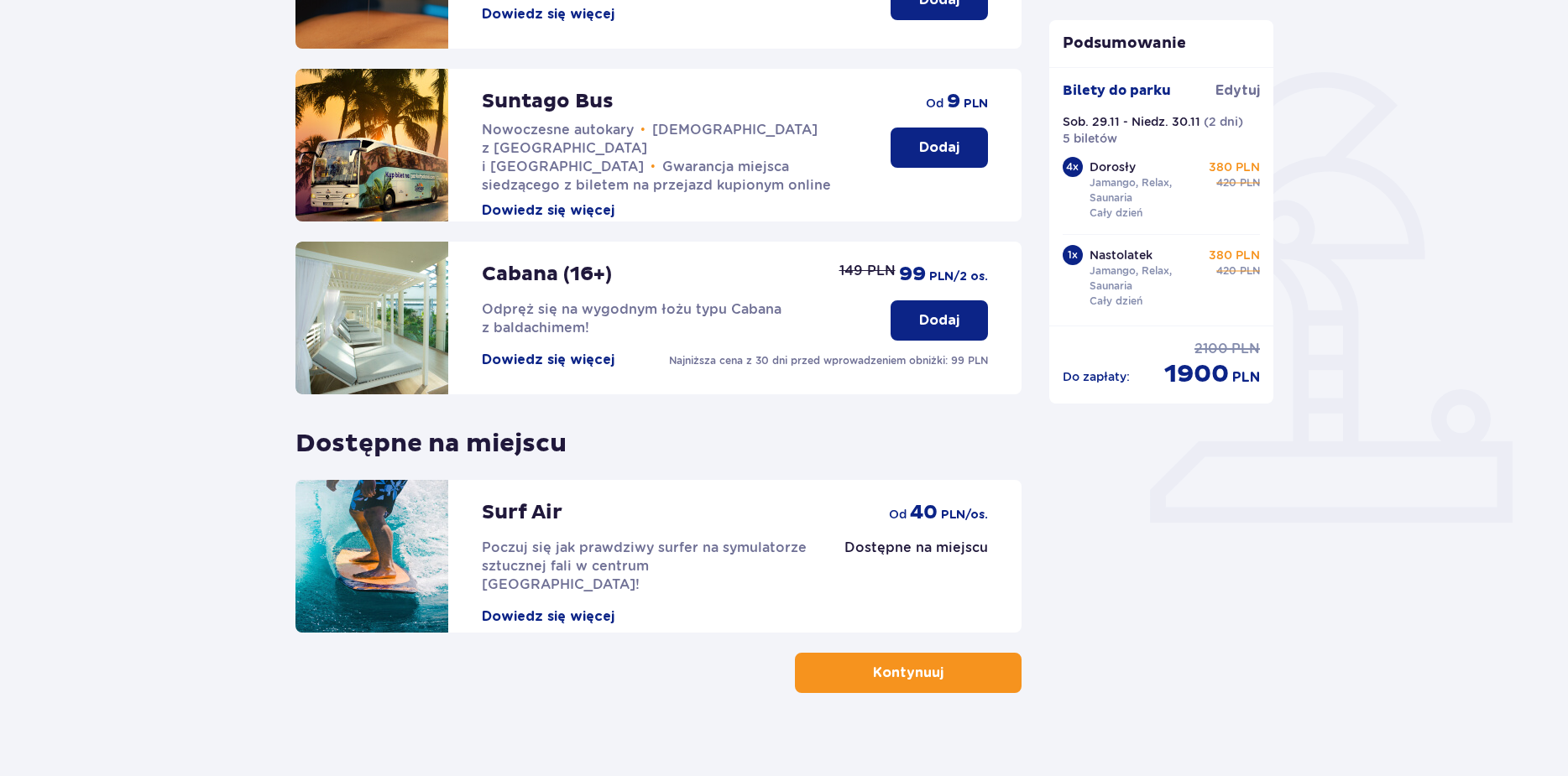
scroll to position [362, 0]
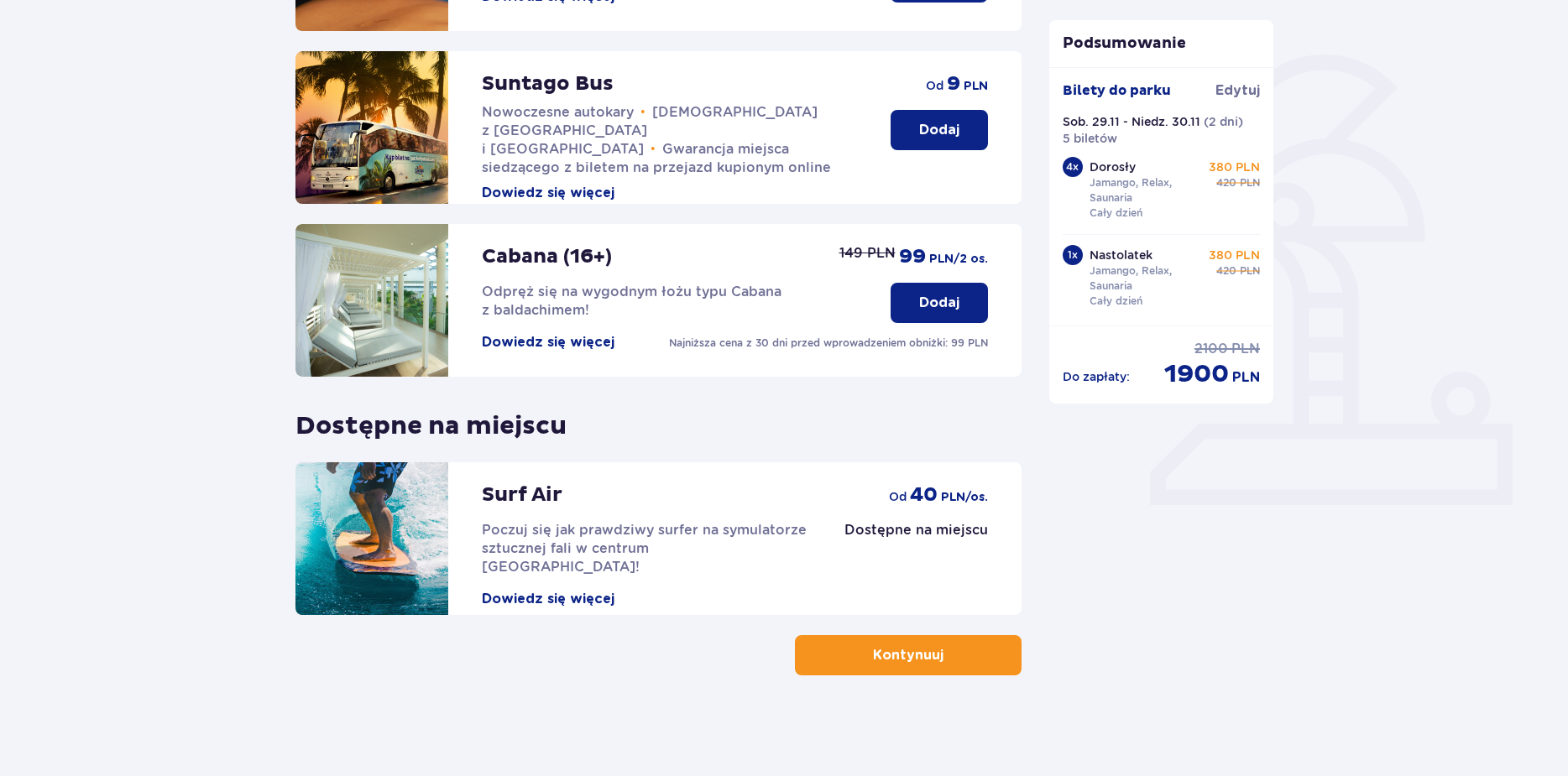
click at [900, 650] on p "Kontynuuj" at bounding box center [907, 655] width 71 height 19
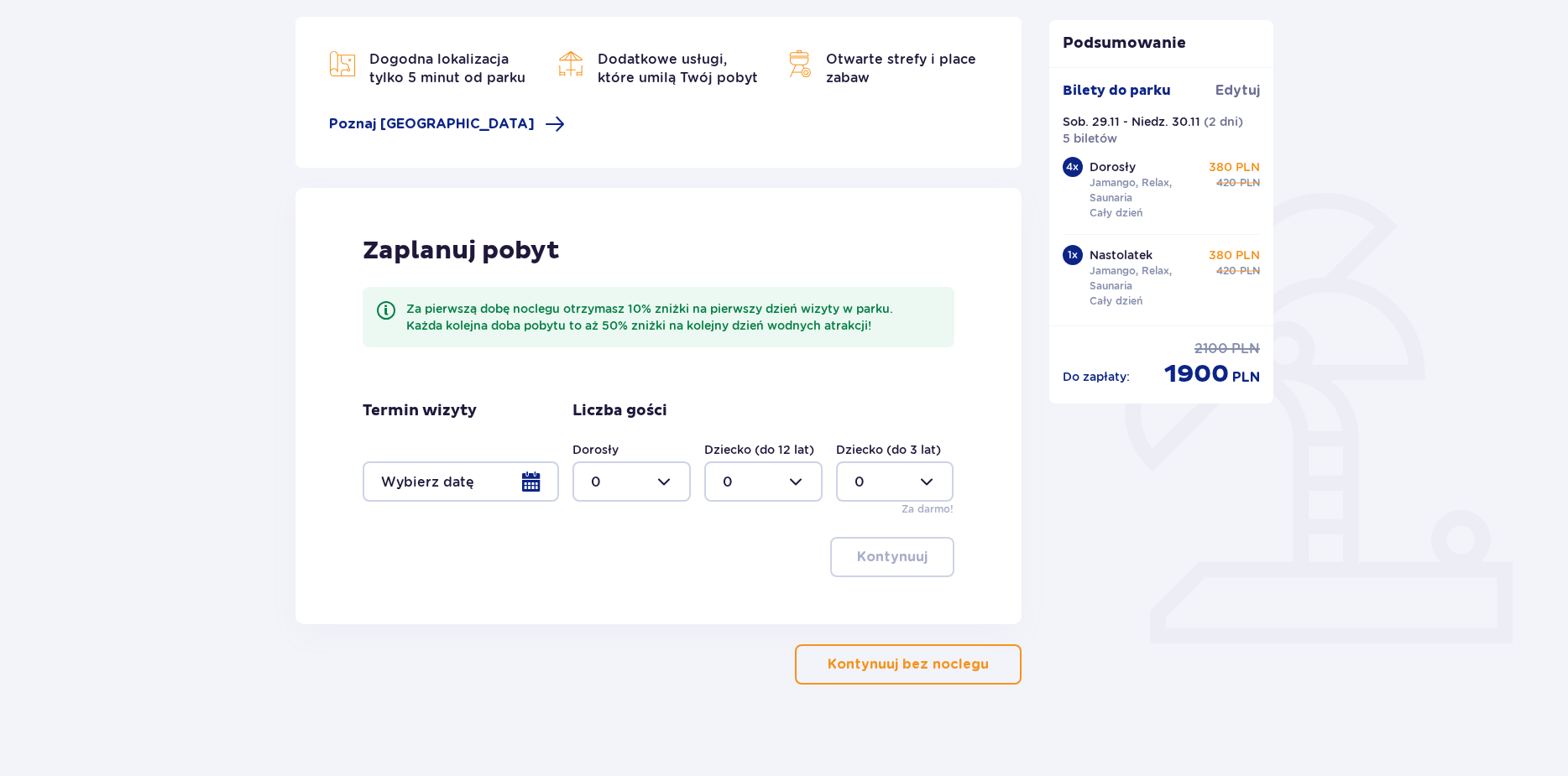
scroll to position [233, 0]
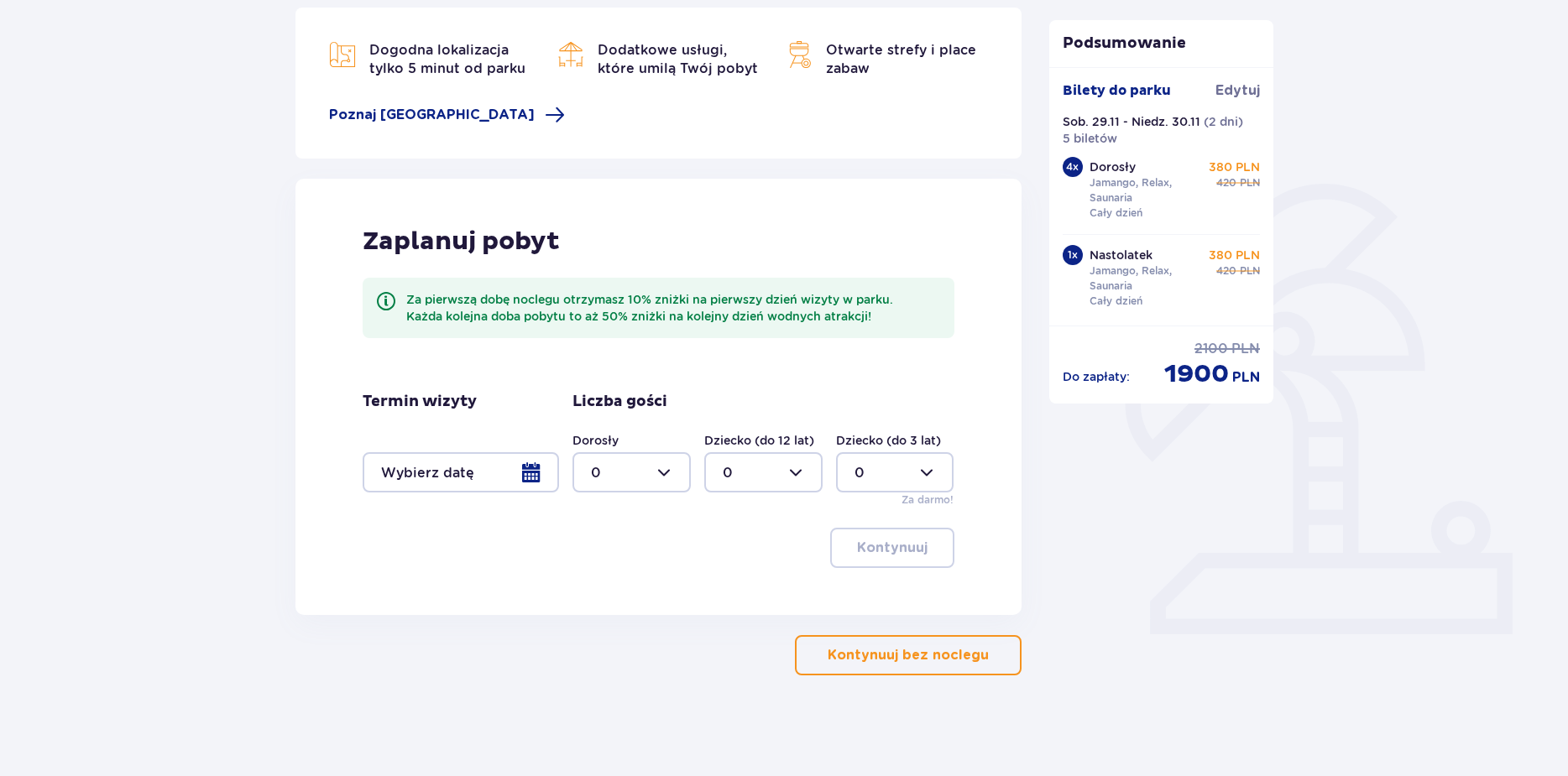
click at [533, 467] on div at bounding box center [460, 472] width 196 height 40
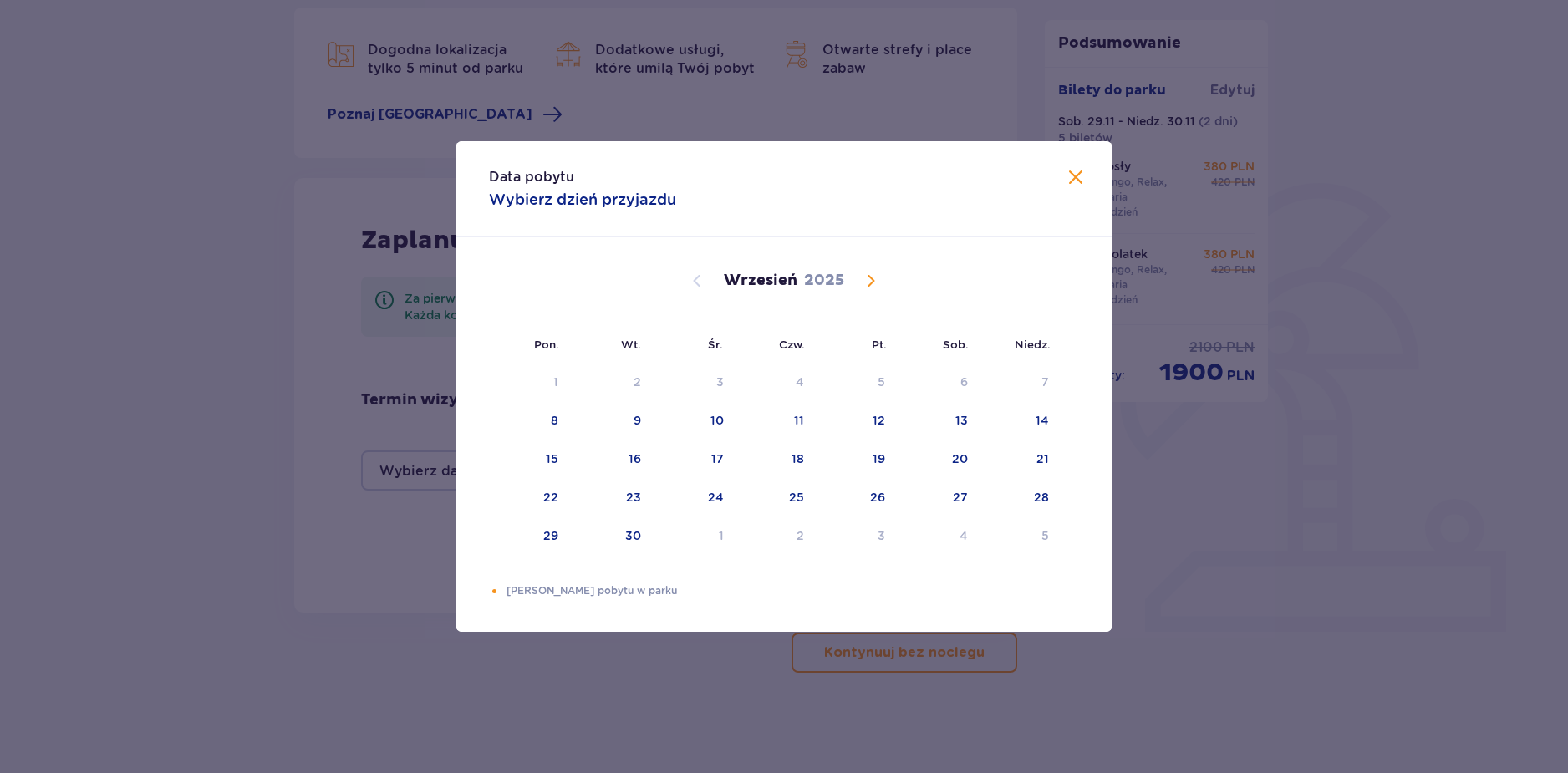
click at [873, 285] on span "Calendar" at bounding box center [872, 281] width 20 height 20
click at [960, 539] on div "29" at bounding box center [959, 535] width 15 height 17
click at [1031, 545] on div "30" at bounding box center [1020, 536] width 83 height 36
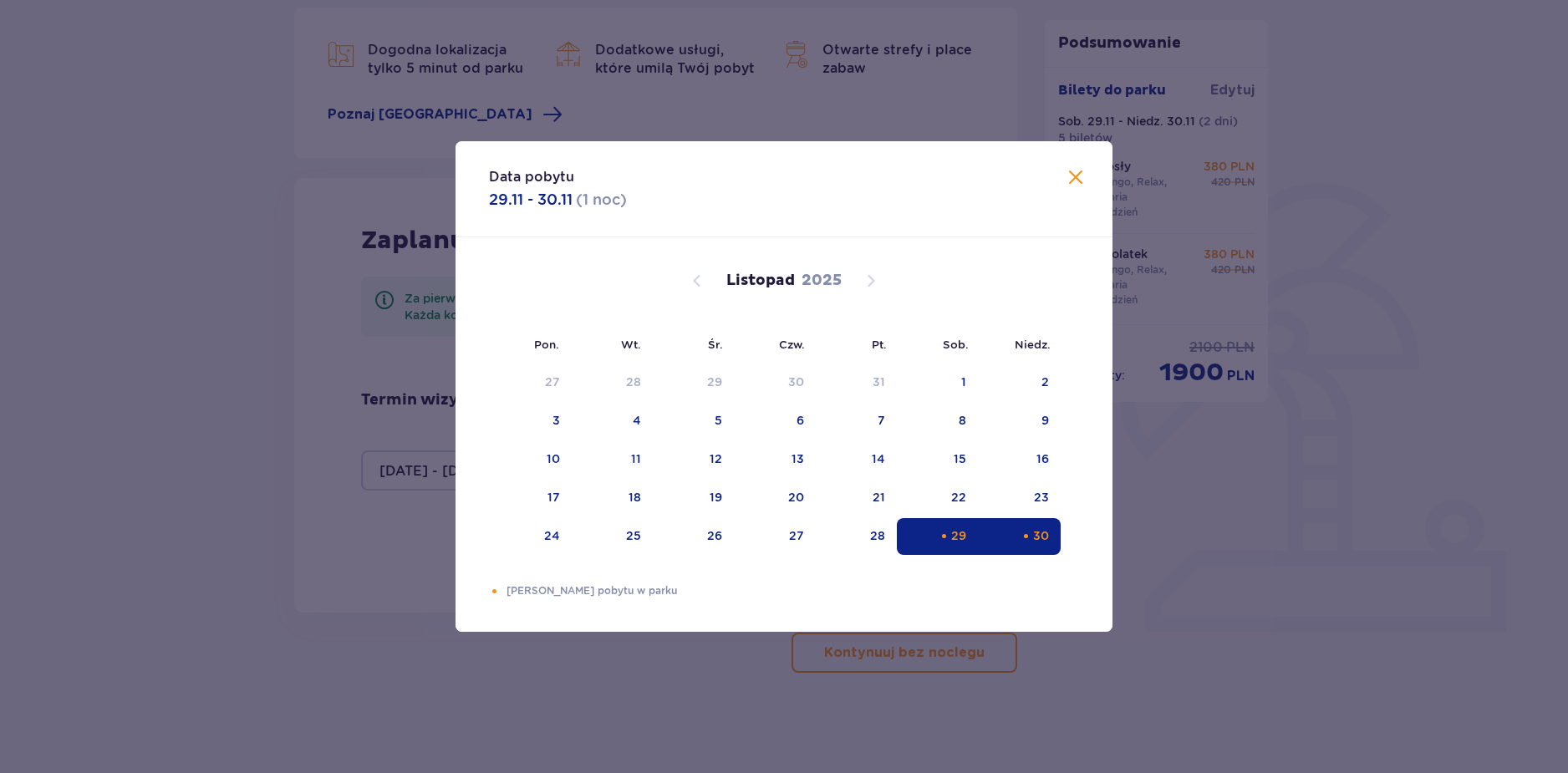
type input "[DATE] - [DATE]"
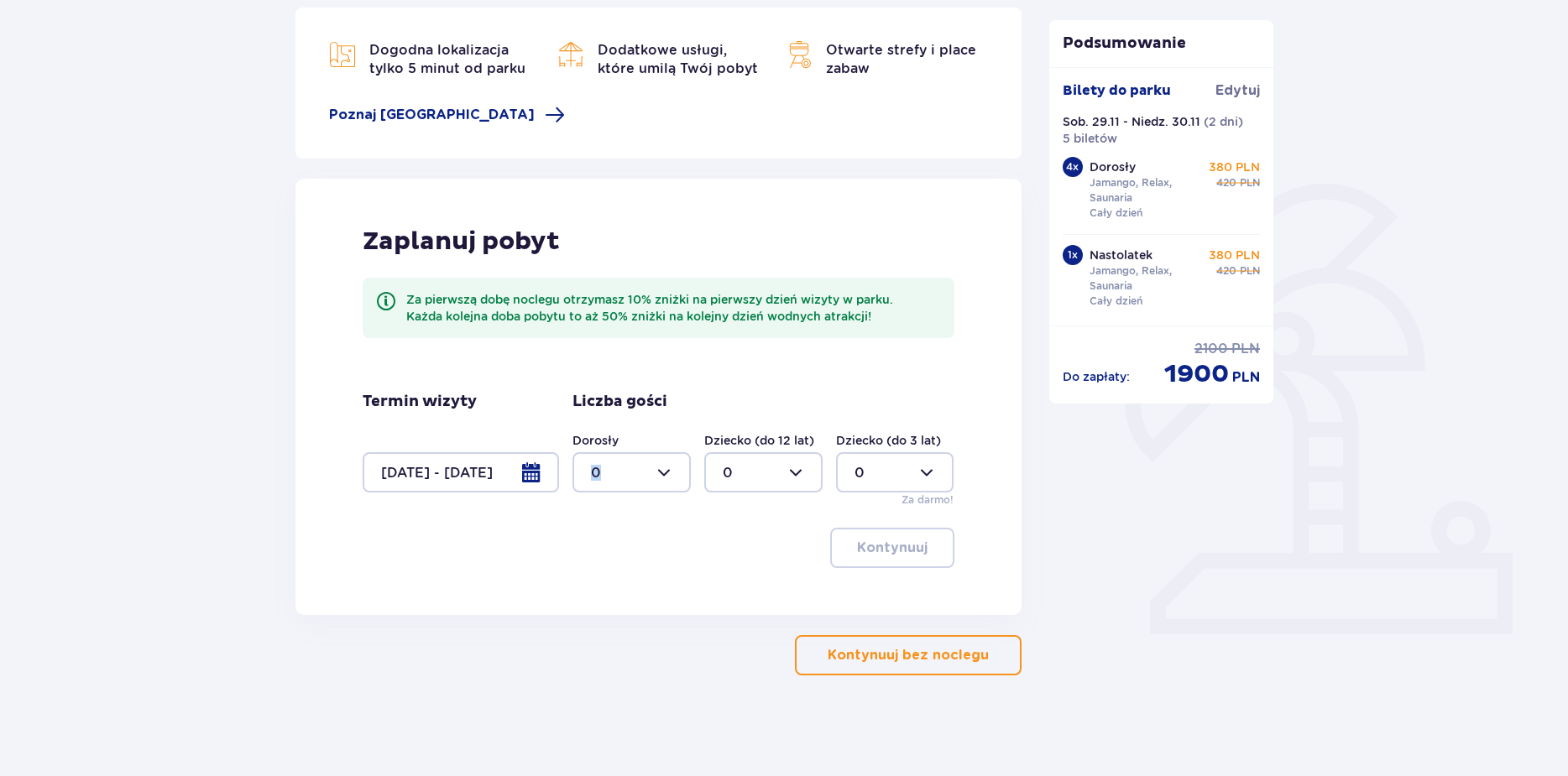
drag, startPoint x: 649, startPoint y: 456, endPoint x: 643, endPoint y: 443, distance: 14.3
click at [643, 441] on div "Dorosły 0" at bounding box center [631, 462] width 118 height 60
click at [665, 470] on div at bounding box center [631, 472] width 118 height 40
click at [635, 524] on div "5" at bounding box center [632, 531] width 82 height 19
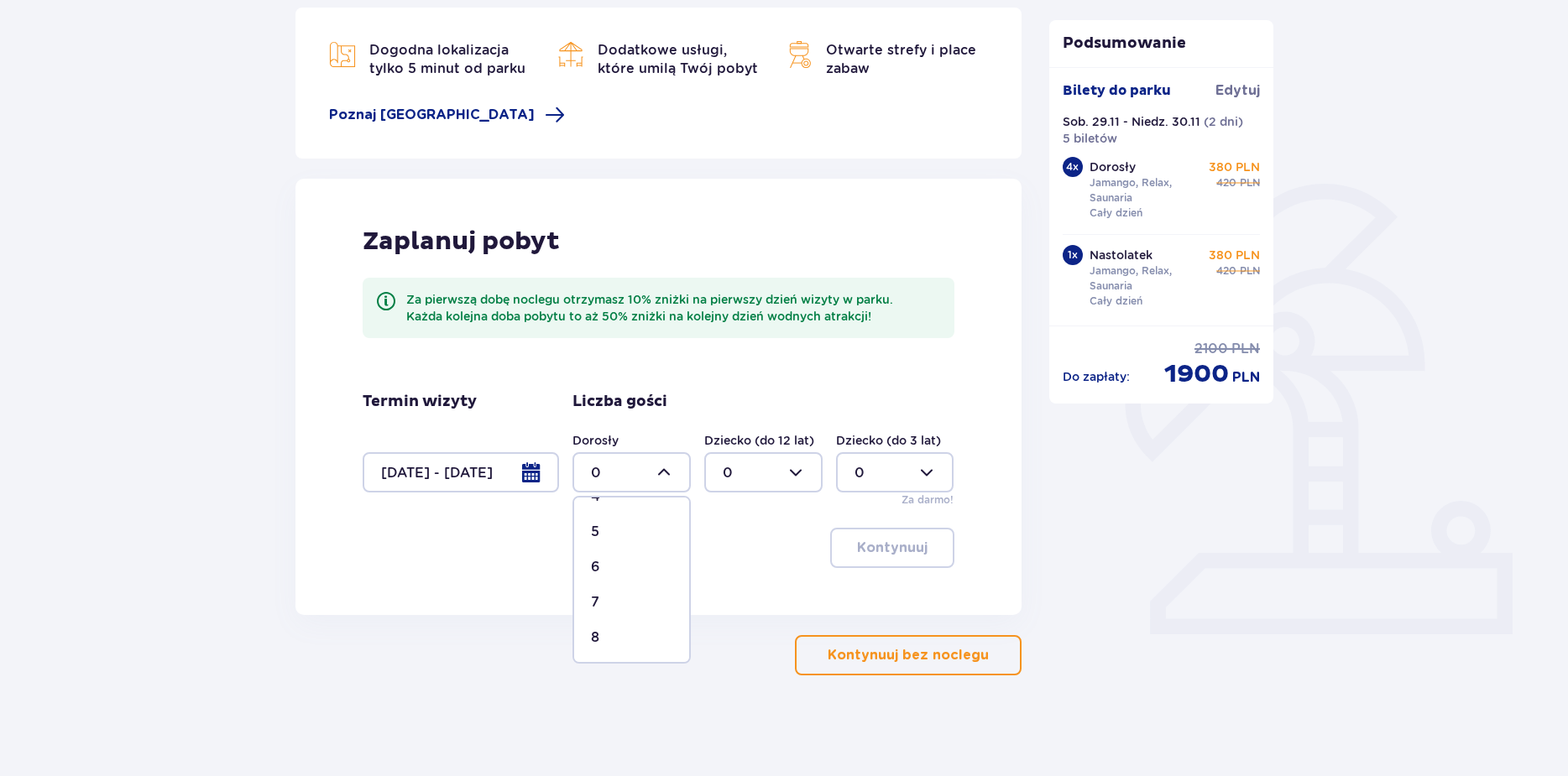
type input "5"
click at [862, 559] on button "Kontynuuj" at bounding box center [892, 547] width 124 height 40
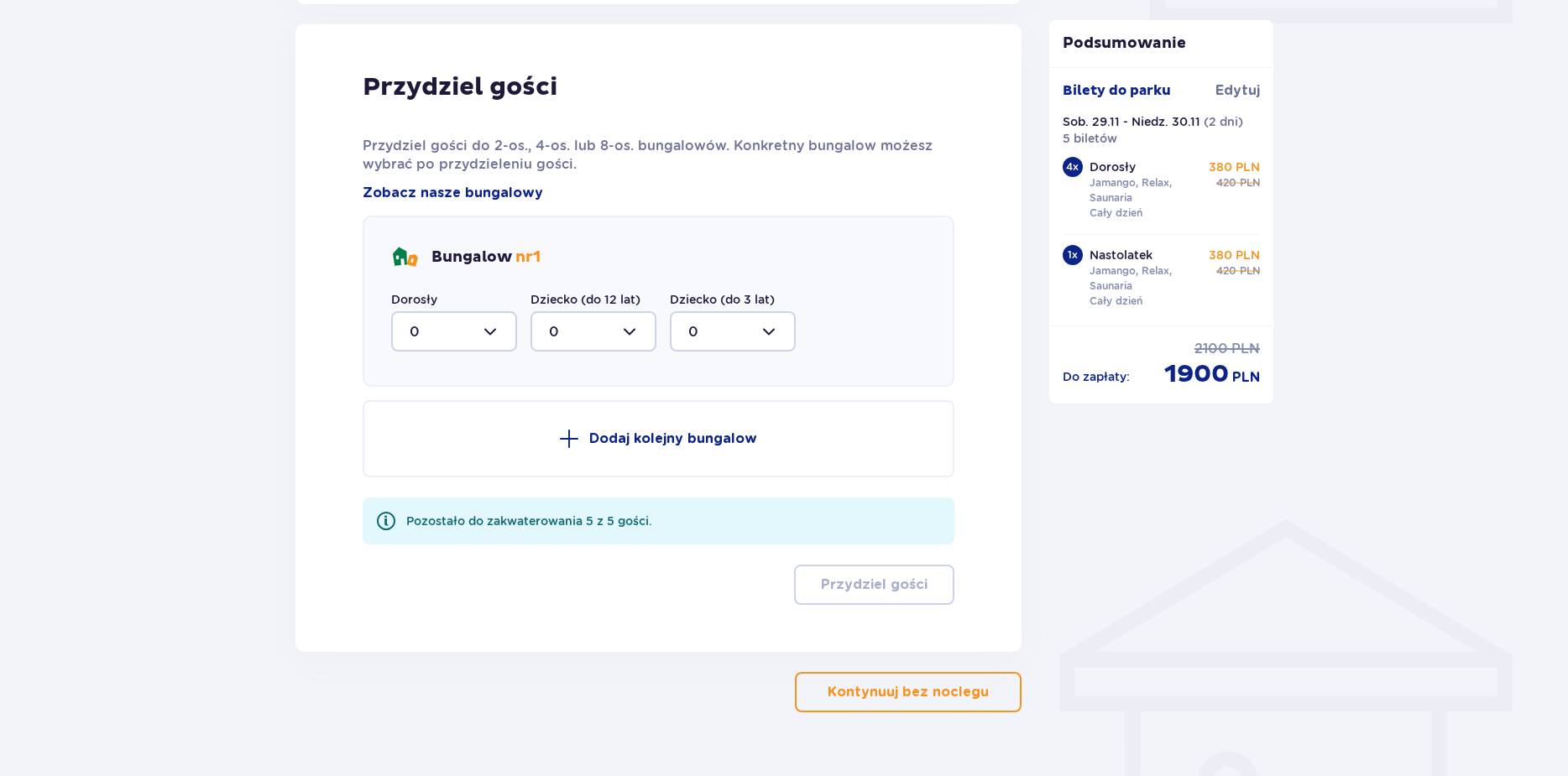
scroll to position [847, 0]
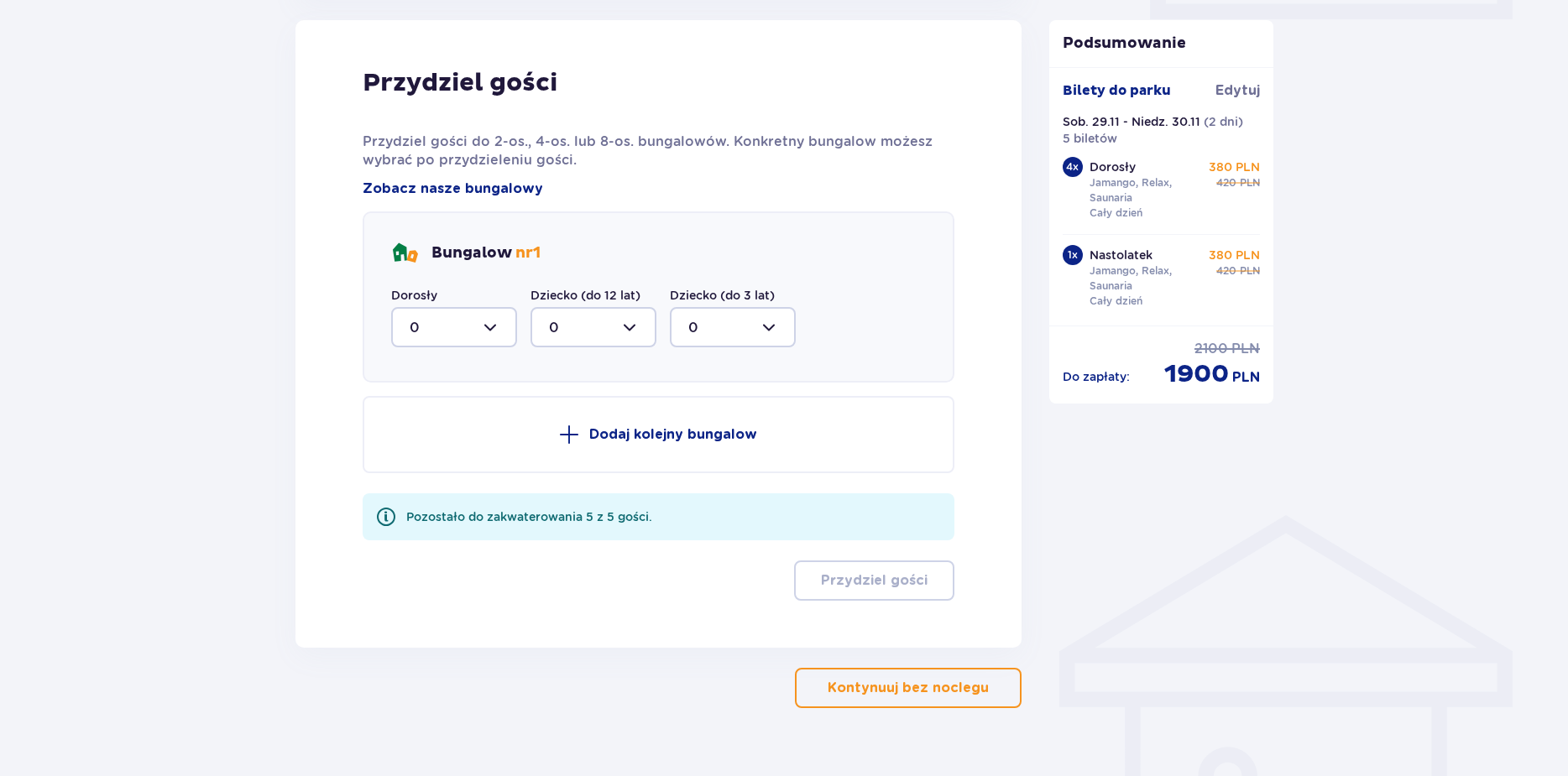
click at [495, 325] on div at bounding box center [454, 327] width 126 height 40
click at [471, 485] on div "5" at bounding box center [454, 491] width 89 height 19
type input "5"
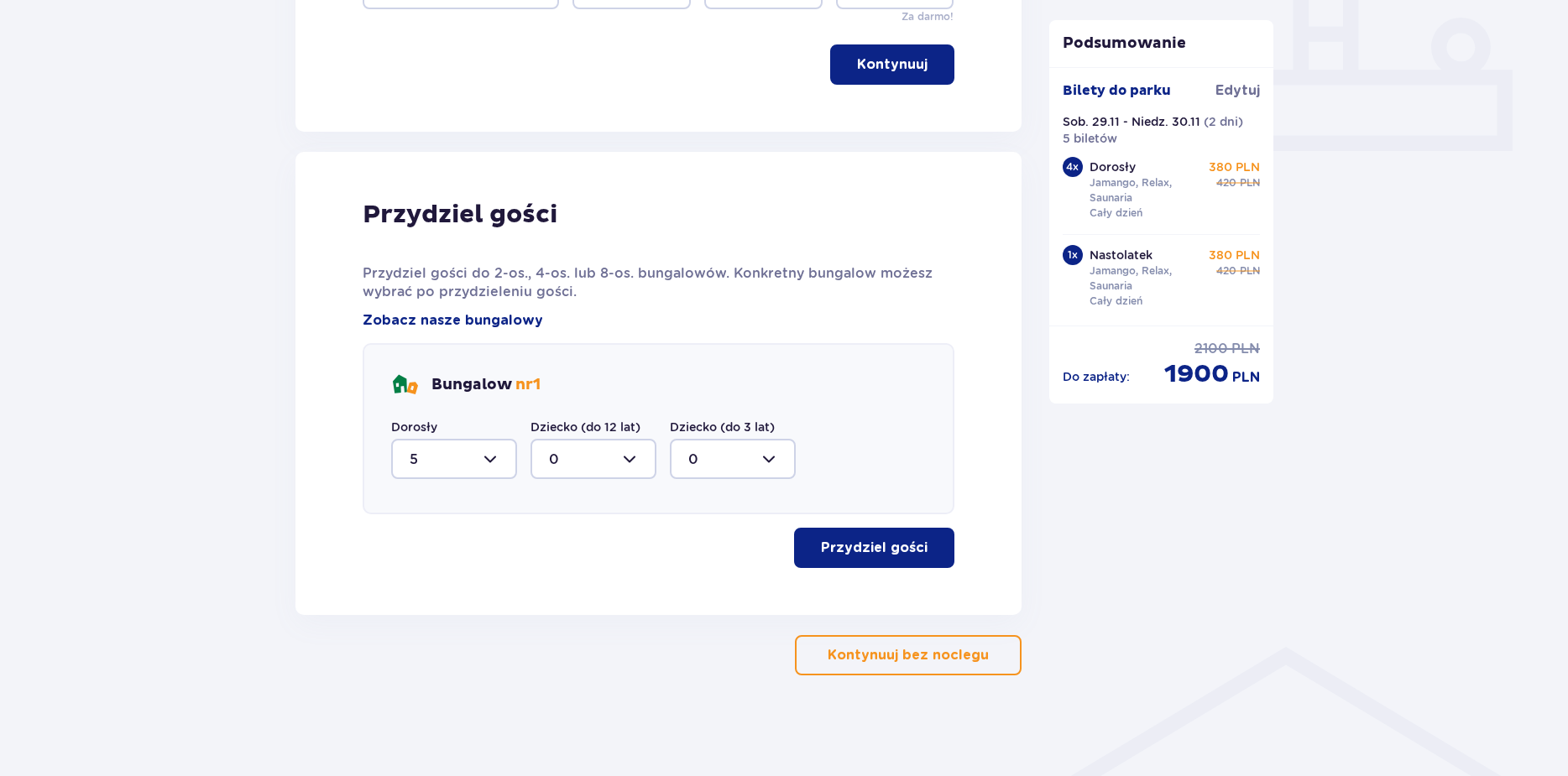
scroll to position [716, 0]
click at [872, 554] on p "Przydziel gości" at bounding box center [873, 548] width 106 height 19
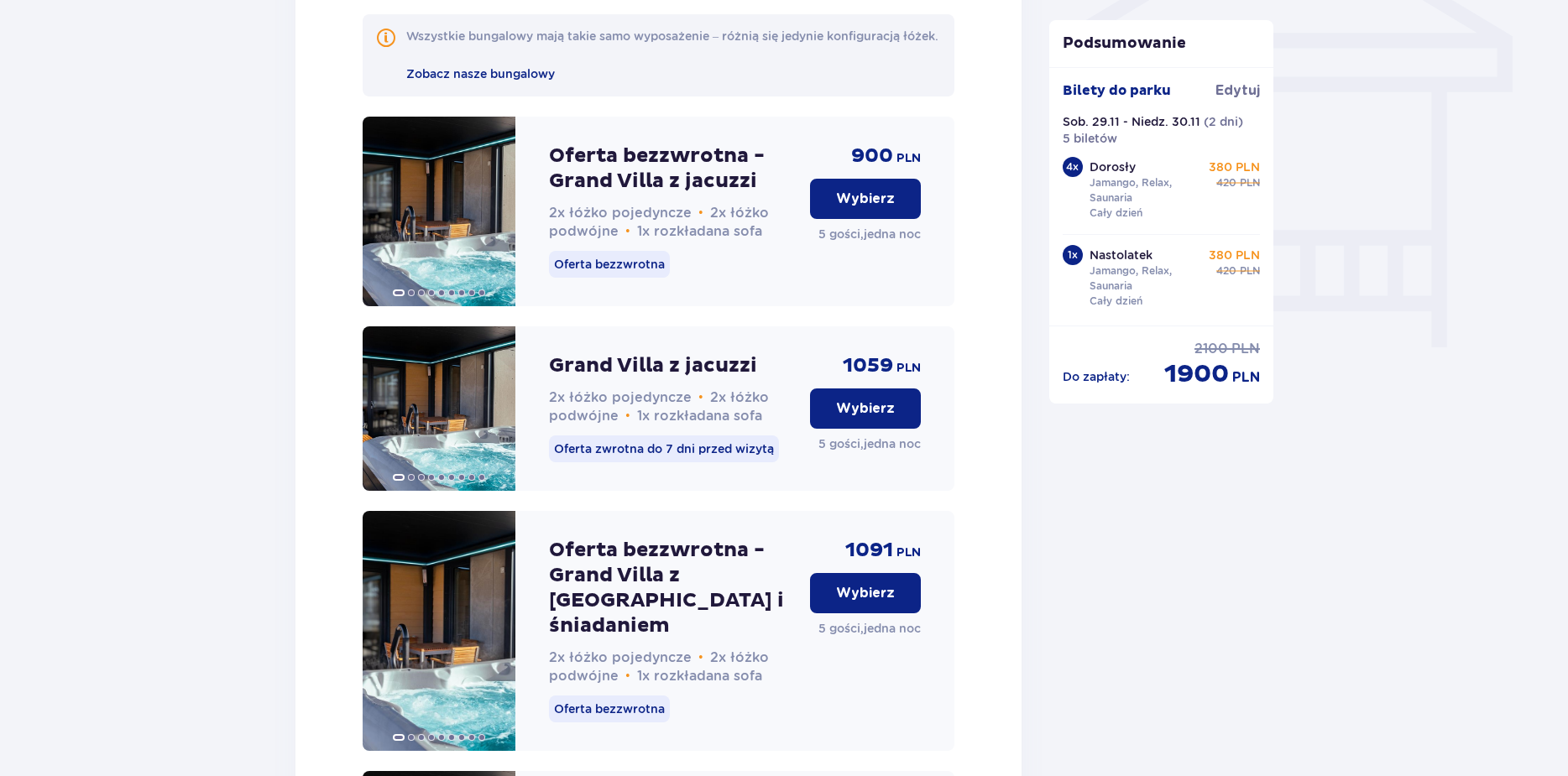
scroll to position [1498, 0]
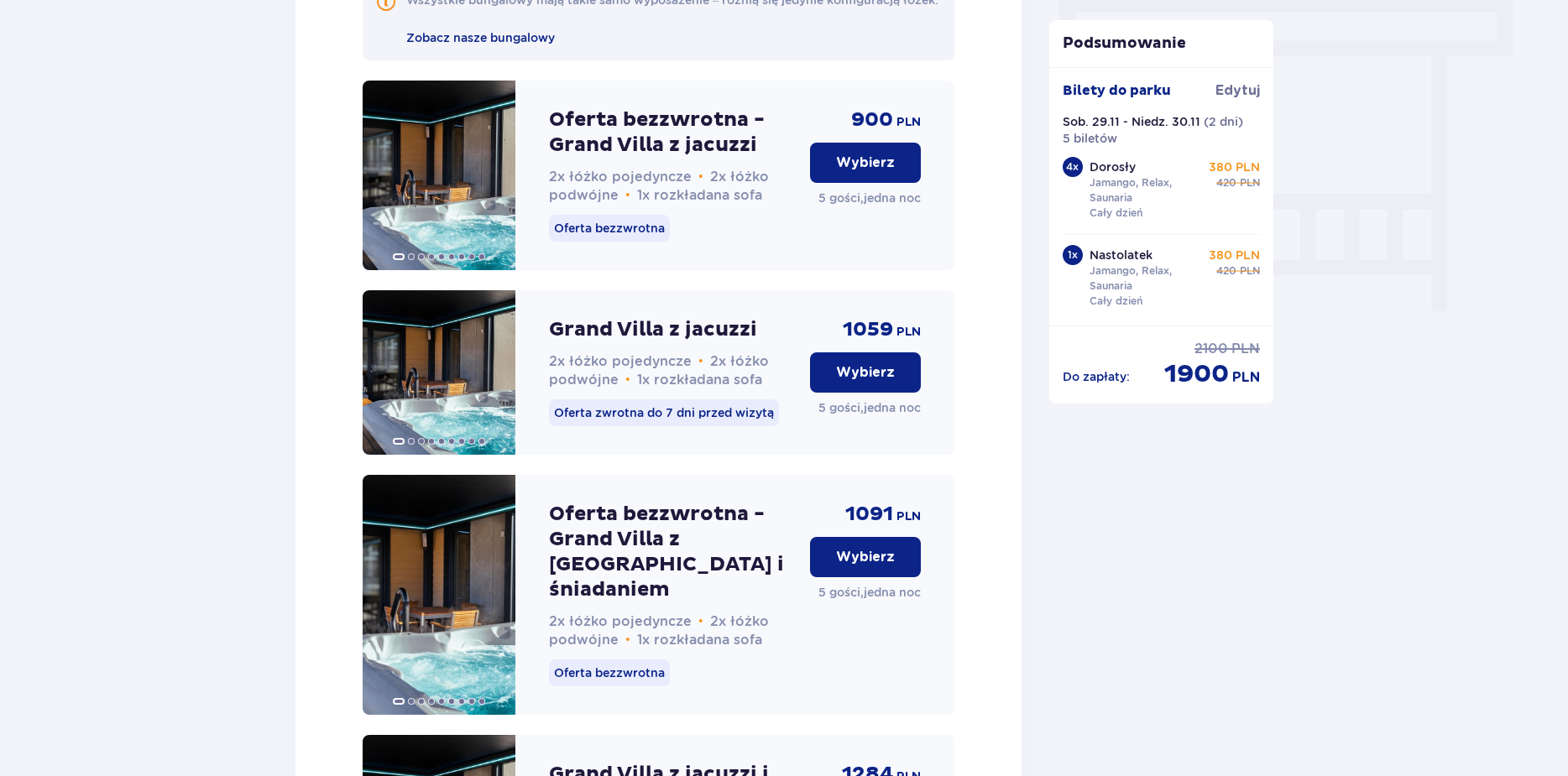
click at [873, 577] on button "Wybierz" at bounding box center [865, 556] width 110 height 40
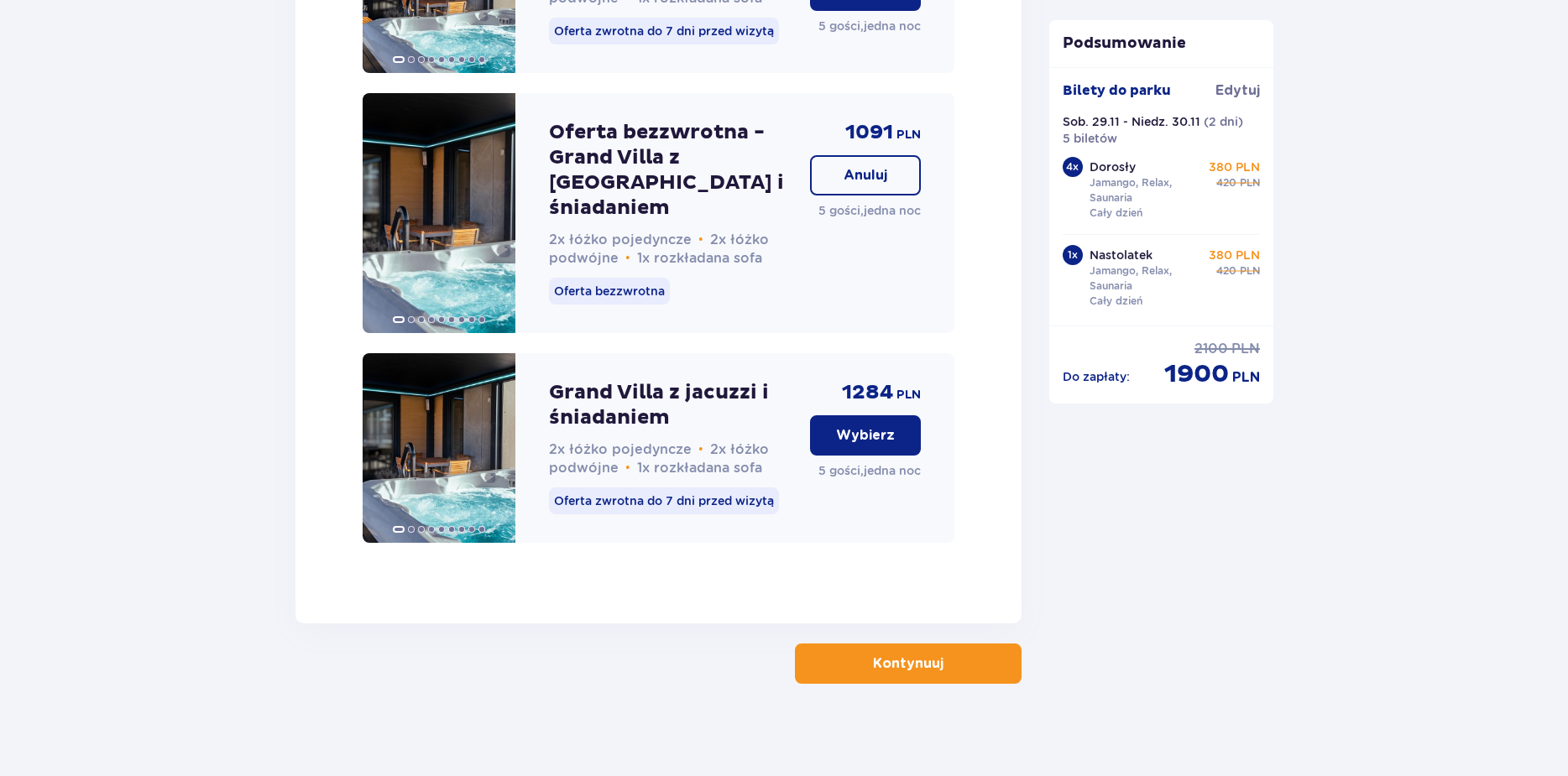
click at [872, 662] on p "Kontynuuj" at bounding box center [907, 664] width 71 height 19
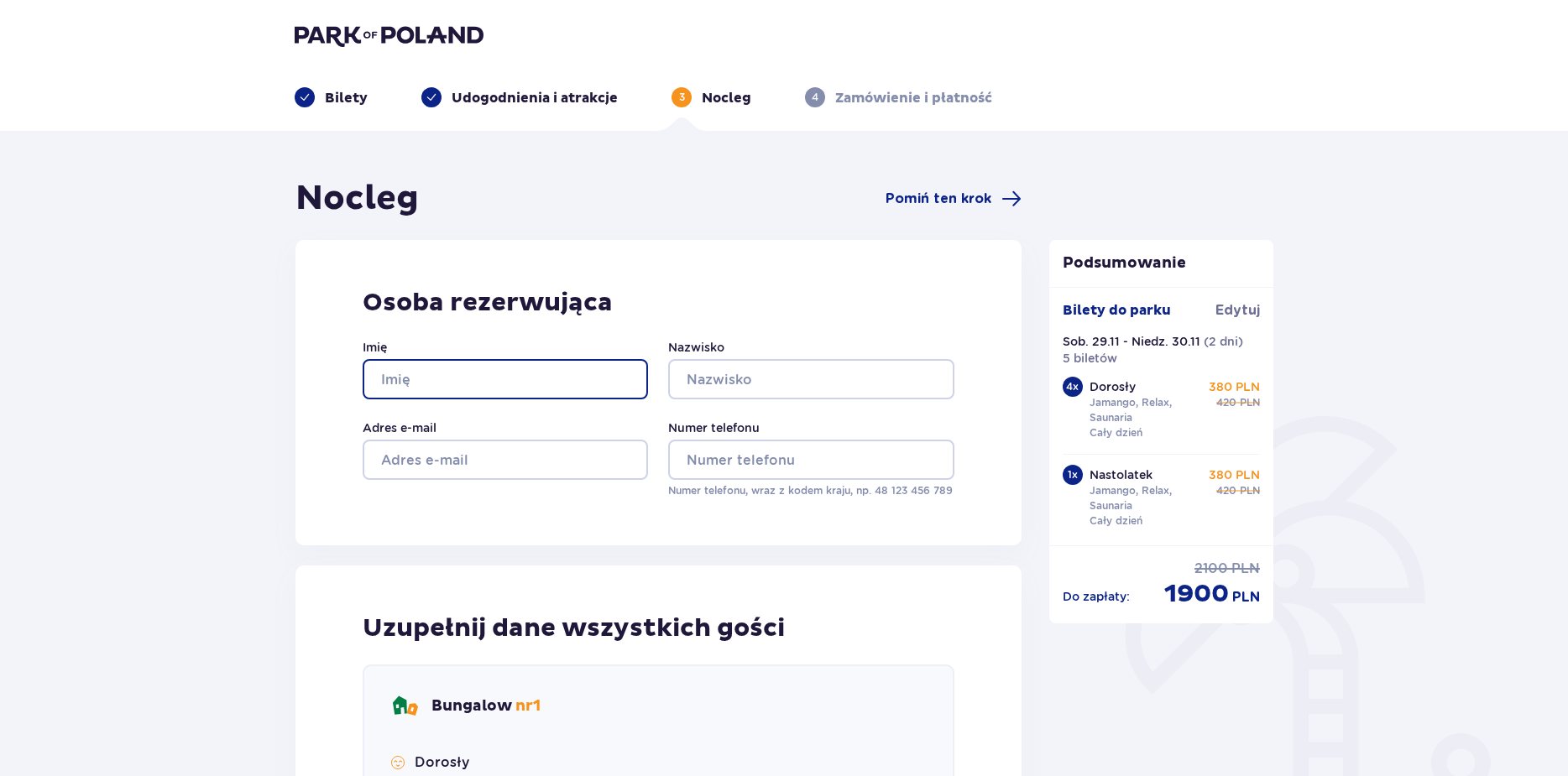
click at [567, 370] on input "Imię" at bounding box center [505, 379] width 285 height 40
type input "x"
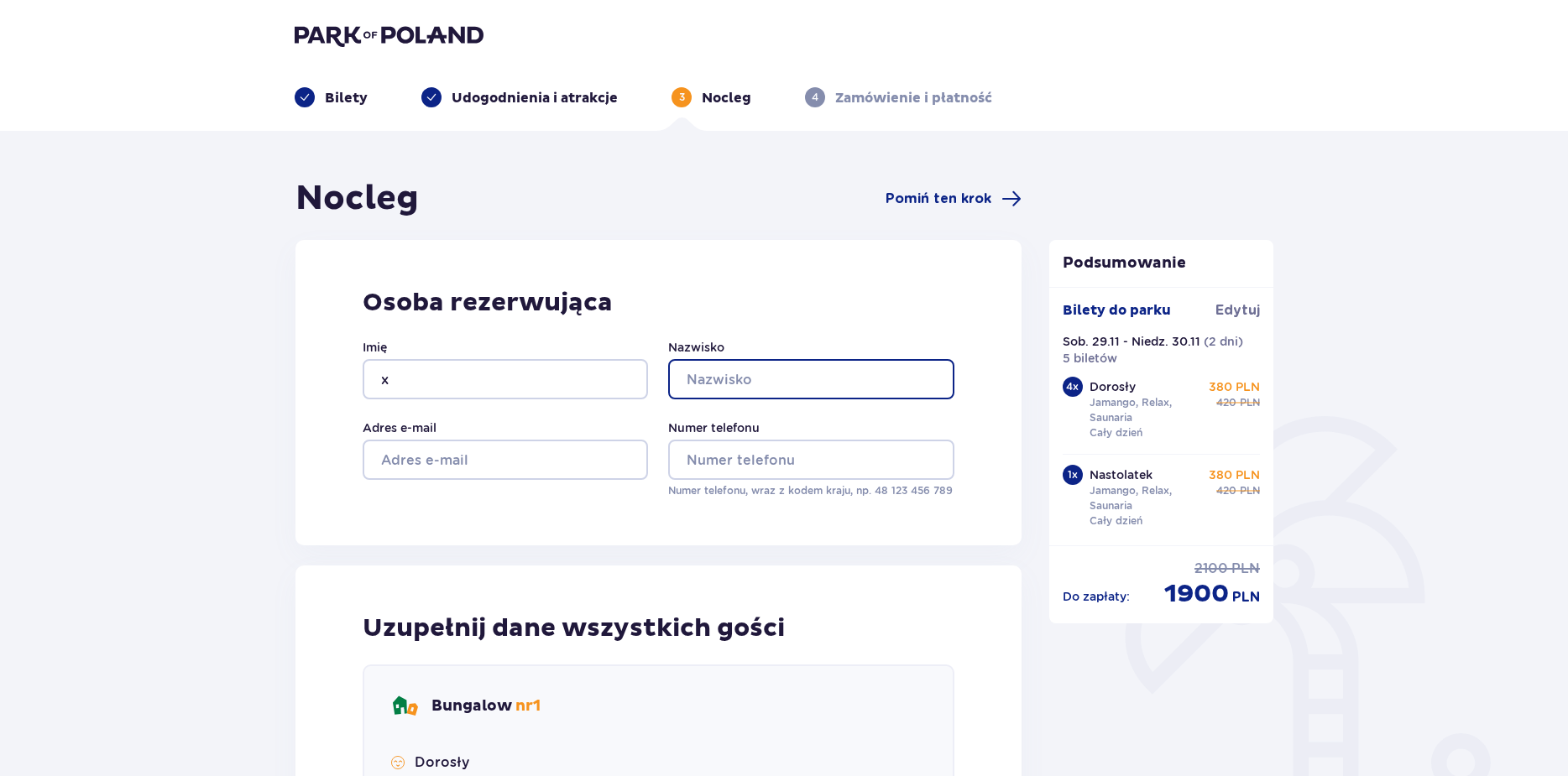
click at [707, 377] on input "Nazwisko" at bounding box center [810, 379] width 285 height 40
type input "x"
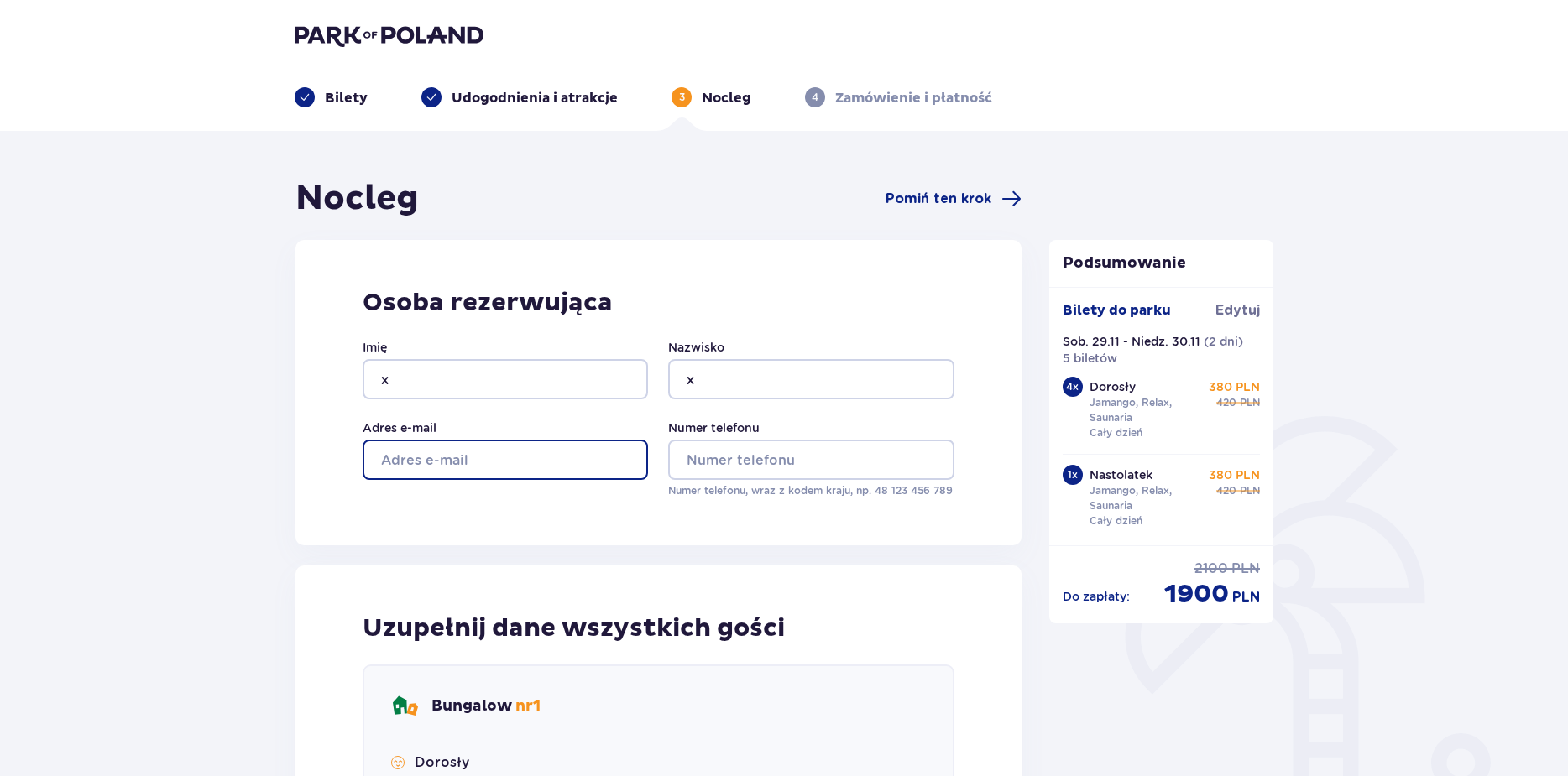
click at [627, 468] on input "Adres e-mail" at bounding box center [505, 459] width 285 height 40
type input "x@[DOMAIN_NAME]"
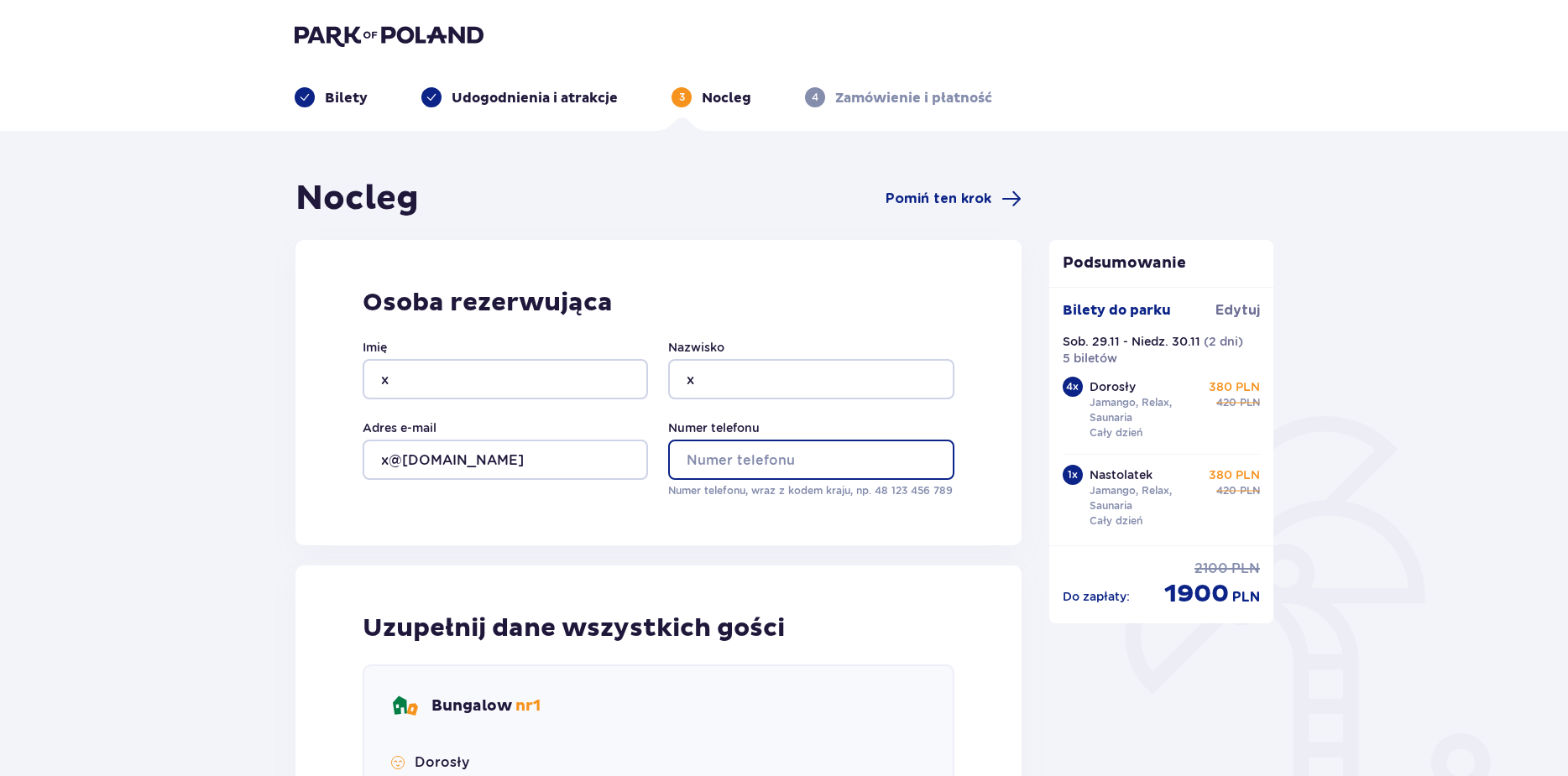
click at [730, 464] on input "Numer telefonu" at bounding box center [810, 459] width 285 height 40
type input "698360893"
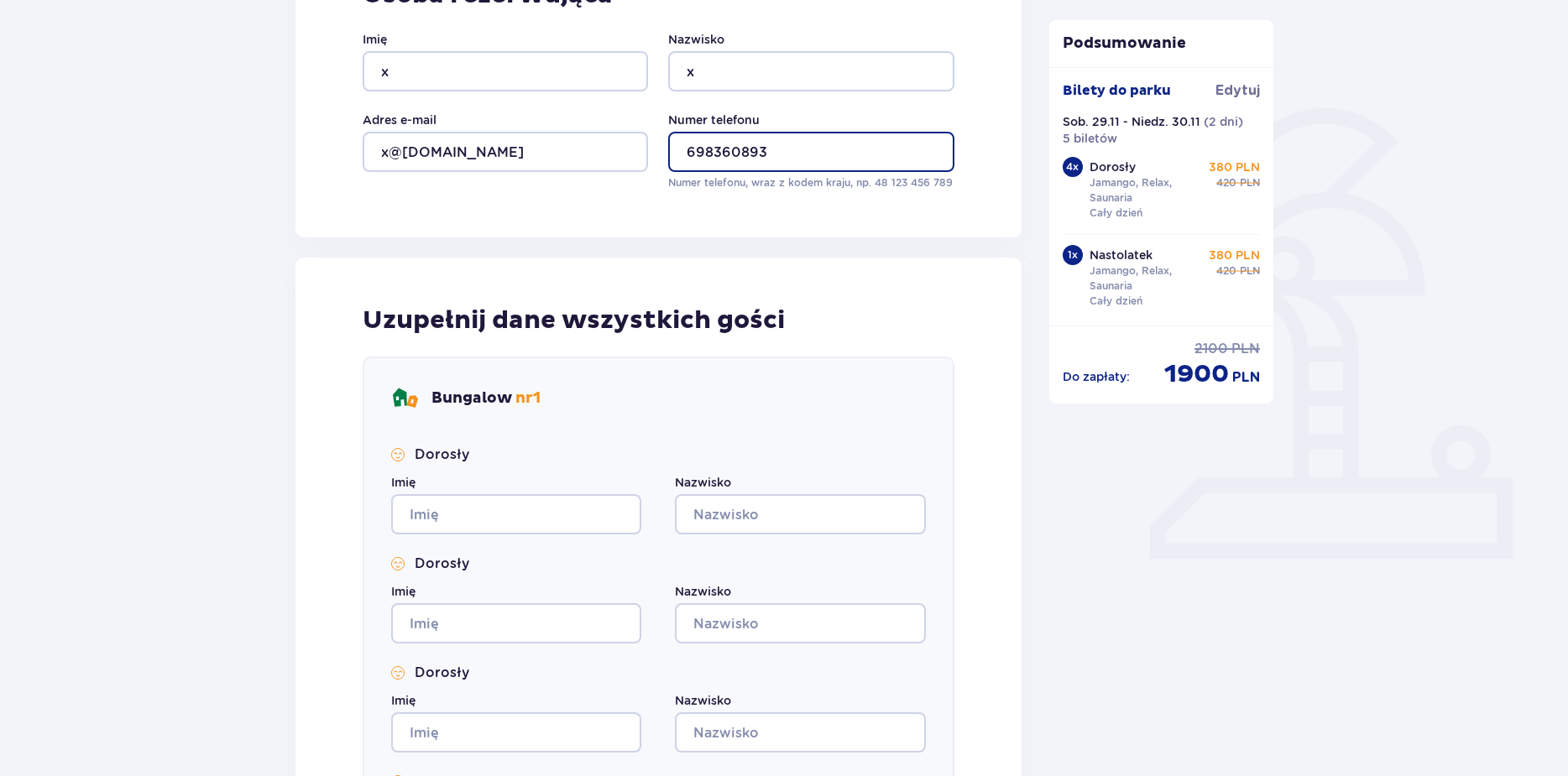
scroll to position [335, 0]
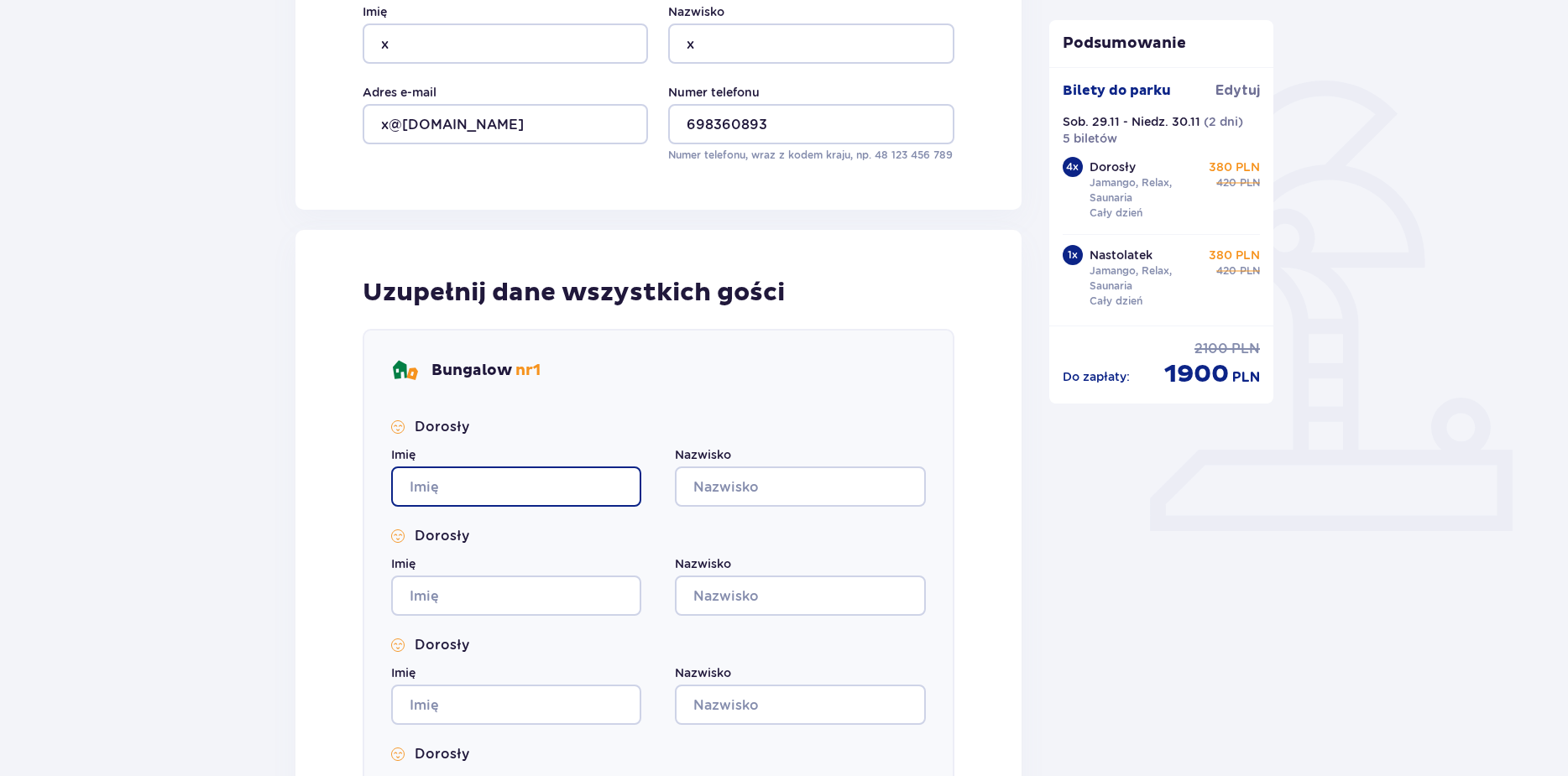
click at [568, 498] on input "Imię" at bounding box center [516, 486] width 250 height 40
click at [731, 509] on div "Dorosły Imię Nazwisko Dorosły Imię Nazwisko Dorosły Imię Nazwisko Dorosły Imię …" at bounding box center [657, 680] width 534 height 525
click at [584, 487] on input "Imię" at bounding box center [516, 486] width 250 height 40
type input "x"
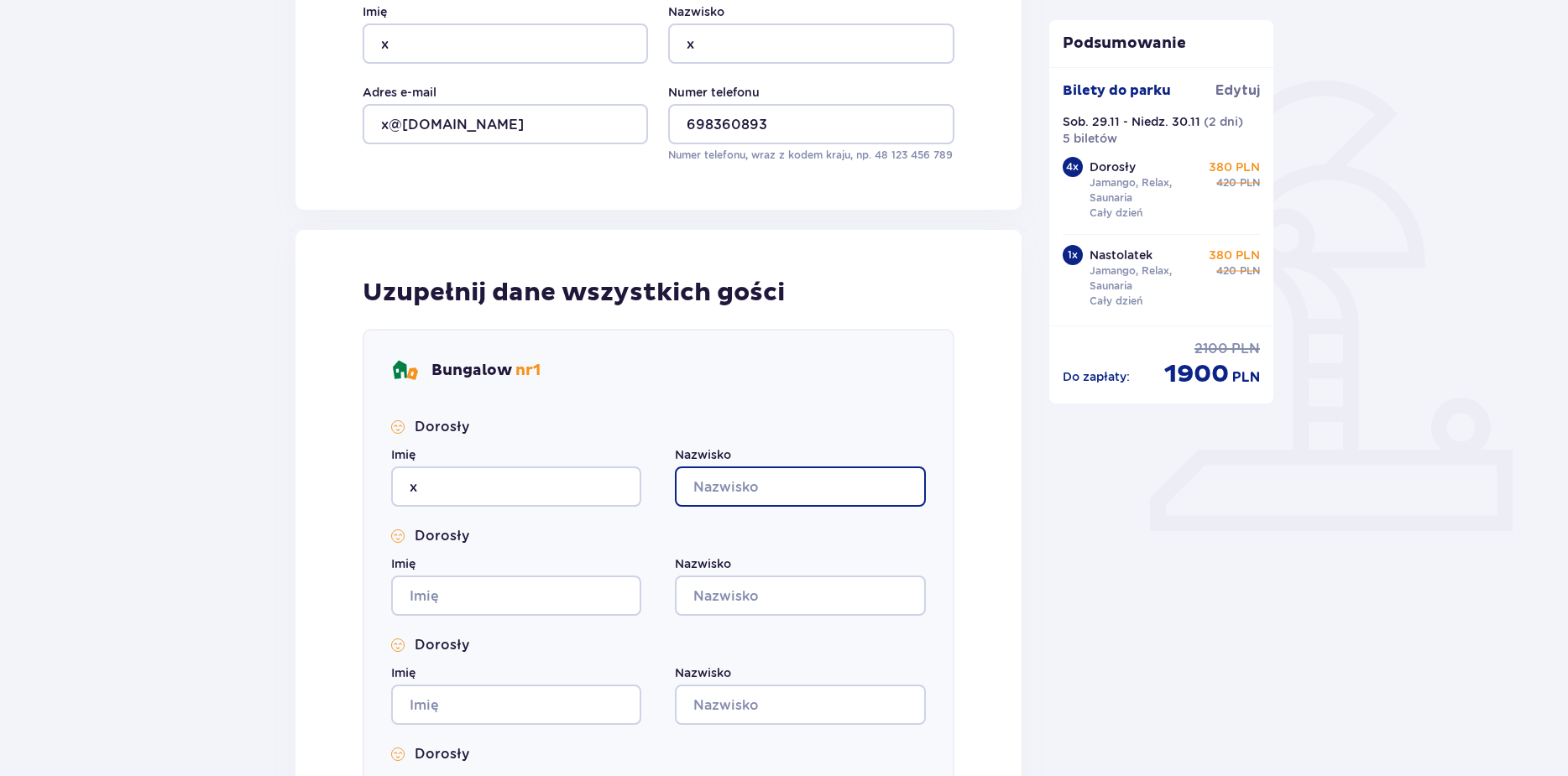
drag, startPoint x: 785, startPoint y: 492, endPoint x: 750, endPoint y: 503, distance: 36.7
click at [785, 491] on input "Nazwisko" at bounding box center [799, 486] width 250 height 40
type input "x"
drag, startPoint x: 641, startPoint y: 573, endPoint x: 646, endPoint y: 582, distance: 10.3
click at [638, 574] on div "Imię" at bounding box center [516, 585] width 250 height 60
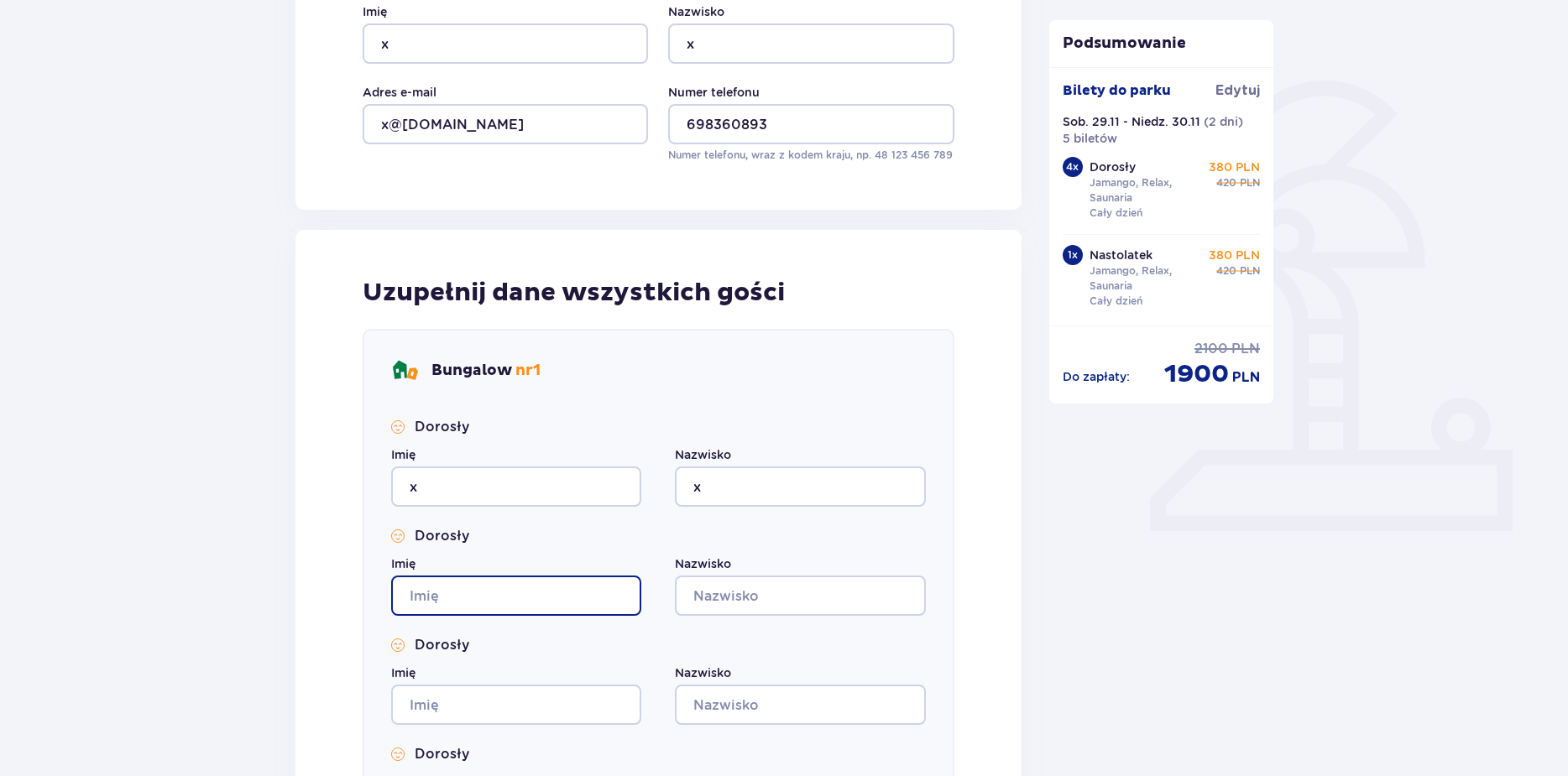
click at [625, 589] on input "Imię" at bounding box center [516, 595] width 250 height 40
type input "x"
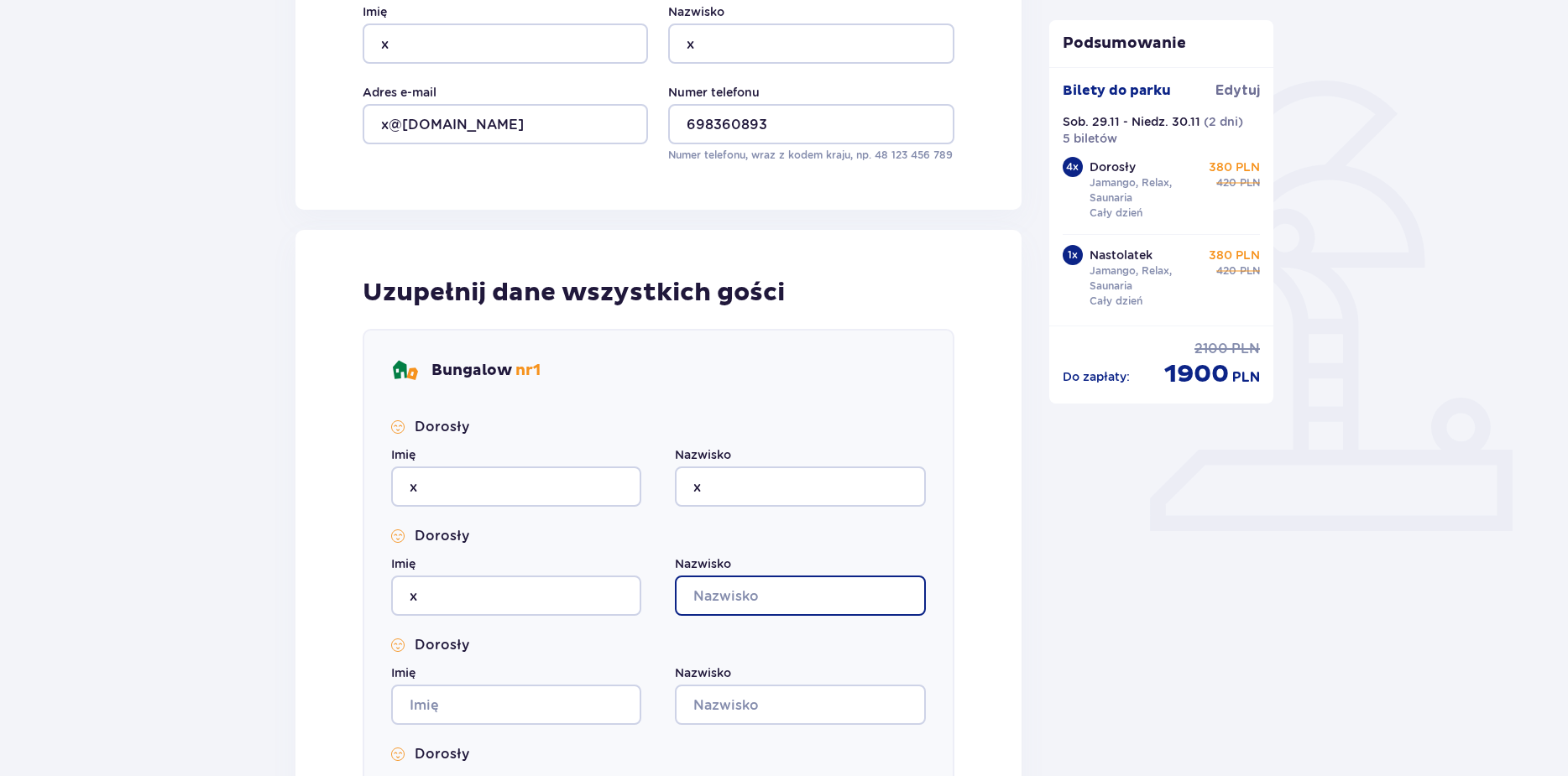
drag, startPoint x: 733, startPoint y: 594, endPoint x: 681, endPoint y: 620, distance: 58.1
click at [733, 594] on input "Nazwisko" at bounding box center [799, 595] width 250 height 40
type input "x"
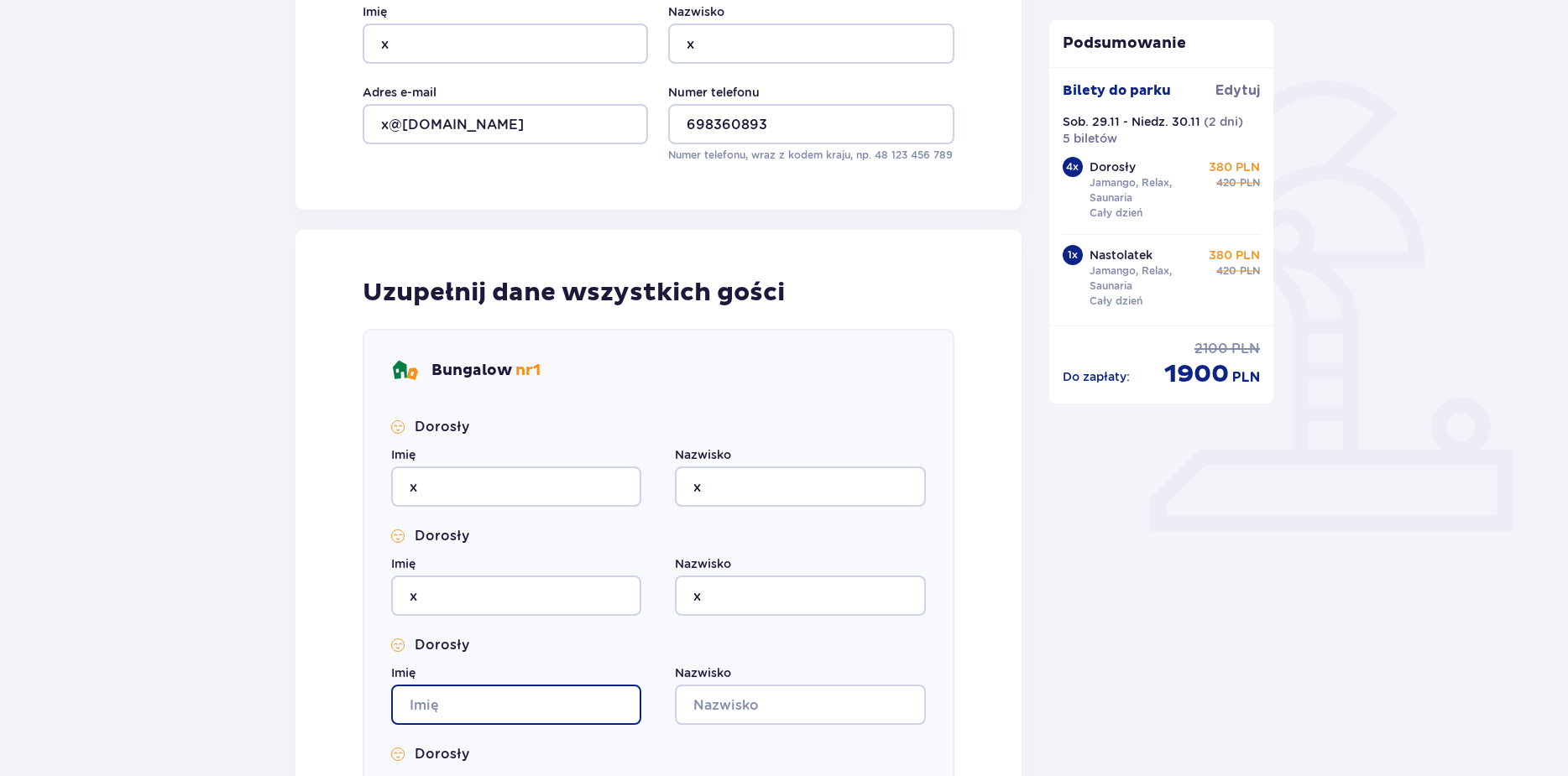
drag, startPoint x: 615, startPoint y: 697, endPoint x: 640, endPoint y: 696, distance: 25.0
click at [615, 697] on input "Imię" at bounding box center [516, 704] width 250 height 40
type input "x"
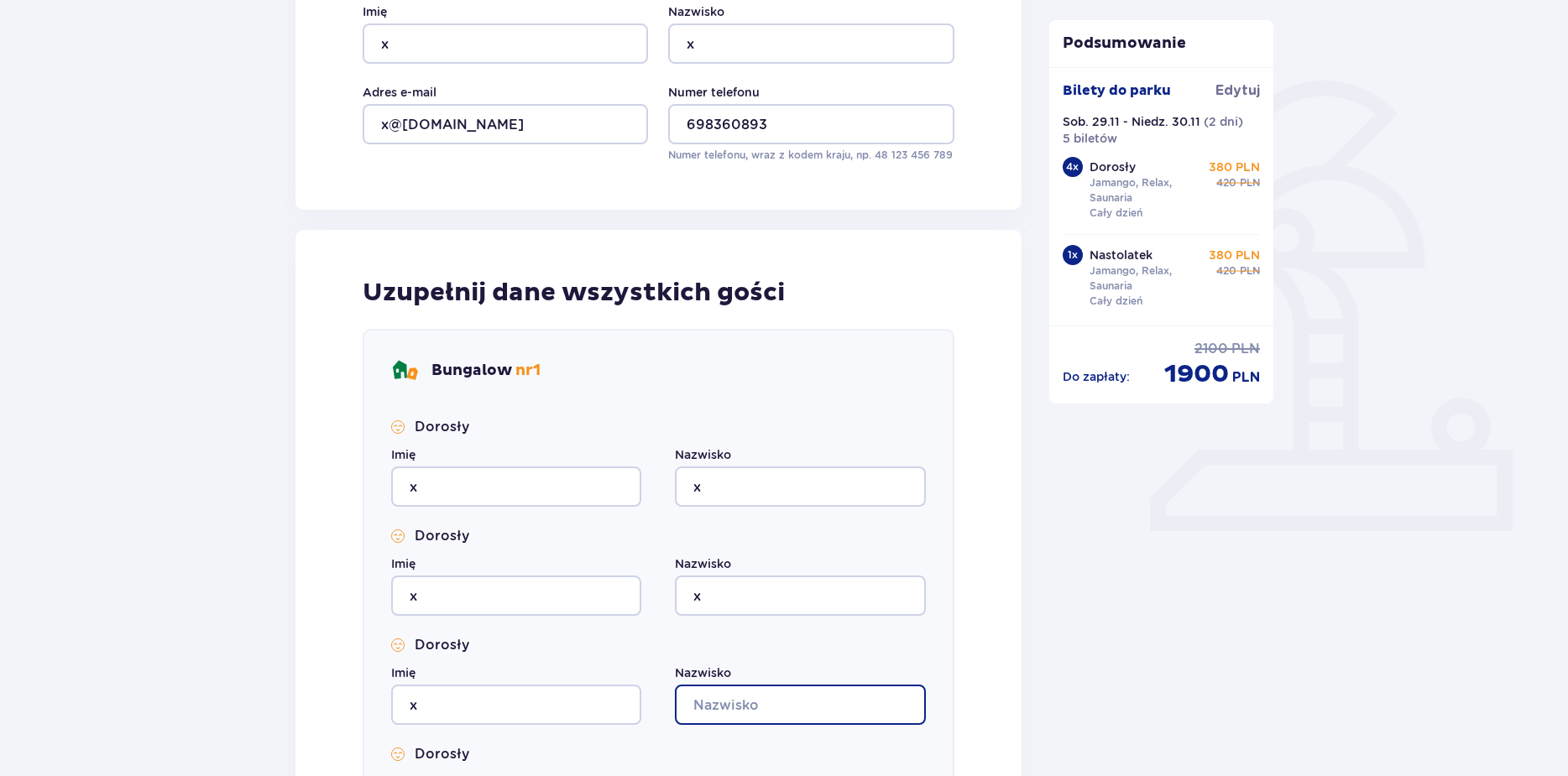
click at [726, 698] on input "Nazwisko" at bounding box center [799, 704] width 250 height 40
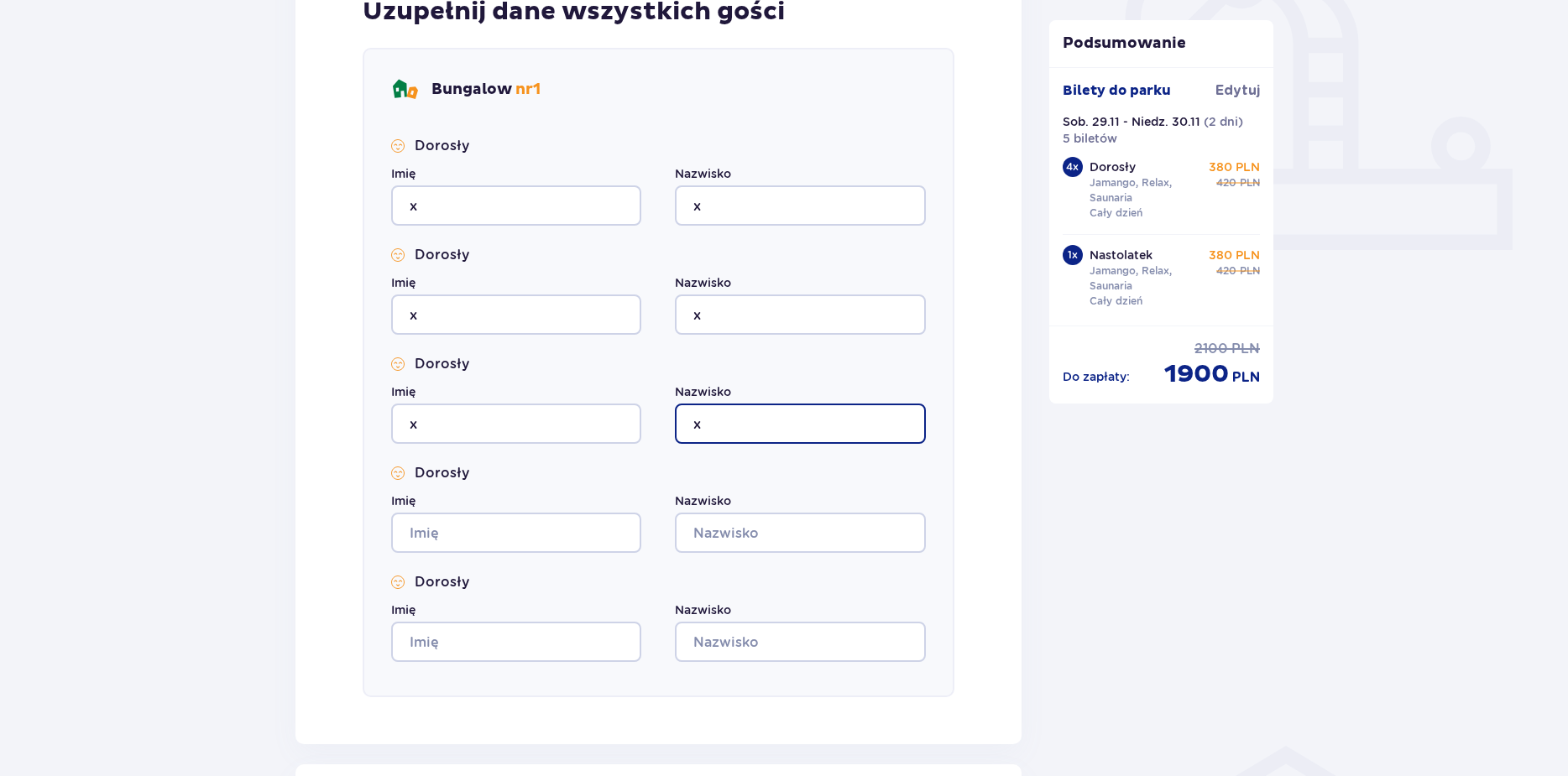
scroll to position [755, 0]
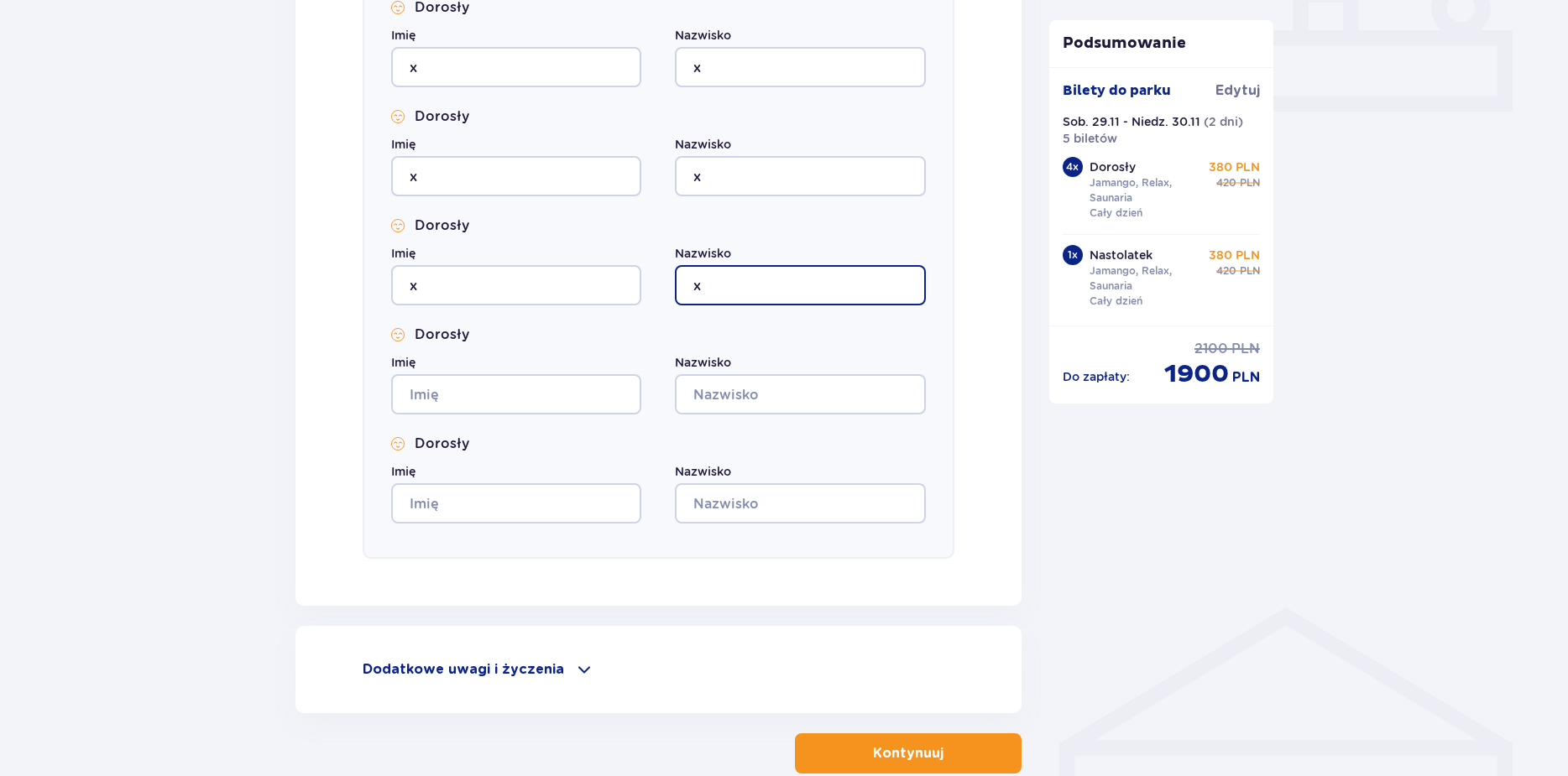
type input "x"
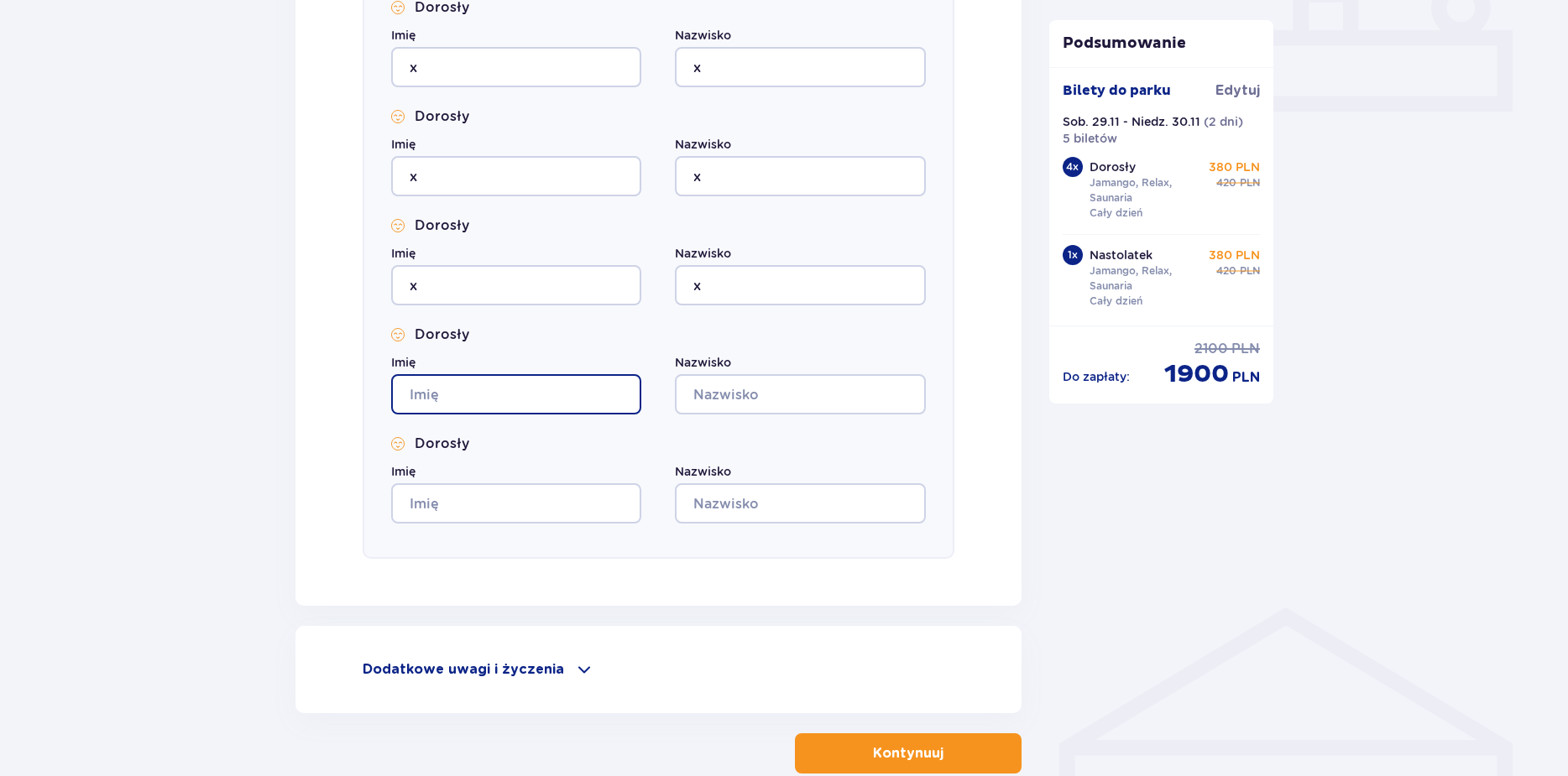
click at [609, 408] on input "Imię" at bounding box center [516, 394] width 250 height 40
type input "x"
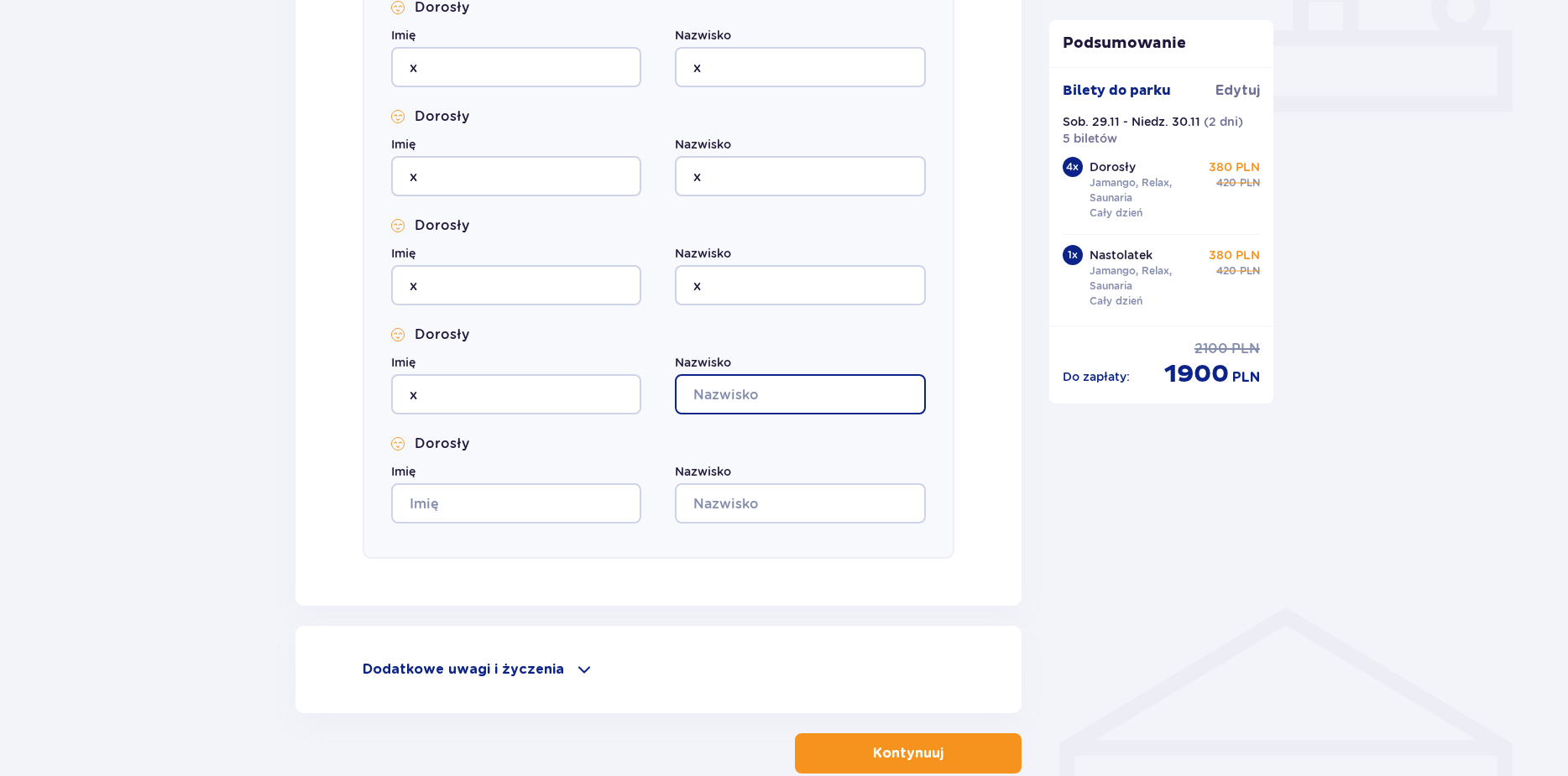
drag, startPoint x: 728, startPoint y: 410, endPoint x: 705, endPoint y: 421, distance: 25.5
click at [728, 410] on input "Nazwisko" at bounding box center [799, 394] width 250 height 40
type input "x"
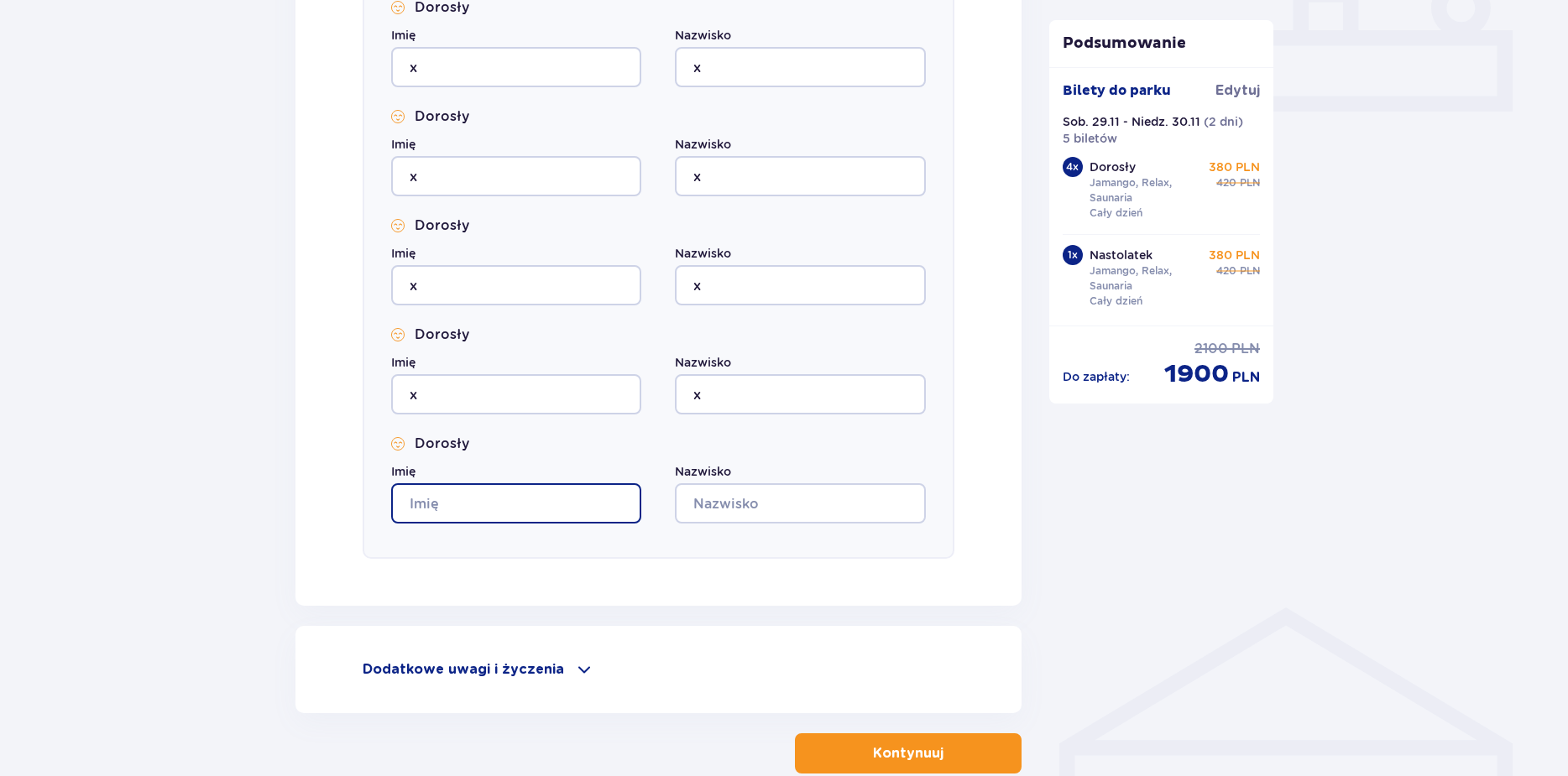
click at [616, 500] on input "Imię" at bounding box center [516, 503] width 250 height 40
type input "x"
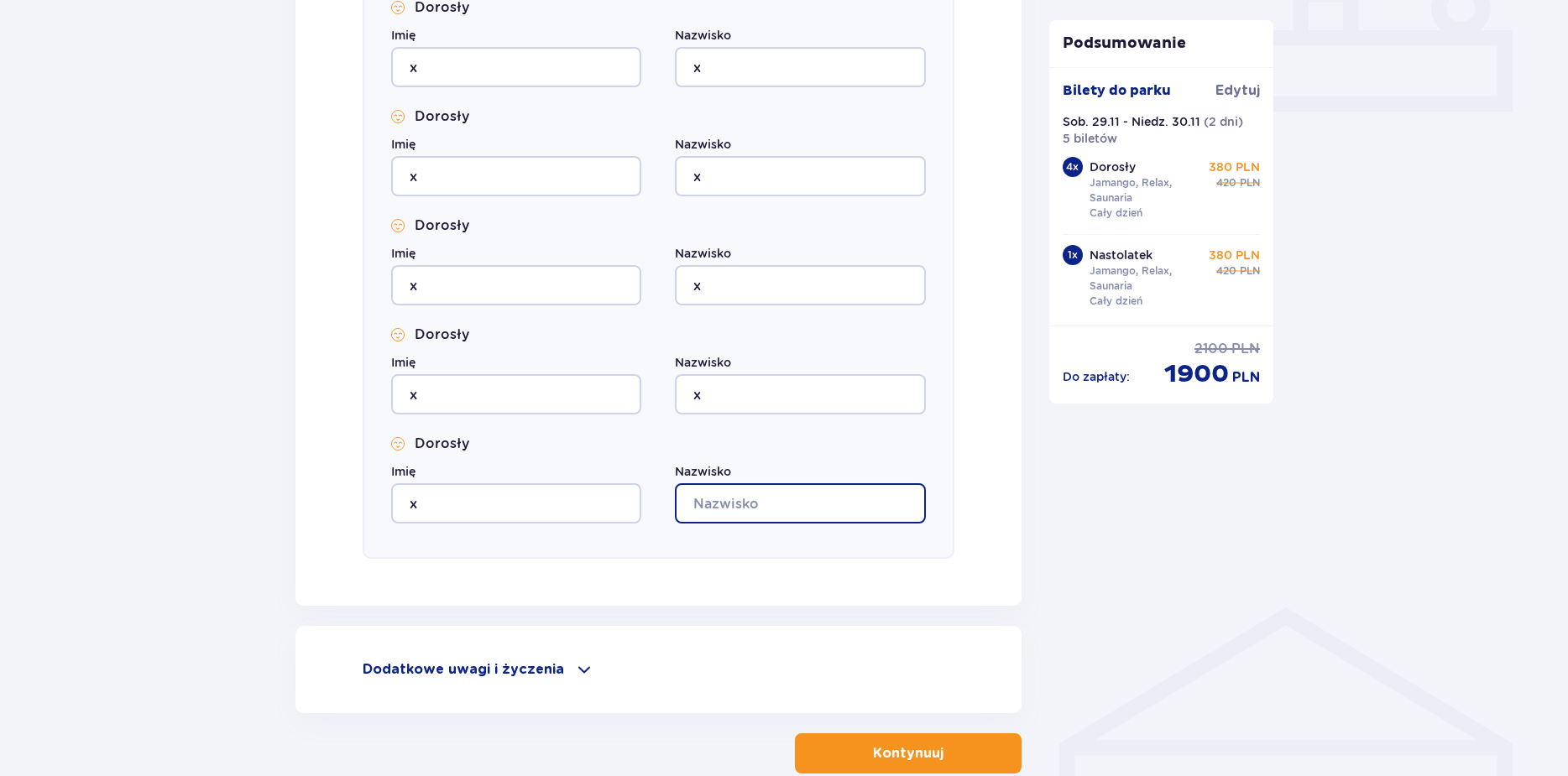
click at [753, 498] on input "Nazwisko" at bounding box center [799, 503] width 250 height 40
type input "x"
click at [873, 739] on button "Kontynuuj" at bounding box center [908, 752] width 227 height 40
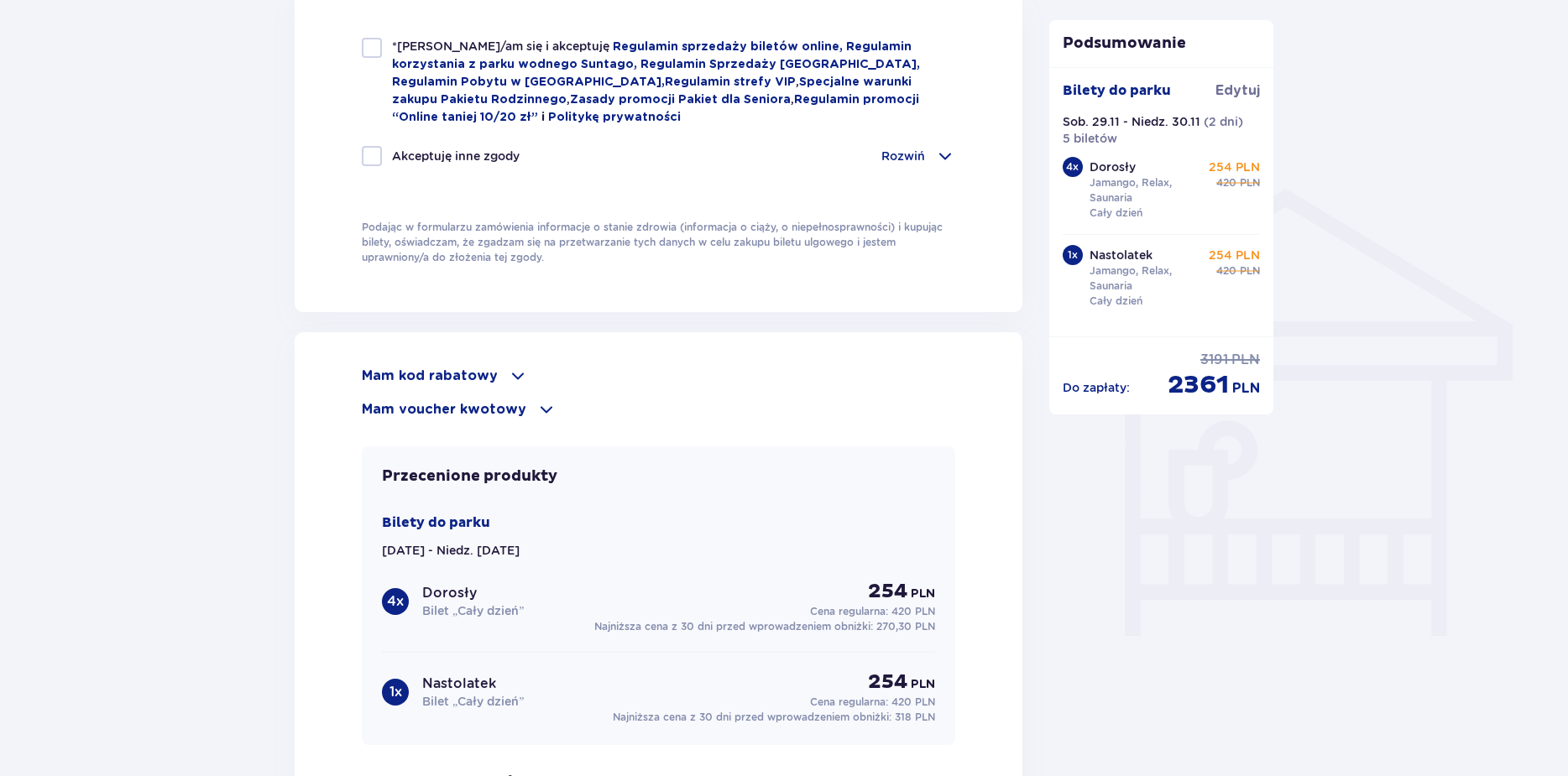
scroll to position [1174, 0]
click at [500, 365] on div "Mam kod rabatowy" at bounding box center [658, 375] width 593 height 20
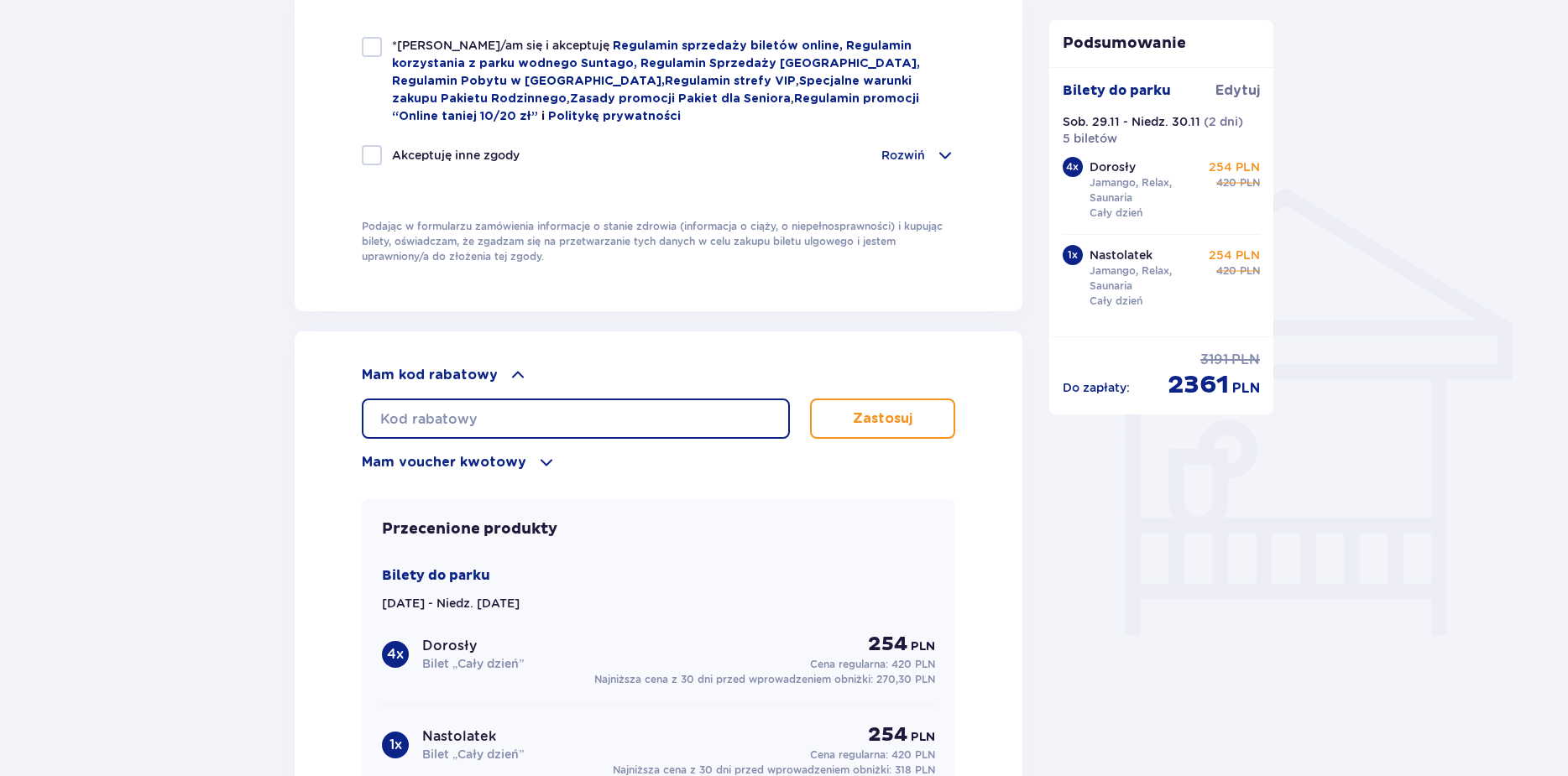
click at [544, 420] on input "text" at bounding box center [576, 418] width 428 height 40
type input "student30"
click at [845, 404] on button "Zastosuj" at bounding box center [882, 418] width 145 height 40
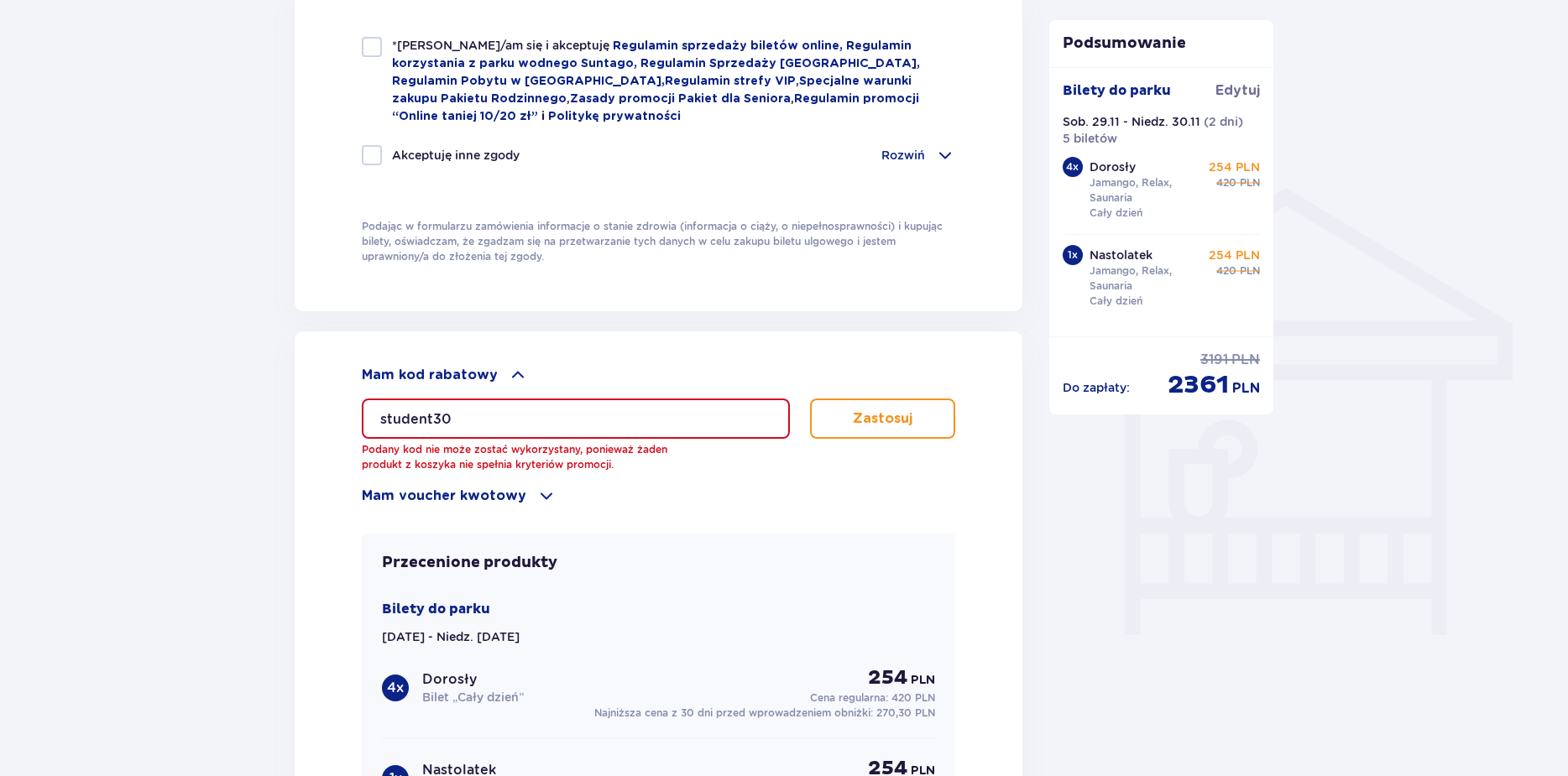
click at [660, 415] on input "student30" at bounding box center [576, 418] width 428 height 40
drag, startPoint x: 596, startPoint y: 402, endPoint x: 339, endPoint y: 423, distance: 257.9
click at [339, 423] on div "Mam kod rabatowy student30 Podany kod nie może zostać wykorzystany, ponieważ ża…" at bounding box center [658, 688] width 728 height 713
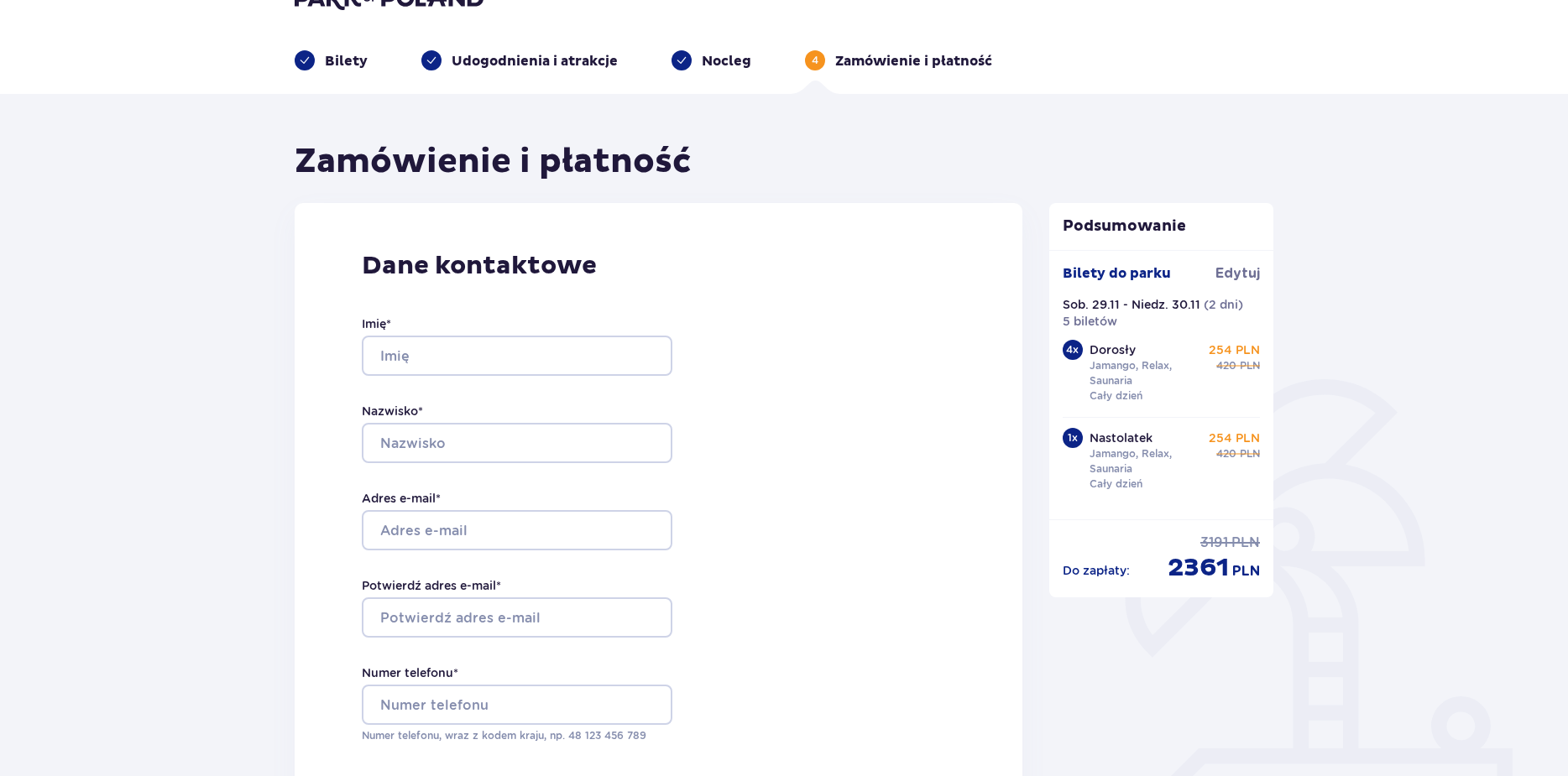
scroll to position [0, 0]
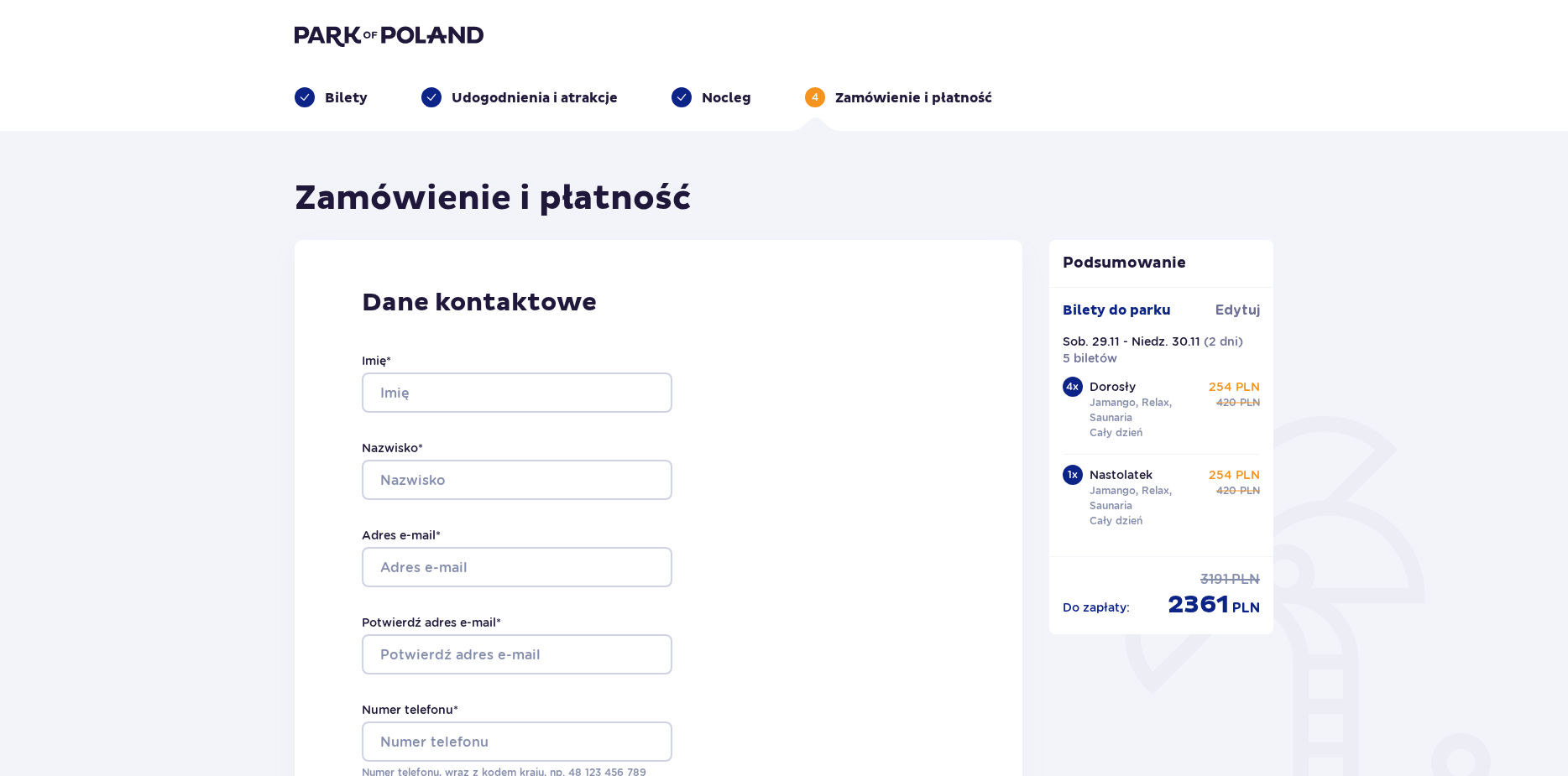
click at [767, 566] on div "Dane kontaktowe Imię * Nazwisko * Adres e-mail * Potwierdź adres e-mail * Numer…" at bounding box center [658, 593] width 728 height 705
